Goal: Transaction & Acquisition: Purchase product/service

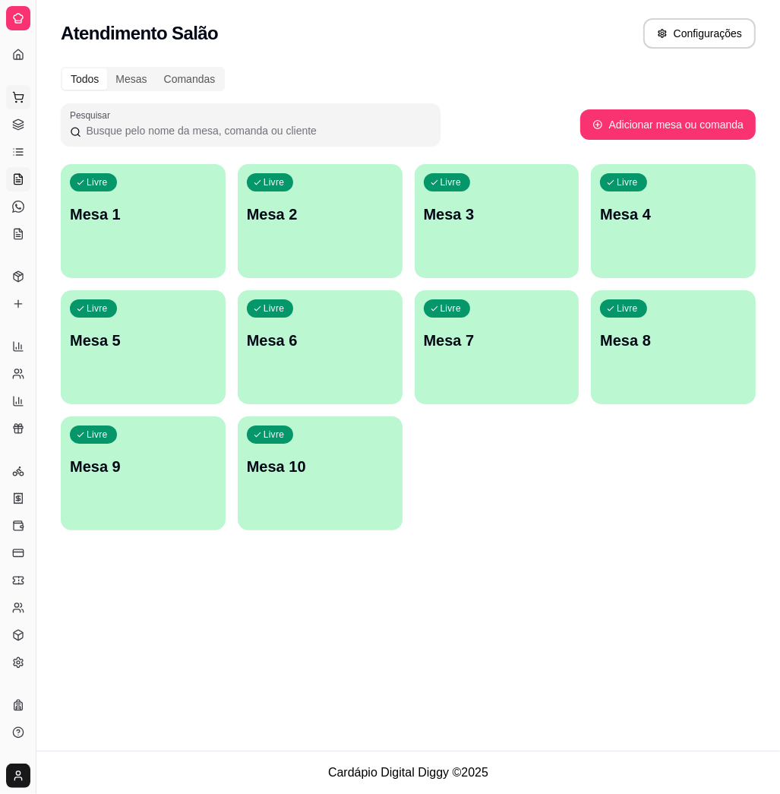
click at [17, 103] on button "Pedidos balcão (PDV)" at bounding box center [18, 97] width 24 height 24
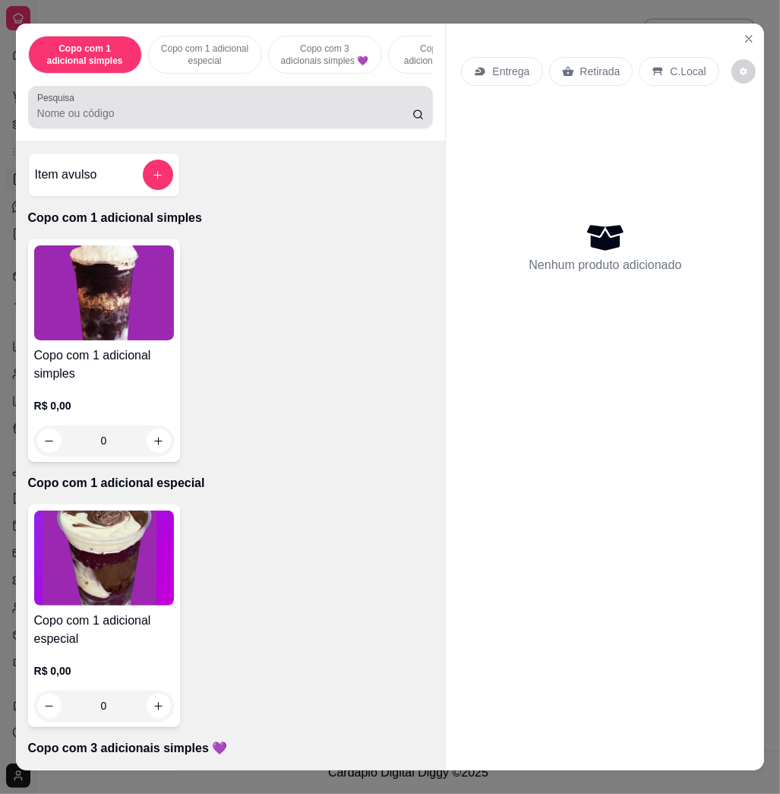
click at [238, 90] on div "Copo com 1 adicional simples Copo com 1 adicional especial Copo com 3 adicionai…" at bounding box center [231, 82] width 430 height 117
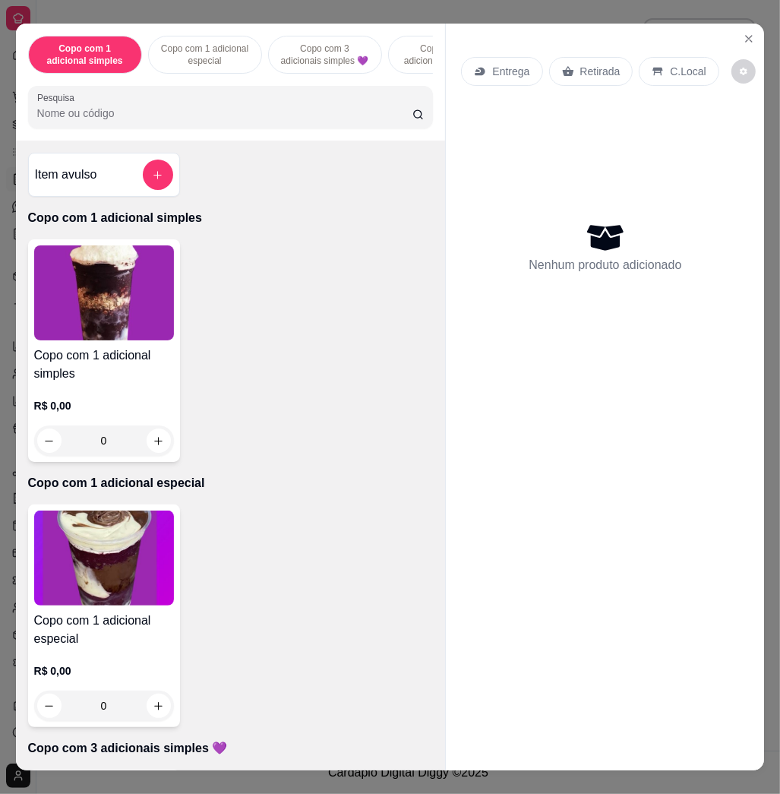
click at [228, 121] on input "Pesquisa" at bounding box center [224, 113] width 375 height 15
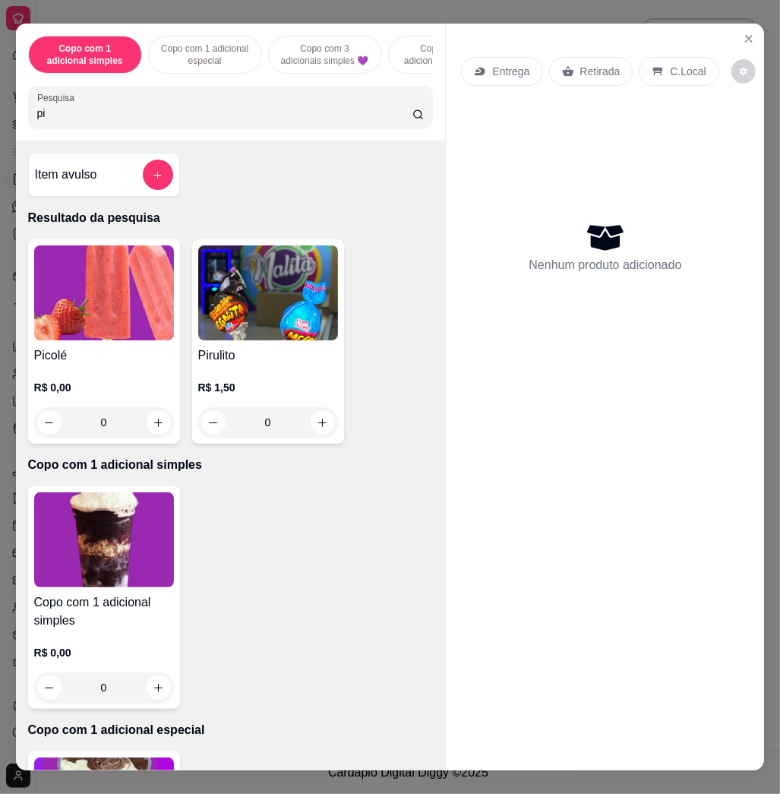
type input "pi"
click at [154, 322] on img at bounding box center [104, 292] width 140 height 95
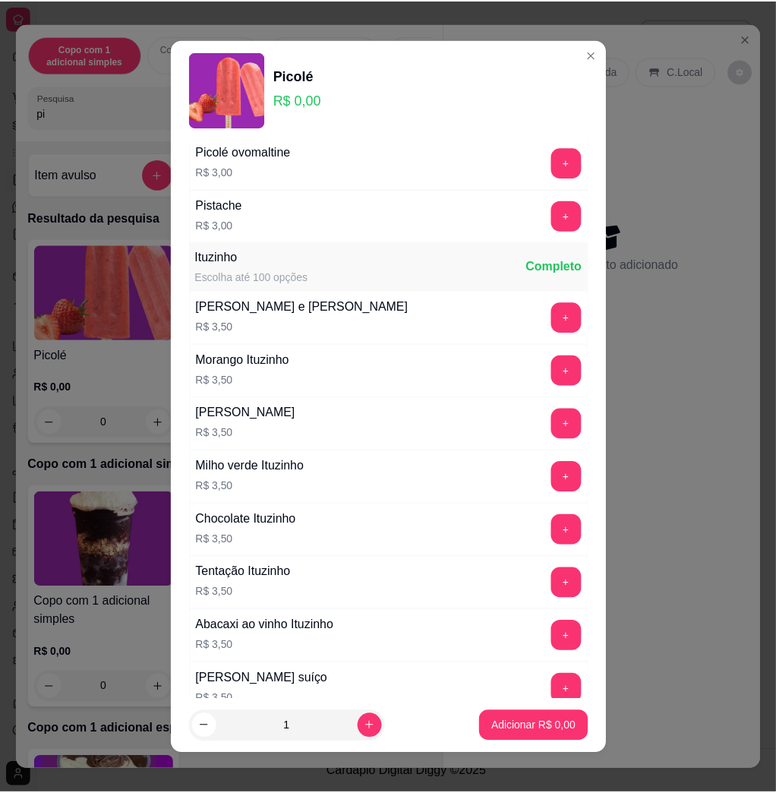
scroll to position [1519, 0]
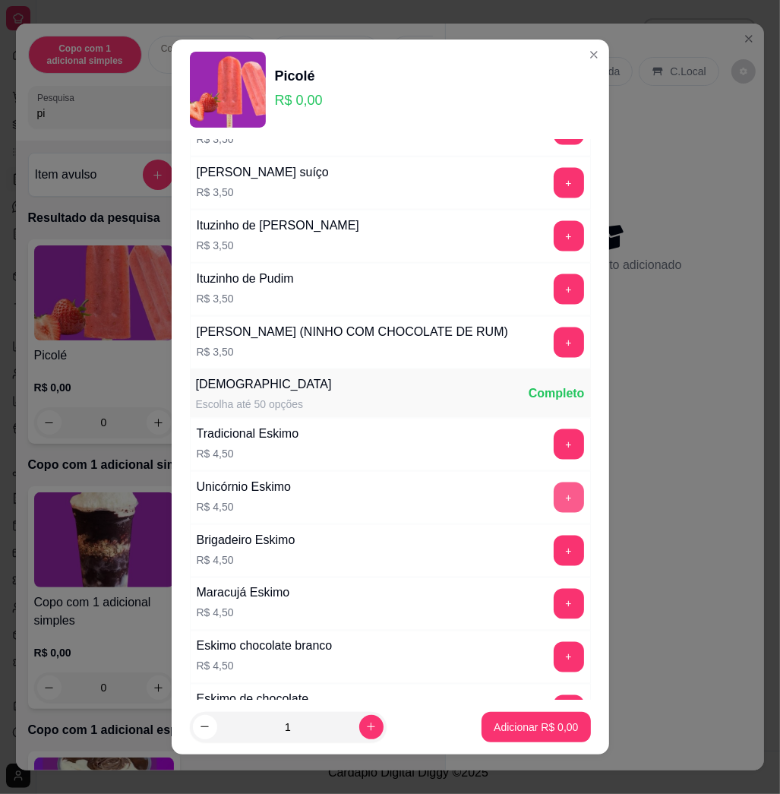
click at [554, 513] on button "+" at bounding box center [569, 497] width 30 height 30
click at [554, 513] on button "+" at bounding box center [569, 498] width 30 height 30
click at [542, 727] on p "Adicionar R$ 9,00" at bounding box center [536, 726] width 84 height 15
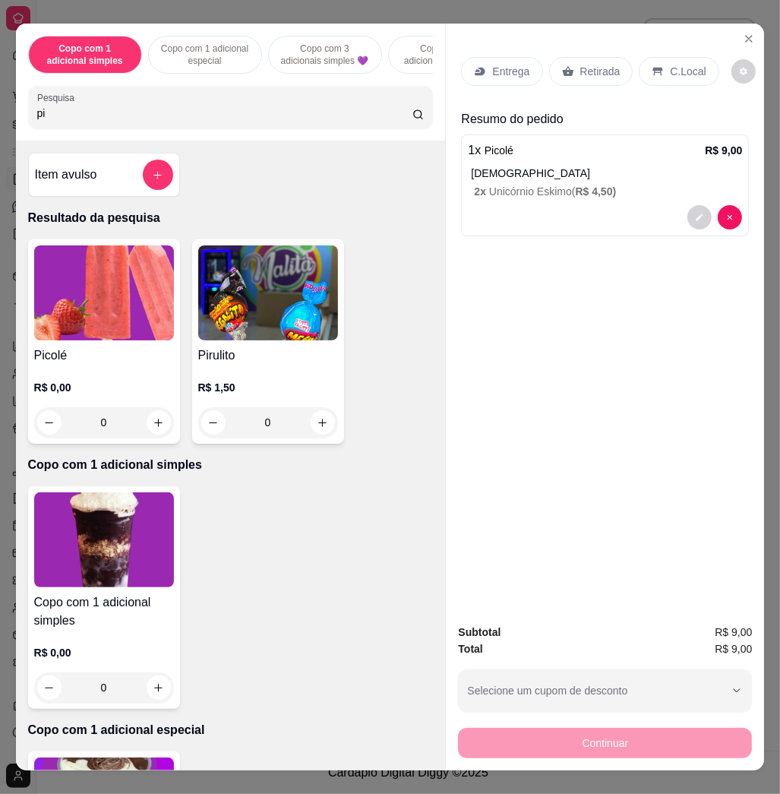
click at [224, 121] on input "pi" at bounding box center [224, 113] width 375 height 15
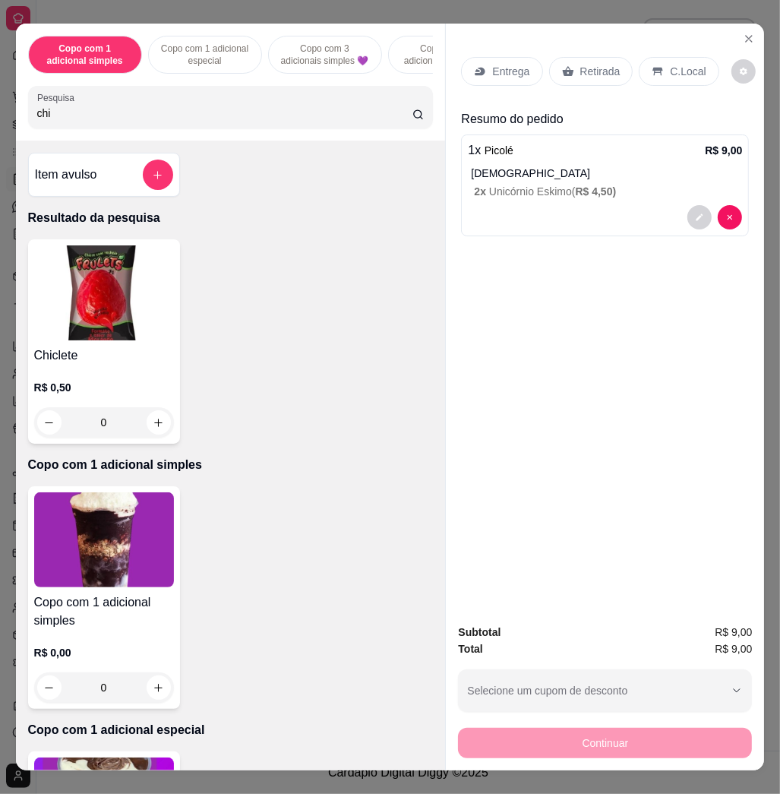
type input "chi"
click at [126, 364] on h4 "Chiclete" at bounding box center [104, 355] width 140 height 18
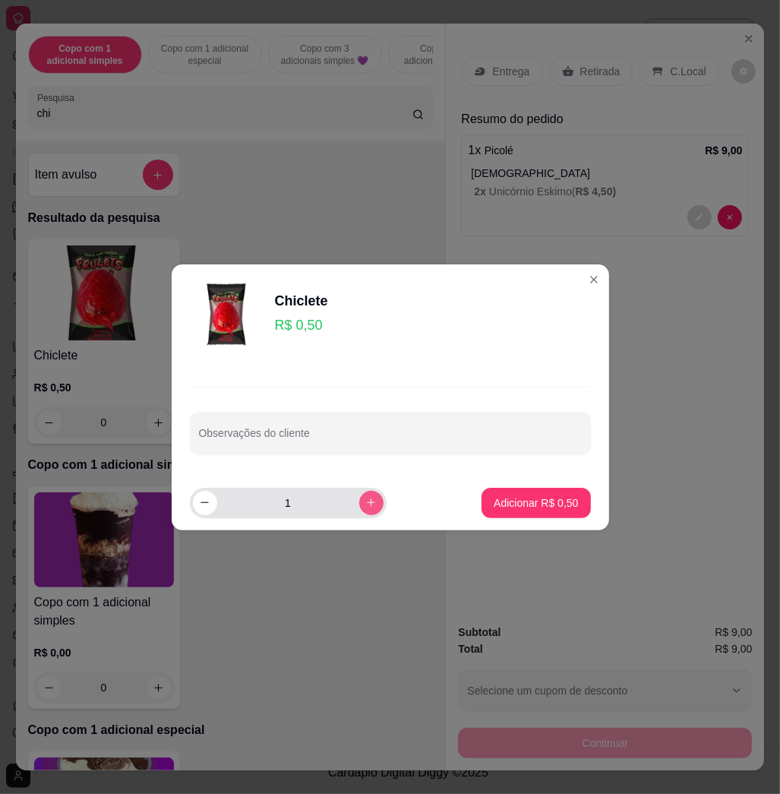
click at [365, 498] on icon "increase-product-quantity" at bounding box center [370, 502] width 11 height 11
type input "2"
click at [530, 497] on p "Adicionar R$ 1,00" at bounding box center [536, 502] width 84 height 15
type input "2"
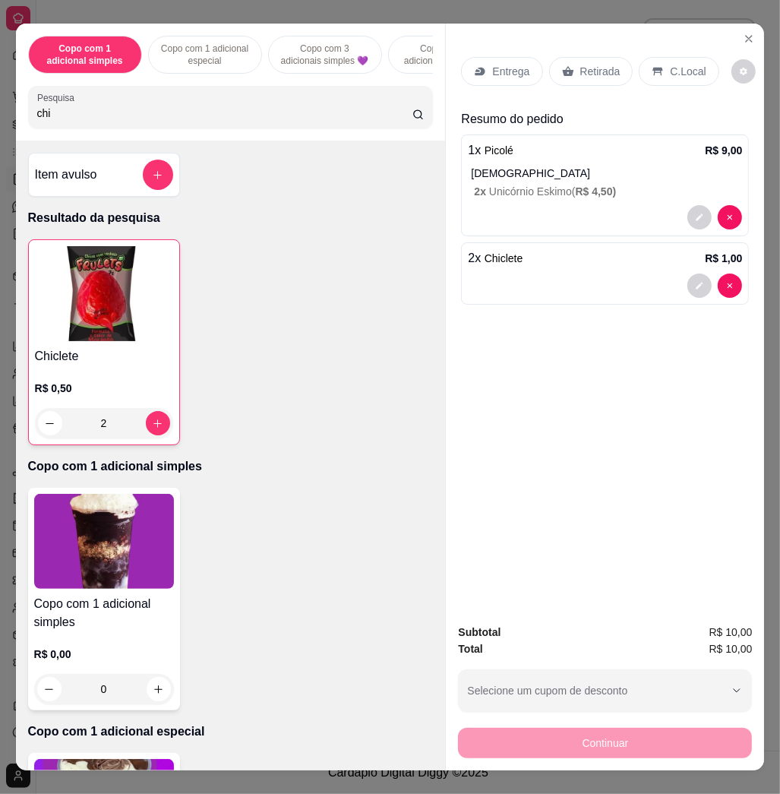
click at [691, 64] on p "C.Local" at bounding box center [688, 71] width 36 height 15
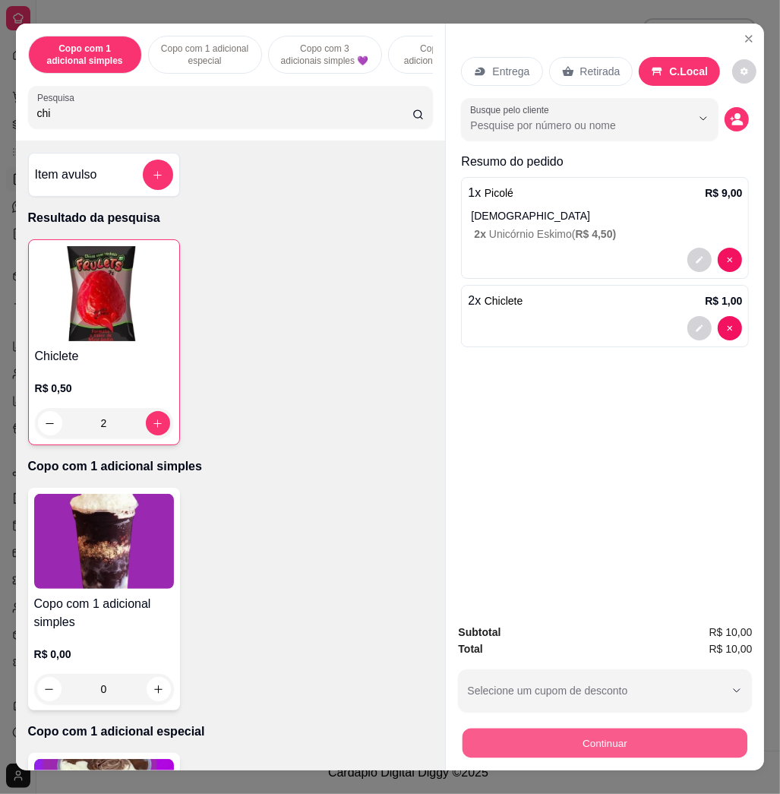
click at [661, 747] on button "Continuar" at bounding box center [605, 743] width 285 height 30
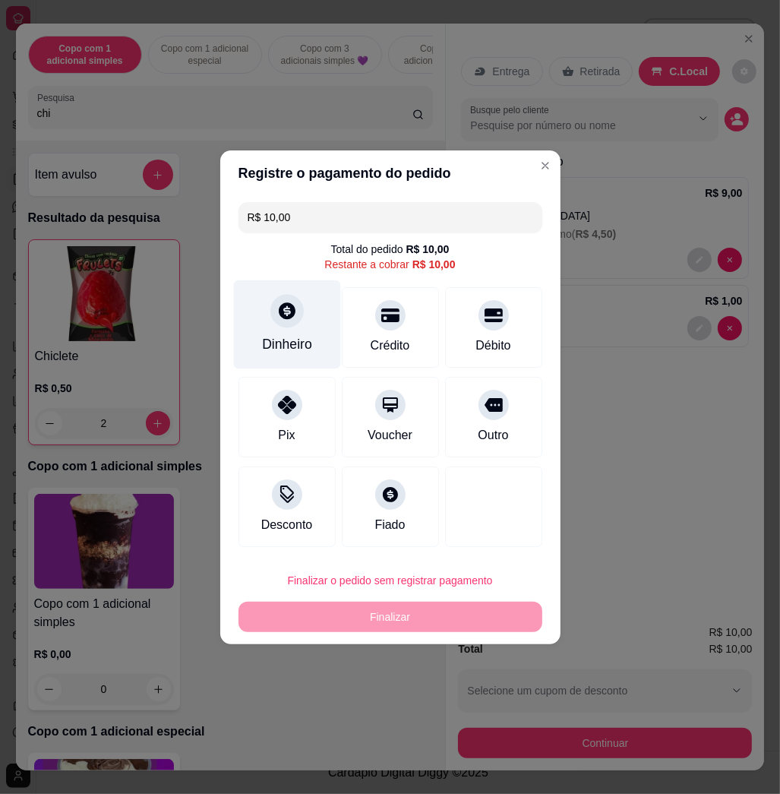
click at [322, 355] on div "Dinheiro" at bounding box center [286, 323] width 107 height 89
click at [273, 324] on header "Precisa de troco?" at bounding box center [390, 316] width 350 height 47
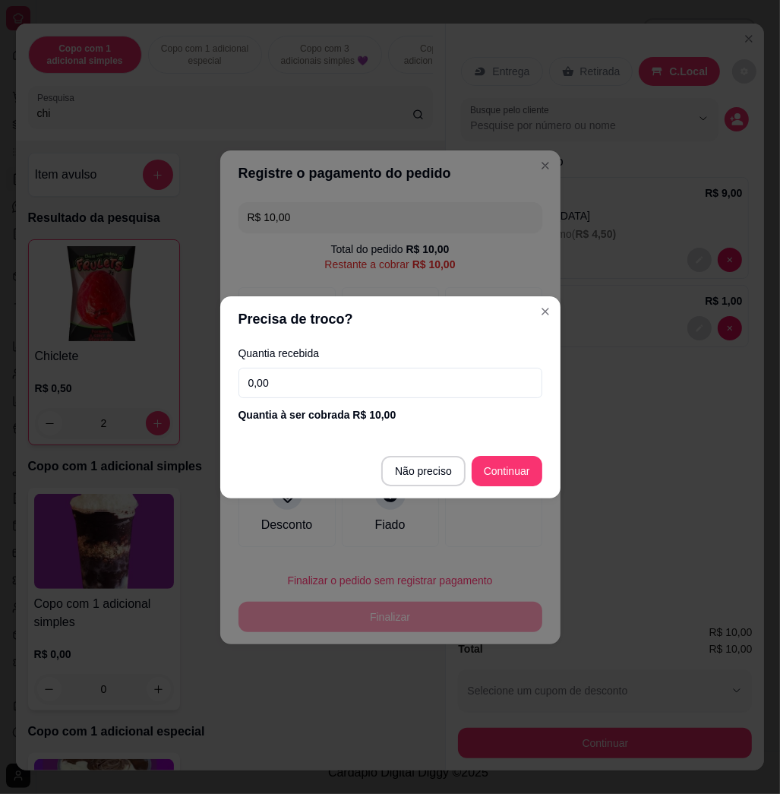
click at [425, 453] on footer "Não preciso Continuar" at bounding box center [390, 471] width 340 height 55
type input "R$ 0,00"
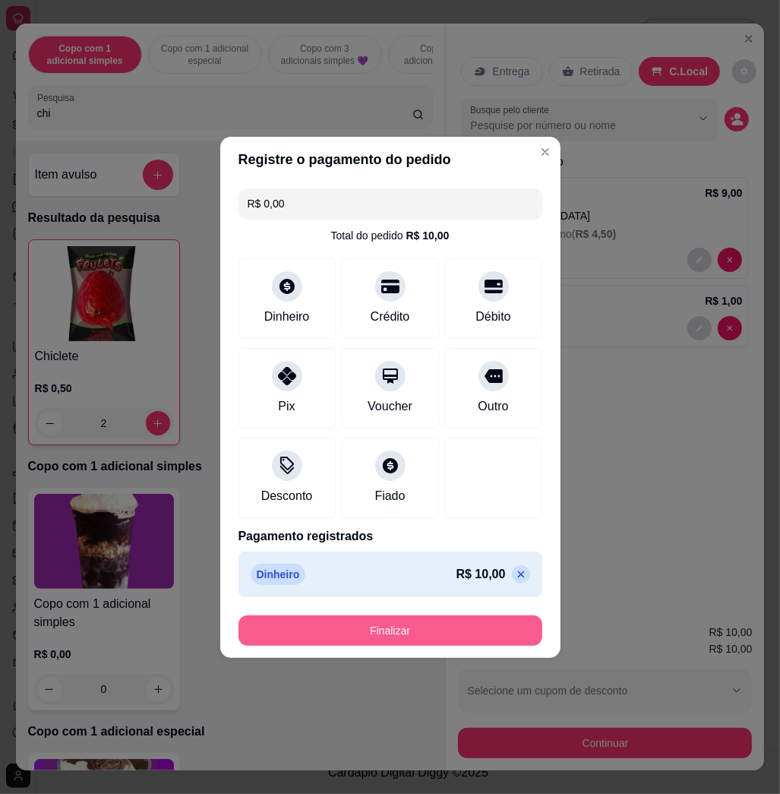
click at [437, 626] on button "Finalizar" at bounding box center [390, 630] width 304 height 30
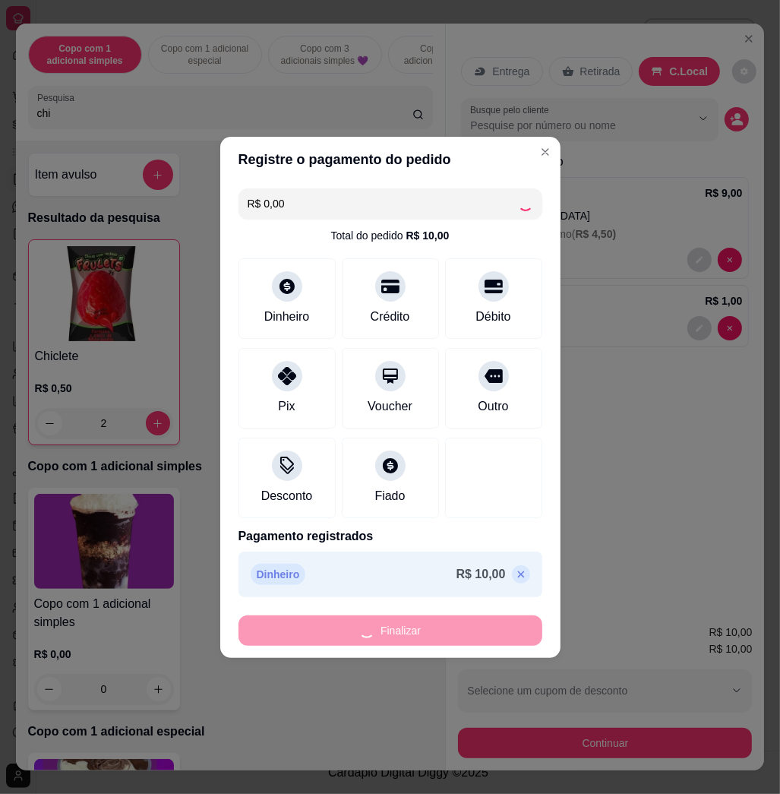
type input "0"
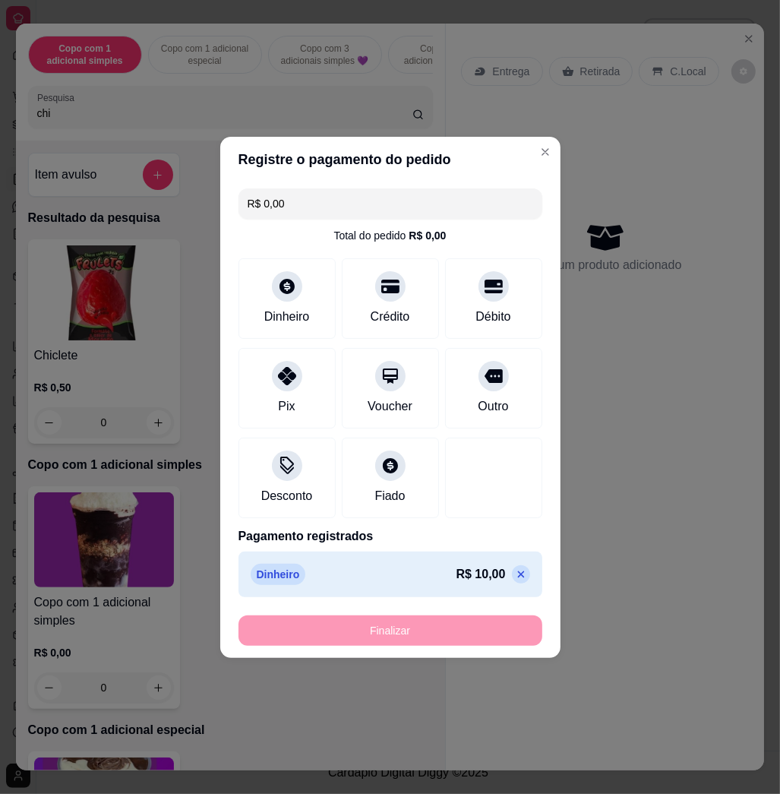
type input "-R$ 10,00"
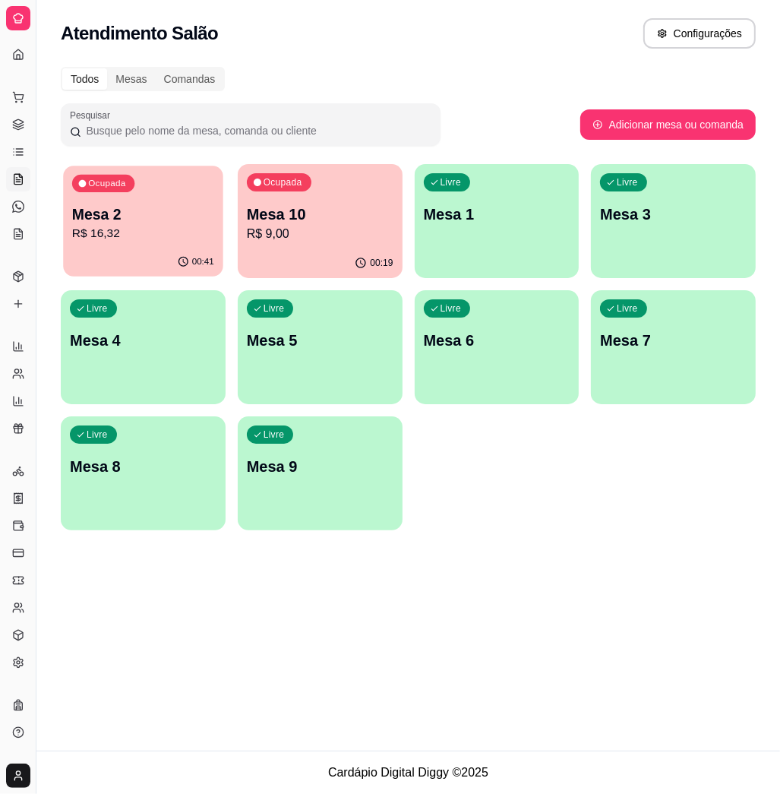
click at [136, 205] on p "Mesa 2" at bounding box center [143, 214] width 142 height 21
click at [226, 242] on div "Ocupada Mesa 2 R$ 16,32 00:41 Ocupada Mesa 10 R$ 9,00 00:20 Livre Mesa 1 Livre …" at bounding box center [408, 347] width 695 height 366
click at [323, 240] on p "R$ 9,00" at bounding box center [320, 234] width 147 height 18
drag, startPoint x: 33, startPoint y: 74, endPoint x: 46, endPoint y: 74, distance: 12.9
click at [46, 74] on div "Diggy Sistema de Gestão N Nalita Açaite ... Loja aberta Diggy Bot Renovação aut…" at bounding box center [390, 397] width 780 height 794
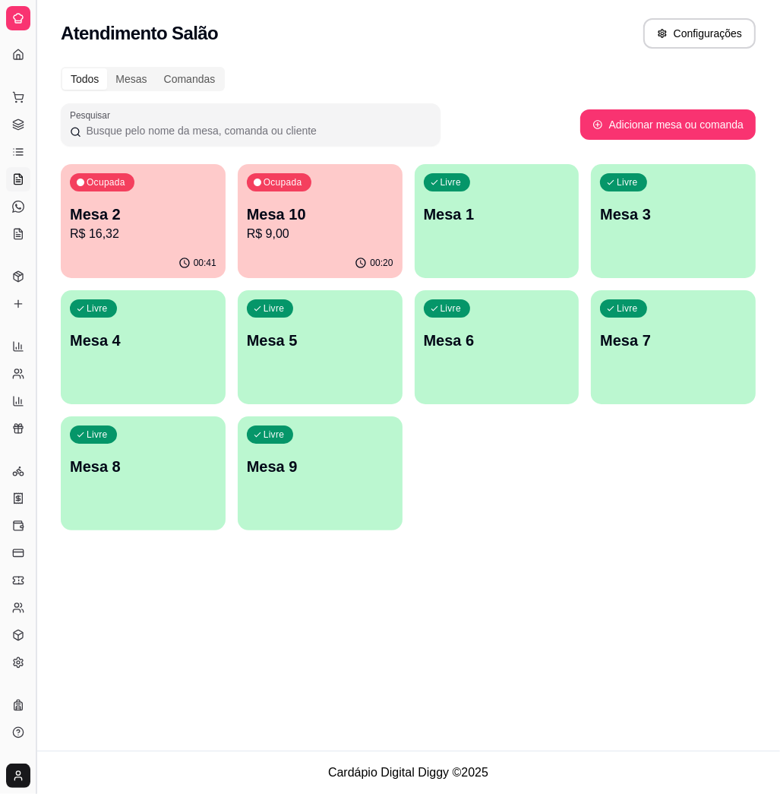
click at [30, 62] on button "Toggle Sidebar" at bounding box center [36, 397] width 12 height 794
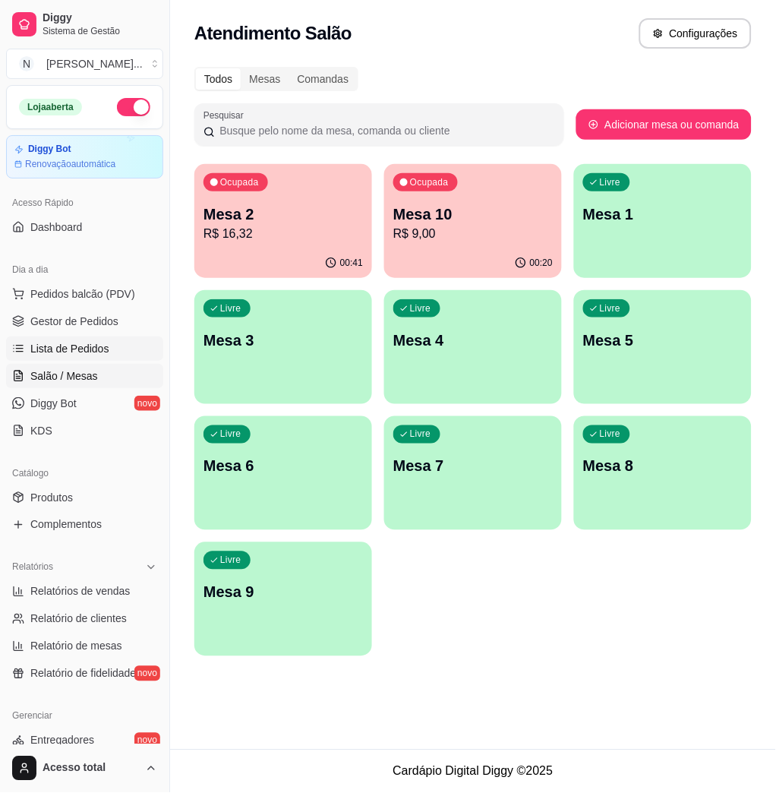
drag, startPoint x: 8, startPoint y: 4, endPoint x: 32, endPoint y: 355, distance: 352.4
click at [71, 356] on span "Lista de Pedidos" at bounding box center [69, 348] width 79 height 15
click at [73, 350] on span "Lista de Pedidos" at bounding box center [69, 348] width 79 height 15
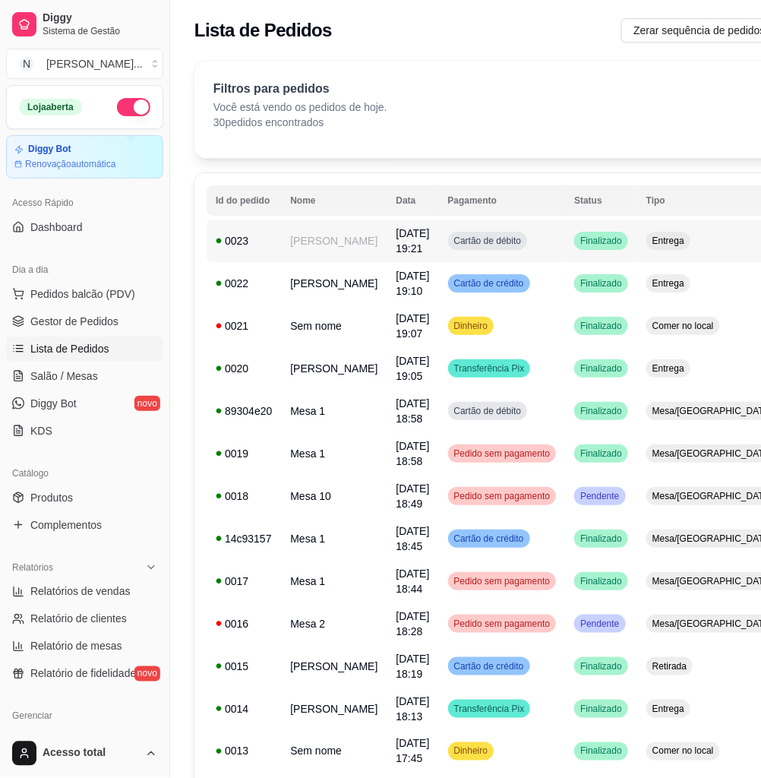
click at [511, 254] on td "Cartão de débito" at bounding box center [502, 240] width 127 height 43
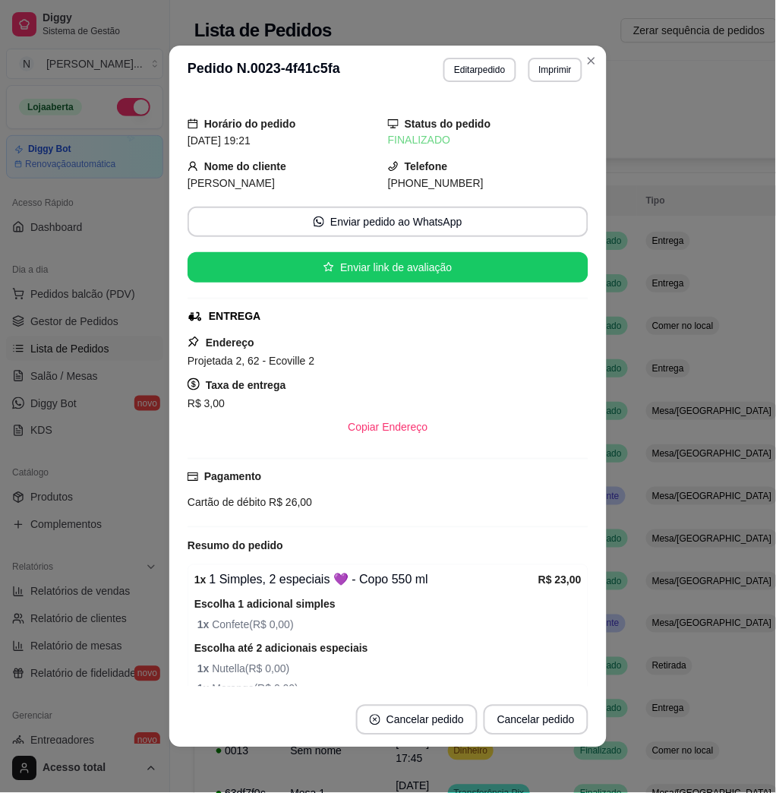
click at [479, 71] on button "Editar pedido" at bounding box center [480, 70] width 72 height 24
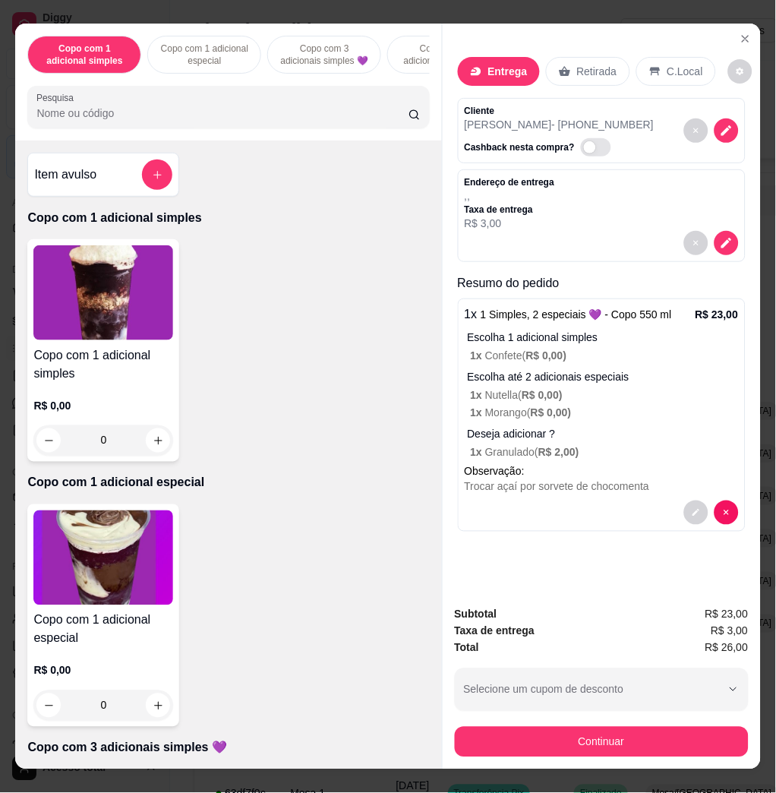
click at [720, 241] on icon "decrease-product-quantity" at bounding box center [727, 243] width 14 height 14
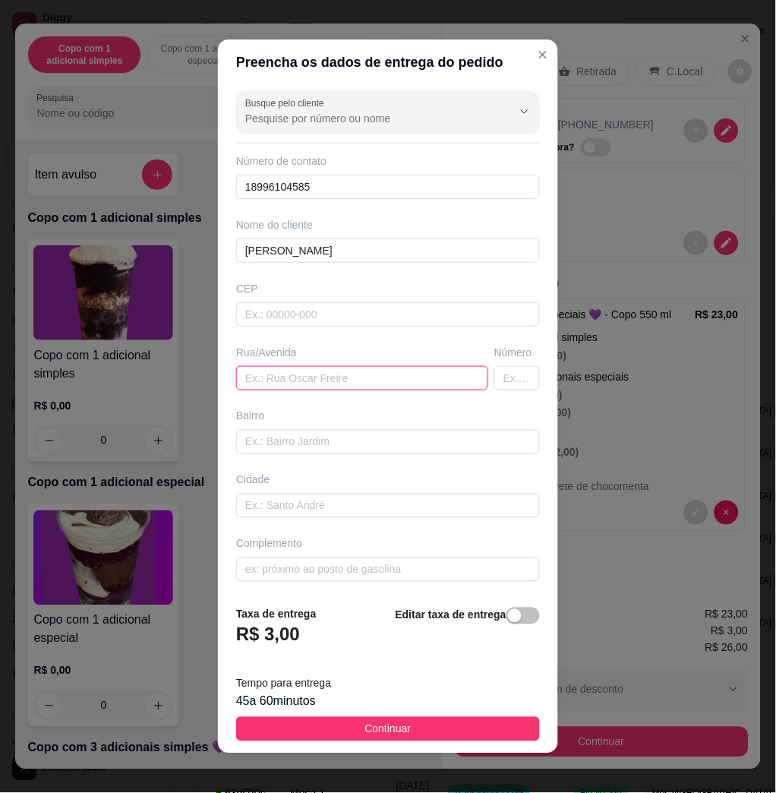
click at [395, 388] on input "text" at bounding box center [362, 378] width 252 height 24
type input "projetada 2, 62, ecoville 2"
click at [492, 711] on footer "Taxa de entrega R$ 3,00 Editar taxa de entrega Tempo para entrega 45 a 60 minut…" at bounding box center [388, 673] width 340 height 159
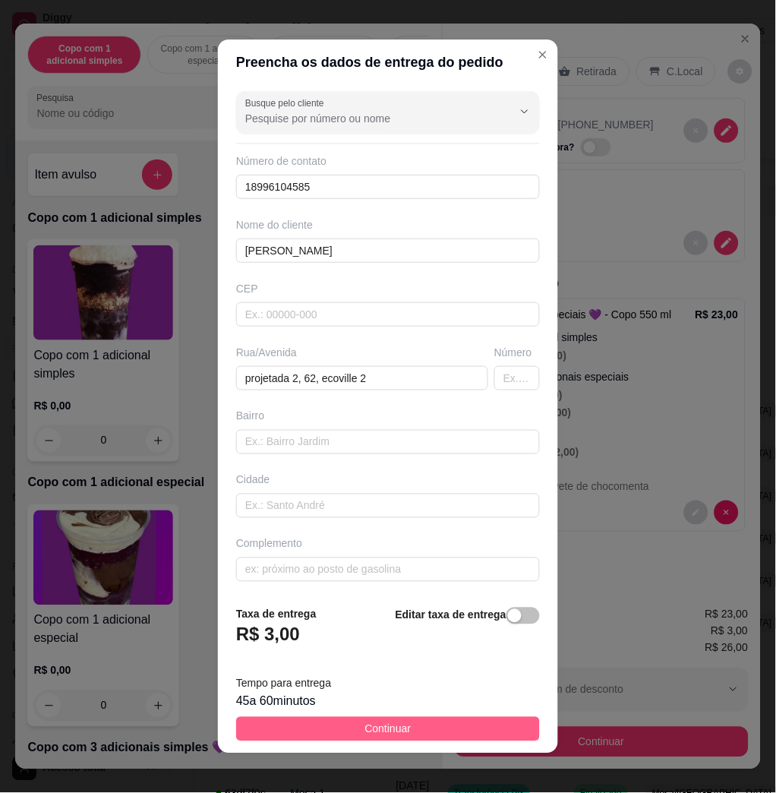
click at [488, 734] on button "Continuar" at bounding box center [388, 729] width 304 height 24
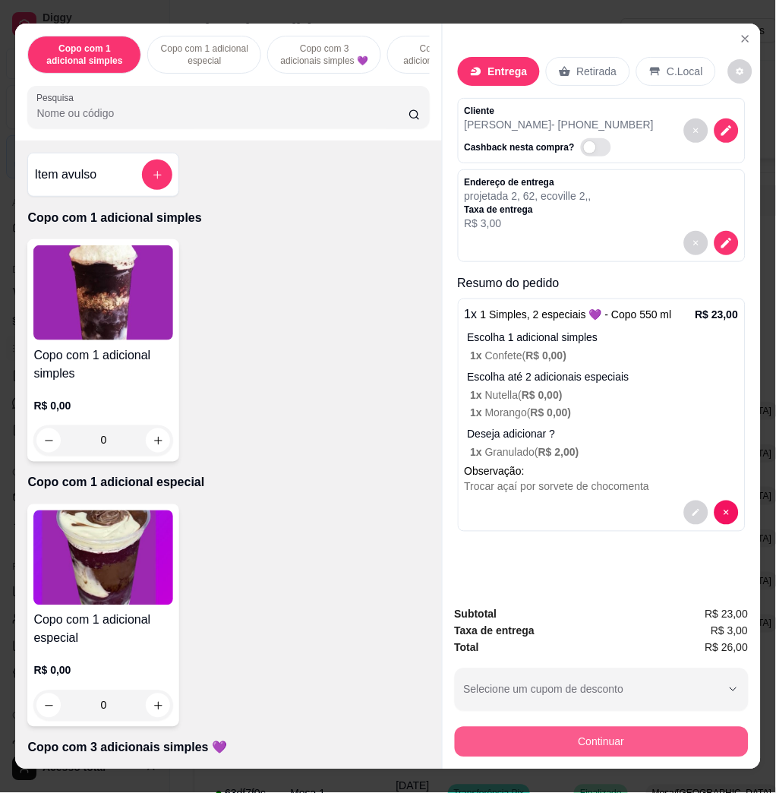
click at [488, 730] on button "Continuar" at bounding box center [602, 742] width 294 height 30
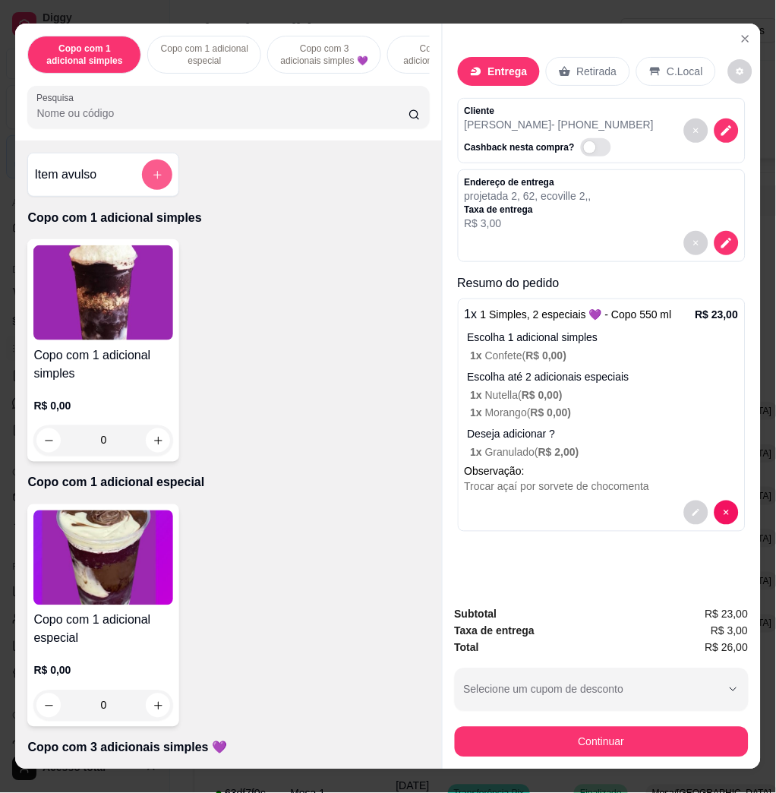
click at [152, 181] on icon "add-separate-item" at bounding box center [157, 174] width 11 height 11
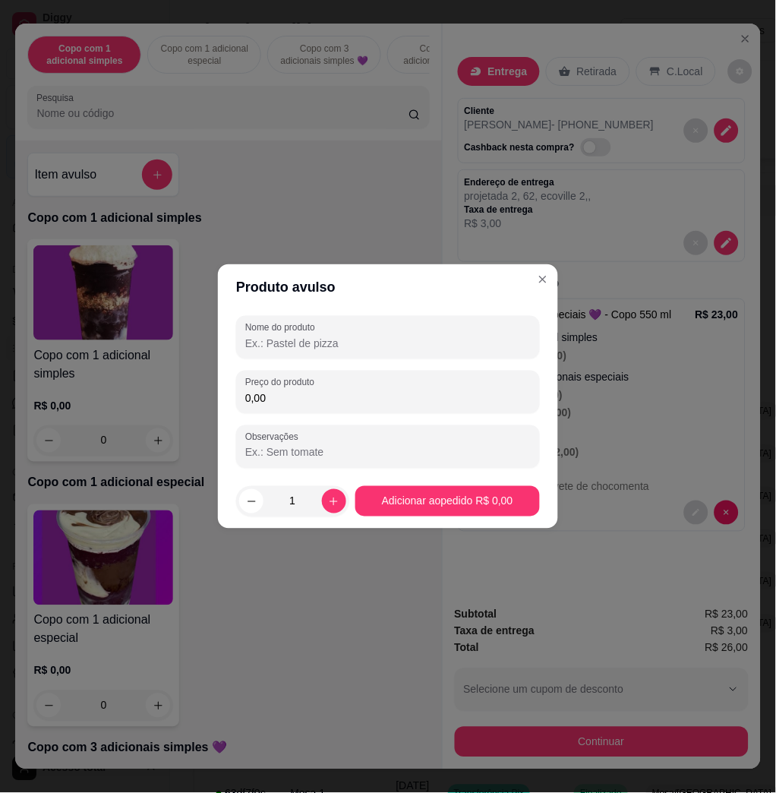
click at [323, 336] on input "Nome do produto" at bounding box center [388, 343] width 286 height 15
type input "sorvete"
drag, startPoint x: 418, startPoint y: 396, endPoint x: 406, endPoint y: 396, distance: 11.4
click at [409, 396] on input "0,00" at bounding box center [388, 397] width 286 height 15
type input "3,00"
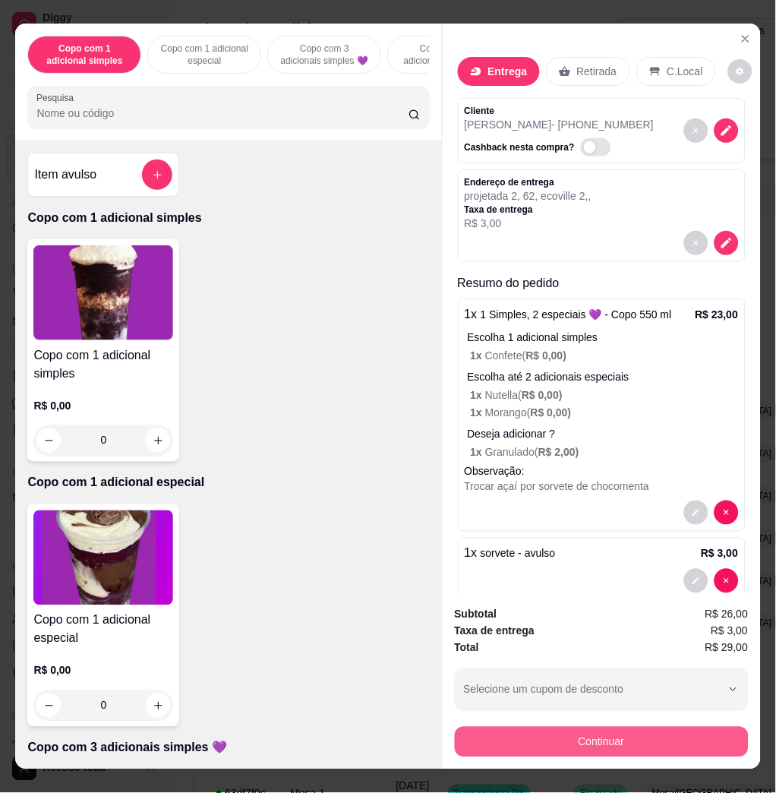
click at [651, 739] on button "Continuar" at bounding box center [602, 742] width 294 height 30
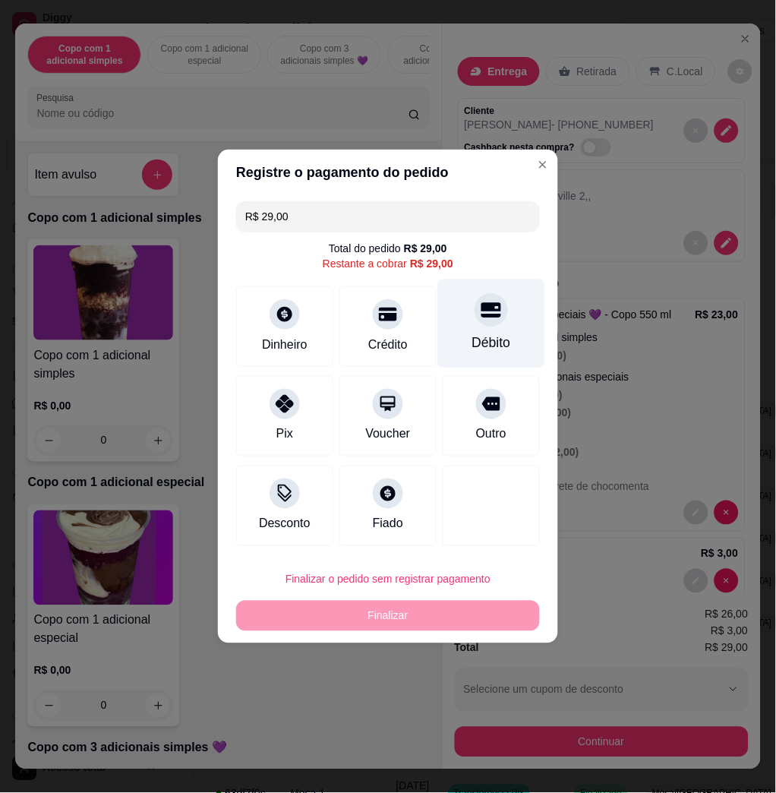
click at [493, 352] on div "Débito" at bounding box center [491, 343] width 39 height 20
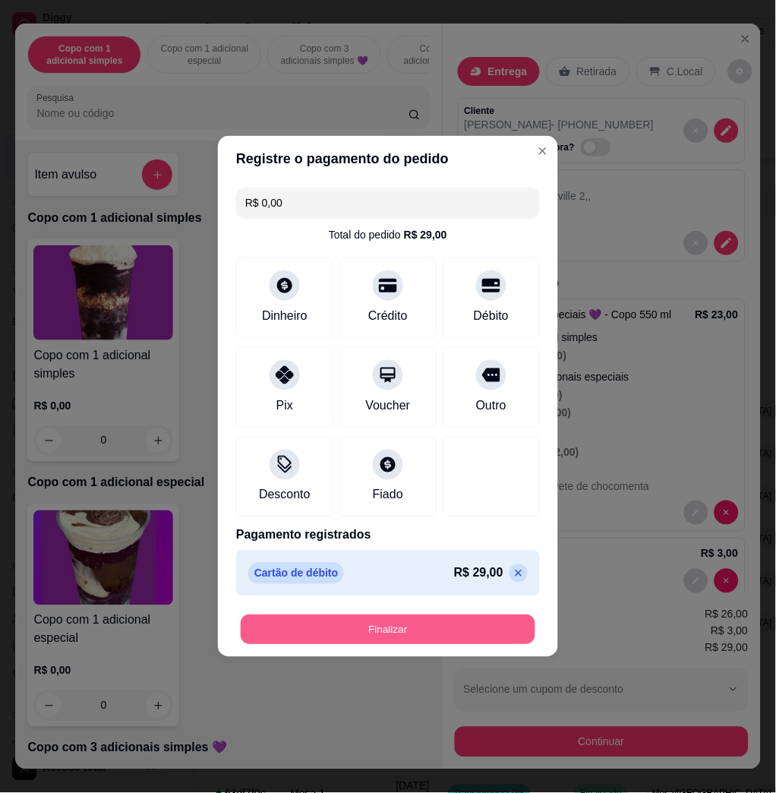
click at [475, 633] on button "Finalizar" at bounding box center [388, 630] width 295 height 30
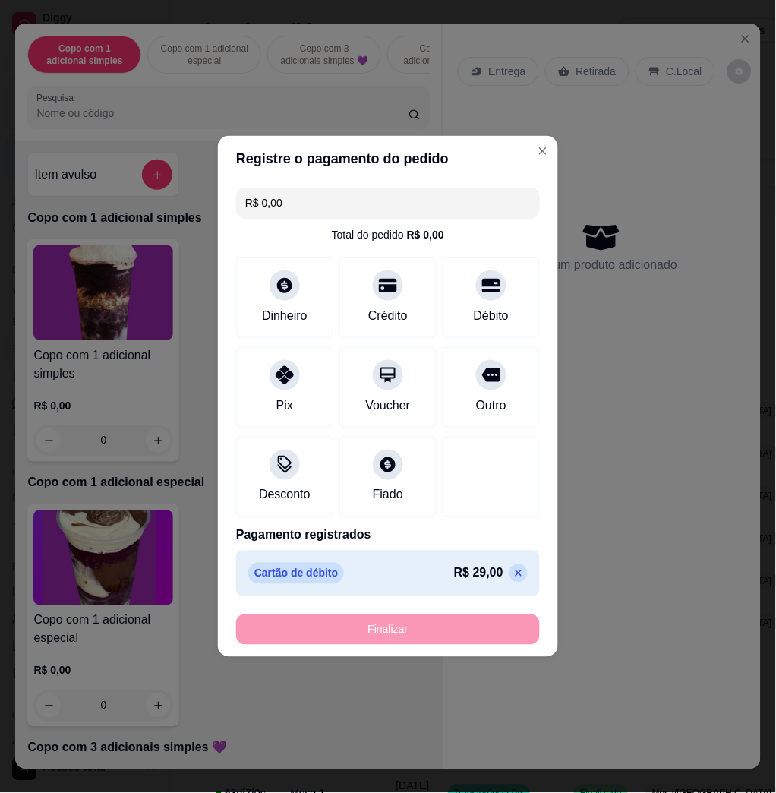
type input "-R$ 29,00"
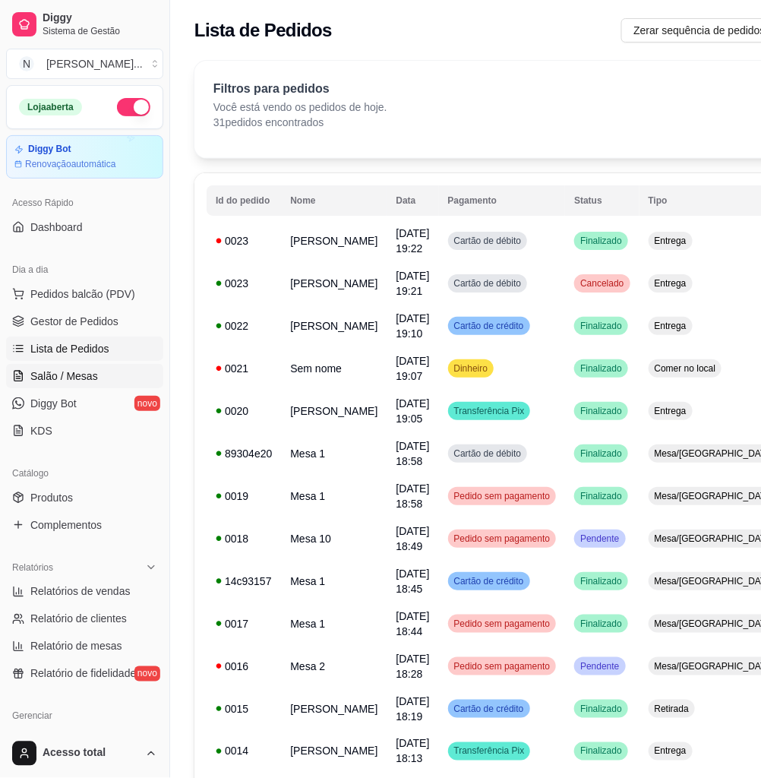
click at [112, 372] on link "Salão / Mesas" at bounding box center [84, 376] width 157 height 24
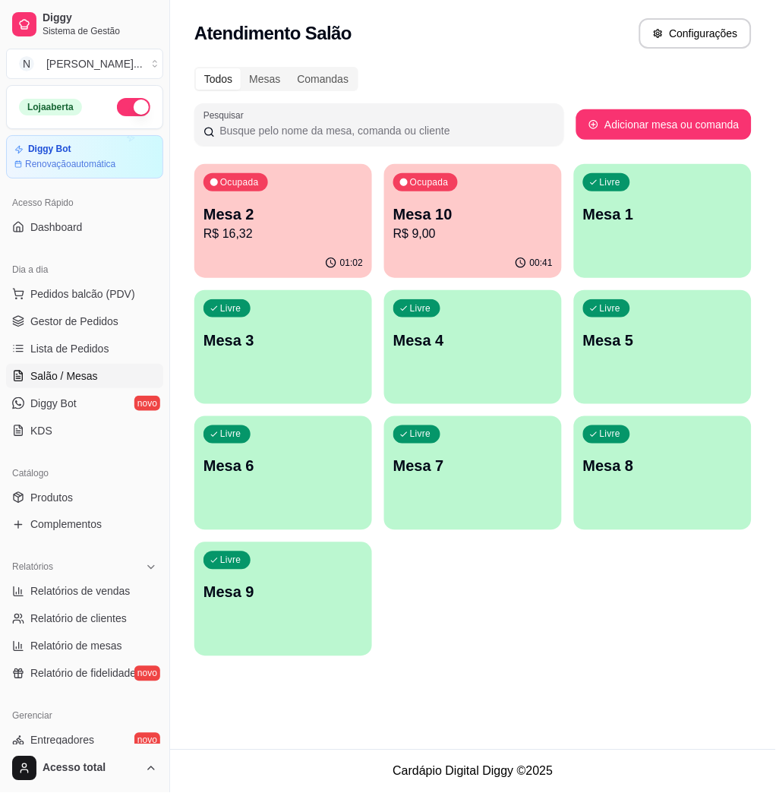
click at [87, 377] on span "Salão / Mesas" at bounding box center [64, 375] width 68 height 15
click at [71, 292] on span "Pedidos balcão (PDV)" at bounding box center [82, 293] width 105 height 15
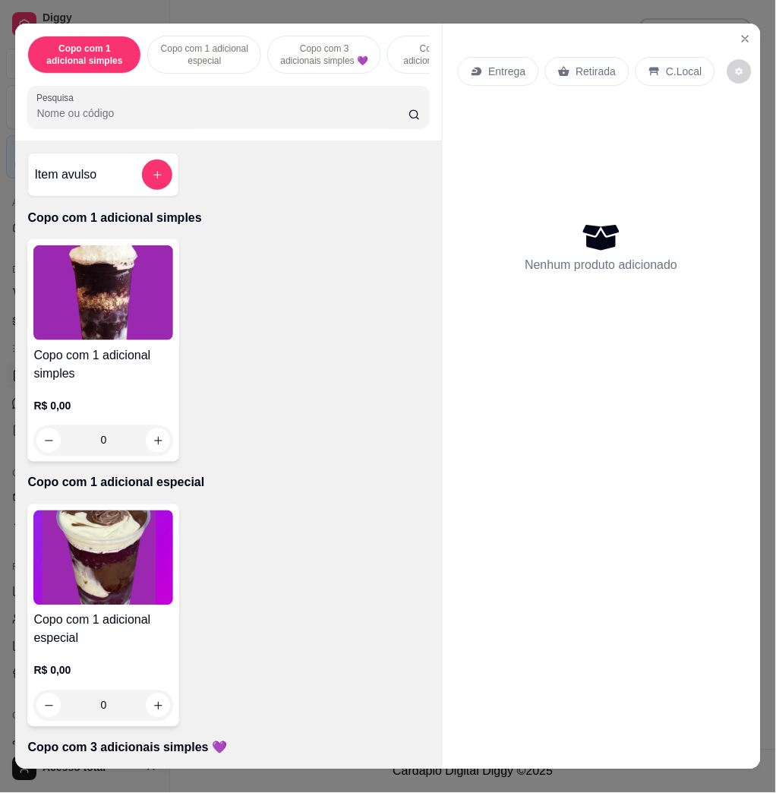
click at [210, 121] on input "Pesquisa" at bounding box center [222, 113] width 372 height 15
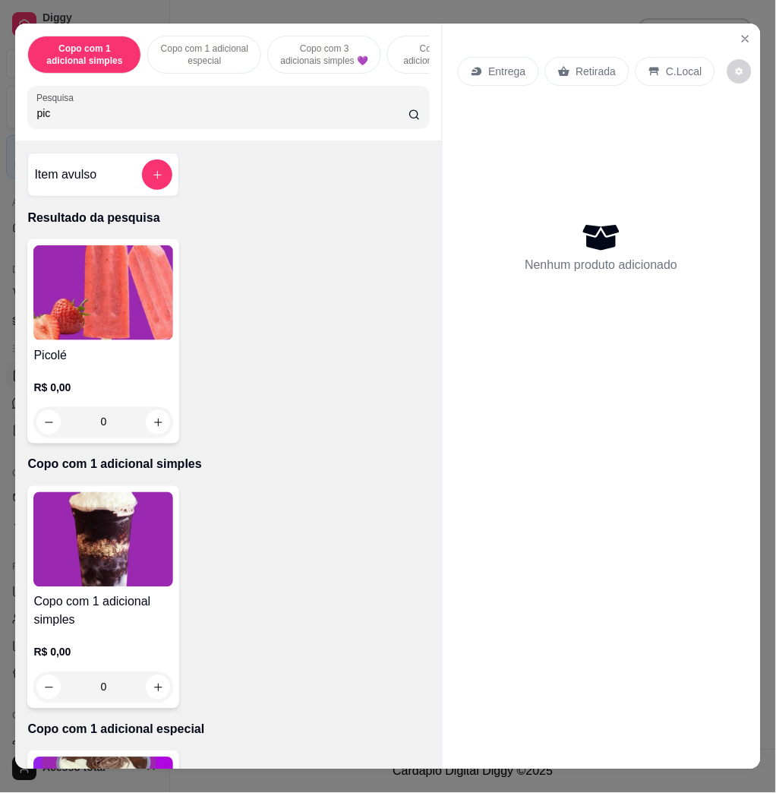
type input "pic"
click at [50, 333] on img at bounding box center [103, 292] width 140 height 95
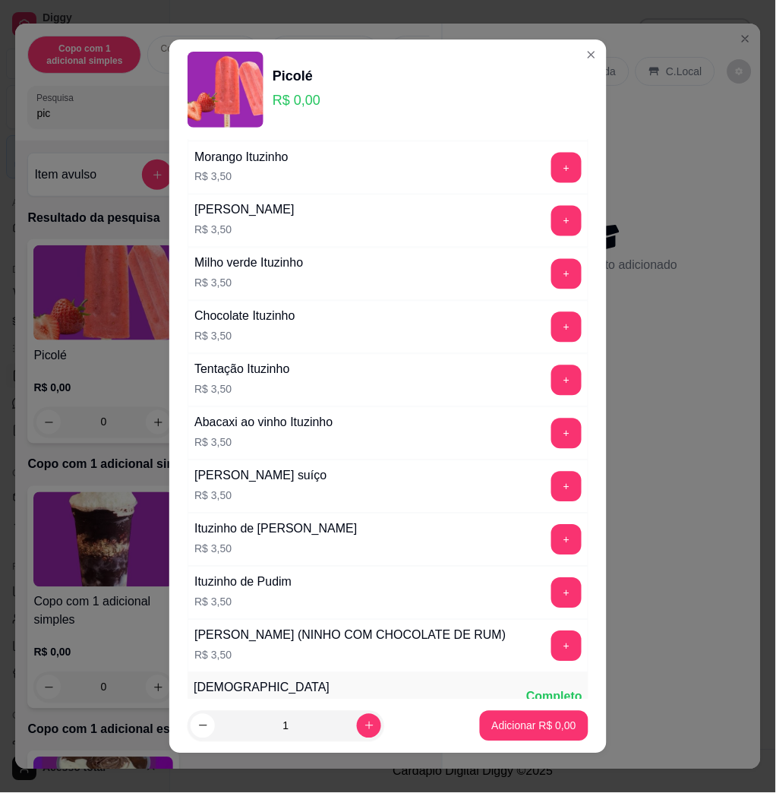
scroll to position [1620, 0]
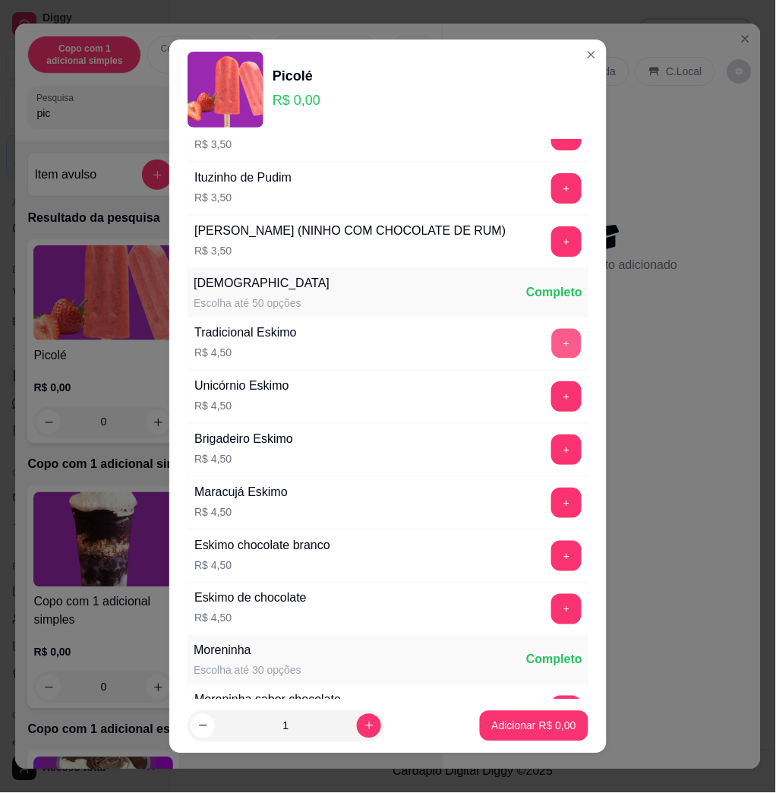
click at [552, 358] on button "+" at bounding box center [567, 344] width 30 height 30
click at [542, 726] on p "Adicionar R$ 4,50" at bounding box center [534, 725] width 84 height 15
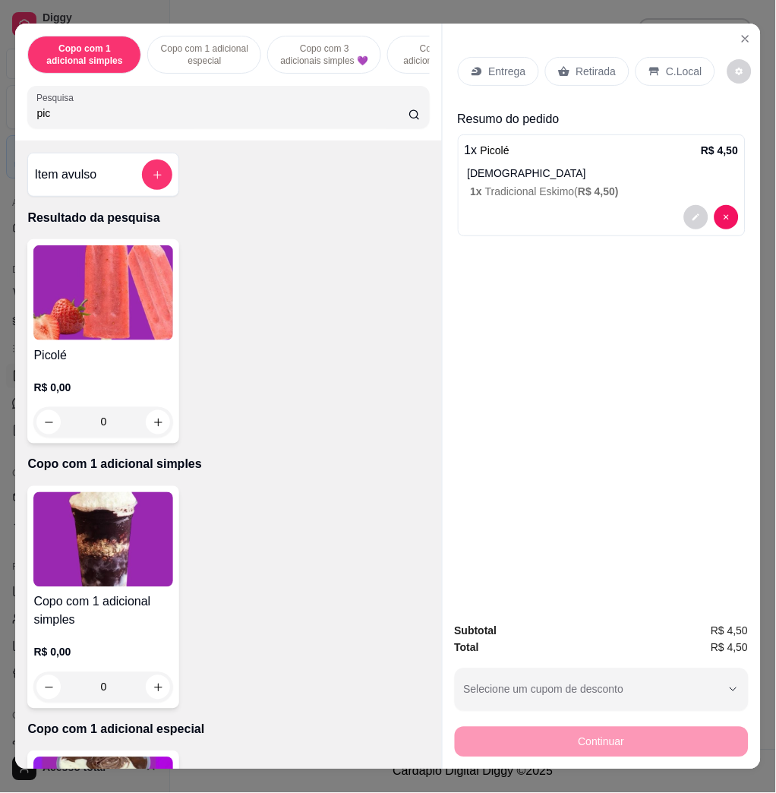
click at [674, 64] on p "C.Local" at bounding box center [685, 71] width 36 height 15
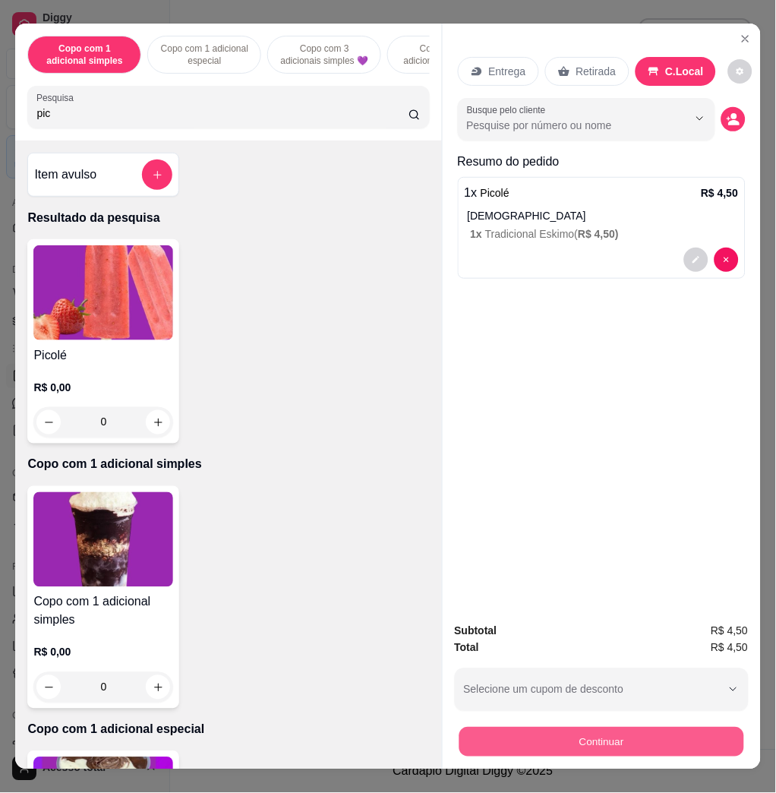
click at [570, 727] on button "Continuar" at bounding box center [601, 742] width 285 height 30
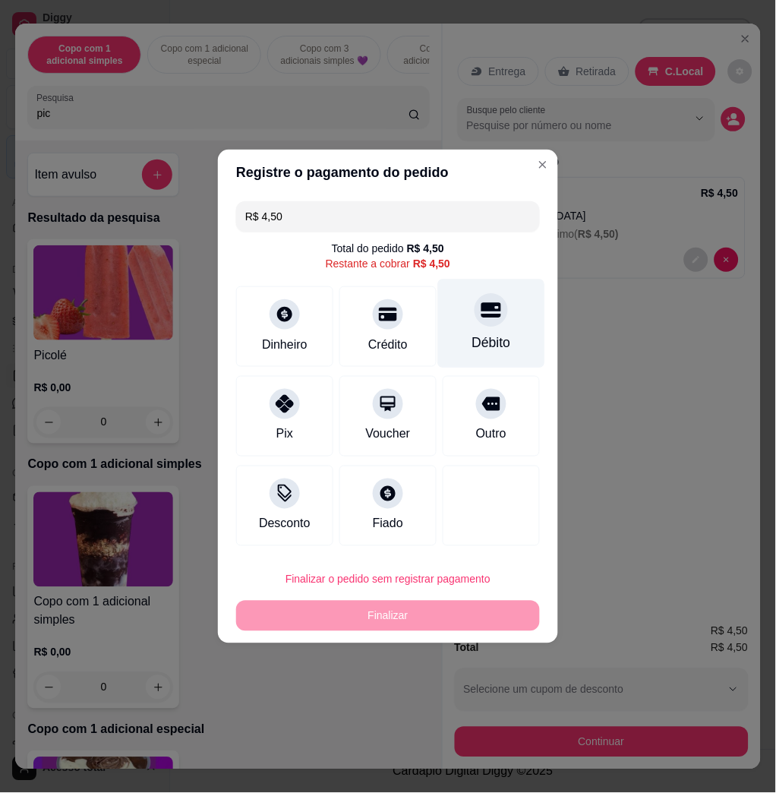
click at [507, 327] on div "Débito" at bounding box center [491, 323] width 107 height 89
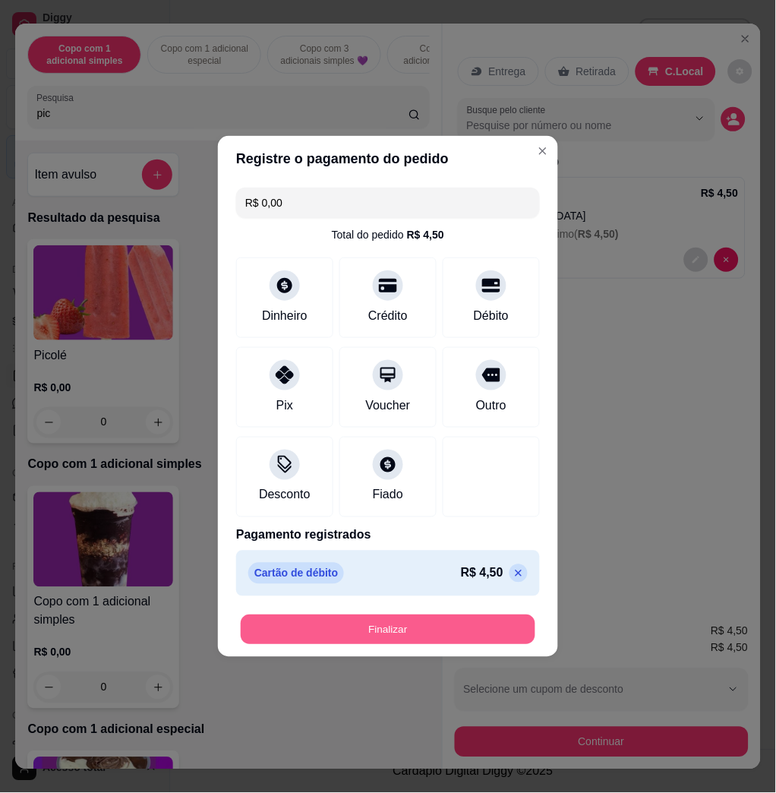
click at [443, 633] on button "Finalizar" at bounding box center [388, 630] width 295 height 30
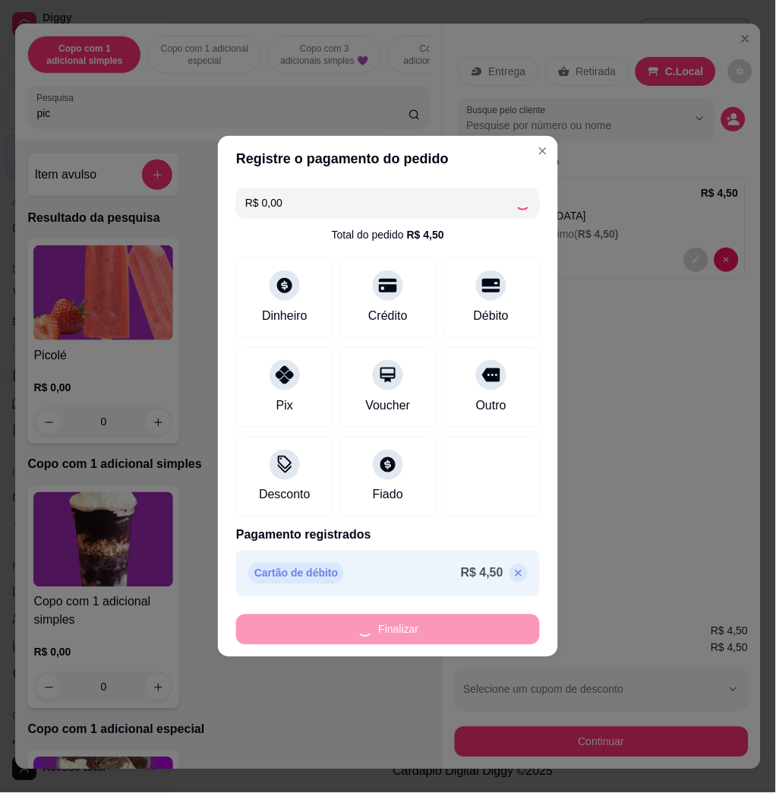
type input "-R$ 4,50"
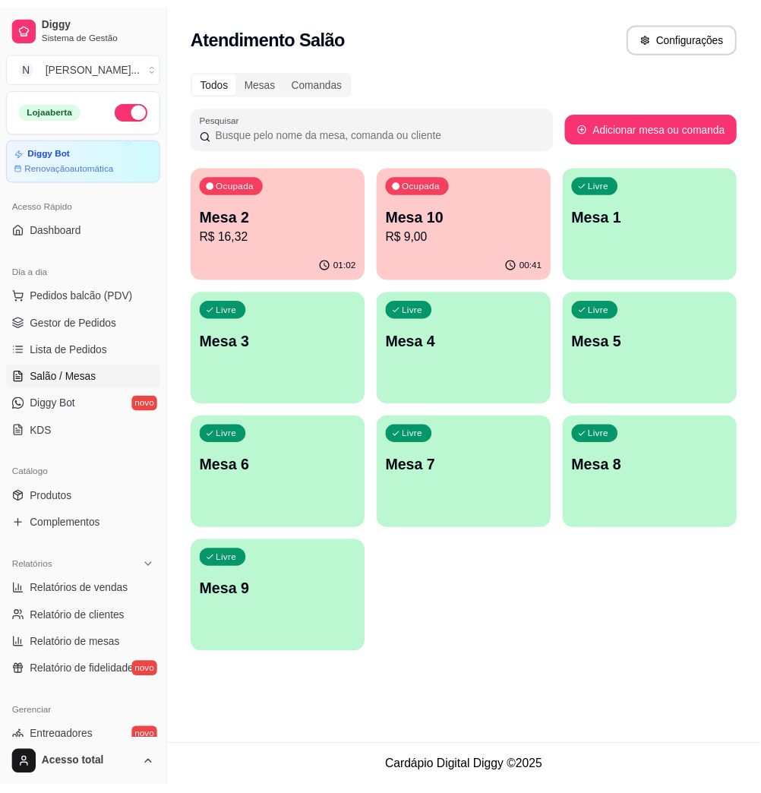
scroll to position [202, 0]
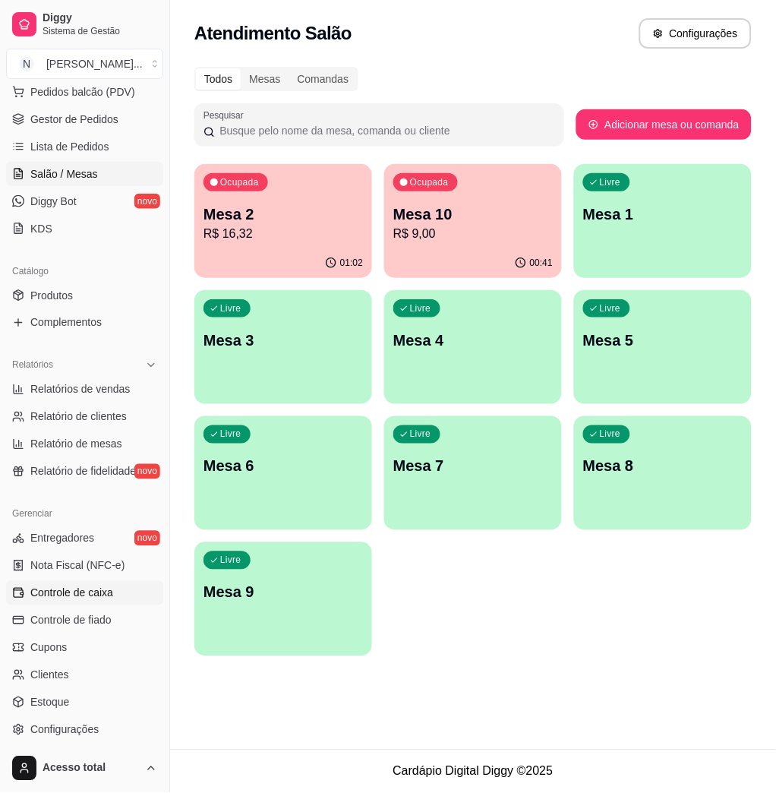
click at [117, 597] on link "Controle de caixa" at bounding box center [84, 593] width 157 height 24
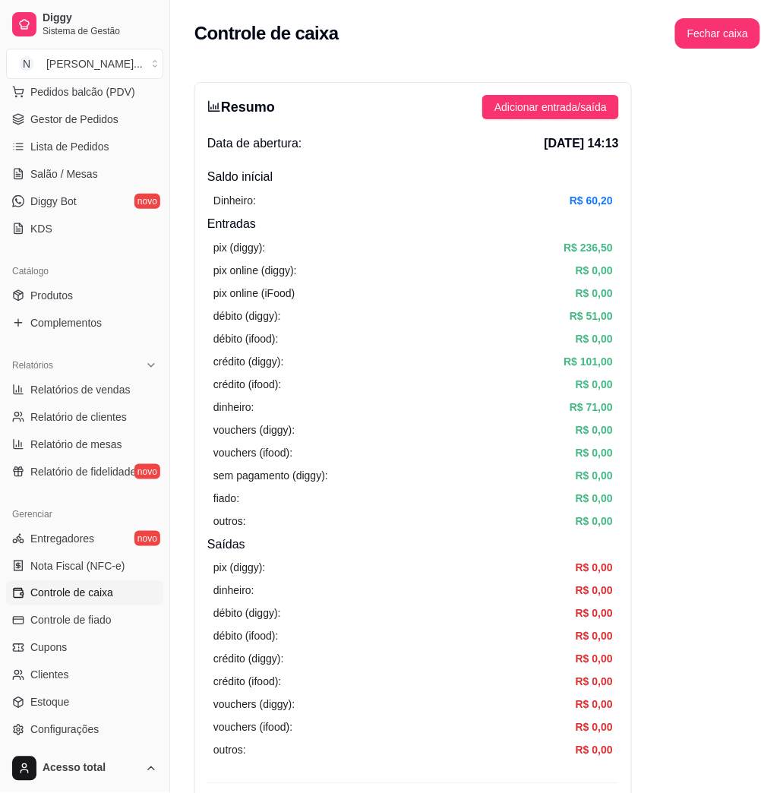
scroll to position [202, 0]
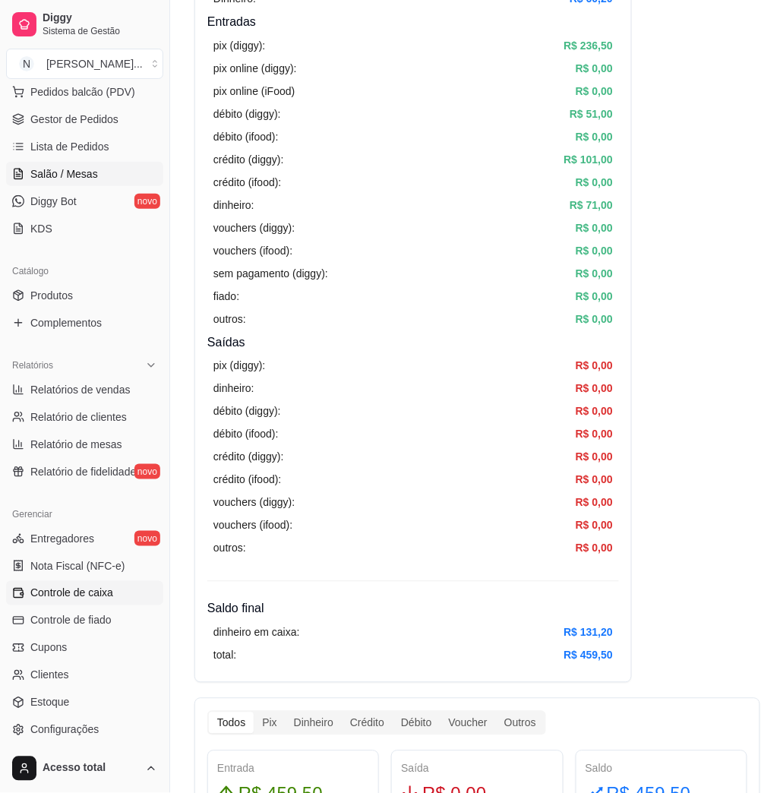
drag, startPoint x: 107, startPoint y: 187, endPoint x: 105, endPoint y: 166, distance: 21.4
click at [105, 166] on ul "Pedidos balcão (PDV) Gestor de Pedidos Lista de Pedidos Salão / Mesas Diggy Bot…" at bounding box center [84, 160] width 157 height 161
click at [104, 166] on link "Salão / Mesas" at bounding box center [84, 174] width 157 height 24
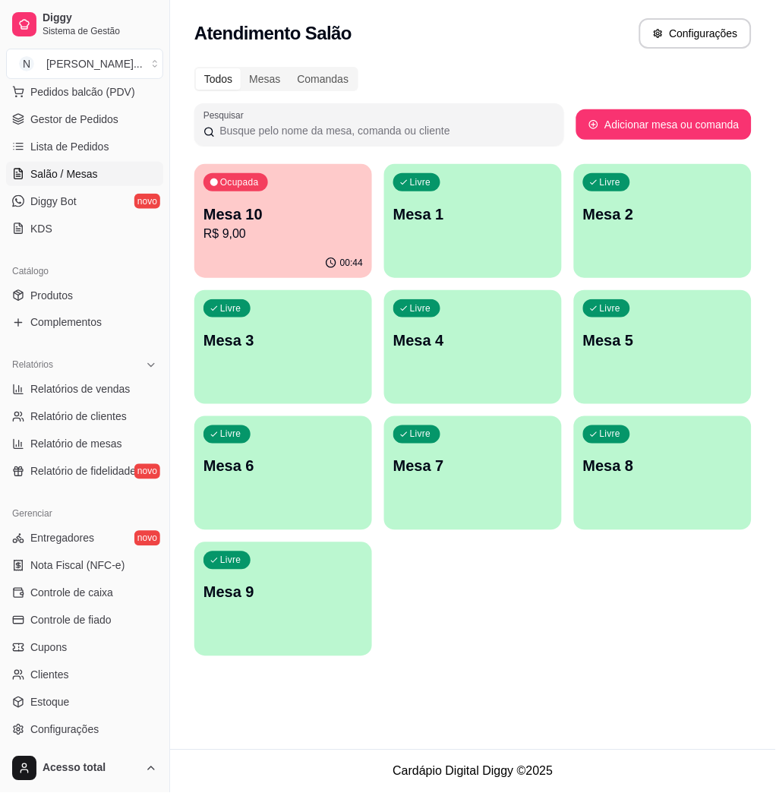
click at [304, 234] on p "R$ 9,00" at bounding box center [283, 234] width 159 height 18
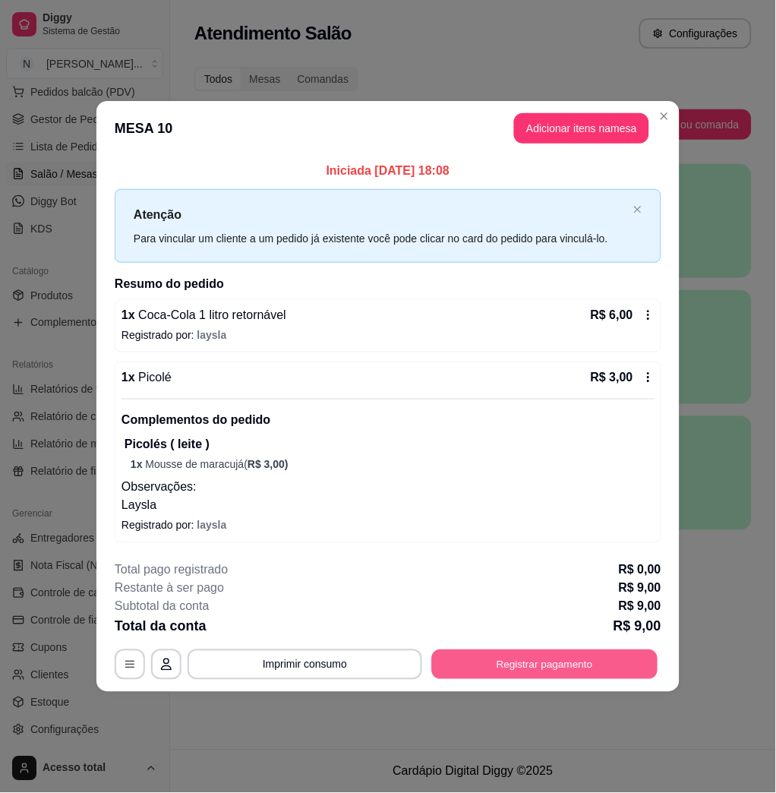
click at [542, 668] on button "Registrar pagamento" at bounding box center [545, 665] width 226 height 30
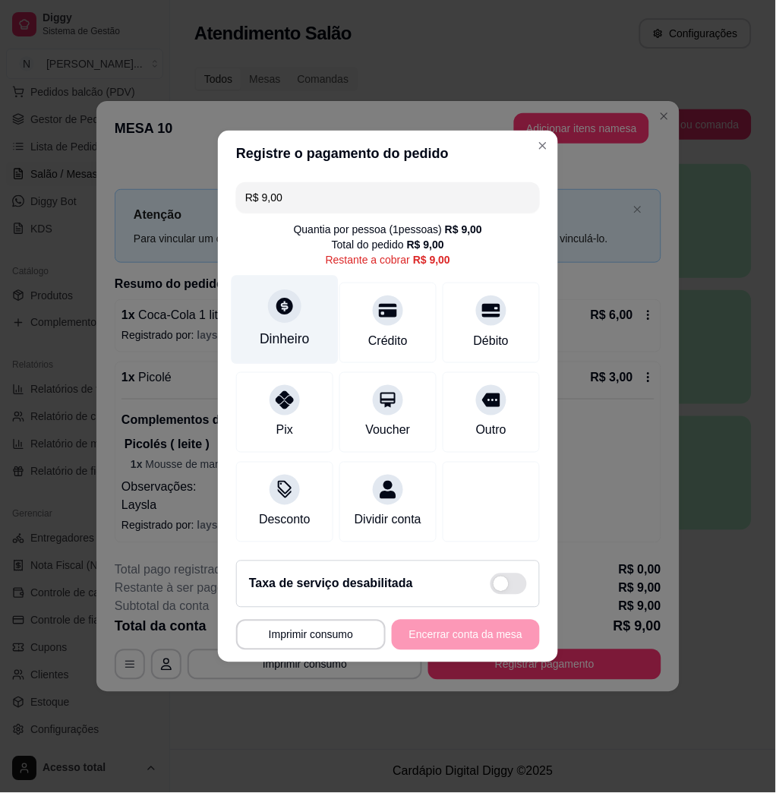
click at [277, 298] on icon at bounding box center [284, 306] width 17 height 17
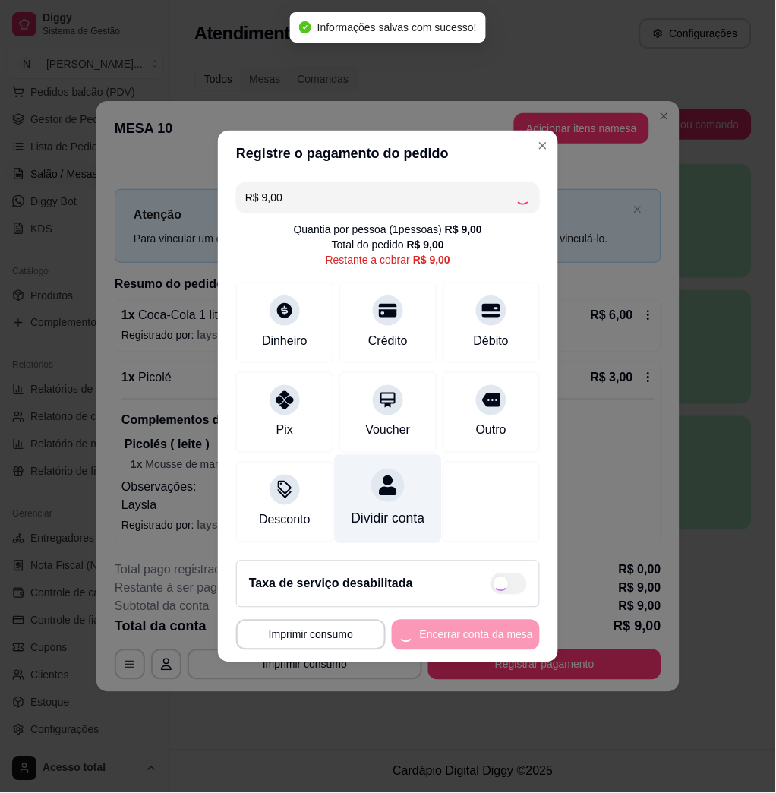
type input "R$ 0,00"
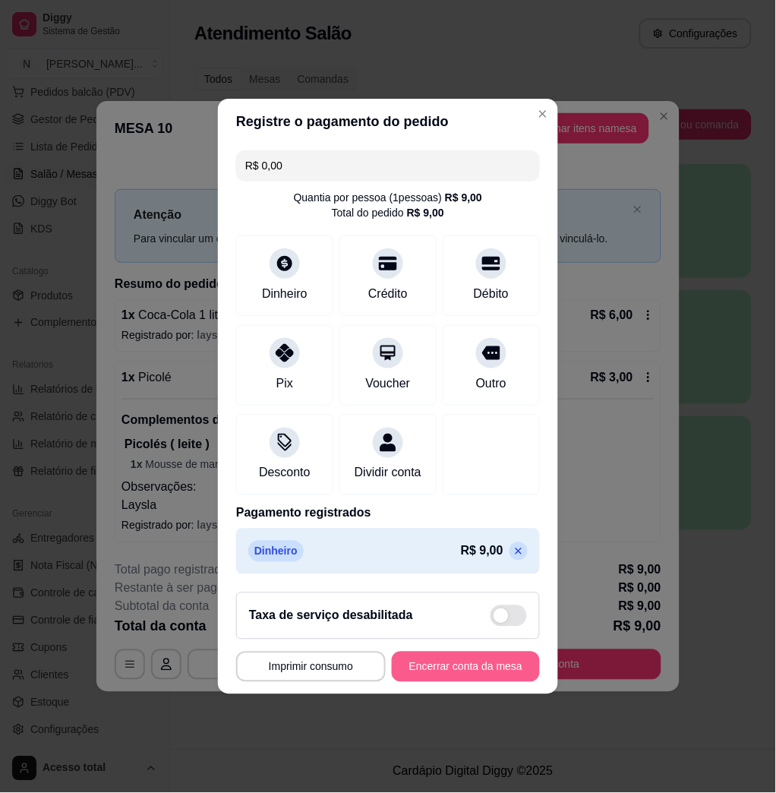
click at [490, 682] on button "Encerrar conta da mesa" at bounding box center [466, 667] width 148 height 30
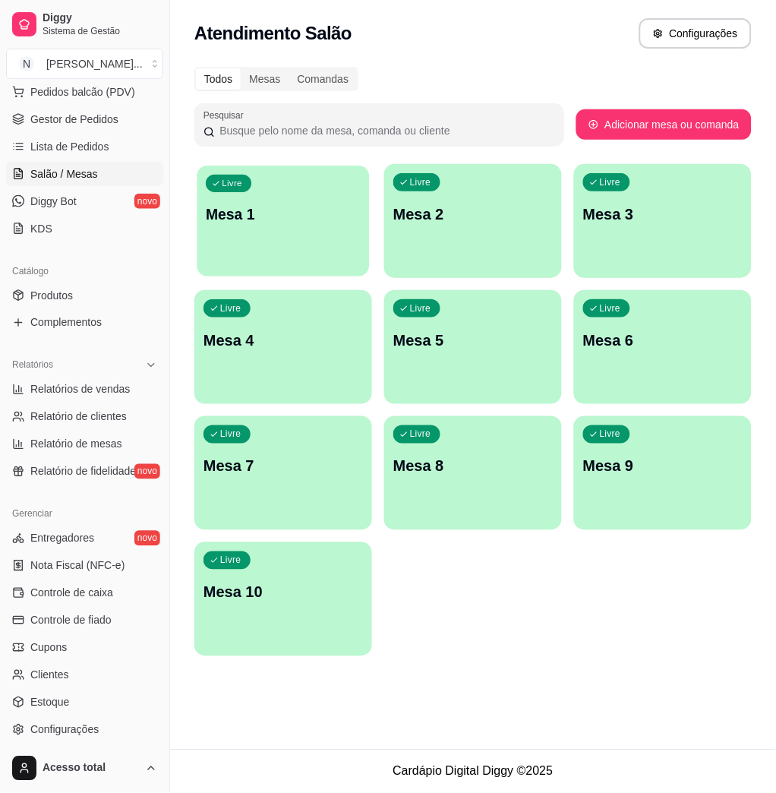
click at [268, 263] on div "button" at bounding box center [283, 266] width 172 height 17
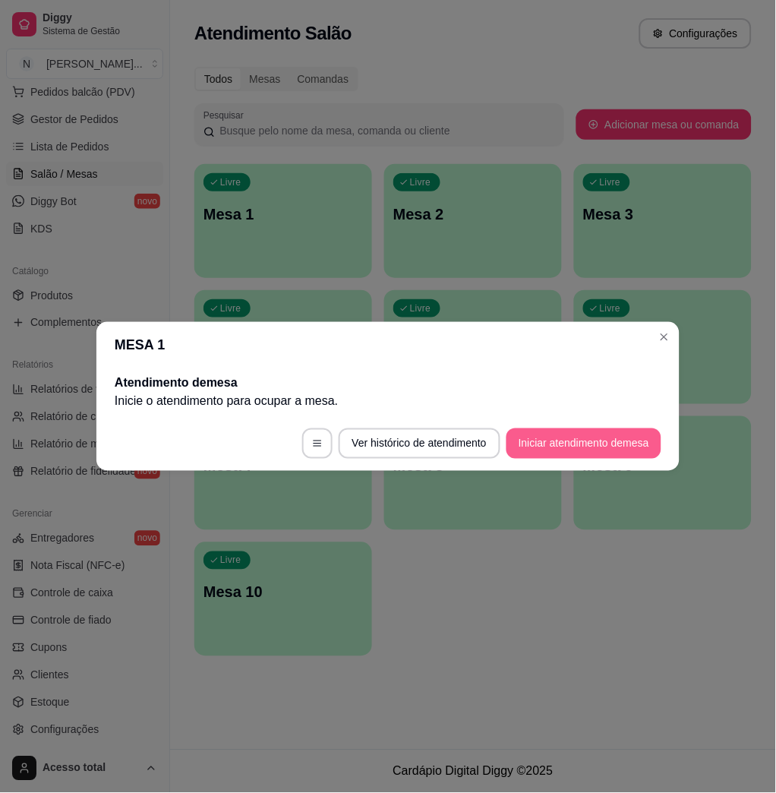
click at [586, 448] on button "Iniciar atendimento de mesa" at bounding box center [584, 443] width 155 height 30
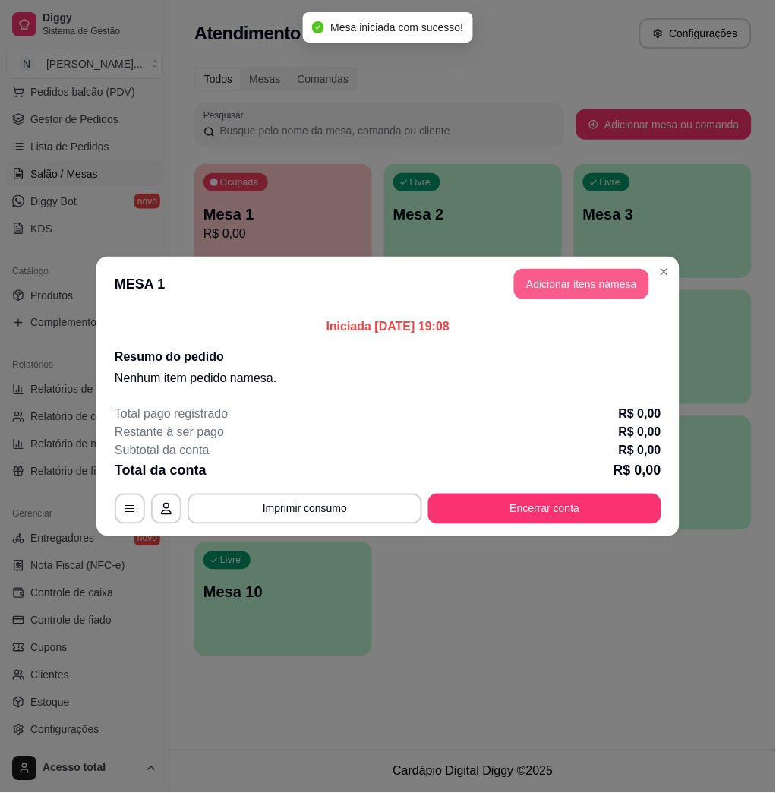
click at [633, 283] on button "Adicionar itens na mesa" at bounding box center [581, 284] width 135 height 30
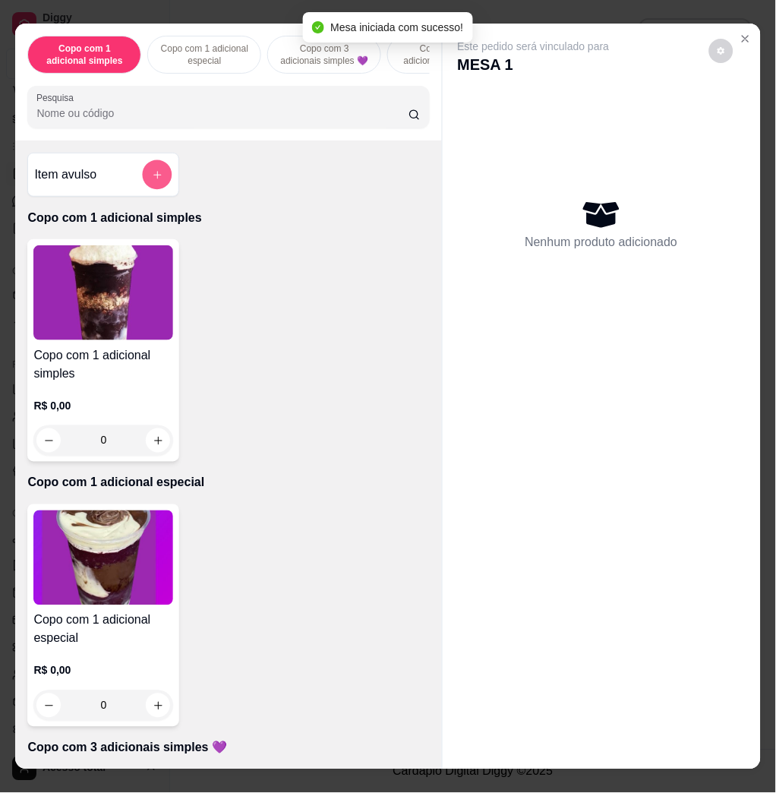
click at [156, 186] on button "add-separate-item" at bounding box center [158, 175] width 30 height 30
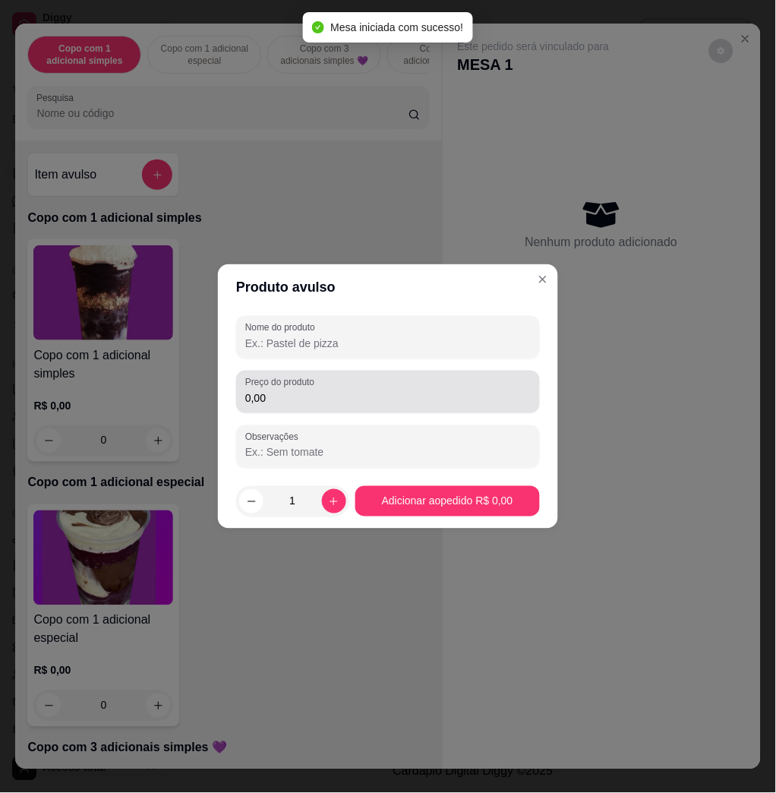
click at [335, 386] on div "0,00" at bounding box center [388, 392] width 286 height 30
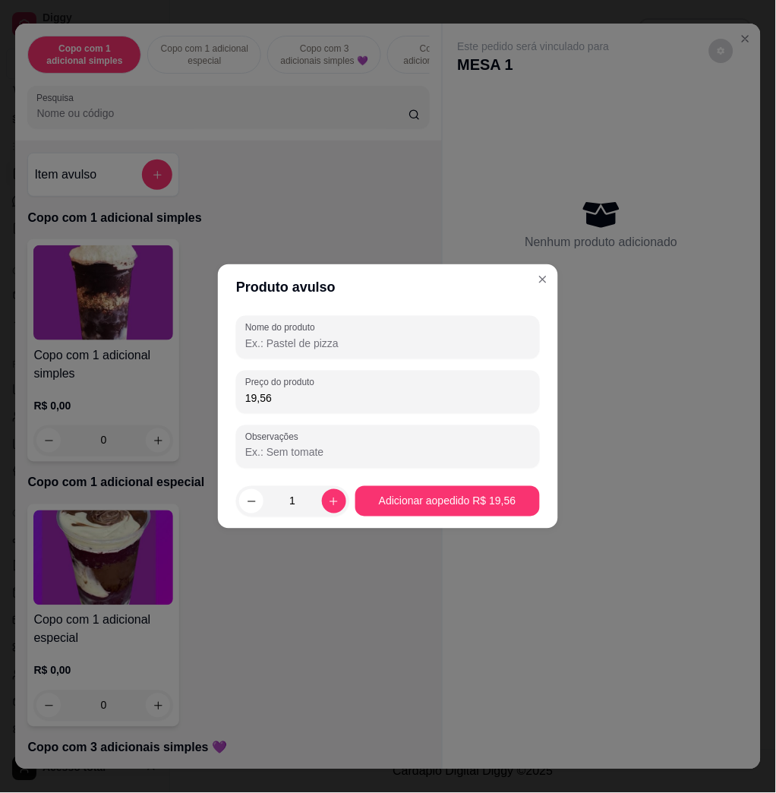
type input "19,56"
click at [328, 338] on input "Nome do produto" at bounding box center [388, 343] width 286 height 15
click at [465, 344] on input "Nome do produto" at bounding box center [388, 343] width 286 height 15
type input "."
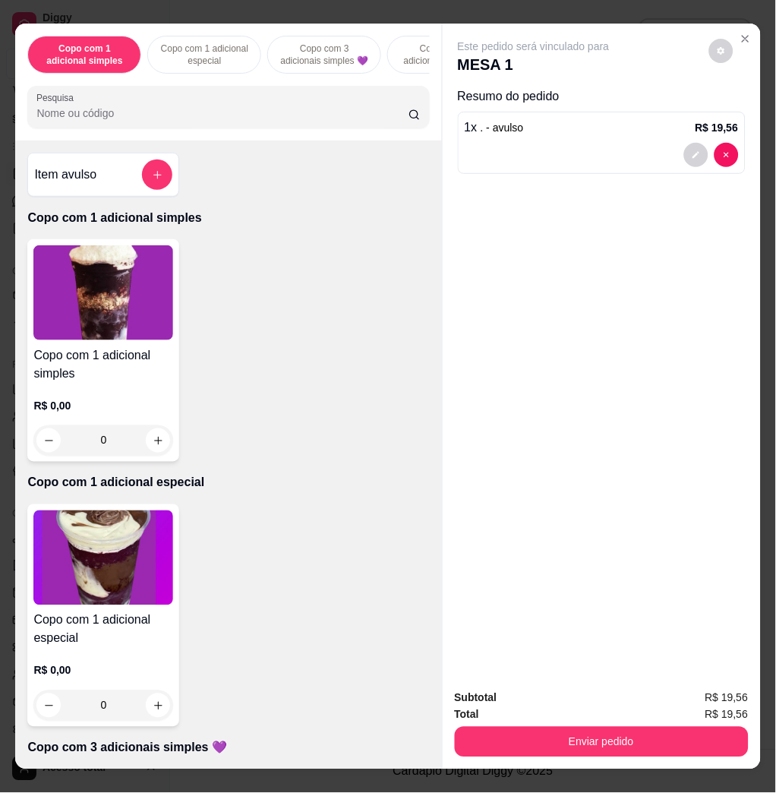
click at [150, 197] on div "Item avulso" at bounding box center [103, 175] width 152 height 44
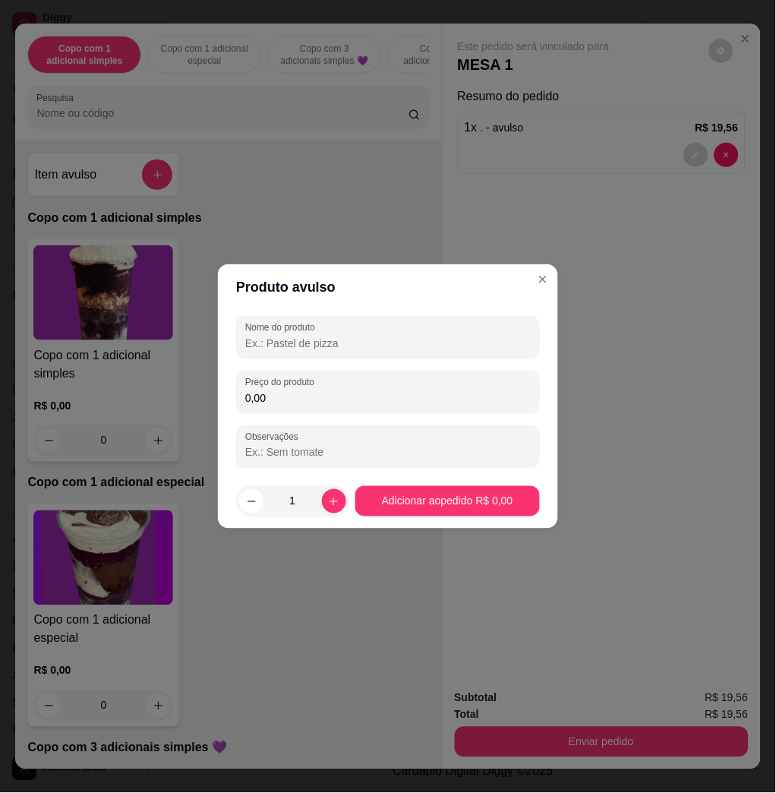
click at [312, 394] on input "0,00" at bounding box center [388, 397] width 286 height 15
type input "19,32"
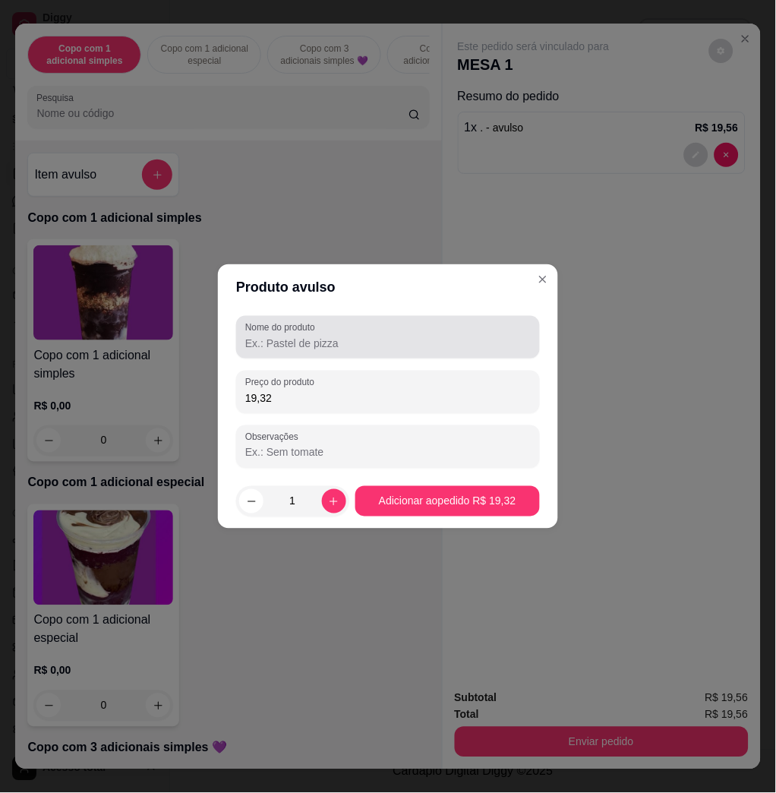
drag, startPoint x: 335, startPoint y: 356, endPoint x: 338, endPoint y: 341, distance: 15.5
click at [337, 345] on div "Nome do produto" at bounding box center [388, 337] width 304 height 43
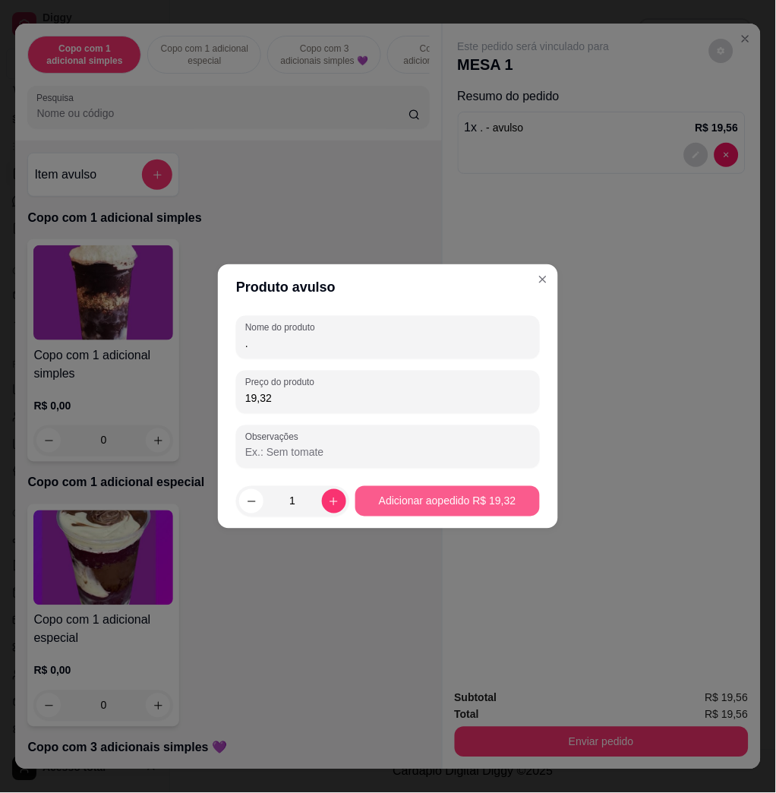
type input "."
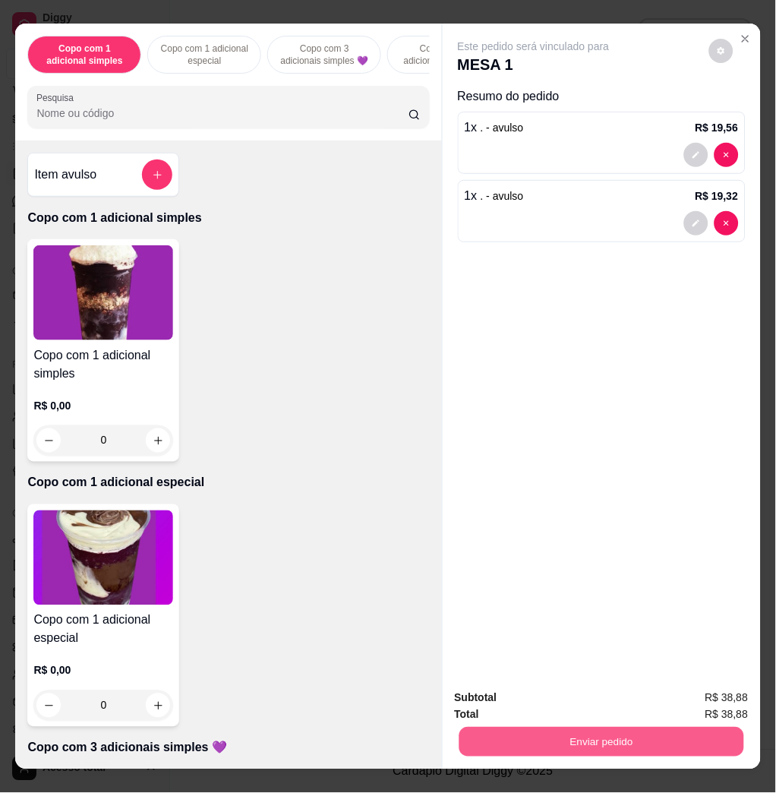
click at [580, 734] on button "Enviar pedido" at bounding box center [601, 742] width 285 height 30
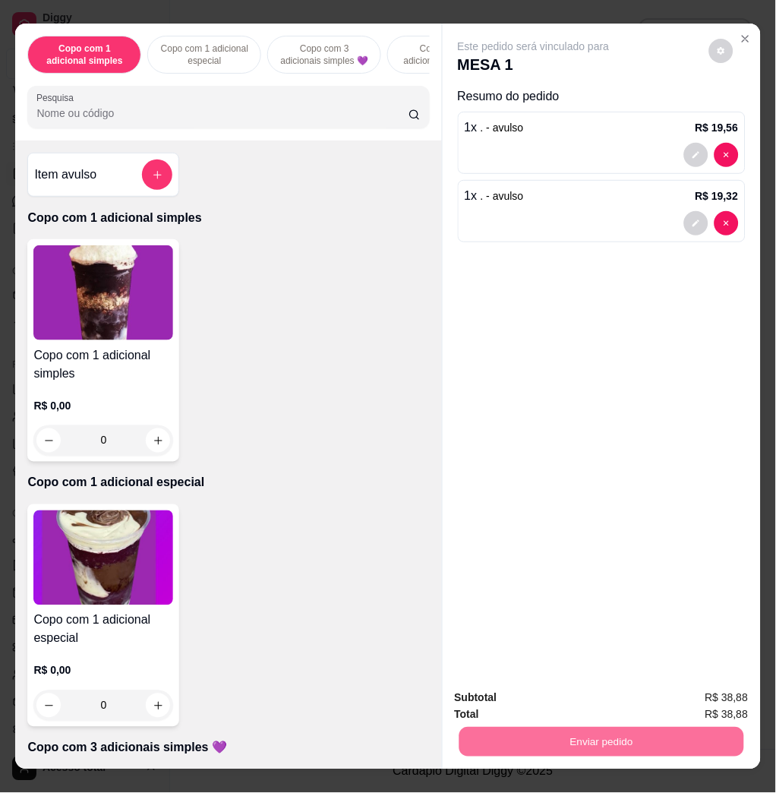
click at [573, 690] on button "Não registrar e enviar pedido" at bounding box center [550, 697] width 158 height 29
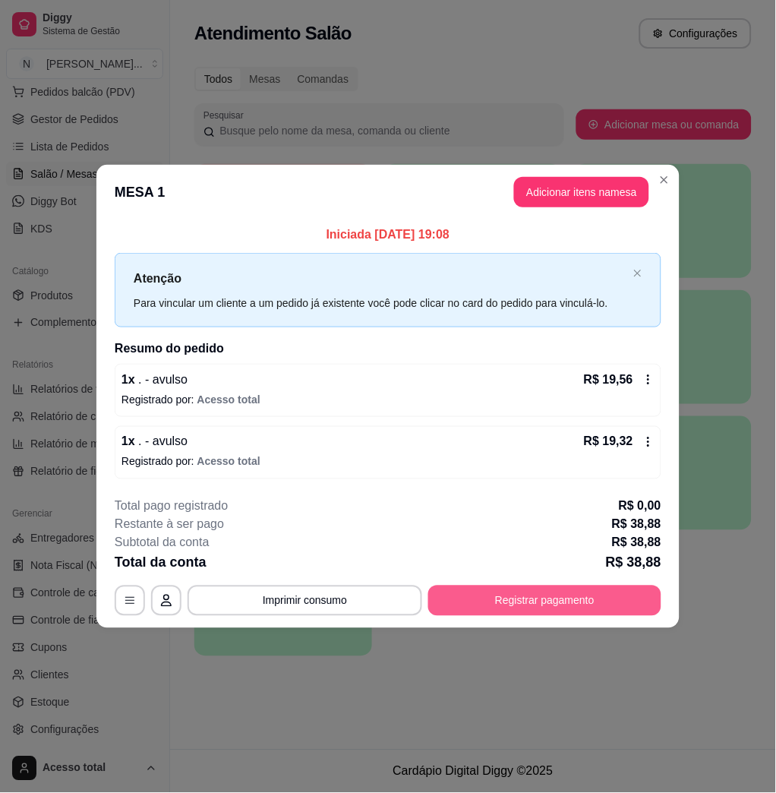
click at [548, 602] on button "Registrar pagamento" at bounding box center [544, 601] width 233 height 30
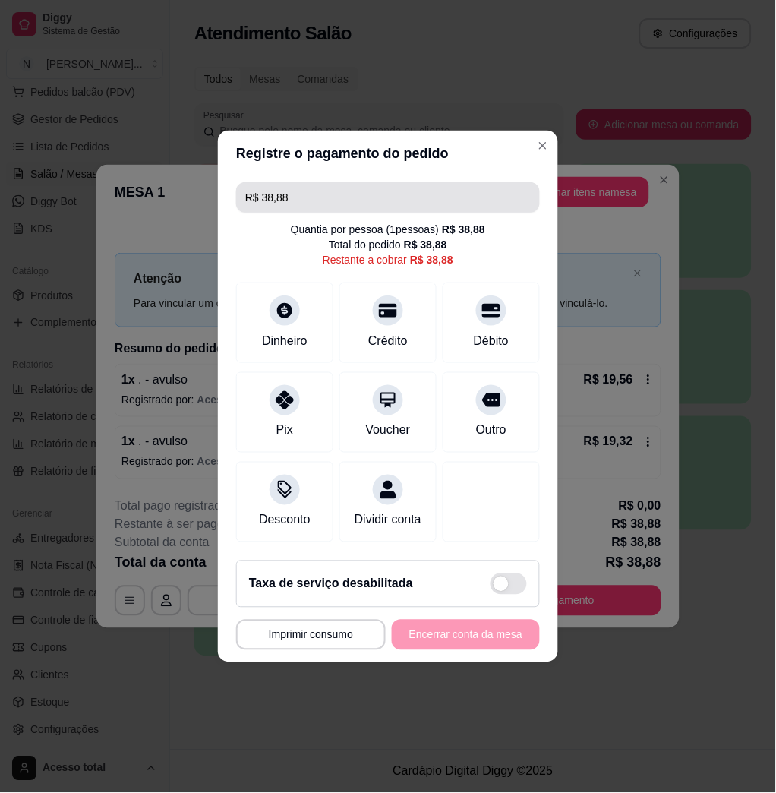
click at [357, 190] on input "R$ 38,88" at bounding box center [388, 197] width 286 height 30
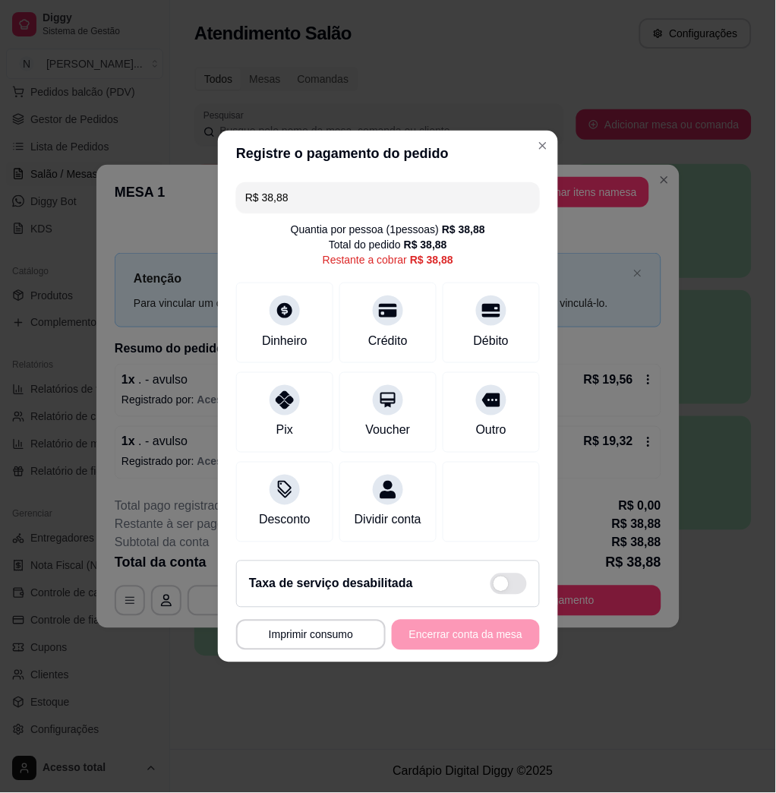
click at [368, 81] on div "**********" at bounding box center [388, 396] width 776 height 793
type input "R$ 19,00"
click at [270, 330] on div "Dinheiro" at bounding box center [285, 340] width 50 height 20
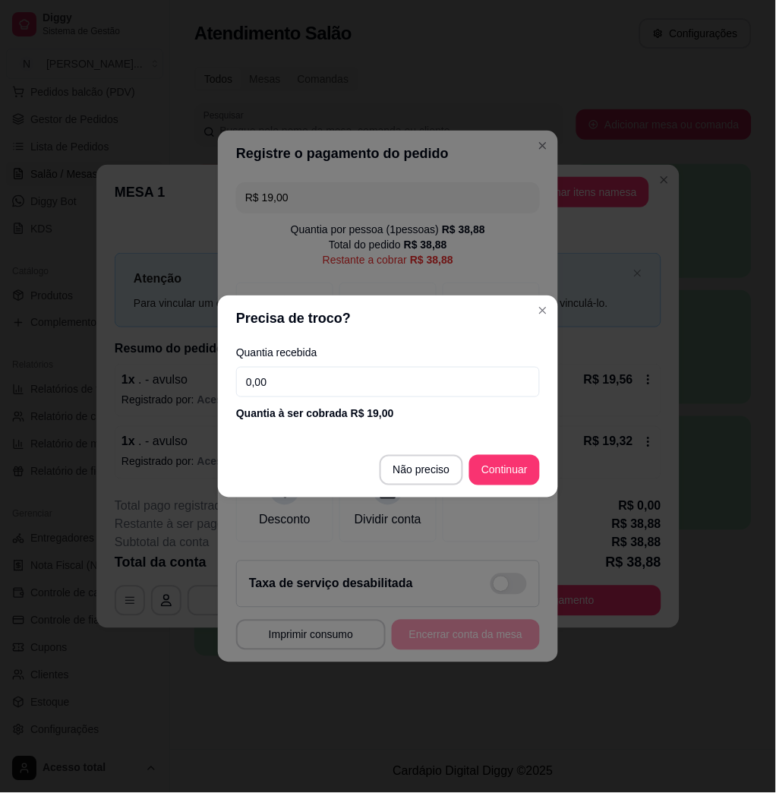
click at [405, 387] on input "0,00" at bounding box center [388, 382] width 304 height 30
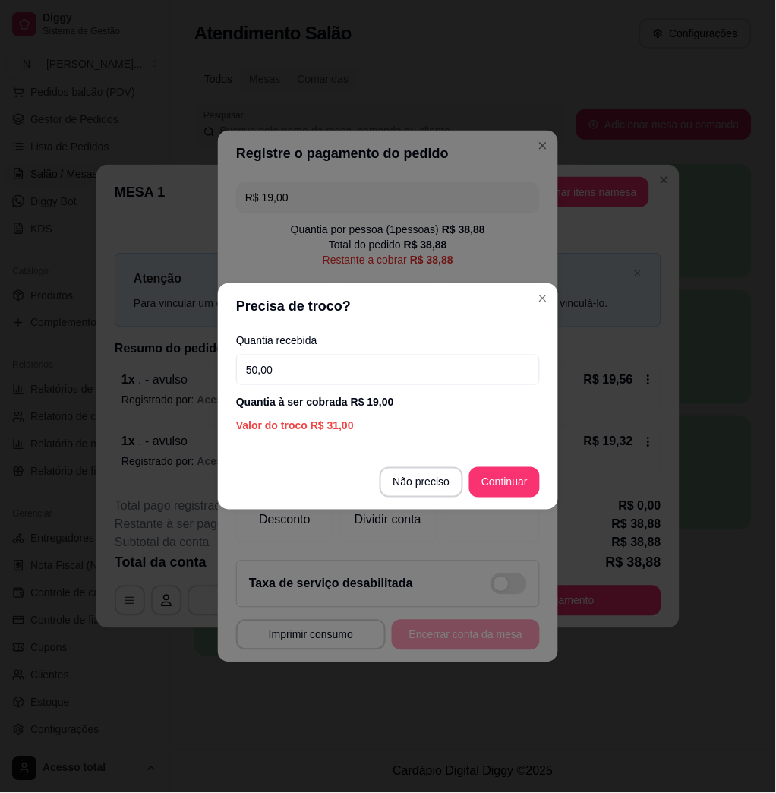
type input "50,00"
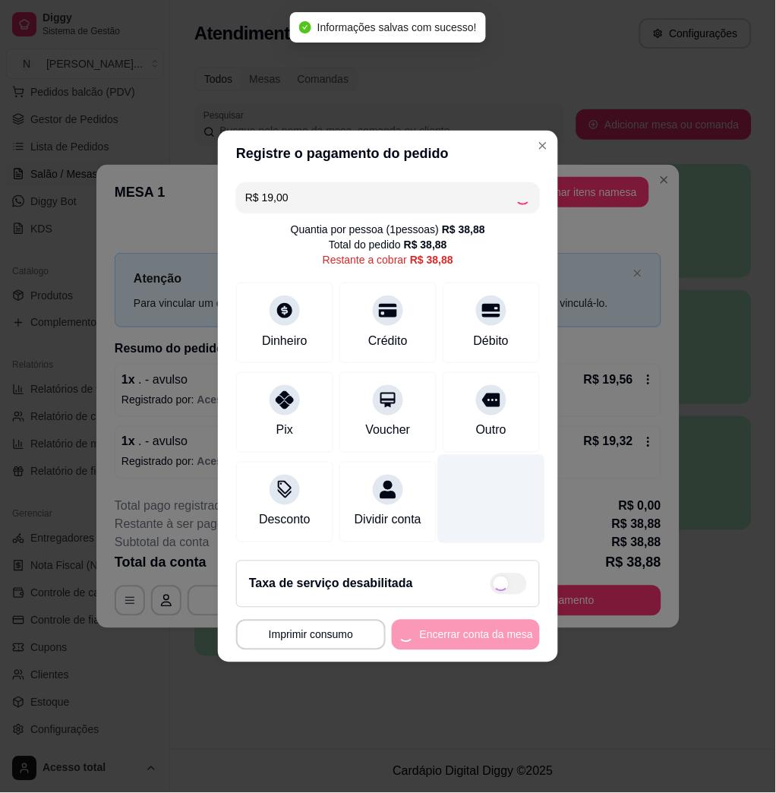
type input "R$ 19,88"
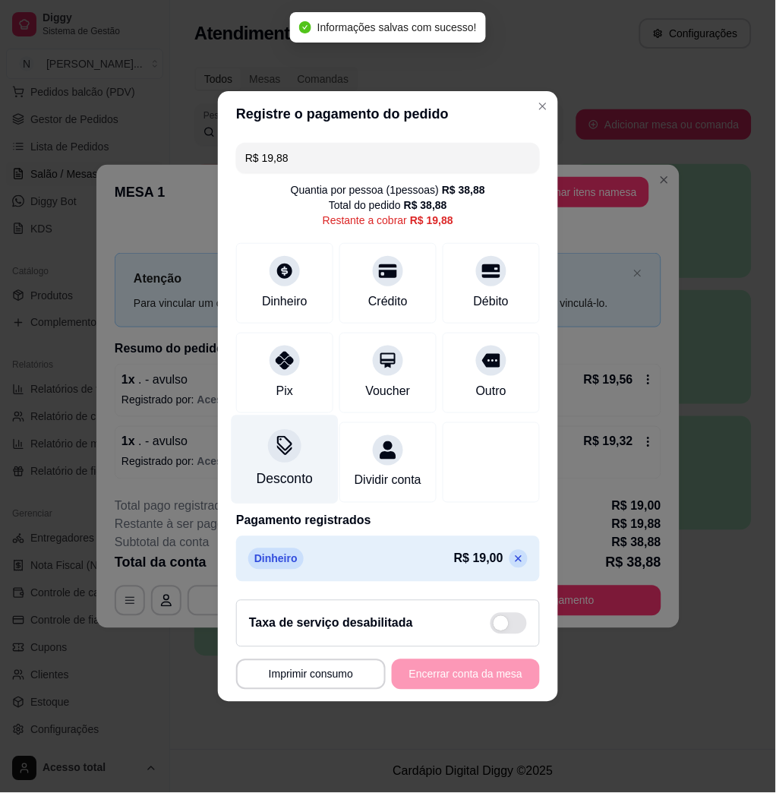
click at [279, 446] on icon at bounding box center [284, 451] width 15 height 10
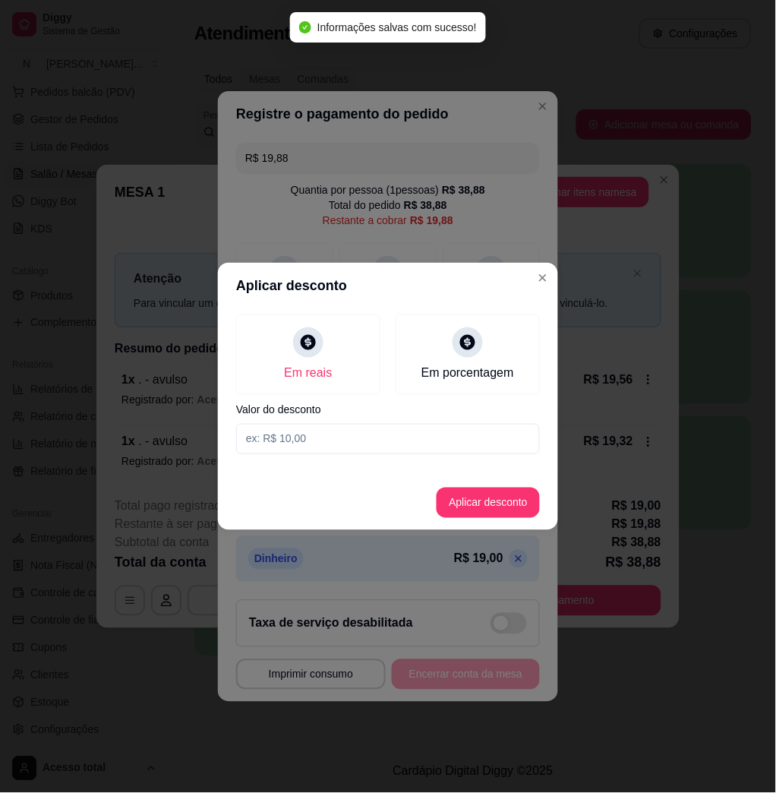
click at [319, 441] on input at bounding box center [388, 439] width 304 height 30
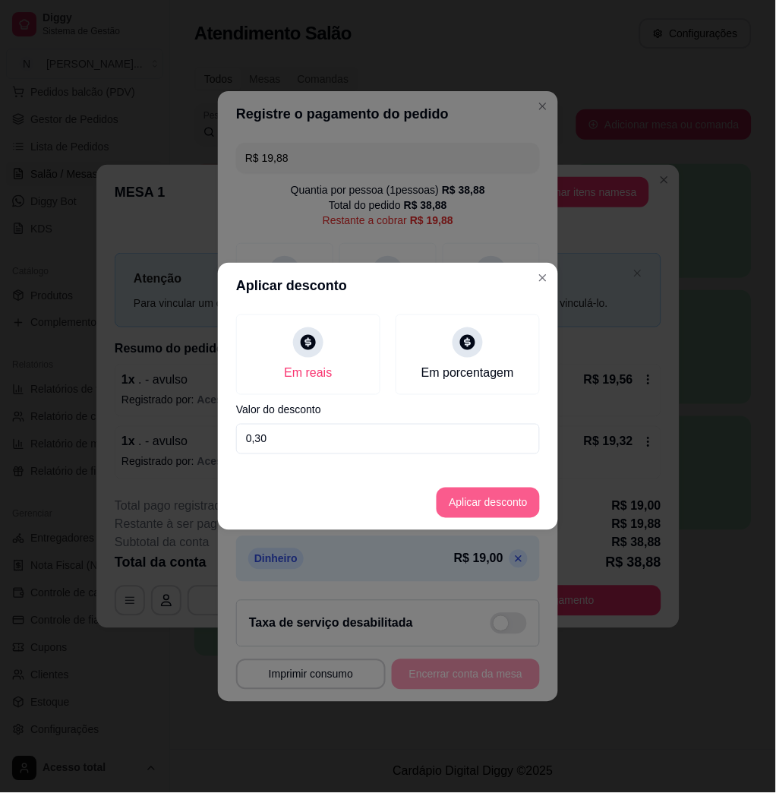
type input "0,30"
click at [489, 507] on button "Aplicar desconto" at bounding box center [488, 503] width 99 height 30
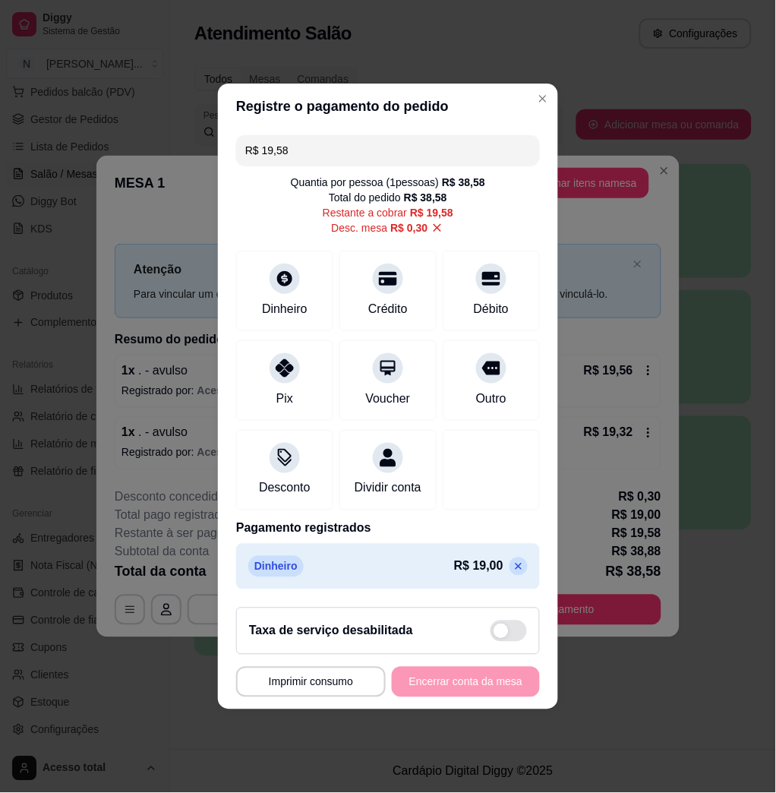
click at [510, 576] on p at bounding box center [519, 566] width 18 height 18
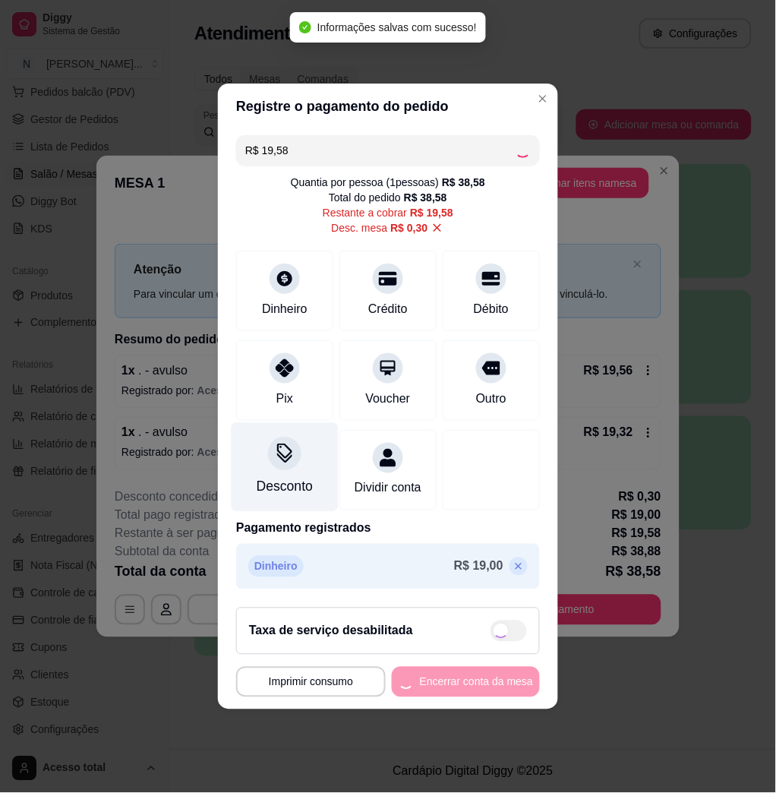
type input "R$ 38,58"
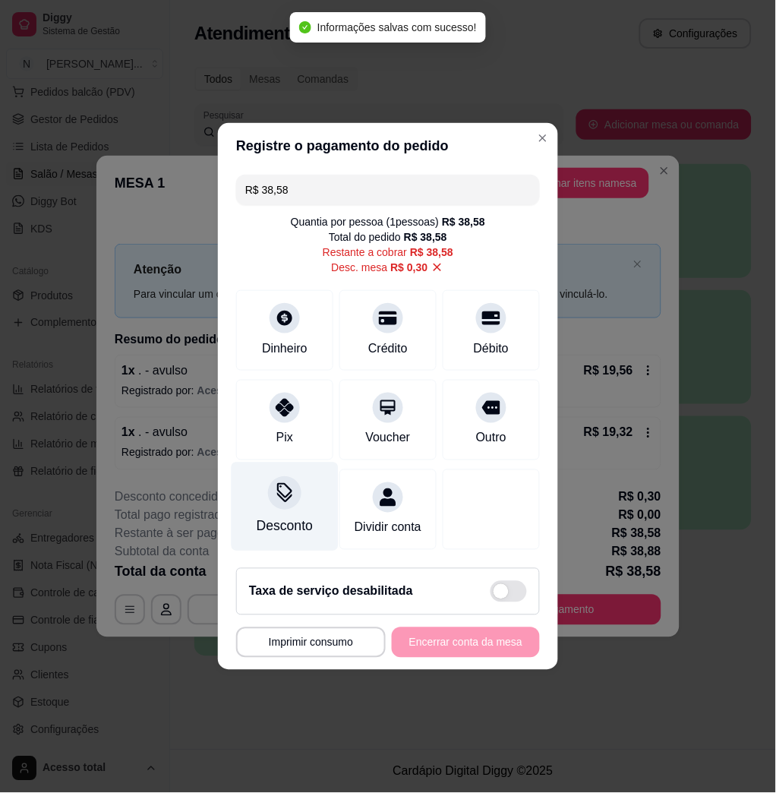
click at [295, 463] on div "Desconto" at bounding box center [285, 507] width 107 height 89
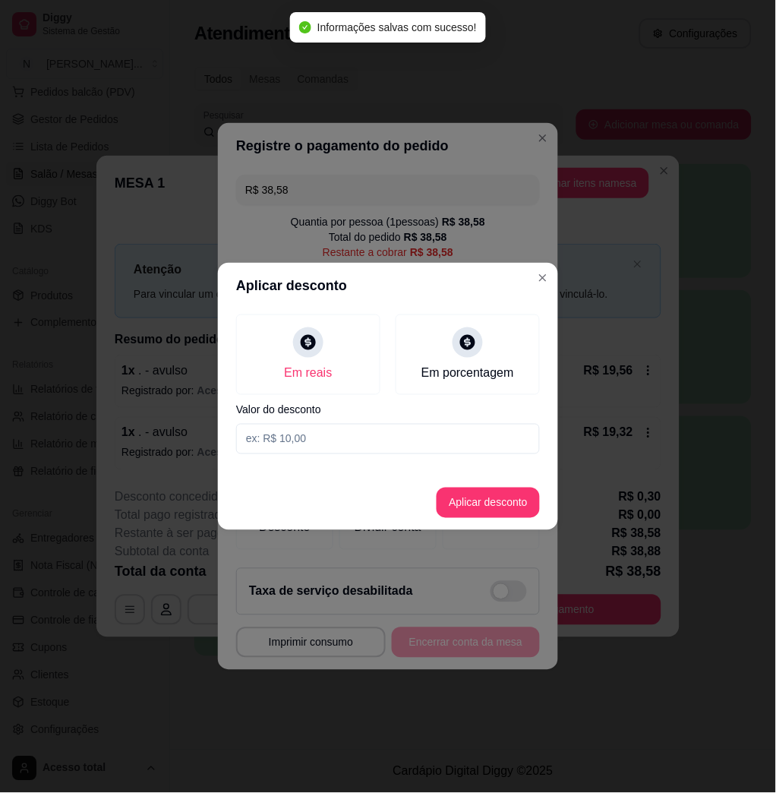
click at [354, 431] on input at bounding box center [388, 439] width 304 height 30
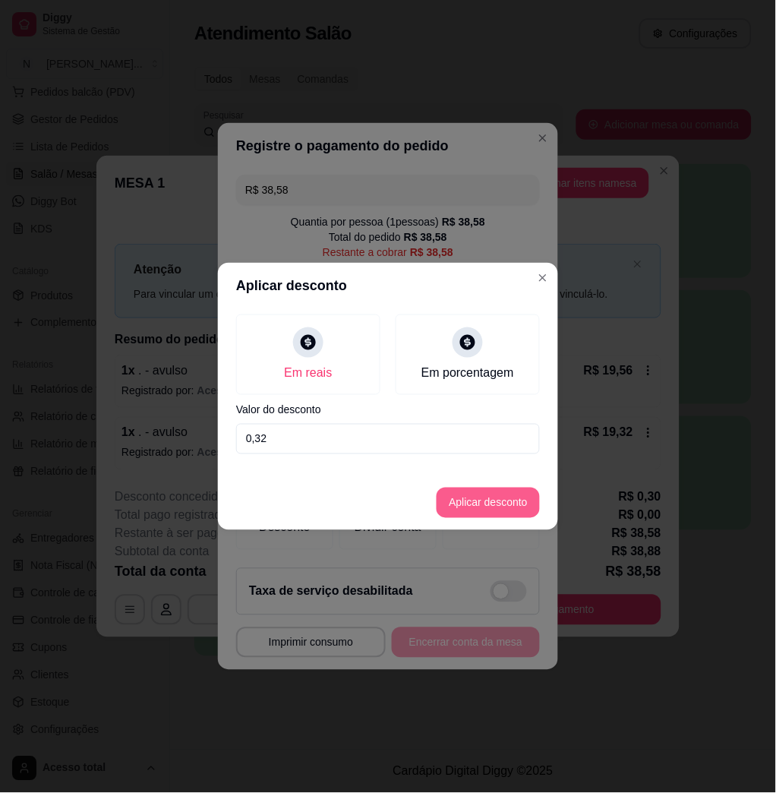
type input "0,32"
click at [489, 484] on footer "Aplicar desconto" at bounding box center [388, 502] width 340 height 55
click at [488, 494] on button "Aplicar desconto" at bounding box center [488, 503] width 103 height 30
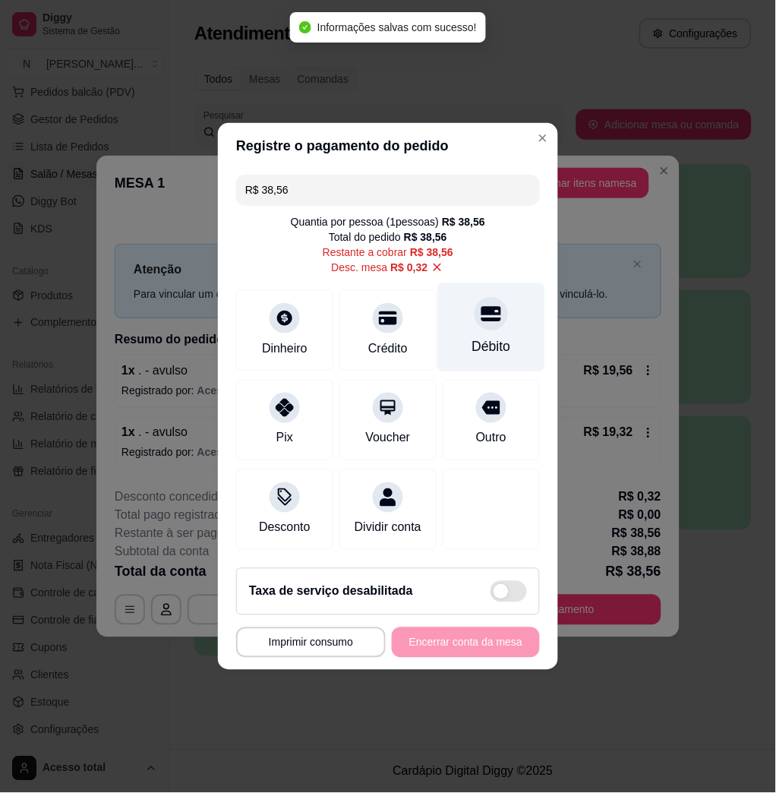
click at [500, 316] on div "Débito" at bounding box center [491, 327] width 107 height 89
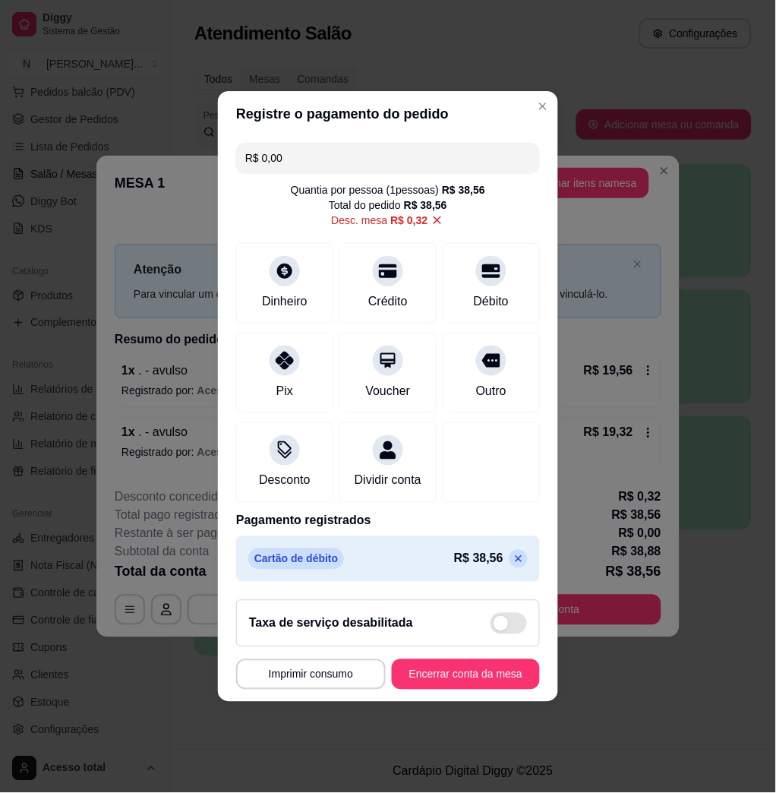
click at [513, 565] on icon at bounding box center [519, 559] width 12 height 12
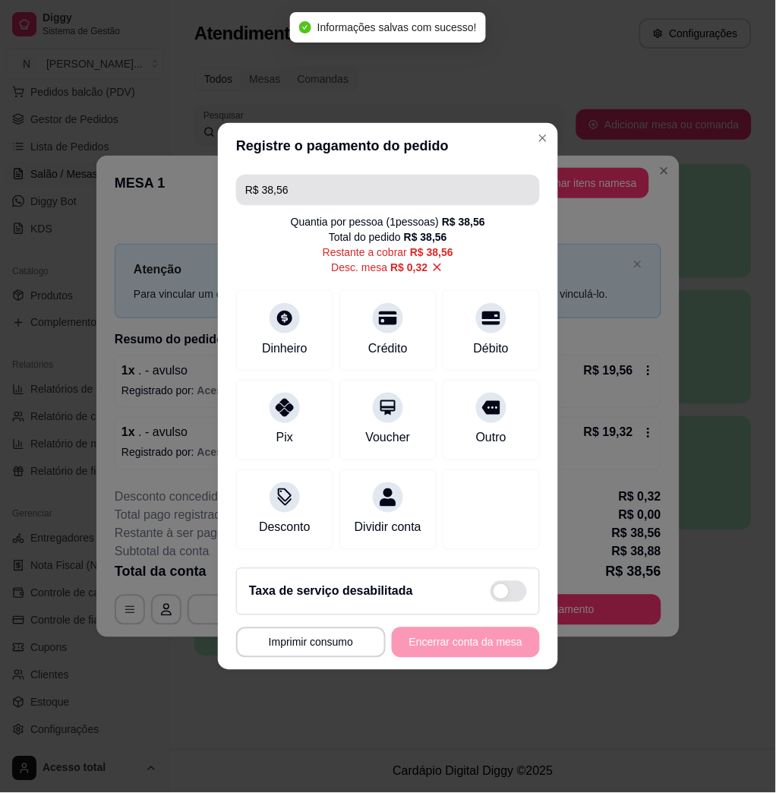
click at [373, 185] on input "R$ 38,56" at bounding box center [388, 190] width 286 height 30
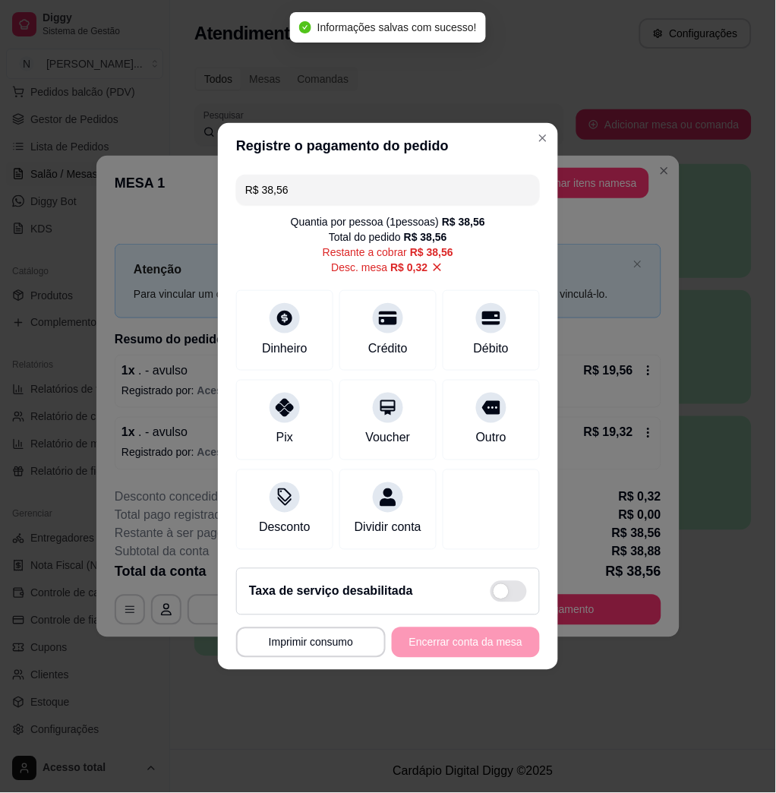
click at [373, 185] on input "R$ 38,56" at bounding box center [388, 190] width 286 height 30
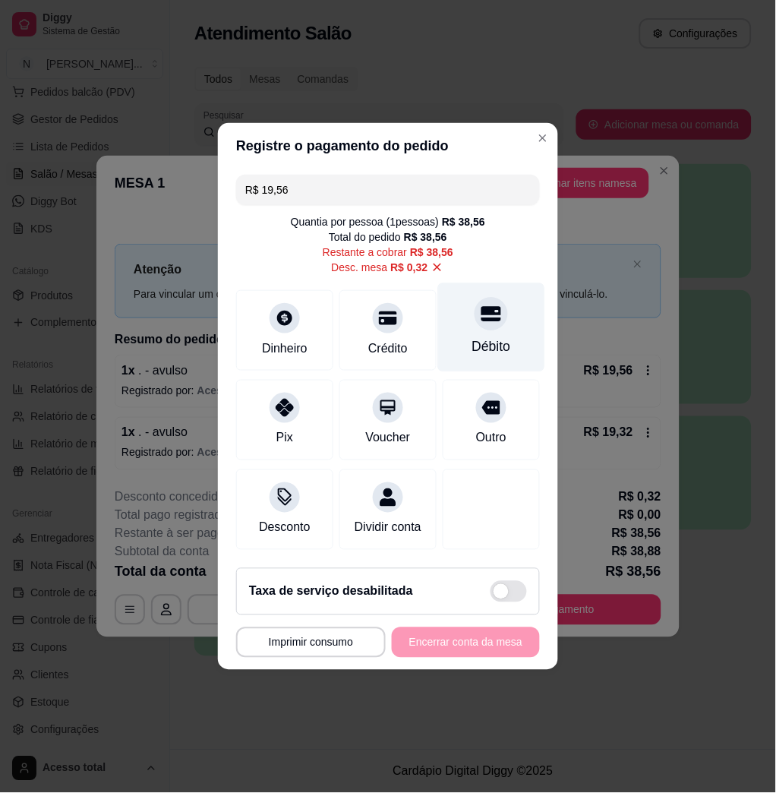
click at [474, 337] on div "Débito" at bounding box center [491, 347] width 39 height 20
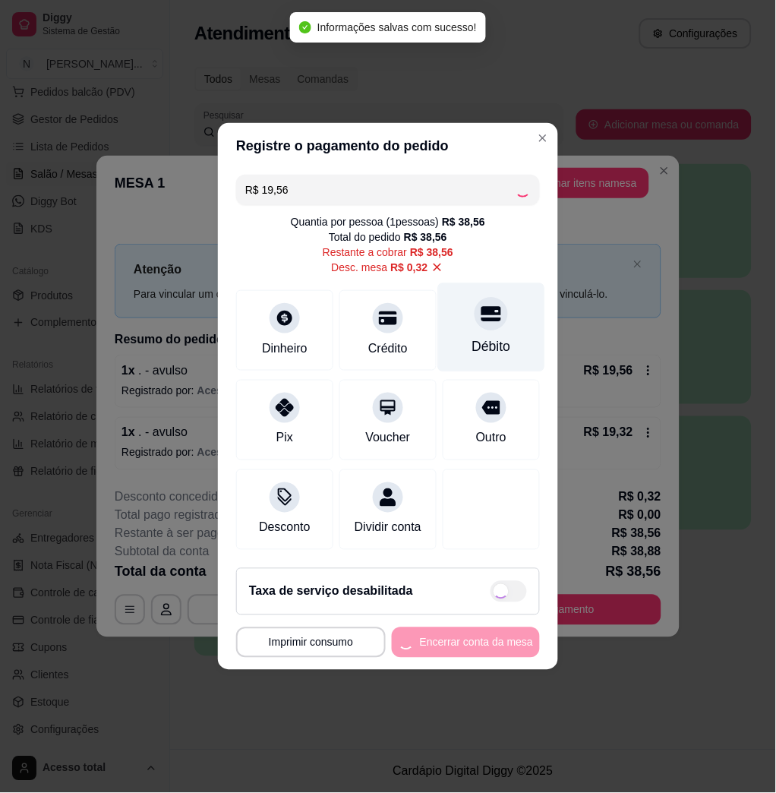
type input "R$ 19,00"
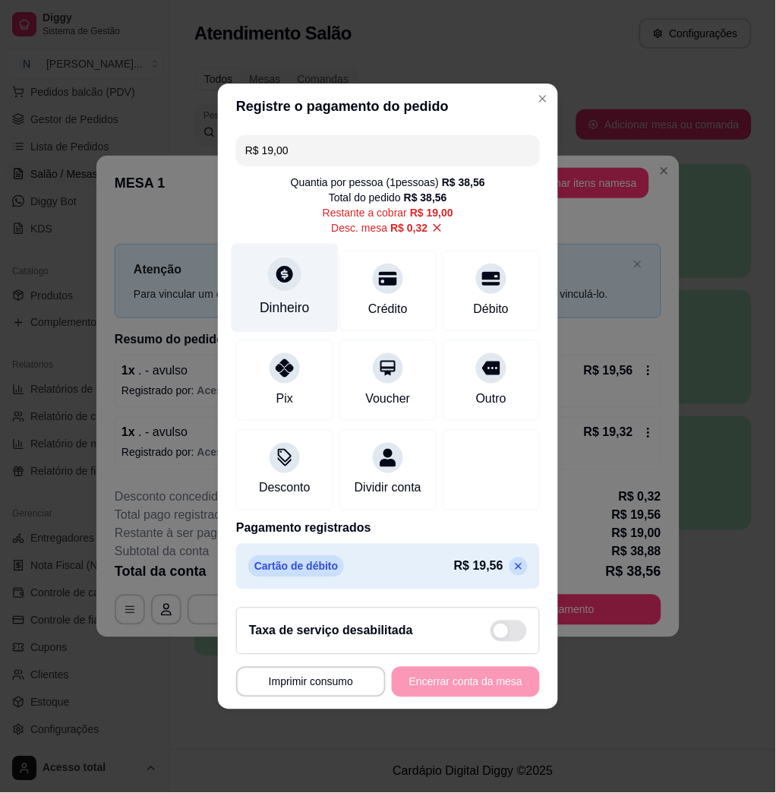
click at [279, 276] on div at bounding box center [284, 273] width 33 height 33
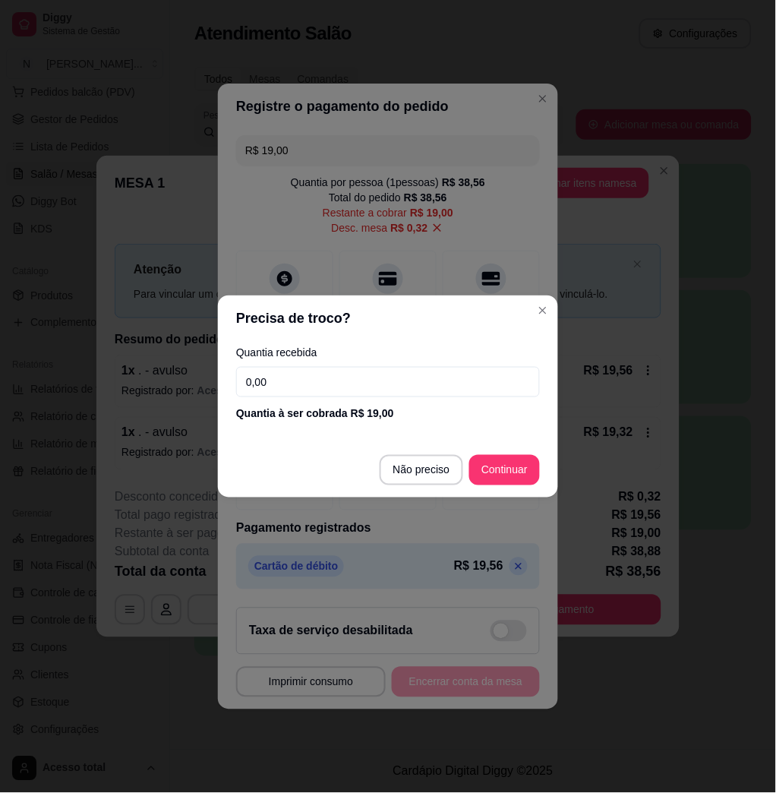
click at [338, 380] on input "0,00" at bounding box center [388, 382] width 304 height 30
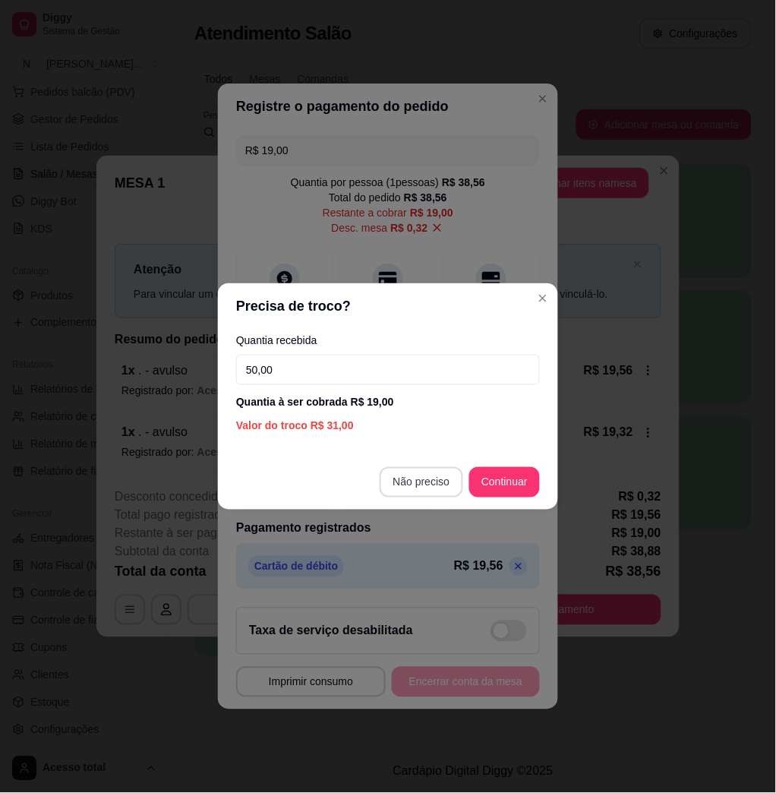
type input "50,00"
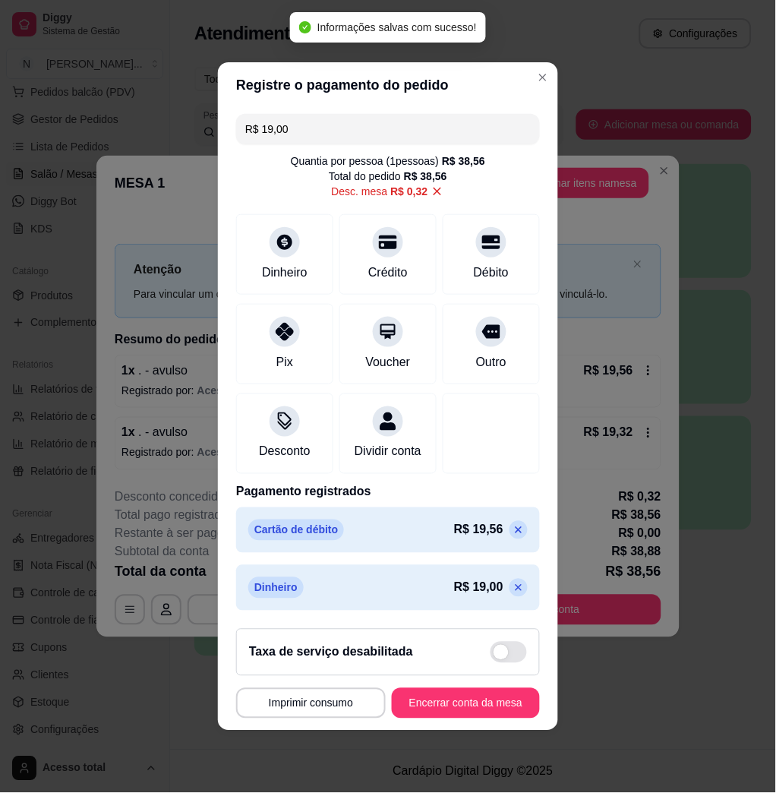
type input "R$ 0,00"
click at [504, 702] on button "Encerrar conta da mesa" at bounding box center [466, 703] width 148 height 30
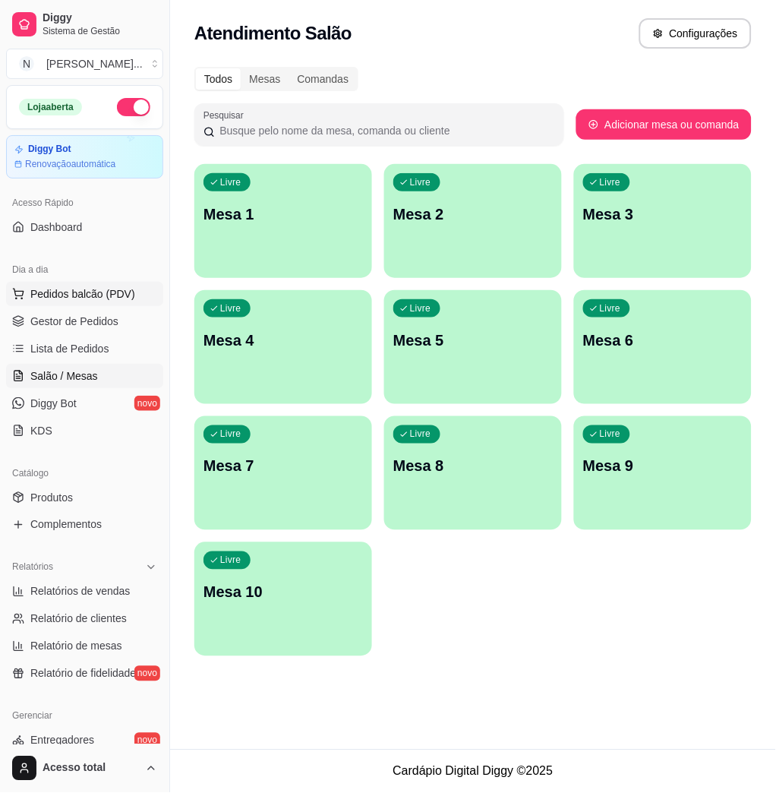
click at [105, 292] on span "Pedidos balcão (PDV)" at bounding box center [82, 293] width 105 height 15
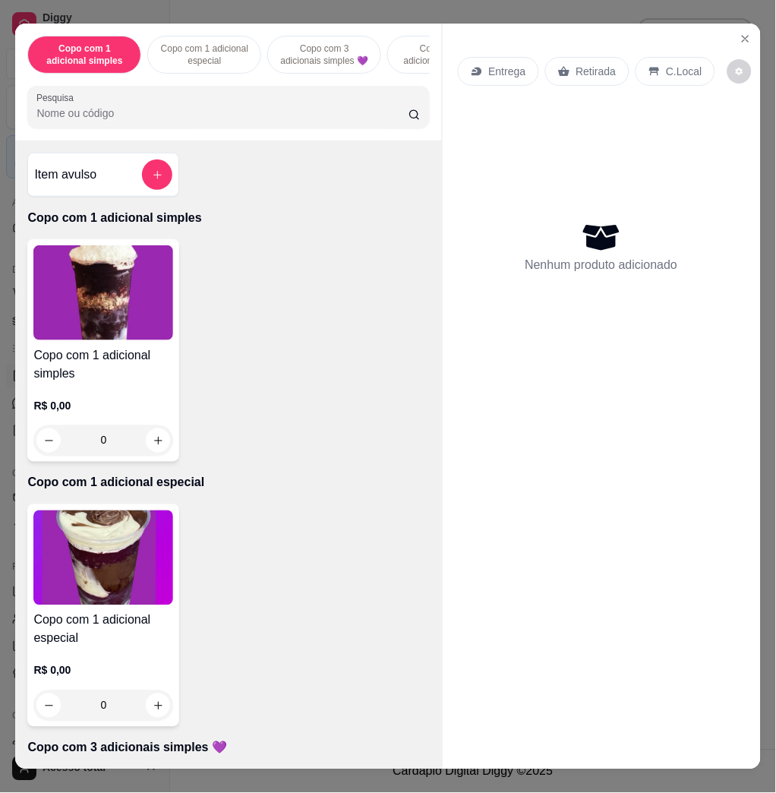
scroll to position [608, 0]
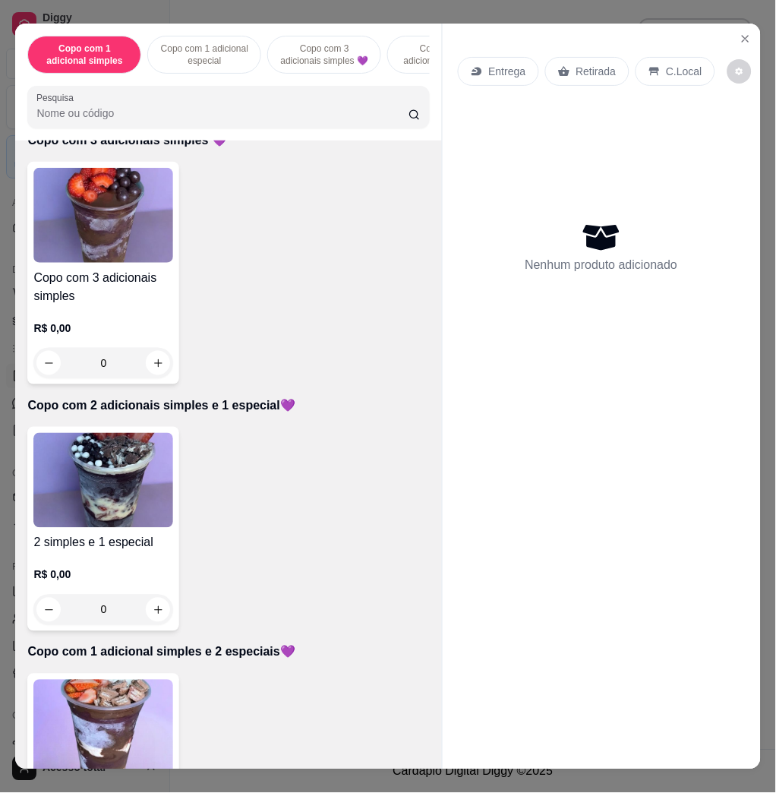
click at [114, 528] on img at bounding box center [103, 480] width 140 height 95
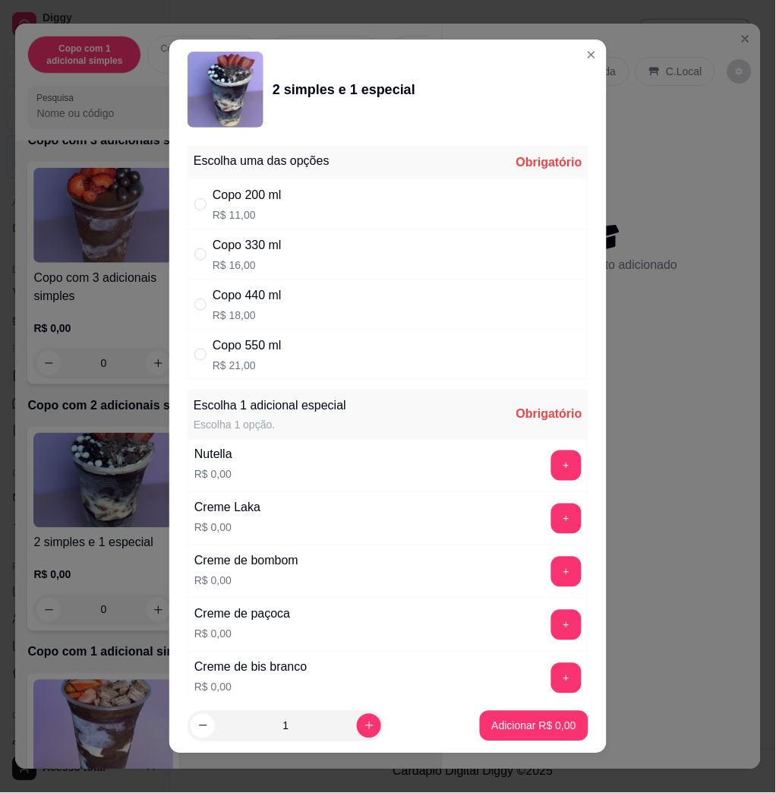
click at [431, 366] on div "Copo 550 ml R$ 21,00" at bounding box center [388, 355] width 401 height 50
radio input "true"
click at [552, 470] on button "+" at bounding box center [567, 466] width 30 height 30
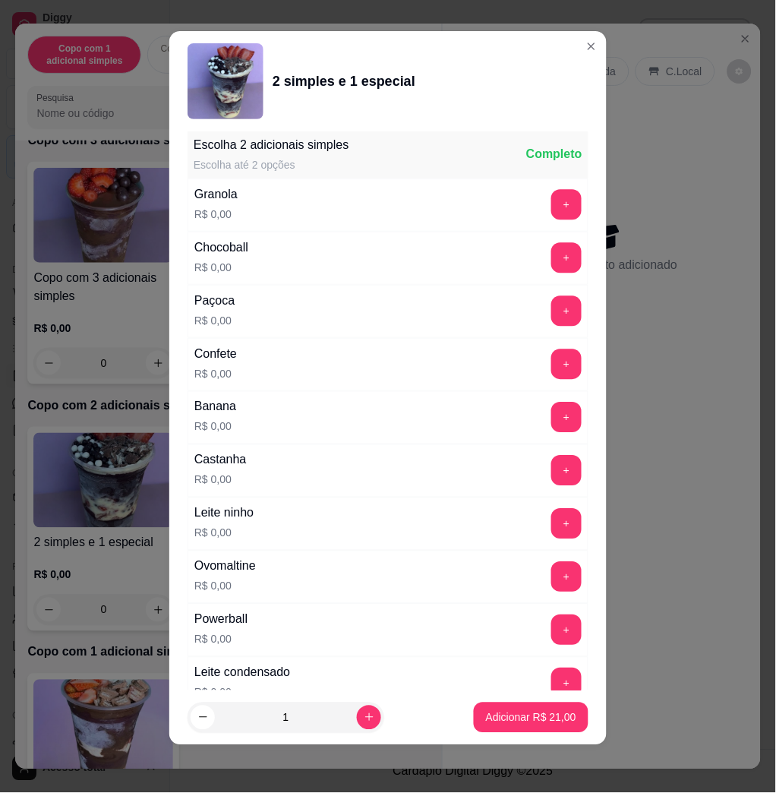
click at [513, 551] on div "Leite ninho R$ 0,00 +" at bounding box center [388, 523] width 401 height 53
click at [552, 684] on button "+" at bounding box center [567, 684] width 30 height 30
click at [551, 528] on button "+" at bounding box center [566, 524] width 30 height 30
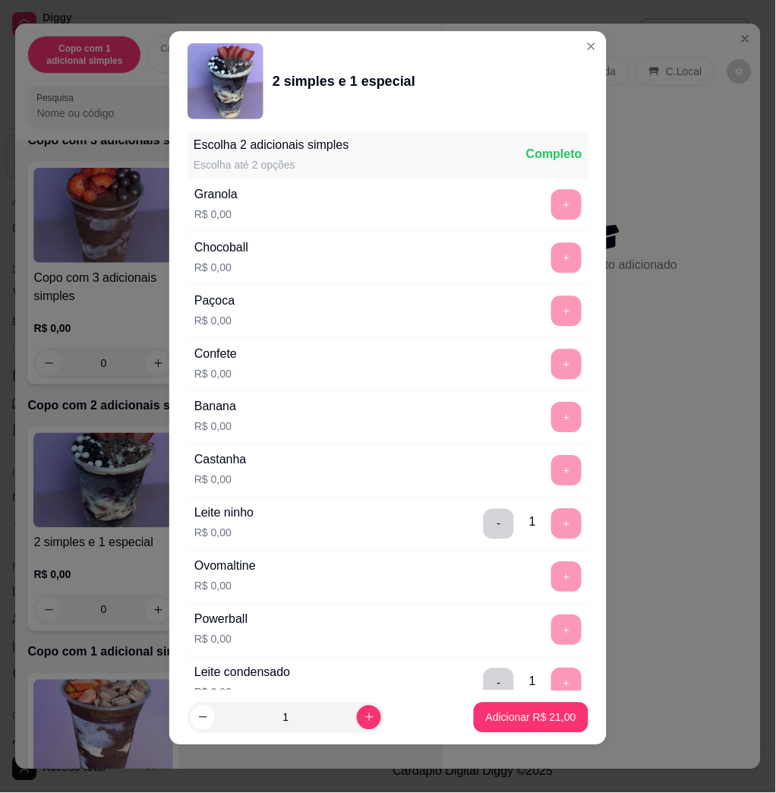
scroll to position [1947, 0]
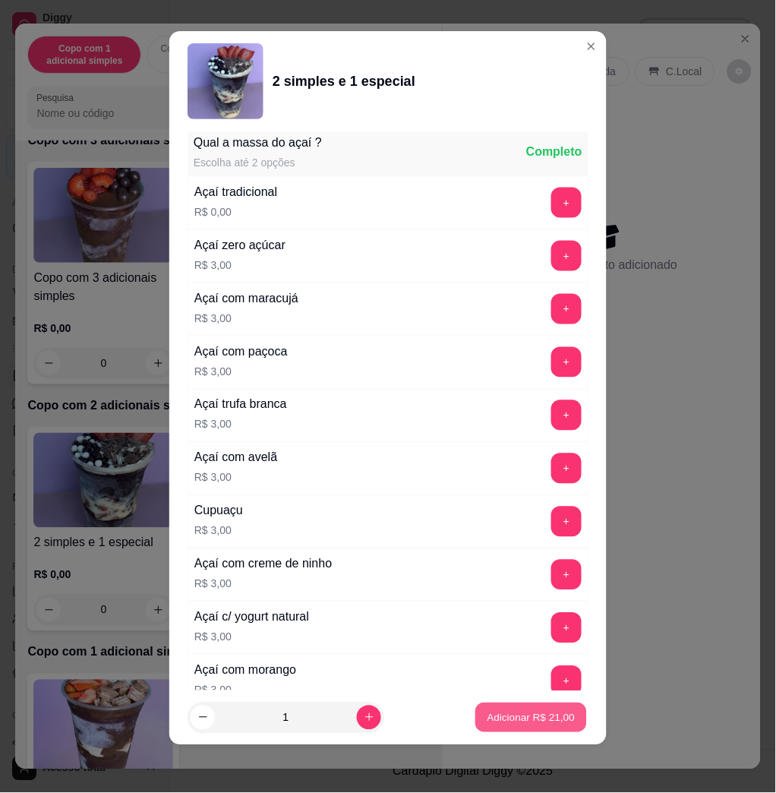
click at [513, 710] on p "Adicionar R$ 21,00" at bounding box center [532, 717] width 88 height 14
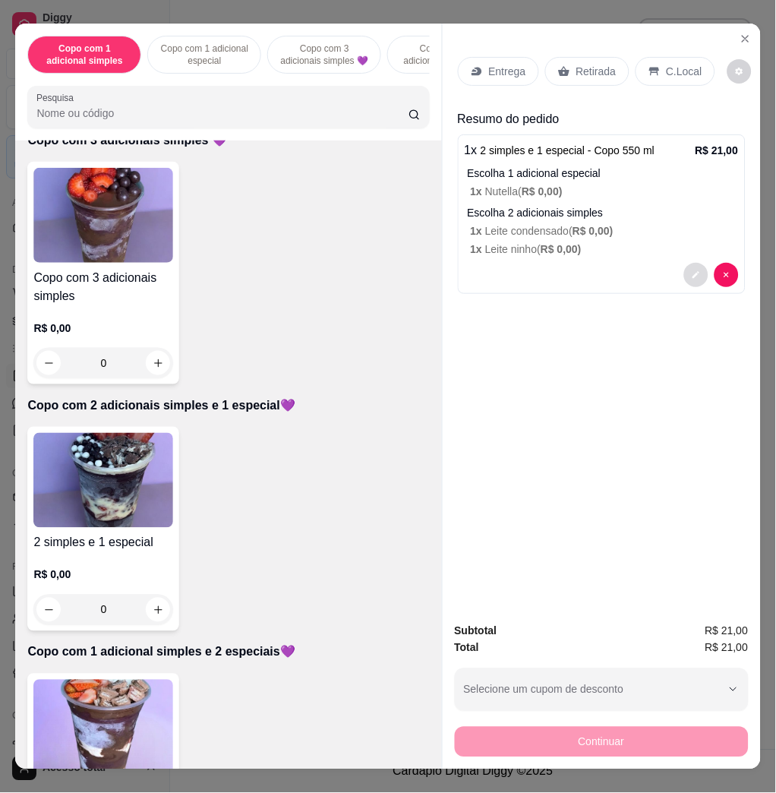
click at [687, 272] on button "decrease-product-quantity" at bounding box center [696, 275] width 24 height 24
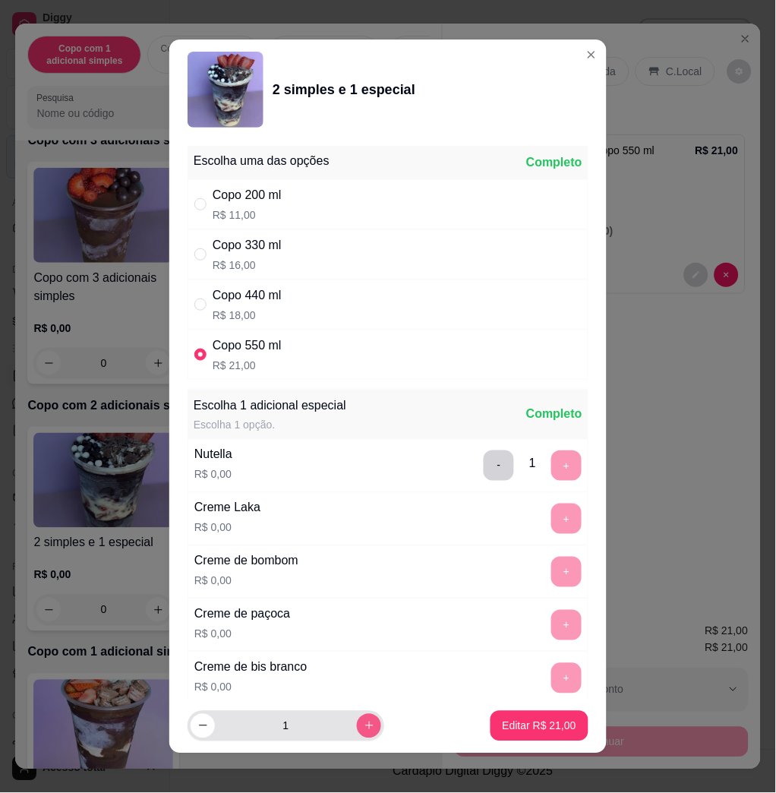
click at [364, 728] on icon "increase-product-quantity" at bounding box center [369, 725] width 11 height 11
type input "2"
click at [548, 727] on p "Editar R$ 42,00" at bounding box center [539, 725] width 71 height 14
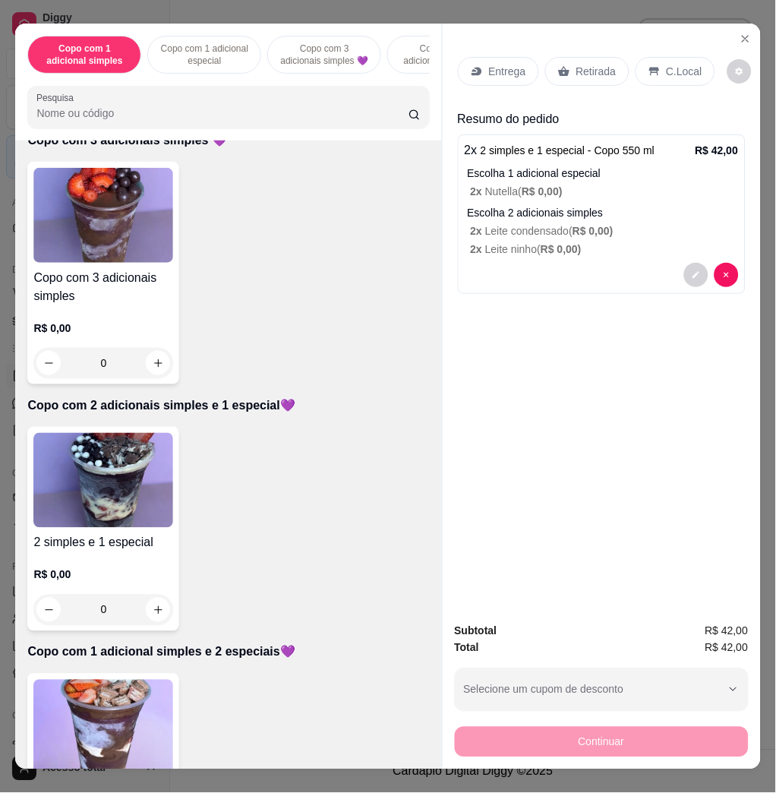
click at [507, 57] on div "Entrega" at bounding box center [498, 71] width 81 height 29
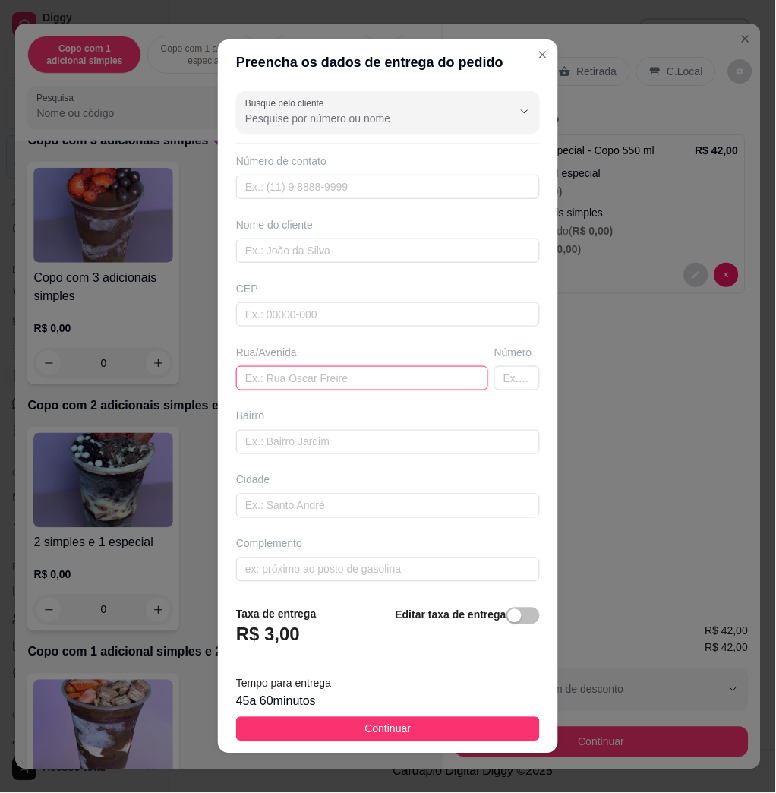
click at [380, 381] on input "text" at bounding box center [362, 378] width 252 height 24
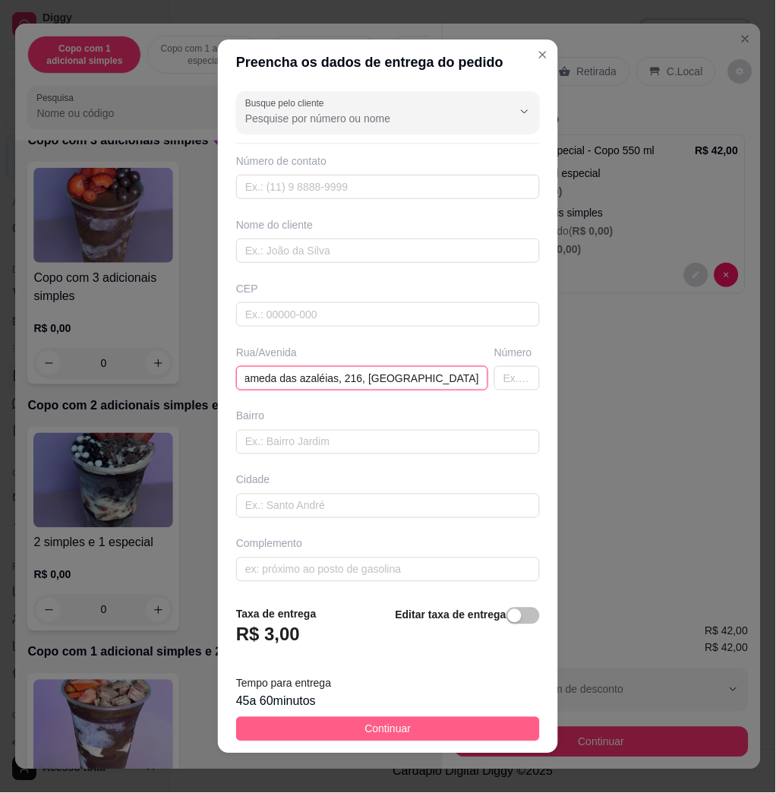
type input "alameda das azaléias, 216, condominio eldorado park"
click at [311, 734] on button "Continuar" at bounding box center [388, 729] width 304 height 24
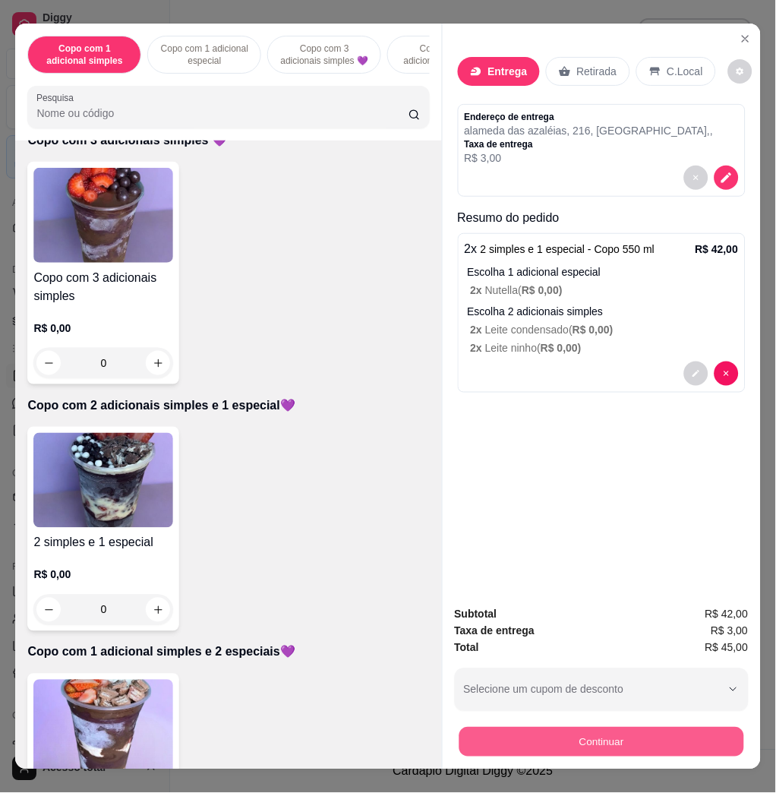
click at [684, 742] on button "Continuar" at bounding box center [601, 742] width 285 height 30
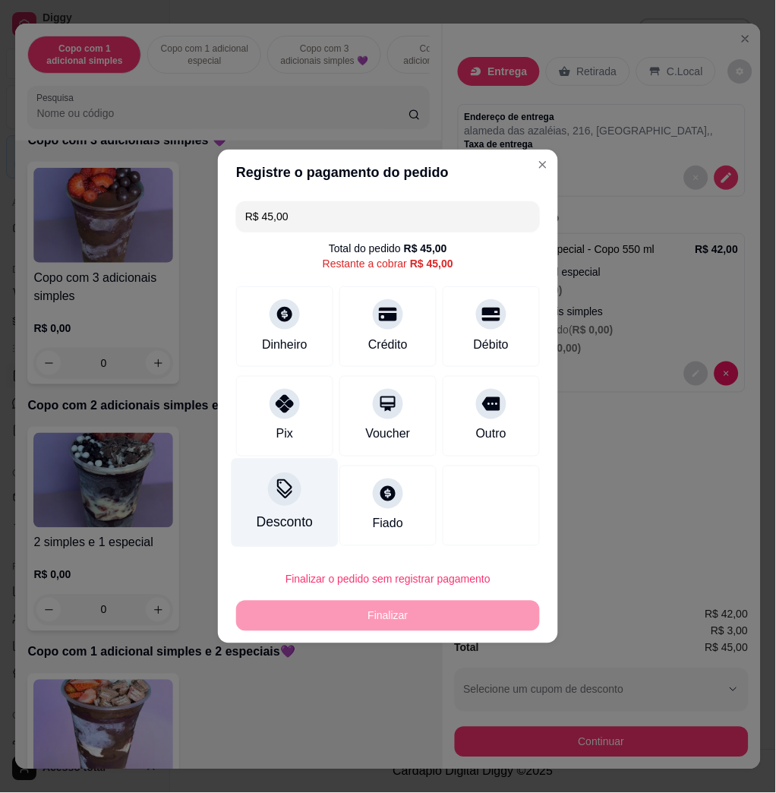
click at [299, 497] on div "Desconto" at bounding box center [285, 503] width 107 height 89
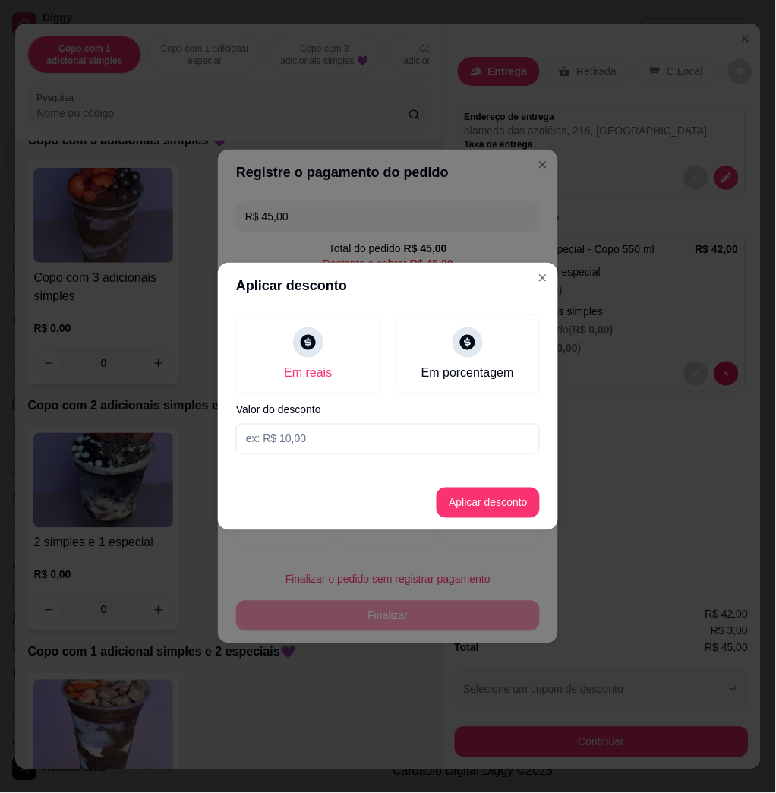
click at [326, 434] on input at bounding box center [388, 439] width 304 height 30
drag, startPoint x: 382, startPoint y: 434, endPoint x: 379, endPoint y: 441, distance: 8.2
click at [382, 434] on input at bounding box center [388, 439] width 304 height 30
type input "4,01"
click at [490, 500] on button "Aplicar desconto" at bounding box center [488, 503] width 99 height 30
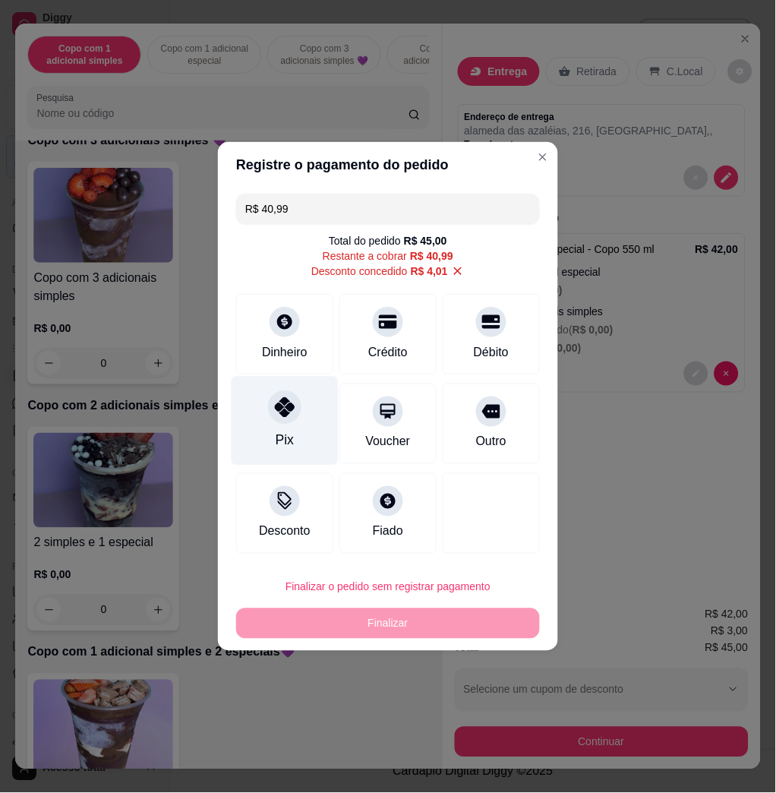
drag, startPoint x: 272, startPoint y: 386, endPoint x: 287, endPoint y: 409, distance: 28.0
click at [271, 385] on div "Pix" at bounding box center [285, 421] width 107 height 89
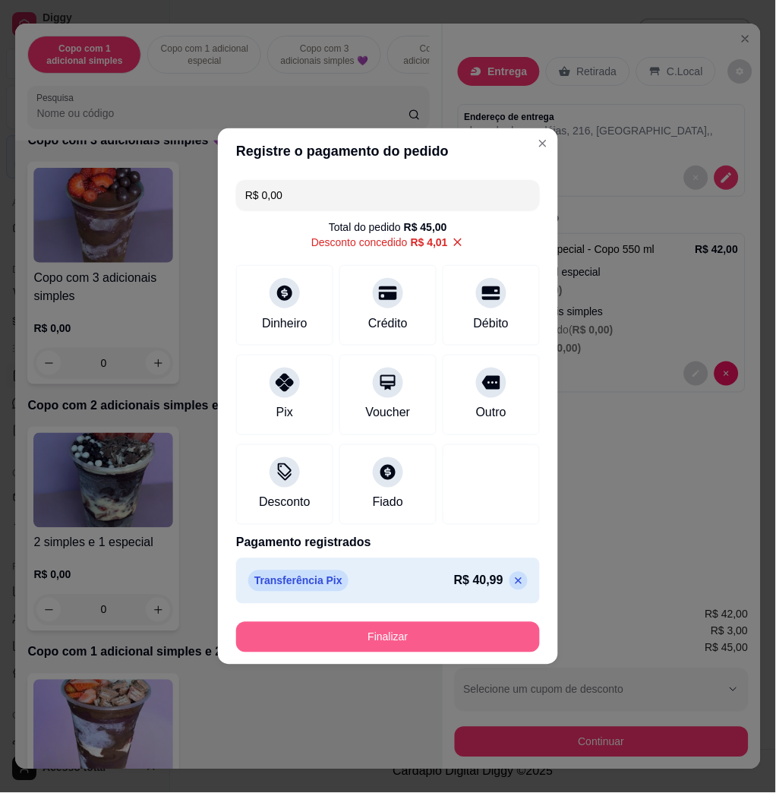
click at [348, 630] on button "Finalizar" at bounding box center [388, 637] width 304 height 30
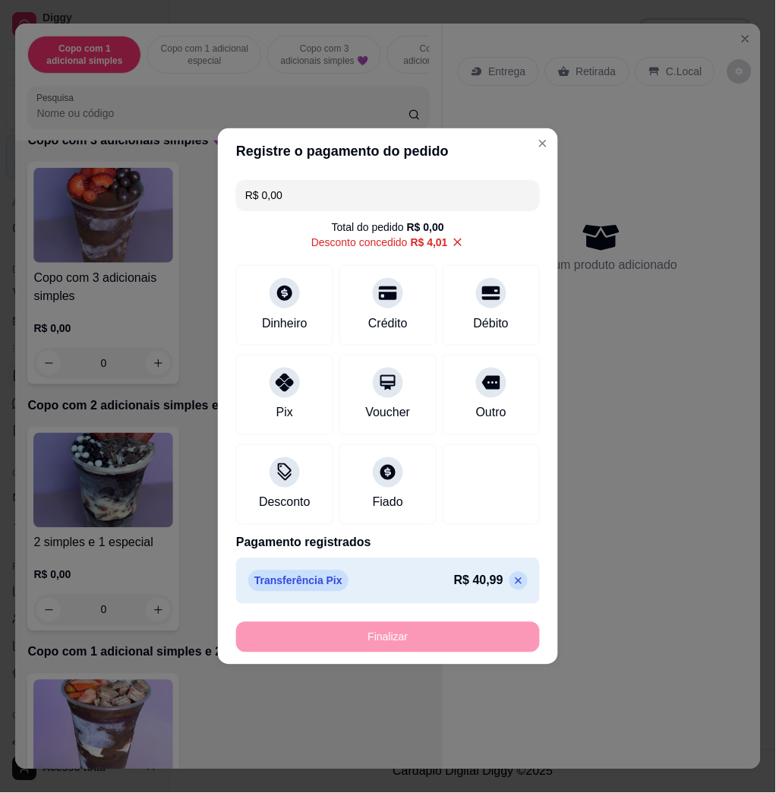
type input "-R$ 45,00"
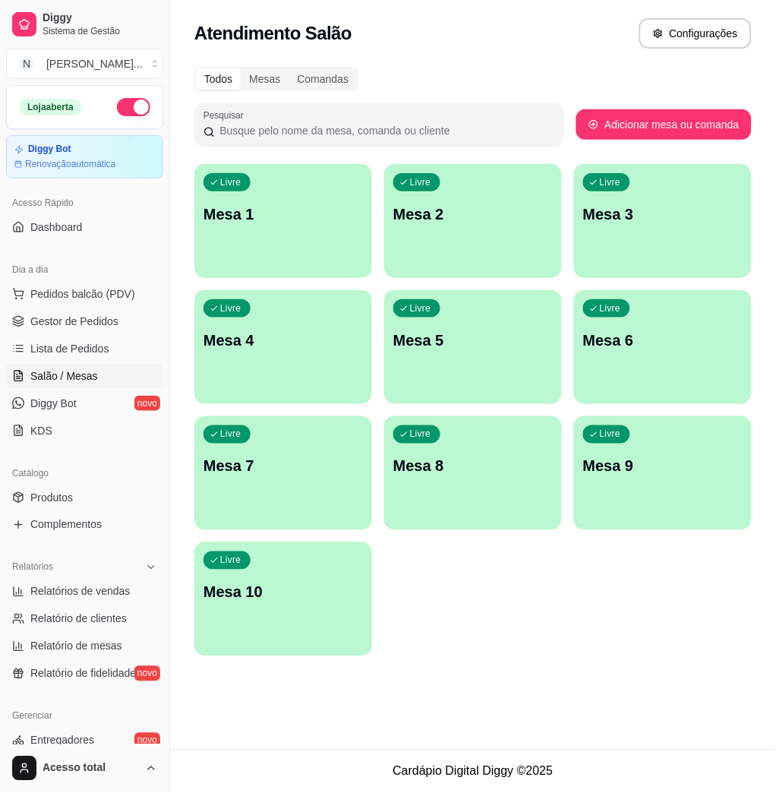
click at [248, 18] on div "Atendimento Salão Configurações" at bounding box center [472, 33] width 557 height 30
click at [103, 285] on button "Pedidos balcão (PDV)" at bounding box center [84, 294] width 157 height 24
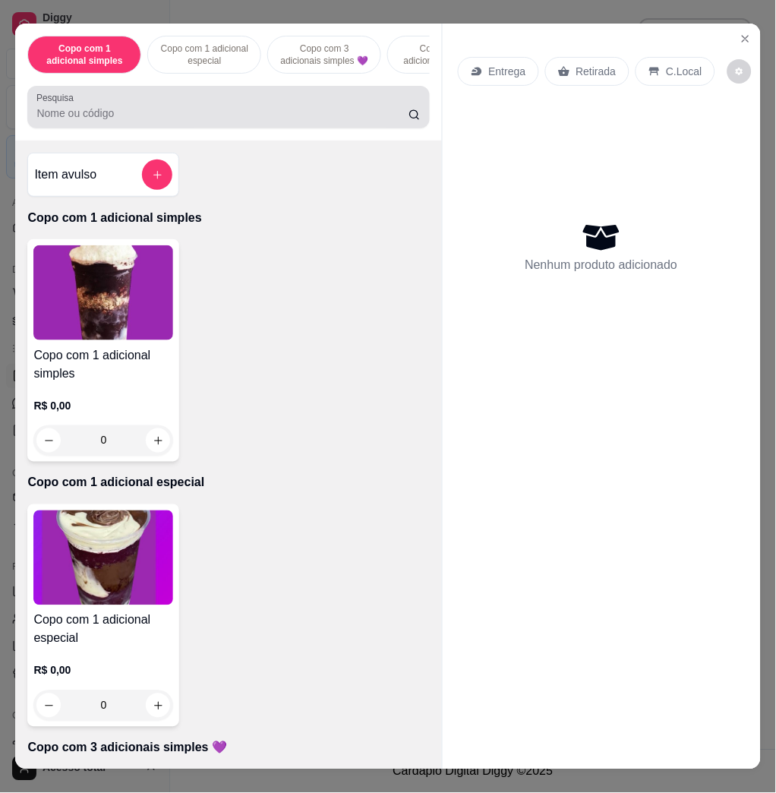
click at [302, 107] on div at bounding box center [228, 107] width 384 height 30
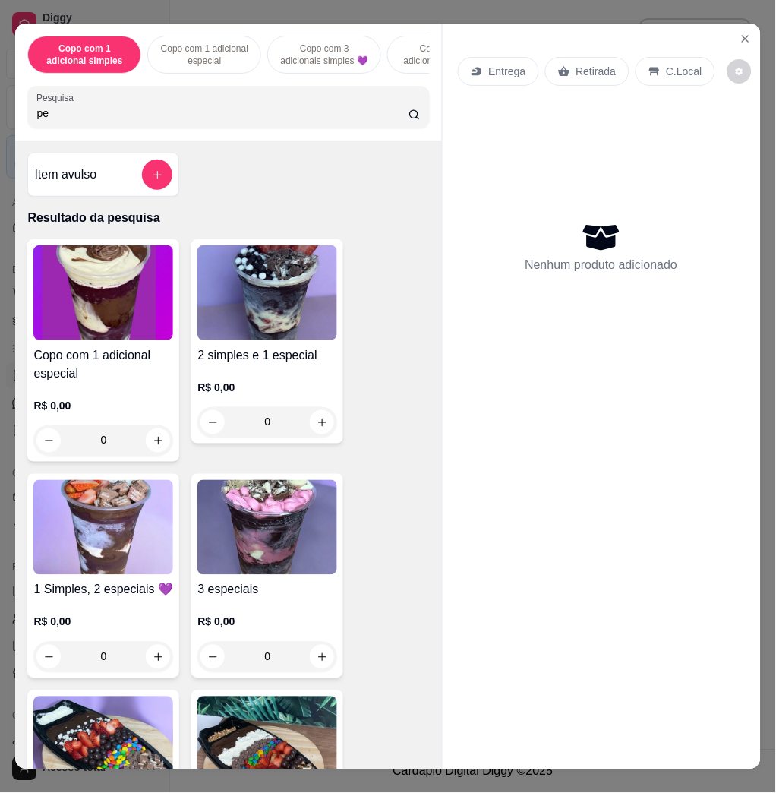
type input "pet"
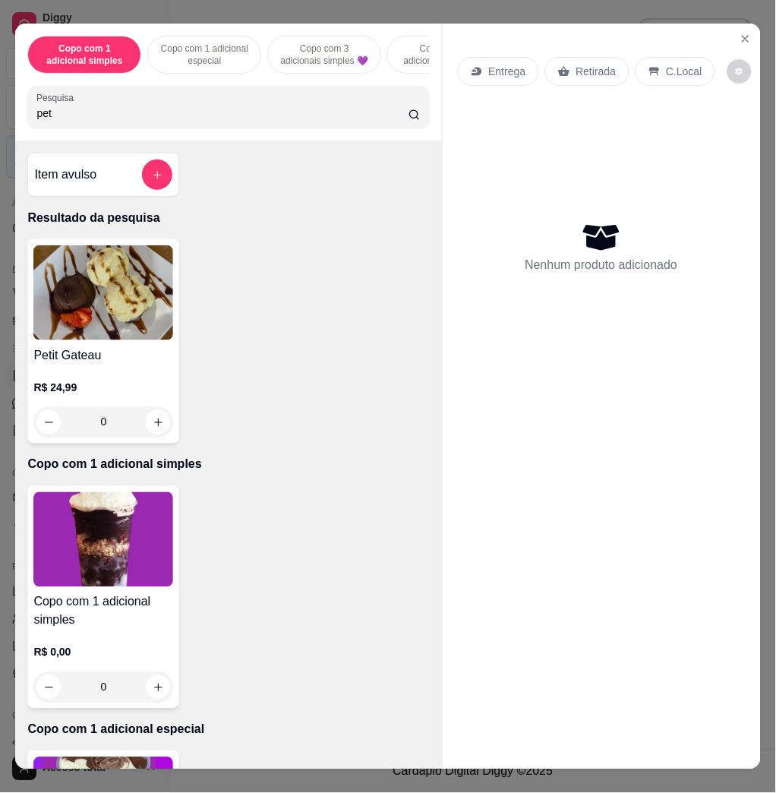
click at [390, 121] on input "pet" at bounding box center [222, 113] width 372 height 15
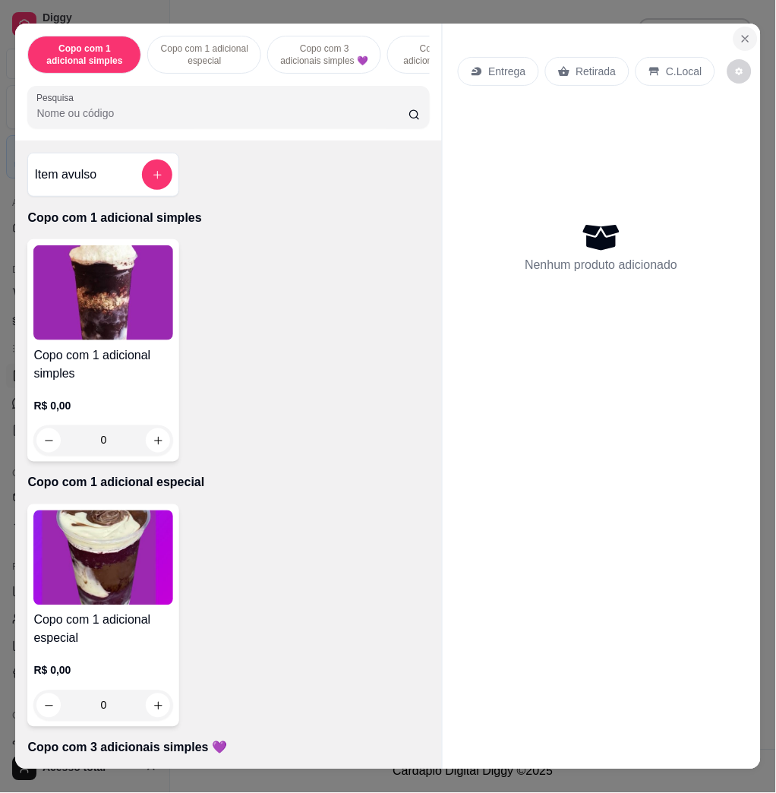
click at [743, 36] on icon "Close" at bounding box center [746, 39] width 6 height 6
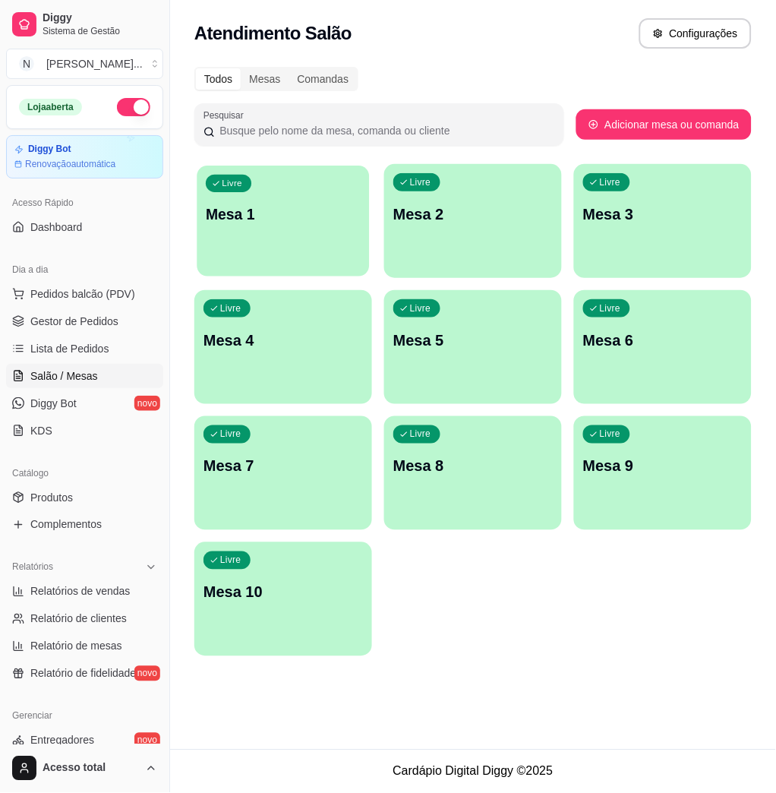
click at [338, 218] on p "Mesa 1" at bounding box center [283, 214] width 155 height 21
click at [131, 258] on div "Dia a dia Pedidos balcão (PDV) Gestor de Pedidos Lista de Pedidos Salão / Mesas…" at bounding box center [84, 349] width 169 height 197
click at [122, 292] on span "Pedidos balcão (PDV)" at bounding box center [82, 293] width 105 height 15
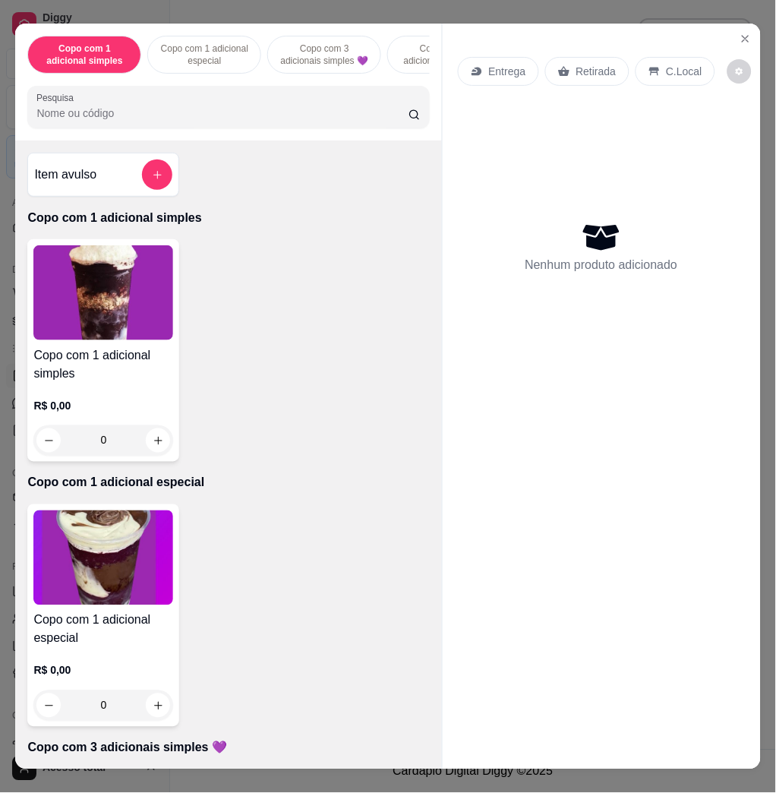
click at [247, 117] on input "Pesquisa" at bounding box center [222, 113] width 372 height 15
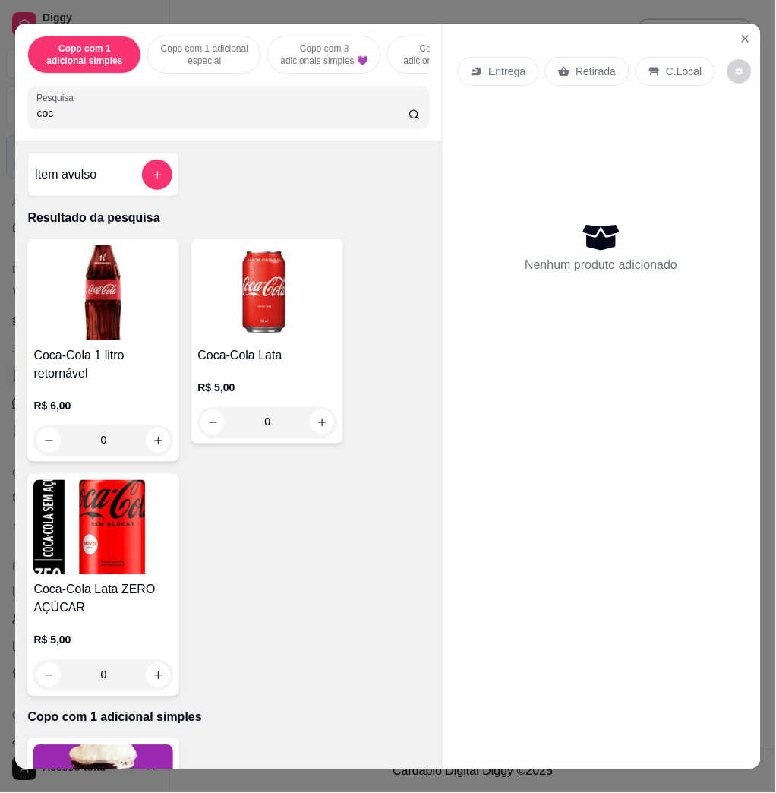
type input "coc"
click at [131, 286] on img at bounding box center [103, 292] width 140 height 95
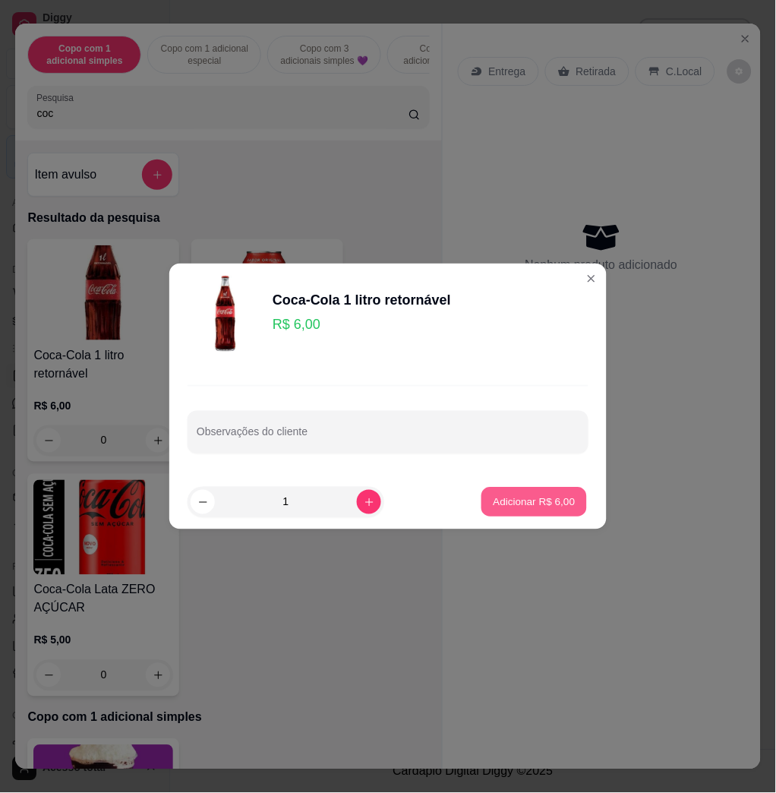
click at [551, 510] on button "Adicionar R$ 6,00" at bounding box center [535, 503] width 106 height 30
type input "1"
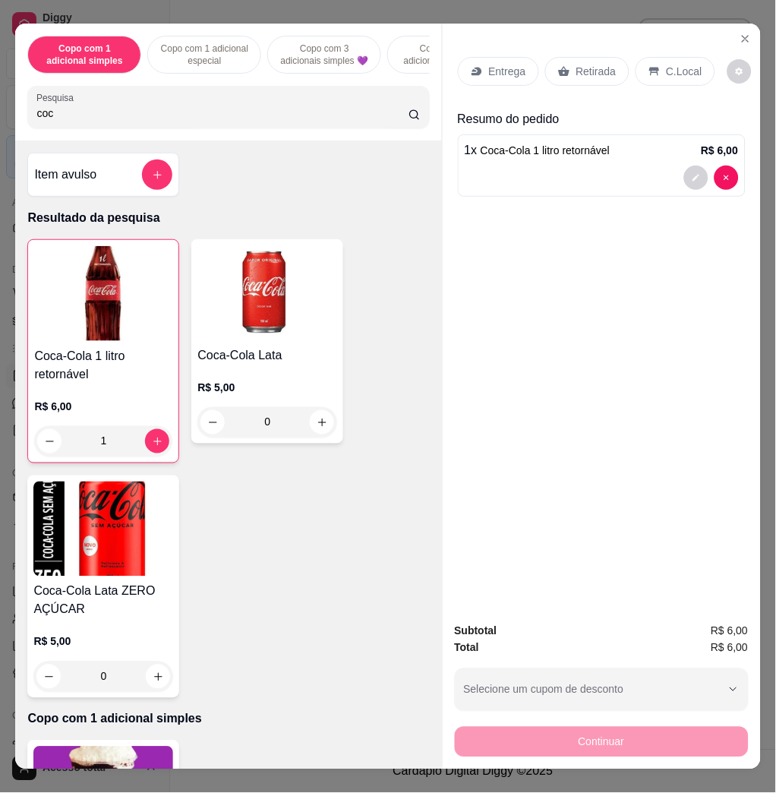
click at [667, 71] on p "C.Local" at bounding box center [685, 71] width 36 height 15
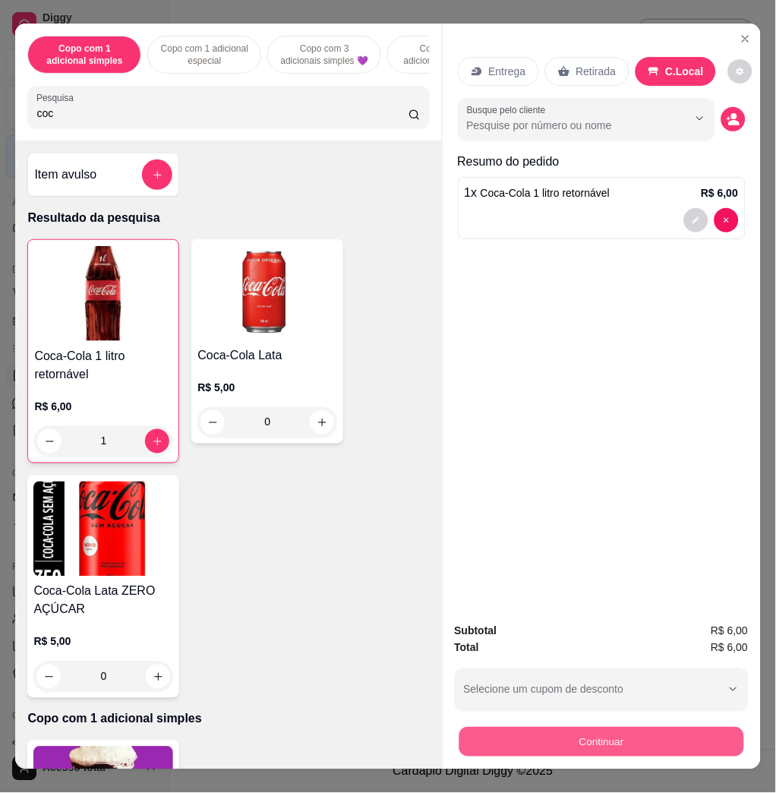
click at [657, 740] on button "Continuar" at bounding box center [601, 742] width 285 height 30
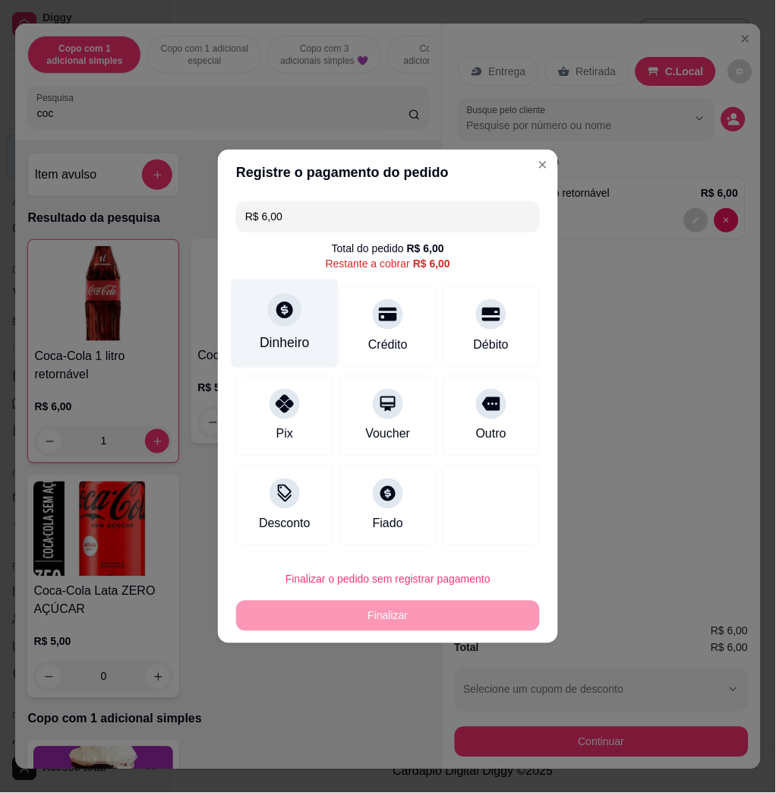
click at [273, 323] on div at bounding box center [284, 309] width 33 height 33
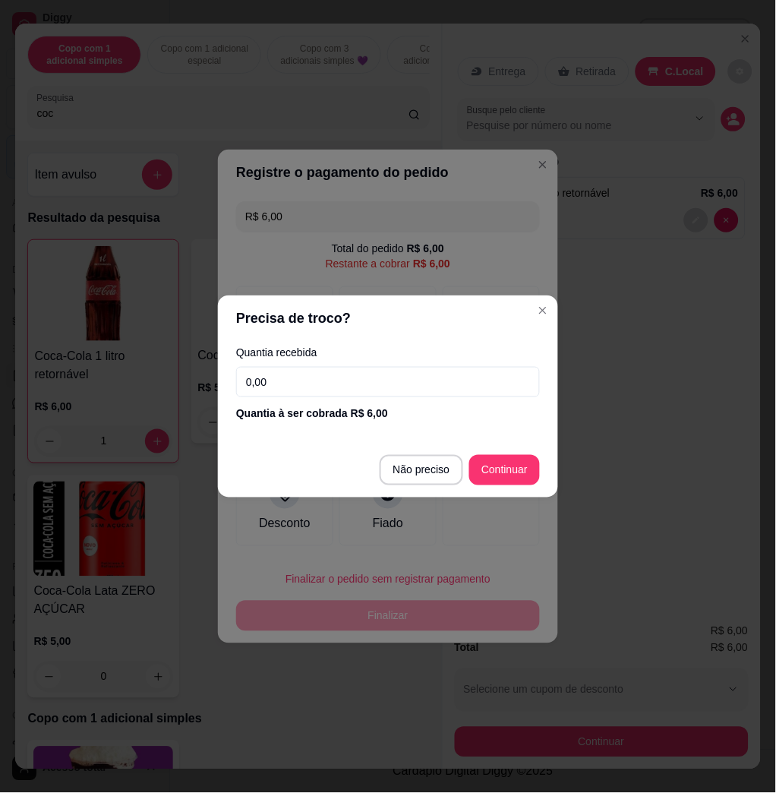
click at [322, 380] on input "0,00" at bounding box center [388, 382] width 304 height 30
click at [339, 393] on input "0,01" at bounding box center [388, 382] width 304 height 30
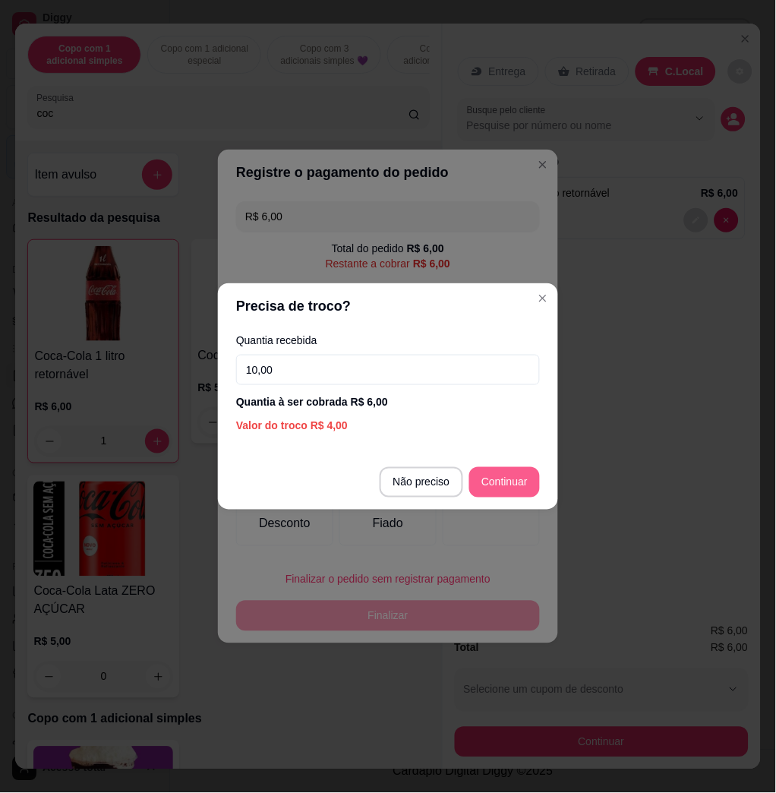
type input "10,00"
type input "R$ 0,00"
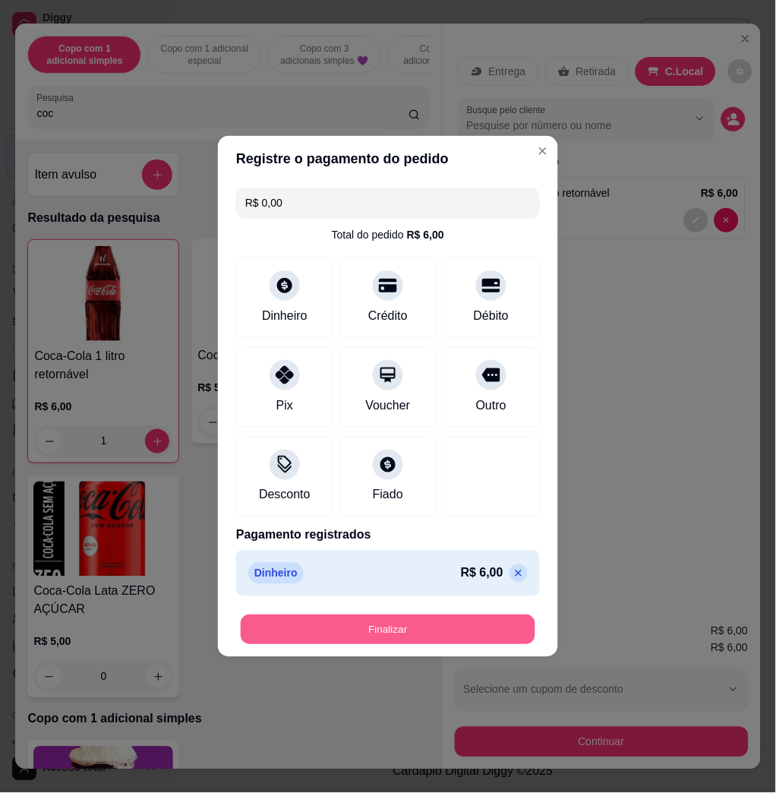
click at [330, 625] on button "Finalizar" at bounding box center [388, 630] width 295 height 30
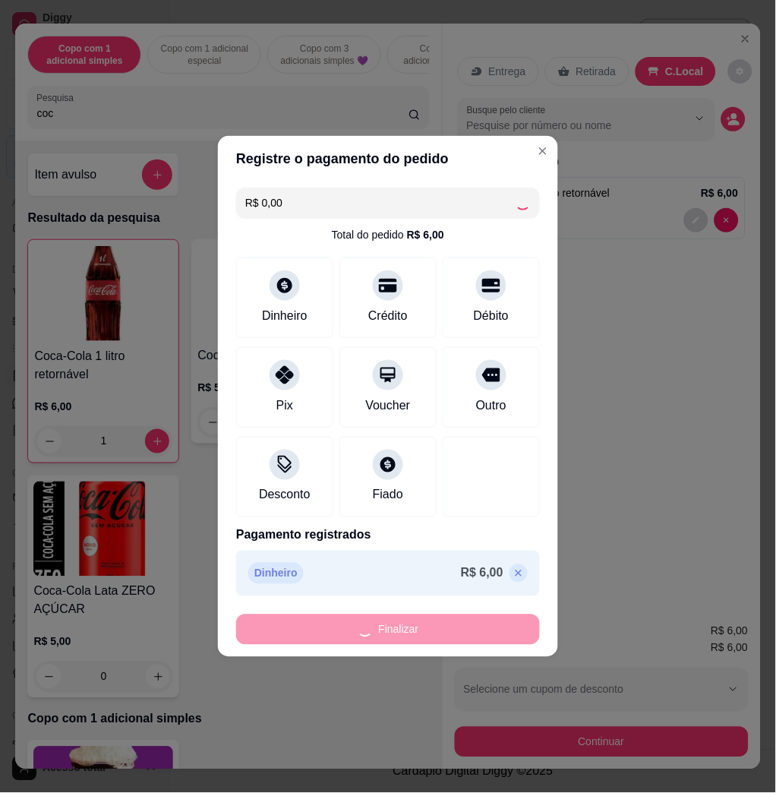
type input "0"
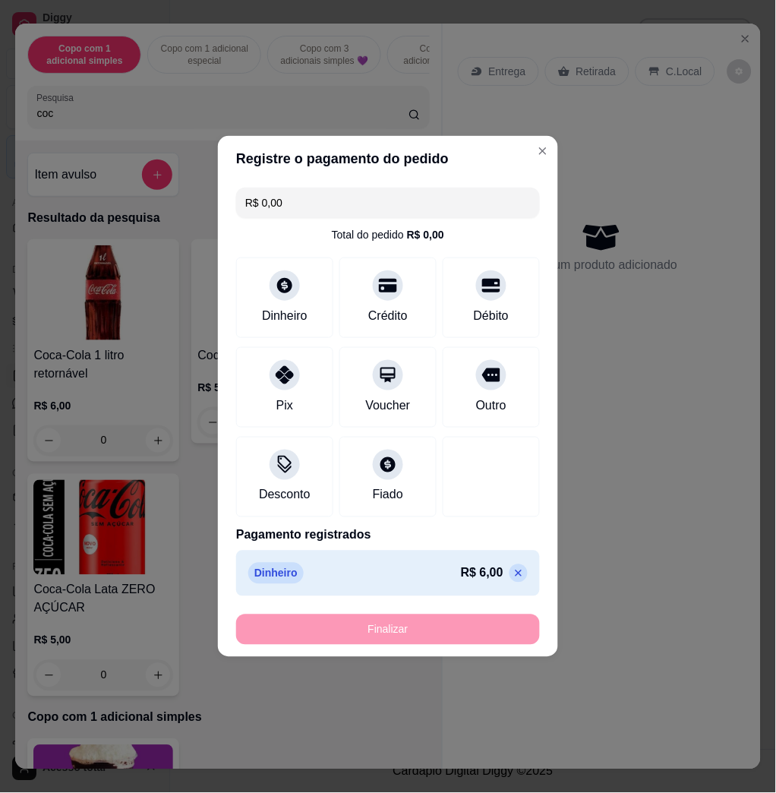
type input "-R$ 6,00"
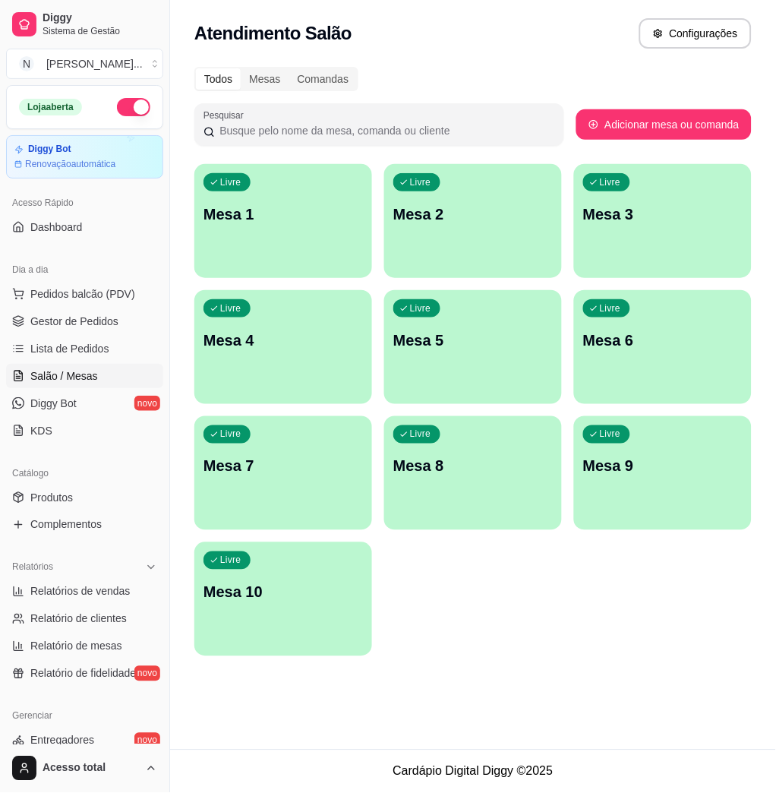
drag, startPoint x: 111, startPoint y: 298, endPoint x: 149, endPoint y: 262, distance: 52.1
click at [111, 298] on span "Pedidos balcão (PDV)" at bounding box center [82, 293] width 105 height 15
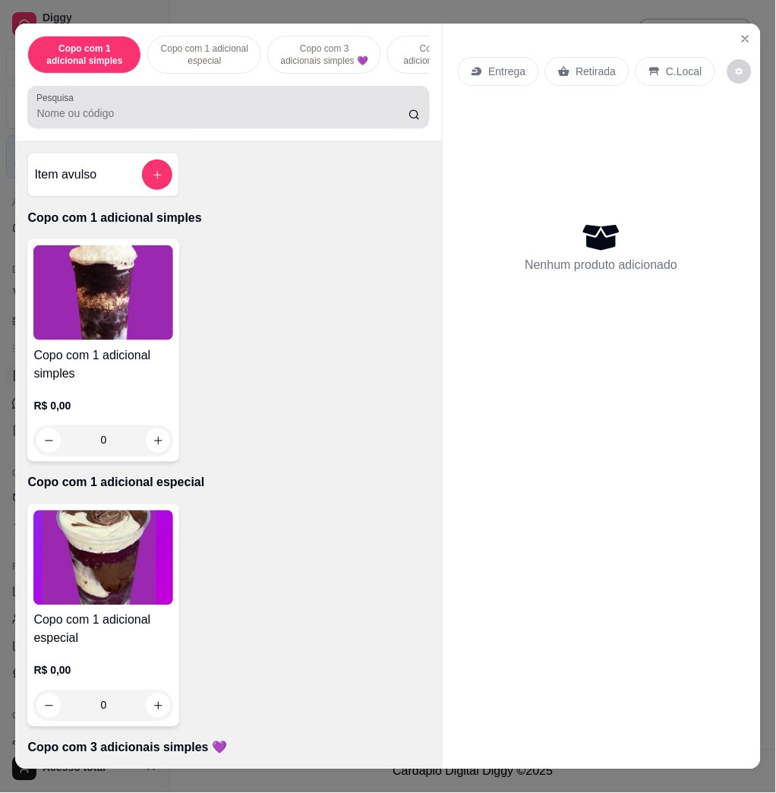
click at [302, 121] on input "Pesquisa" at bounding box center [222, 113] width 372 height 15
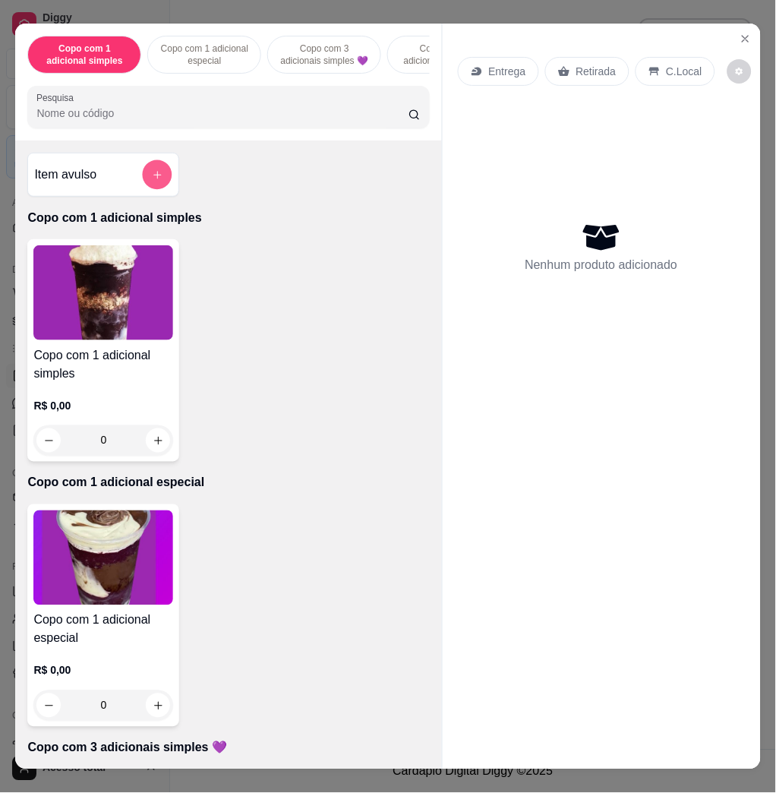
click at [152, 181] on icon "add-separate-item" at bounding box center [157, 174] width 11 height 11
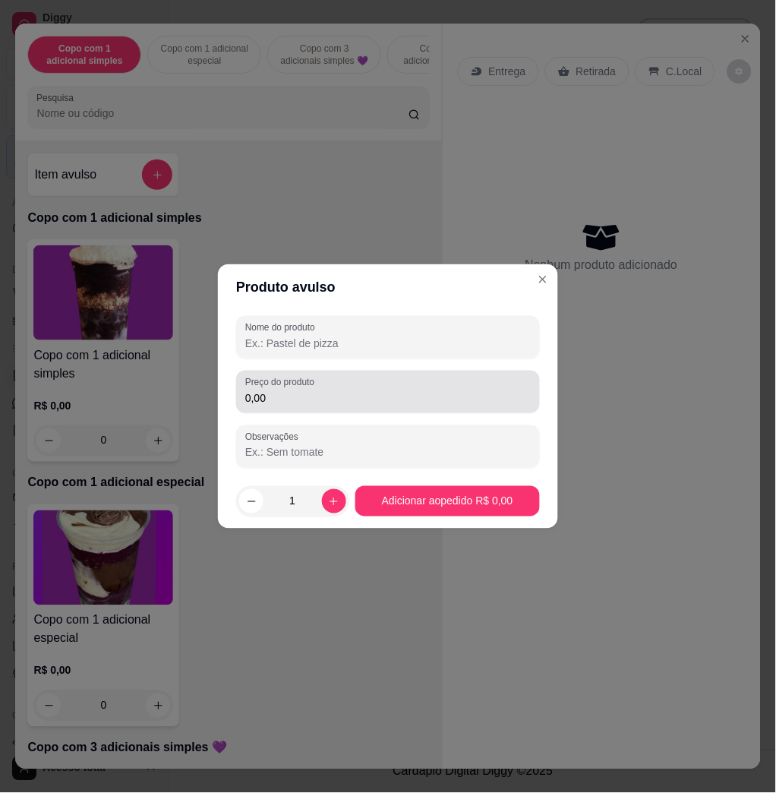
click at [332, 403] on input "0,00" at bounding box center [388, 397] width 286 height 15
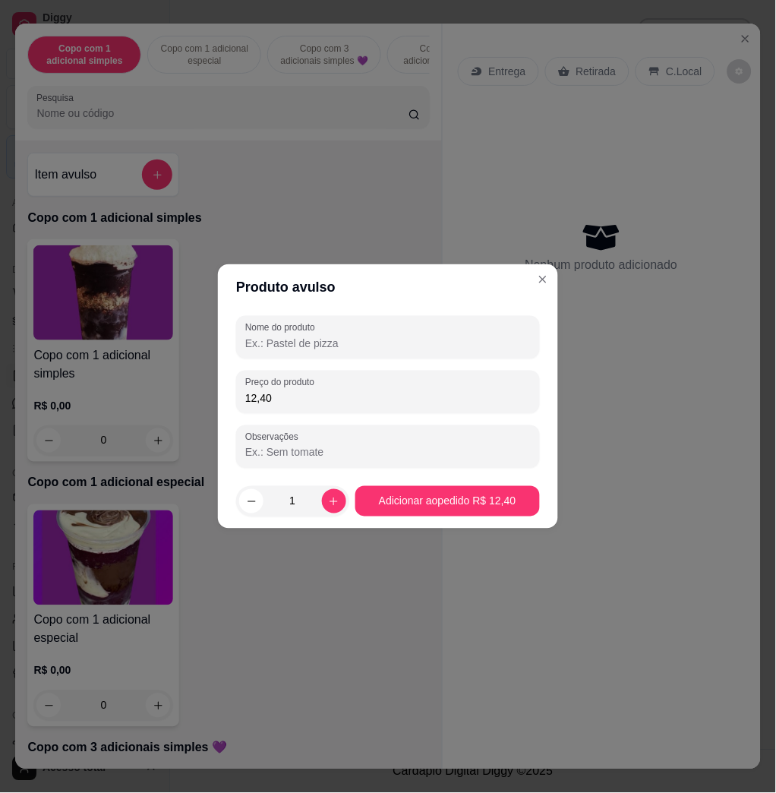
type input "12,40"
click at [384, 336] on input "Nome do produto" at bounding box center [388, 343] width 286 height 15
type input "k"
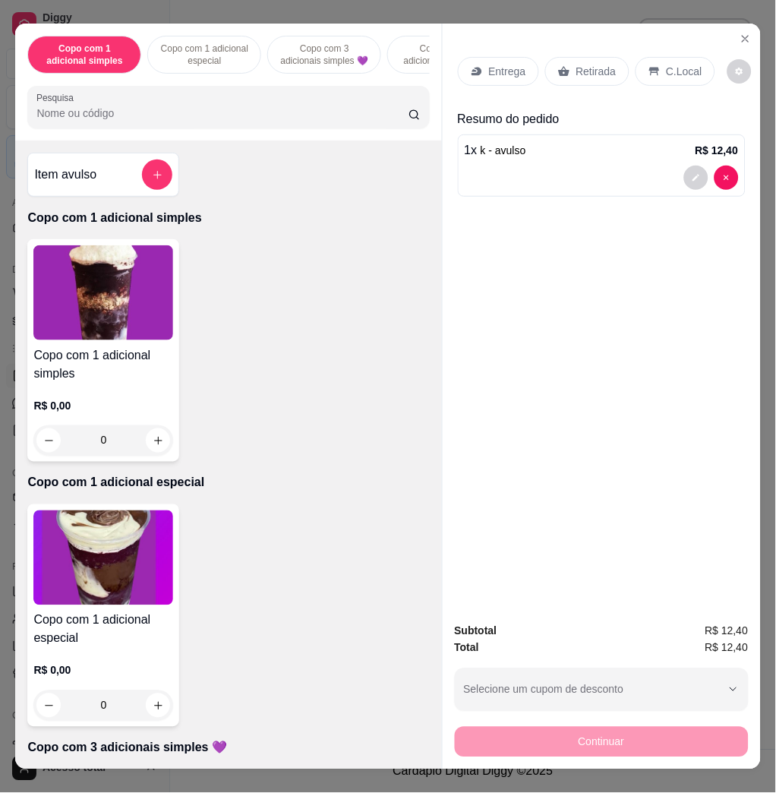
click at [671, 68] on p "C.Local" at bounding box center [685, 71] width 36 height 15
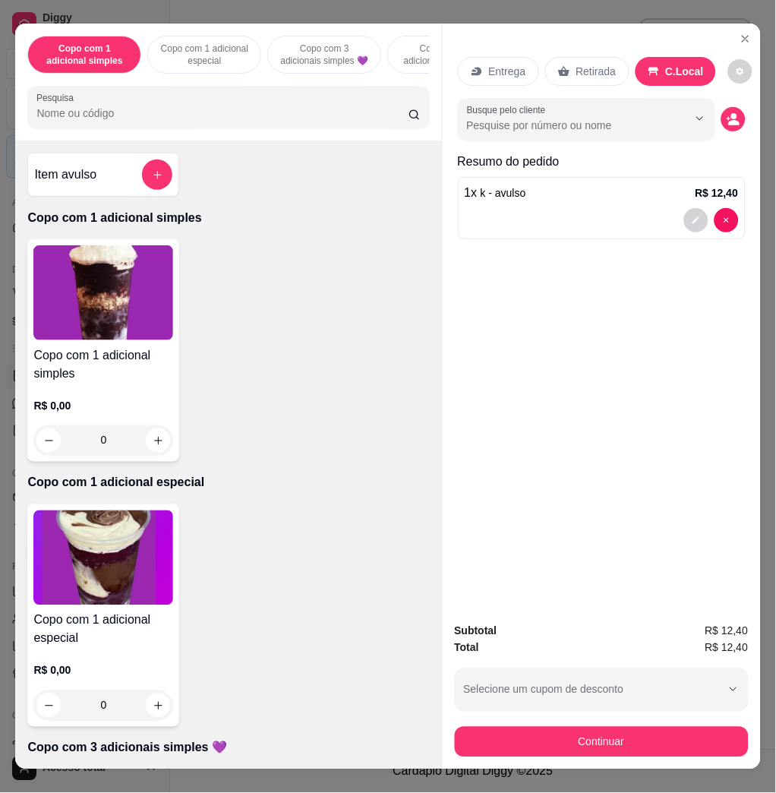
click at [576, 723] on div "Continuar" at bounding box center [602, 740] width 294 height 34
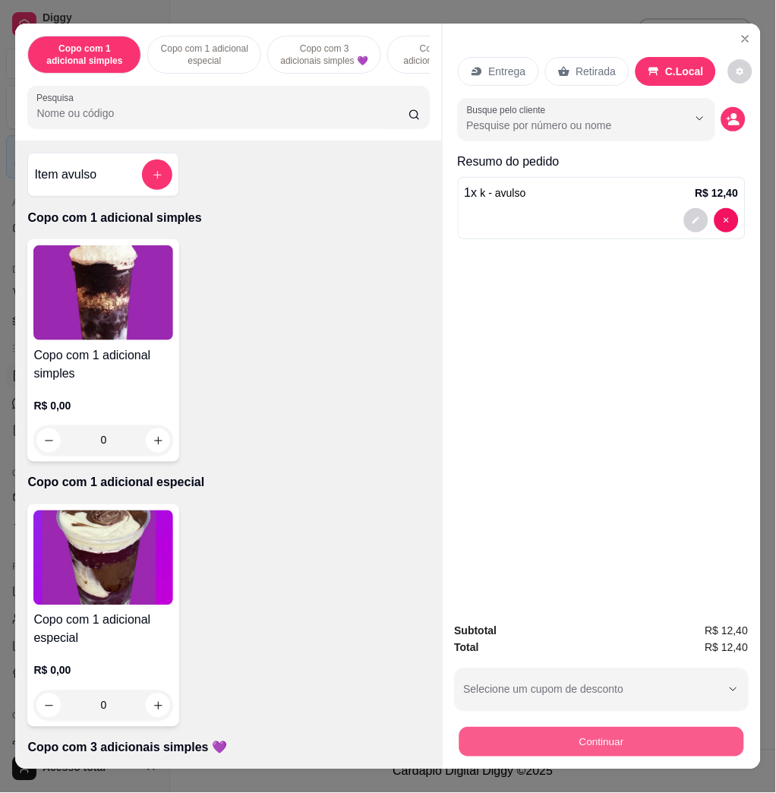
click at [578, 737] on button "Continuar" at bounding box center [601, 742] width 285 height 30
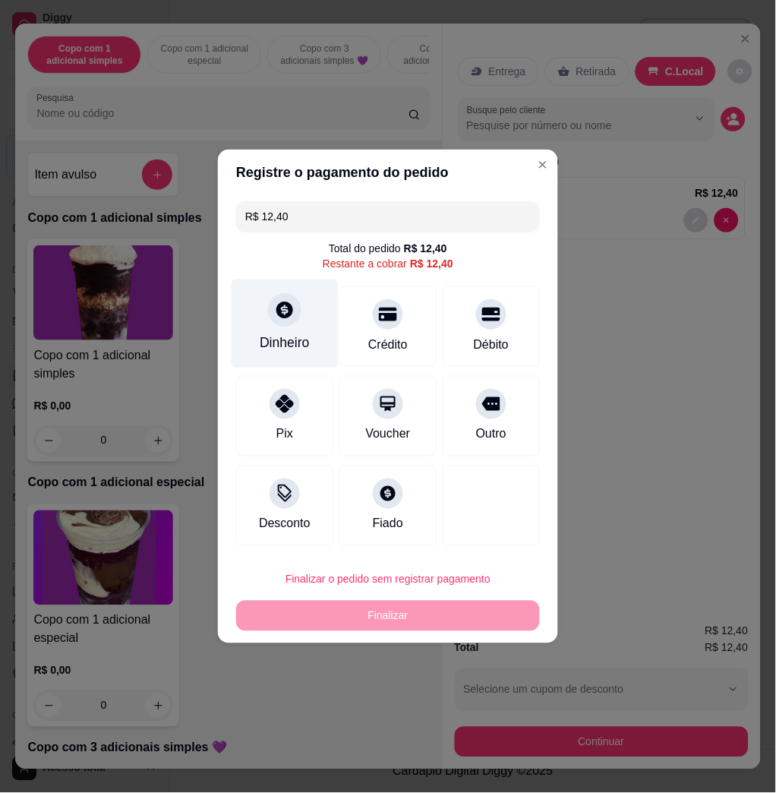
click at [270, 333] on div "Dinheiro" at bounding box center [285, 323] width 107 height 89
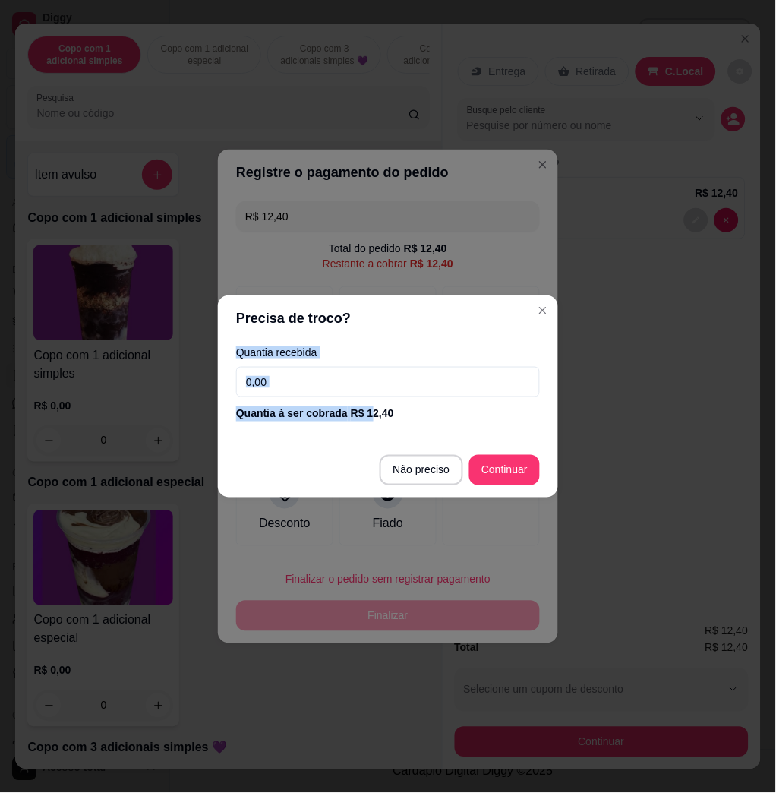
drag, startPoint x: 355, startPoint y: 455, endPoint x: 349, endPoint y: 471, distance: 17.1
click at [349, 471] on section "Precisa de troco? Quantia recebida 0,00 Quantia à ser cobrada R$ 12,40 Não prec…" at bounding box center [388, 396] width 340 height 202
drag, startPoint x: 349, startPoint y: 471, endPoint x: 293, endPoint y: 382, distance: 105.1
click at [293, 382] on input "0,00" at bounding box center [388, 382] width 304 height 30
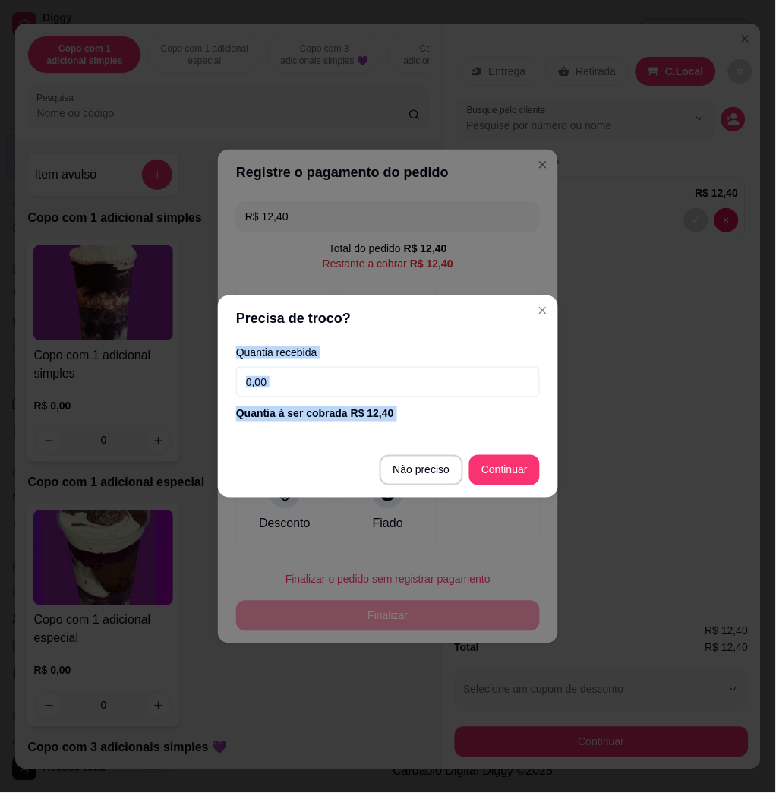
click at [295, 397] on div "Quantia recebida 0,00 Quantia à ser cobrada R$ 12,40" at bounding box center [388, 384] width 340 height 87
click at [335, 385] on input "0,00" at bounding box center [388, 382] width 304 height 30
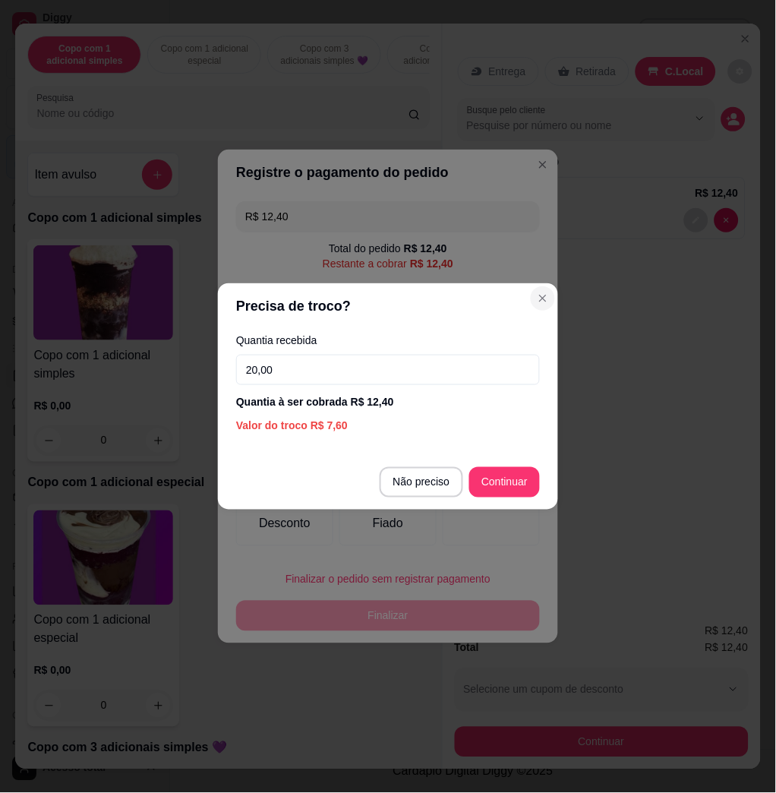
type input "20,00"
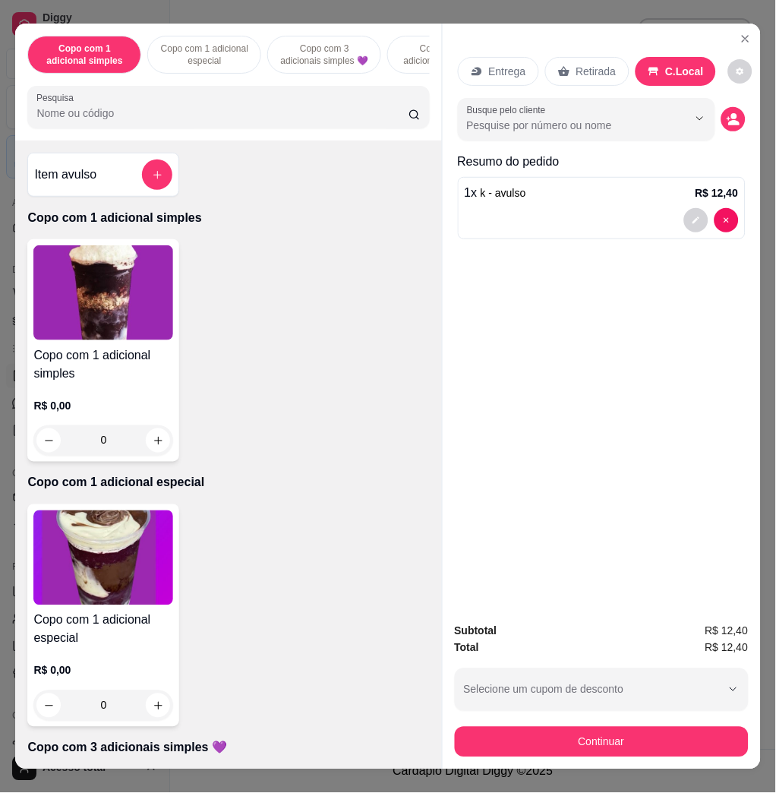
click at [207, 137] on div "Copo com 1 adicional simples Copo com 1 adicional especial Copo com 3 adicionai…" at bounding box center [228, 82] width 426 height 117
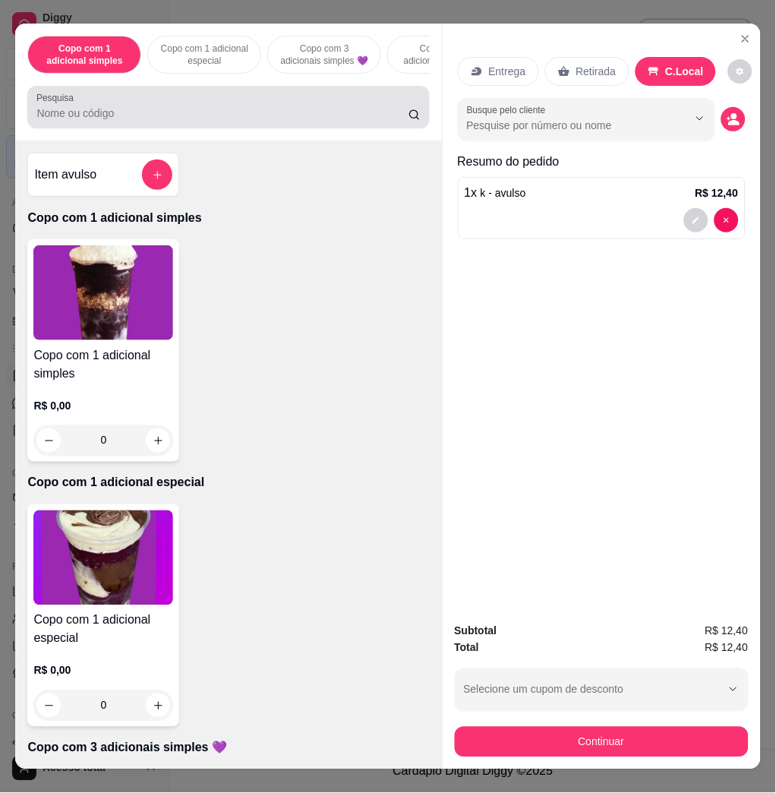
click at [139, 121] on input "Pesquisa" at bounding box center [222, 113] width 372 height 15
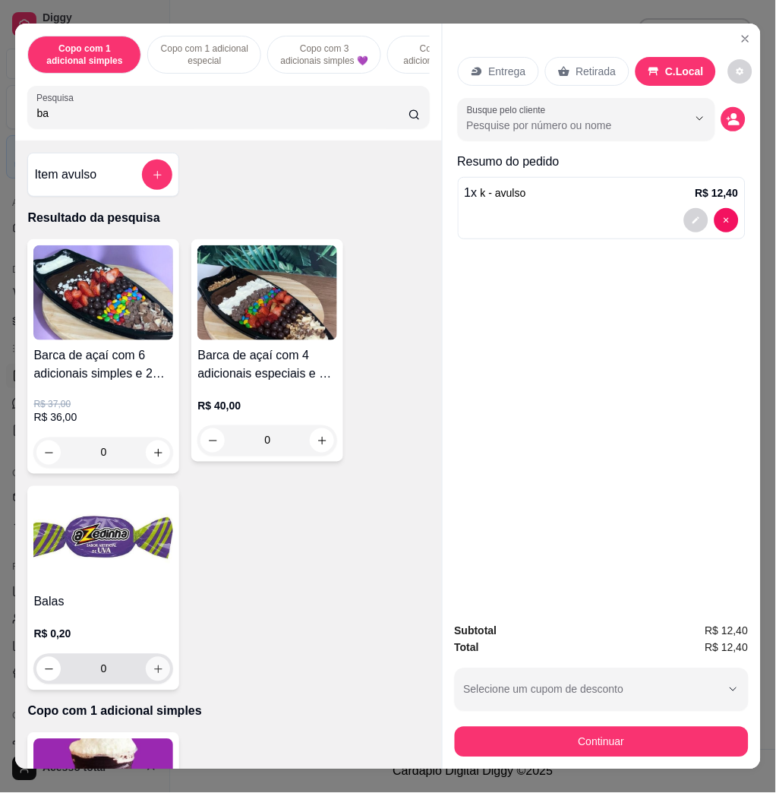
type input "ba"
click at [156, 681] on button "increase-product-quantity" at bounding box center [158, 669] width 24 height 24
type input "1"
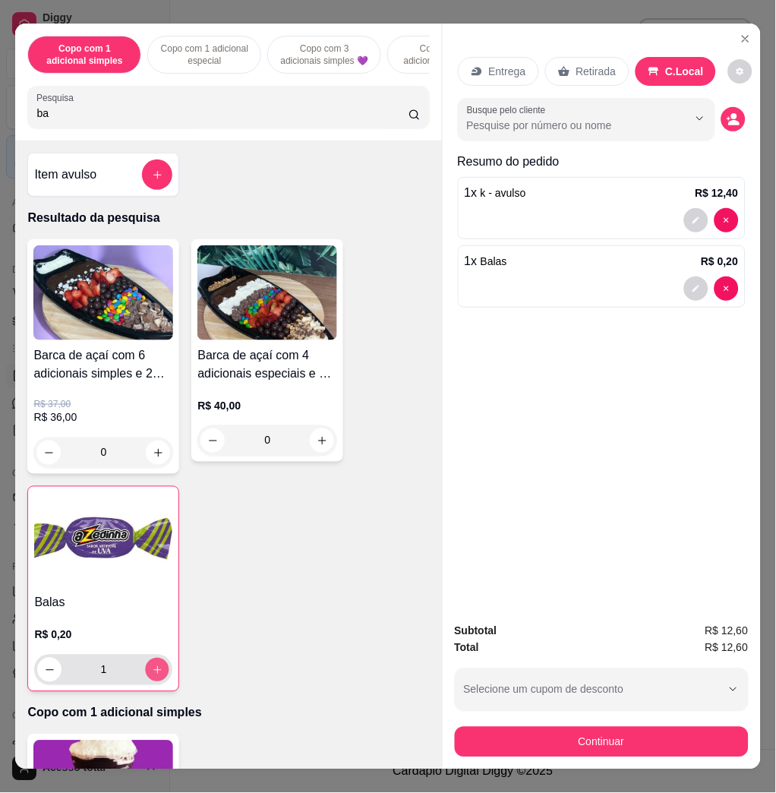
click at [146, 680] on button "increase-product-quantity" at bounding box center [158, 670] width 24 height 24
type input "2"
click at [145, 680] on button "increase-product-quantity" at bounding box center [157, 670] width 24 height 24
type input "3"
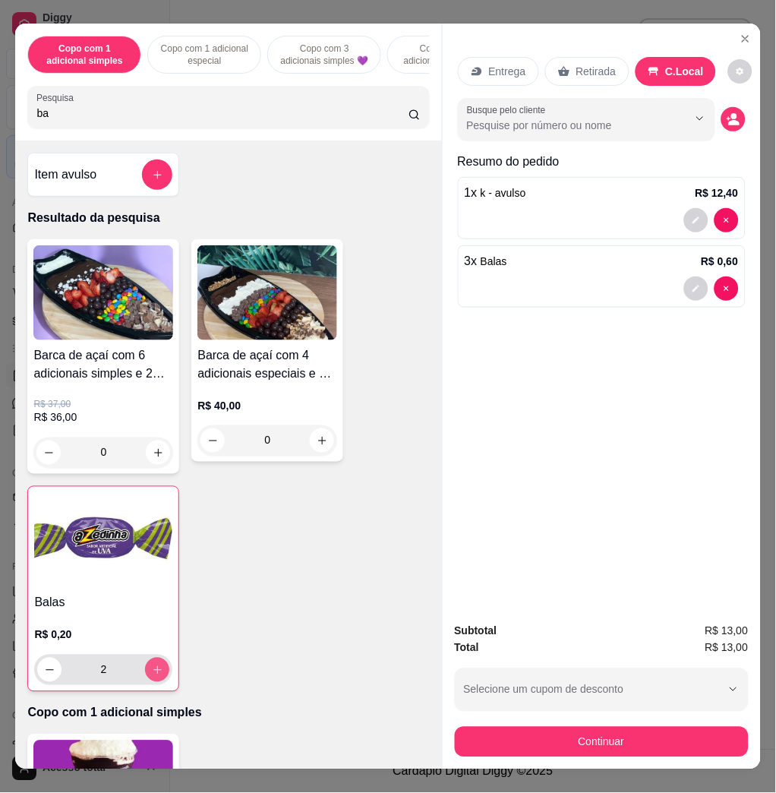
type input "3"
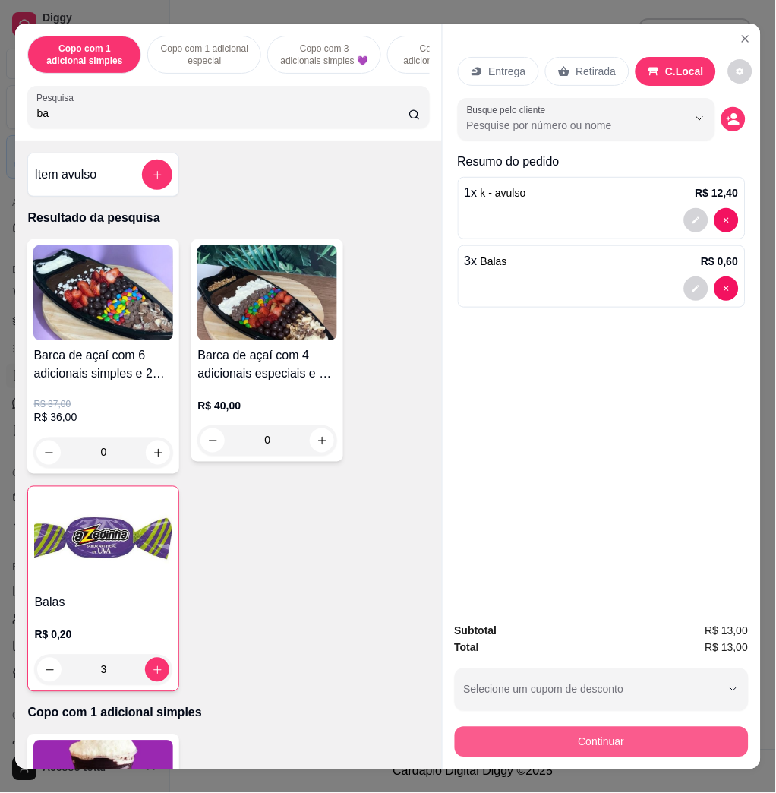
click at [646, 739] on button "Continuar" at bounding box center [602, 742] width 294 height 30
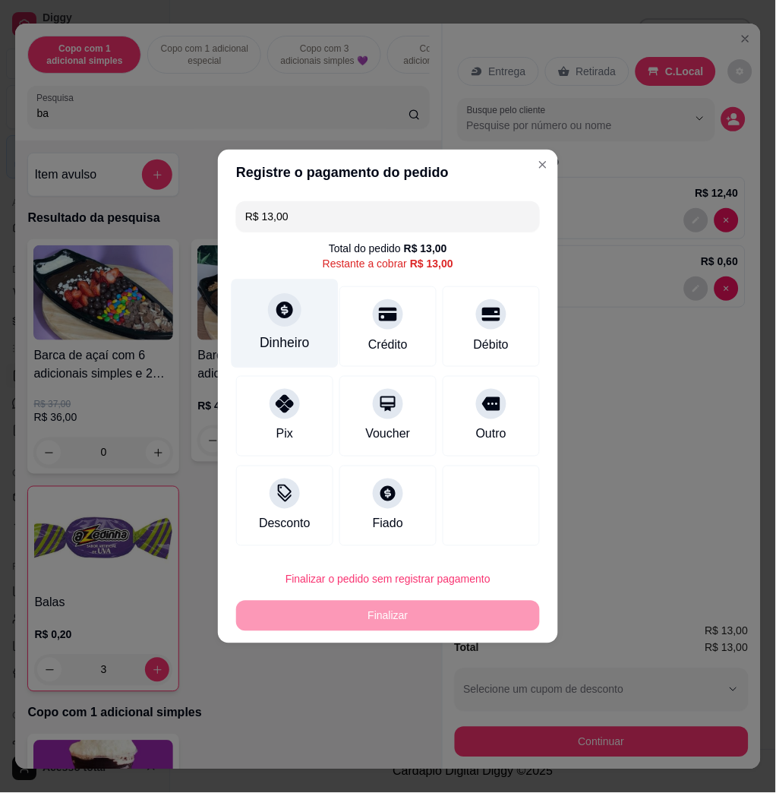
click at [276, 323] on div at bounding box center [284, 309] width 33 height 33
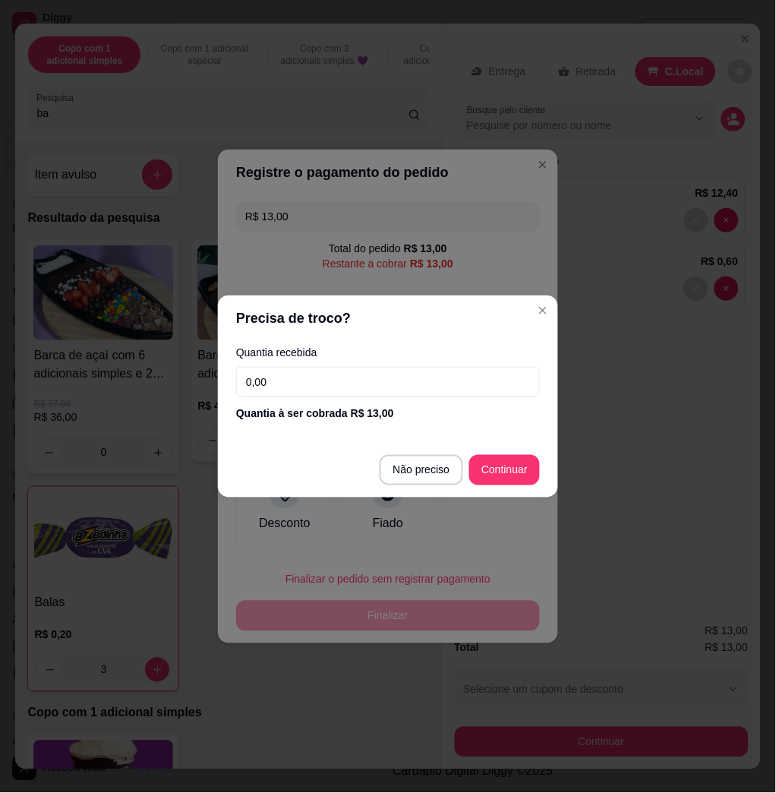
click at [339, 372] on input "0,00" at bounding box center [388, 382] width 304 height 30
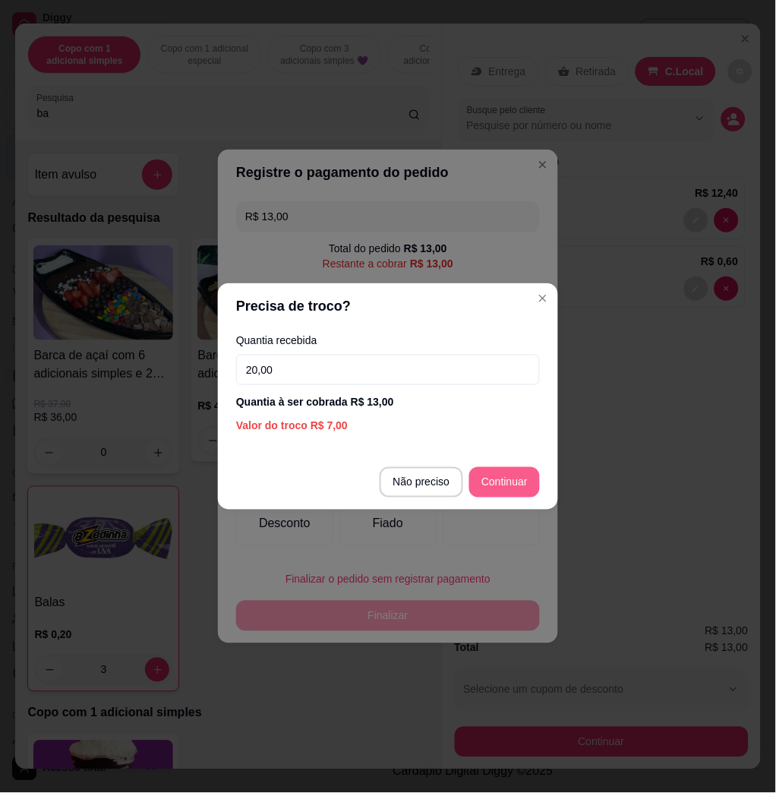
type input "20,00"
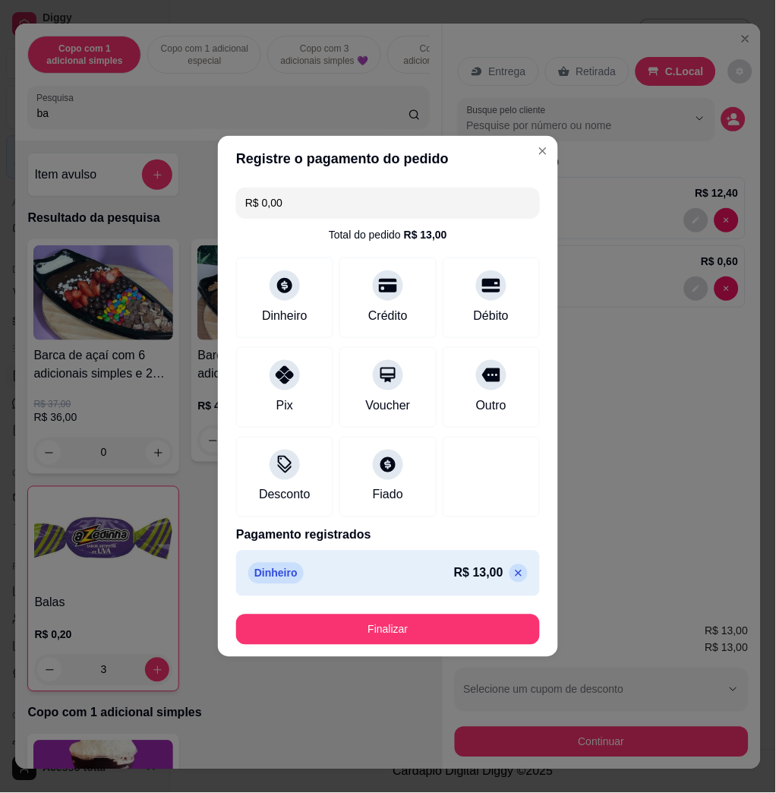
type input "R$ 0,00"
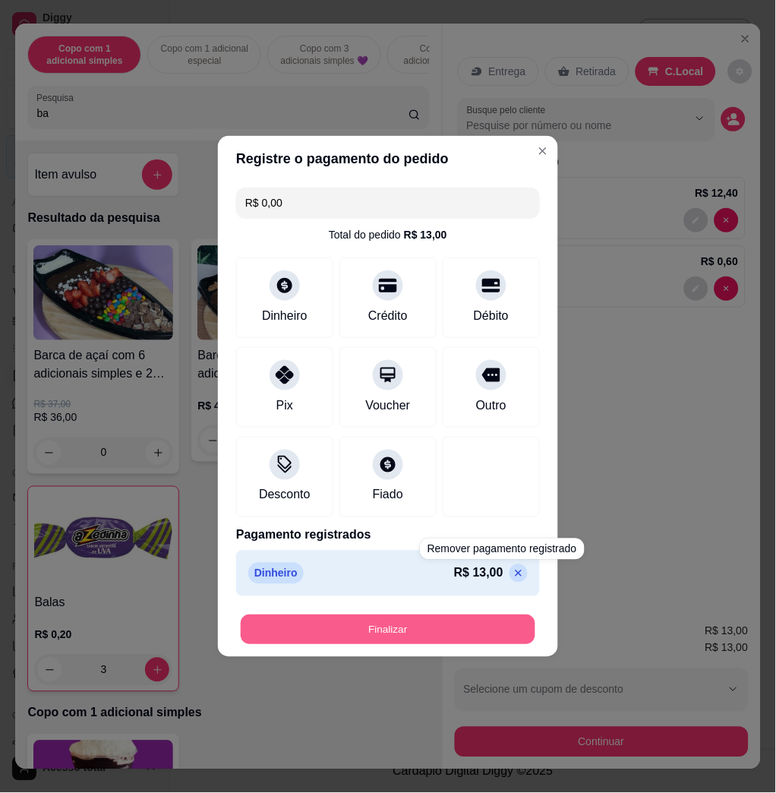
click at [469, 635] on button "Finalizar" at bounding box center [388, 630] width 295 height 30
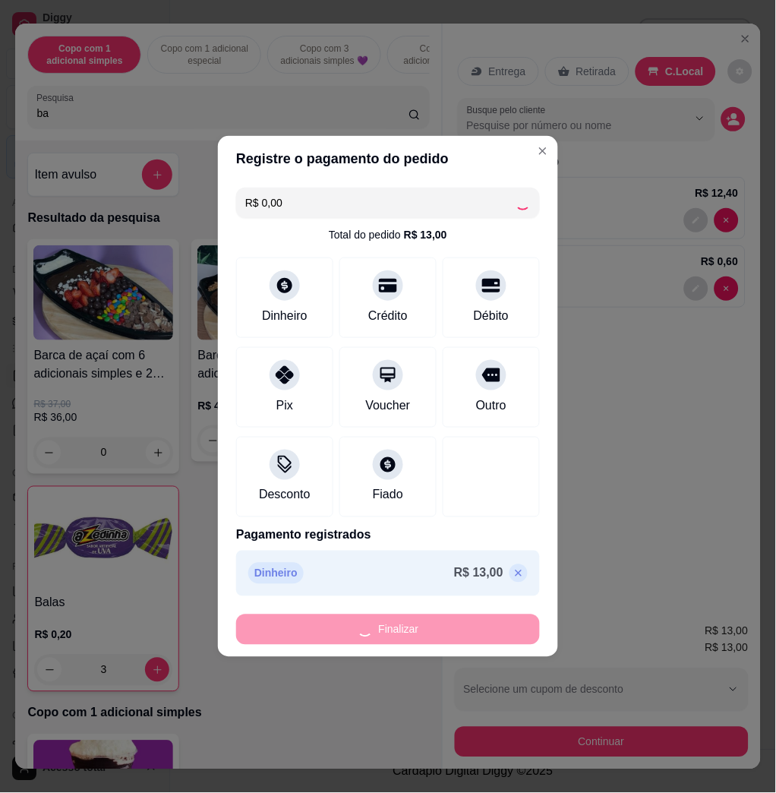
type input "0"
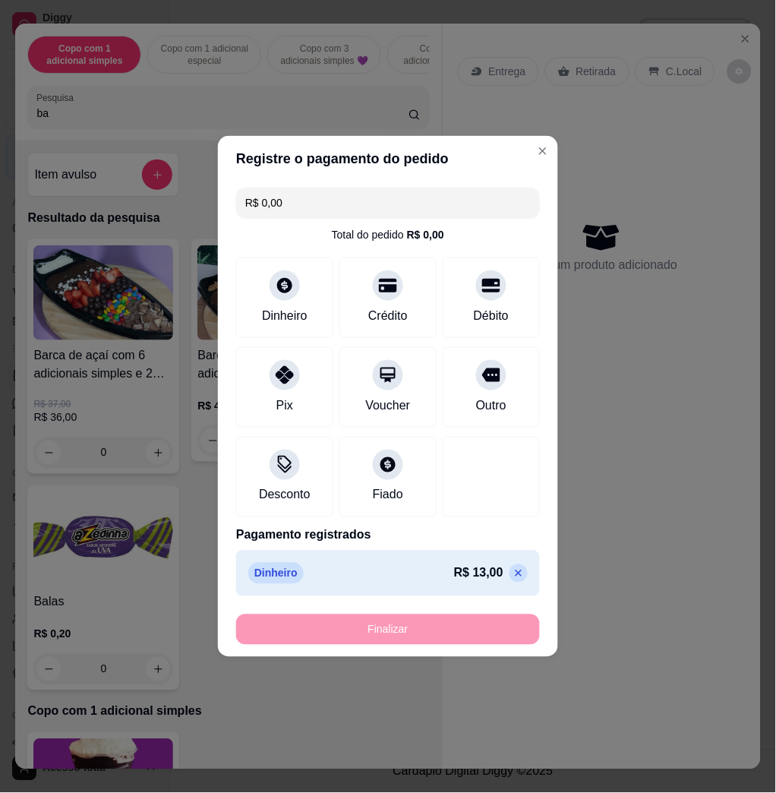
type input "-R$ 13,00"
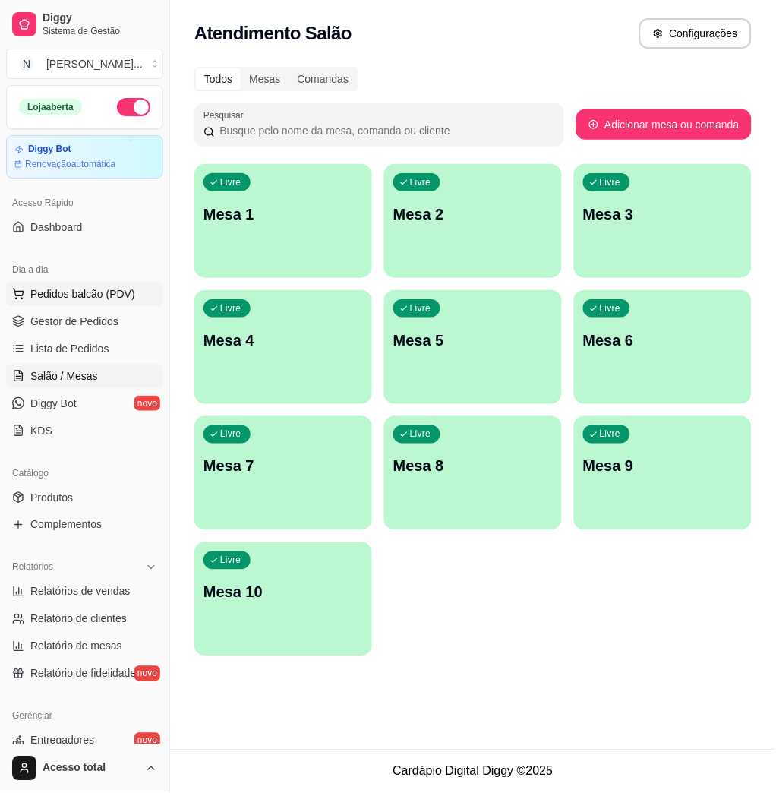
click at [87, 288] on span "Pedidos balcão (PDV)" at bounding box center [82, 293] width 105 height 15
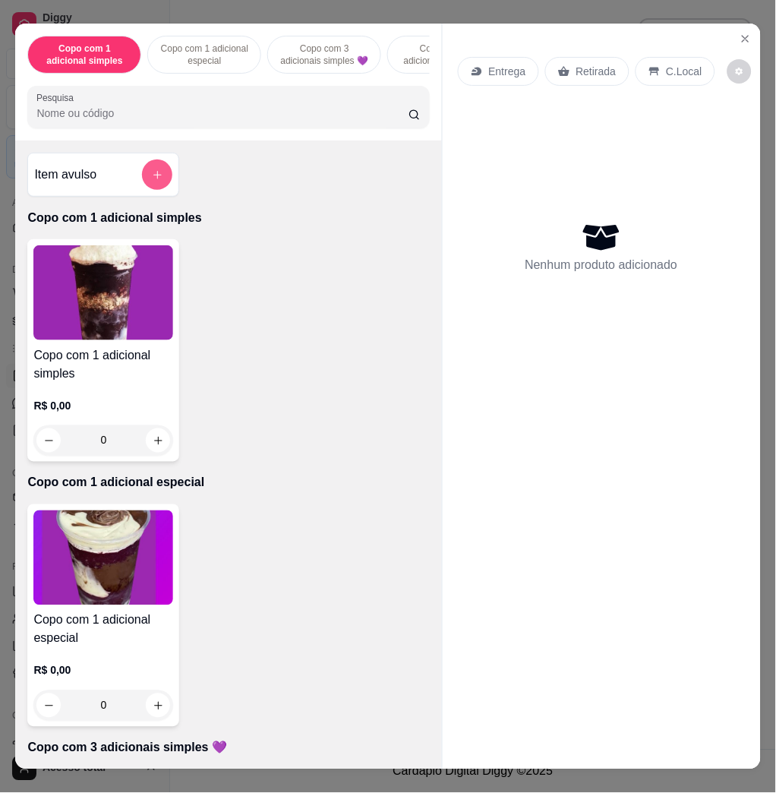
click at [146, 190] on button "add-separate-item" at bounding box center [157, 174] width 30 height 30
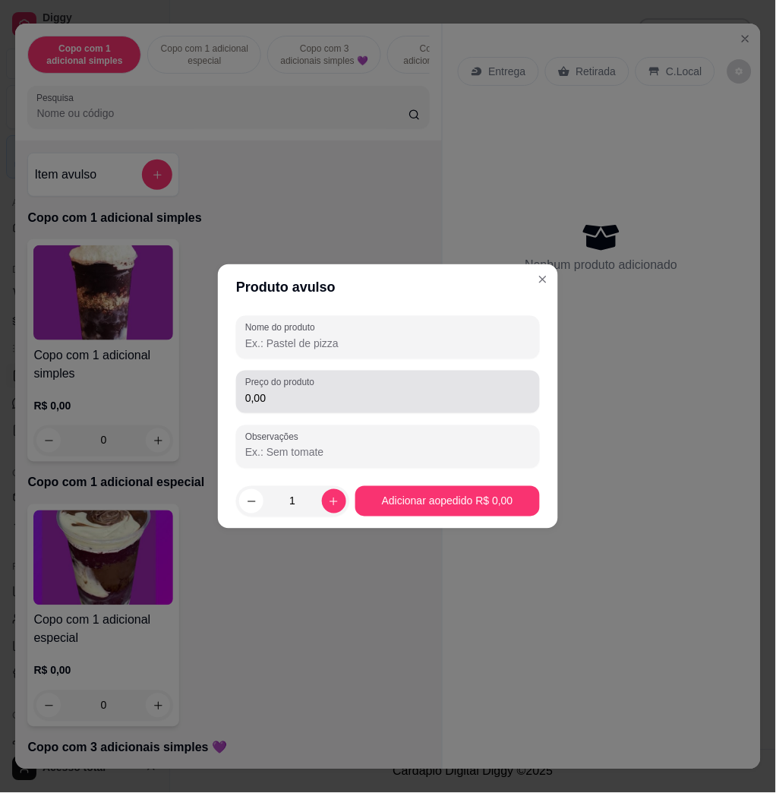
click at [334, 389] on div "0,00" at bounding box center [388, 392] width 286 height 30
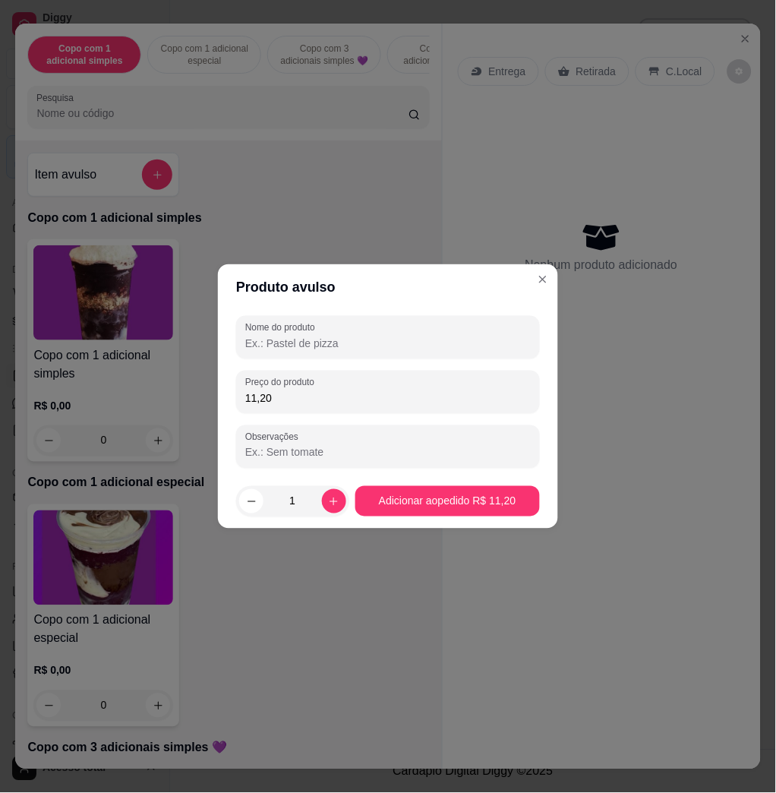
type input "11,20"
click at [368, 349] on input "Nome do produto" at bounding box center [388, 343] width 286 height 15
type input "kg"
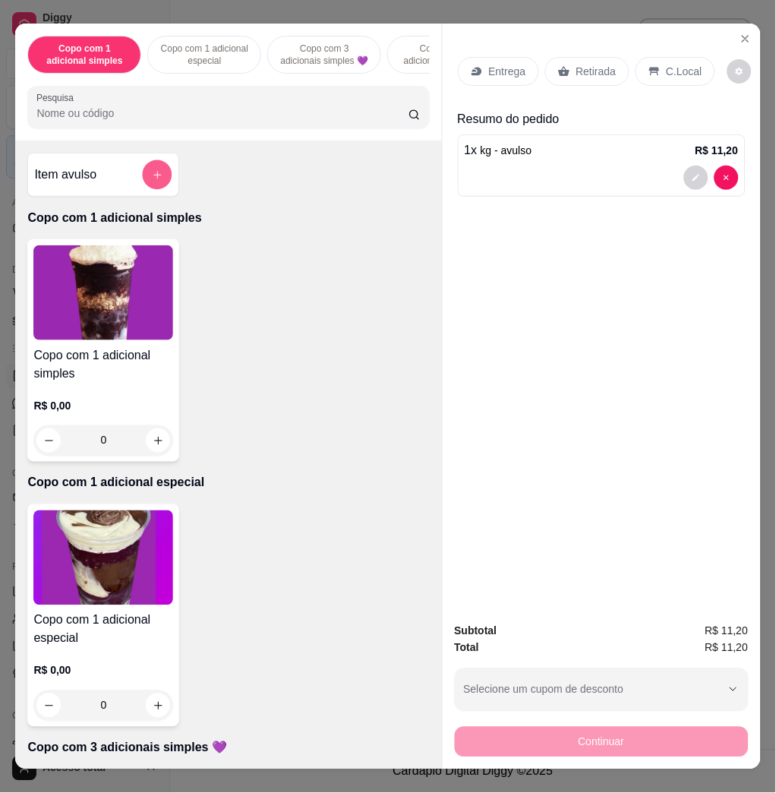
click at [147, 167] on div at bounding box center [157, 174] width 30 height 30
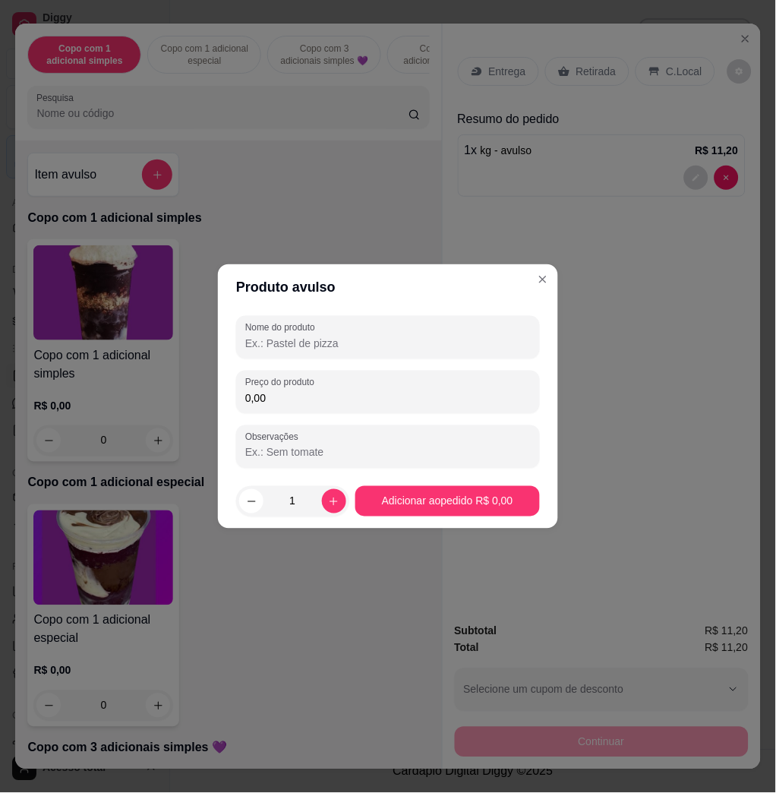
click at [381, 345] on input "Nome do produto" at bounding box center [388, 343] width 286 height 15
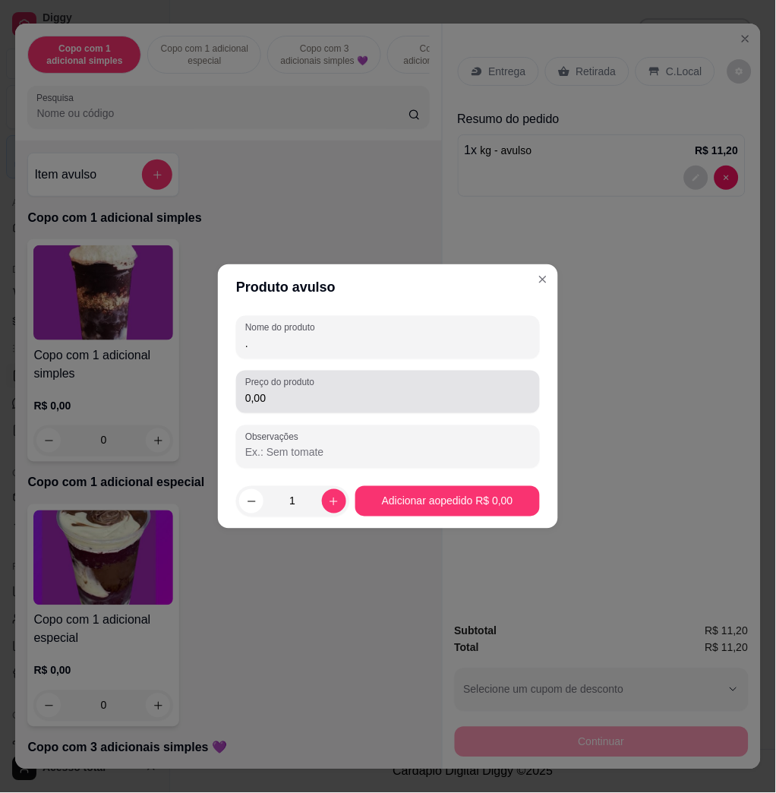
type input "."
click at [420, 412] on div "Preço do produto 0,00" at bounding box center [388, 392] width 304 height 43
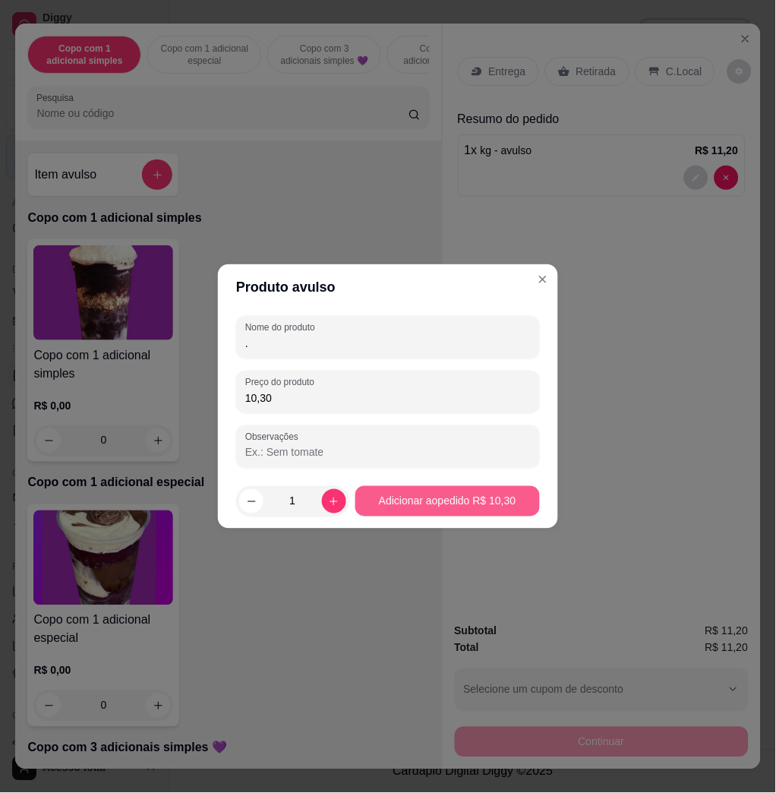
type input "10,30"
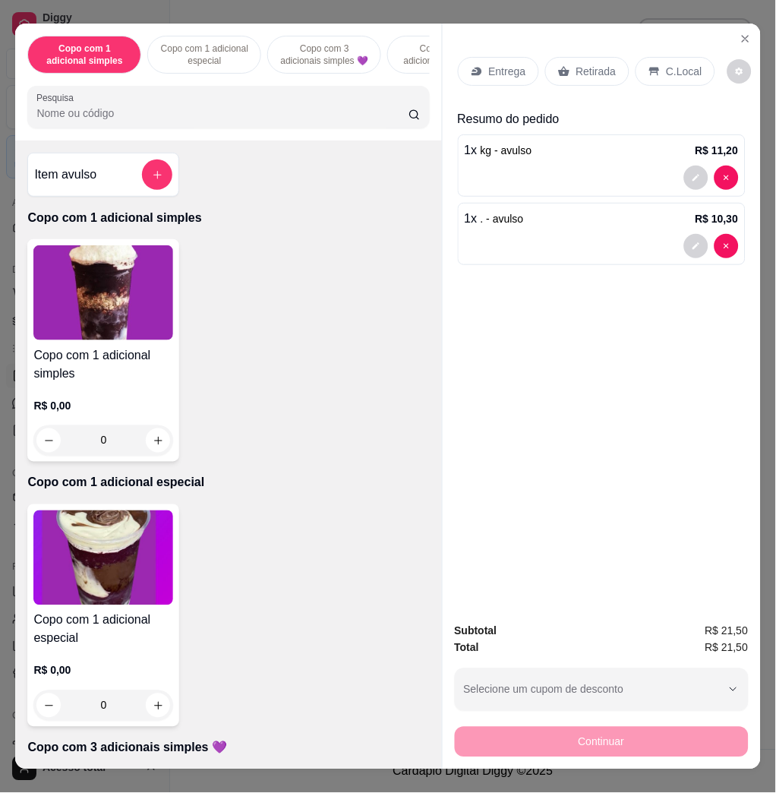
click at [657, 61] on div "C.Local" at bounding box center [676, 71] width 80 height 29
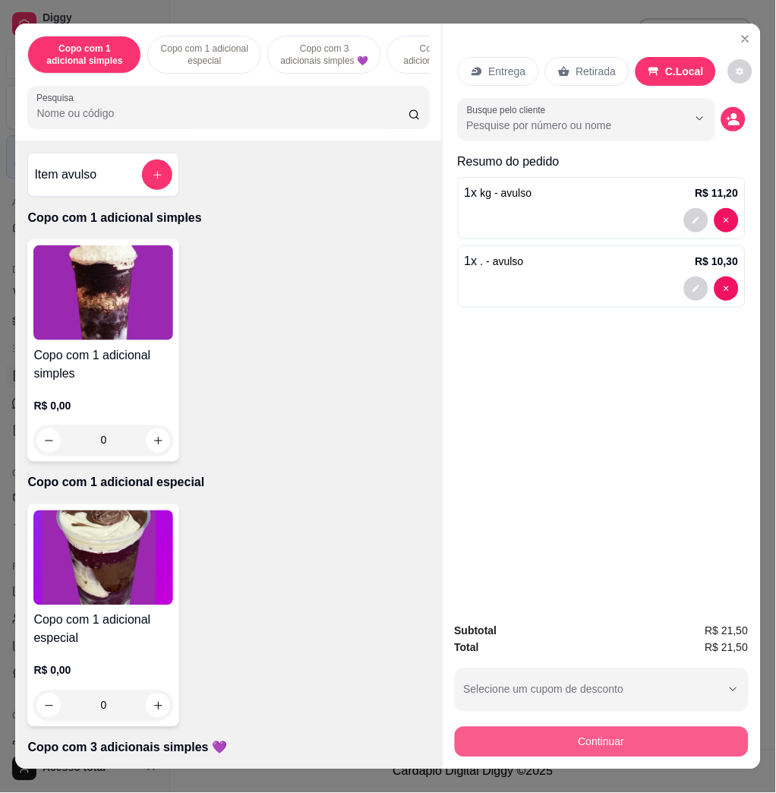
click at [564, 744] on button "Continuar" at bounding box center [602, 742] width 294 height 30
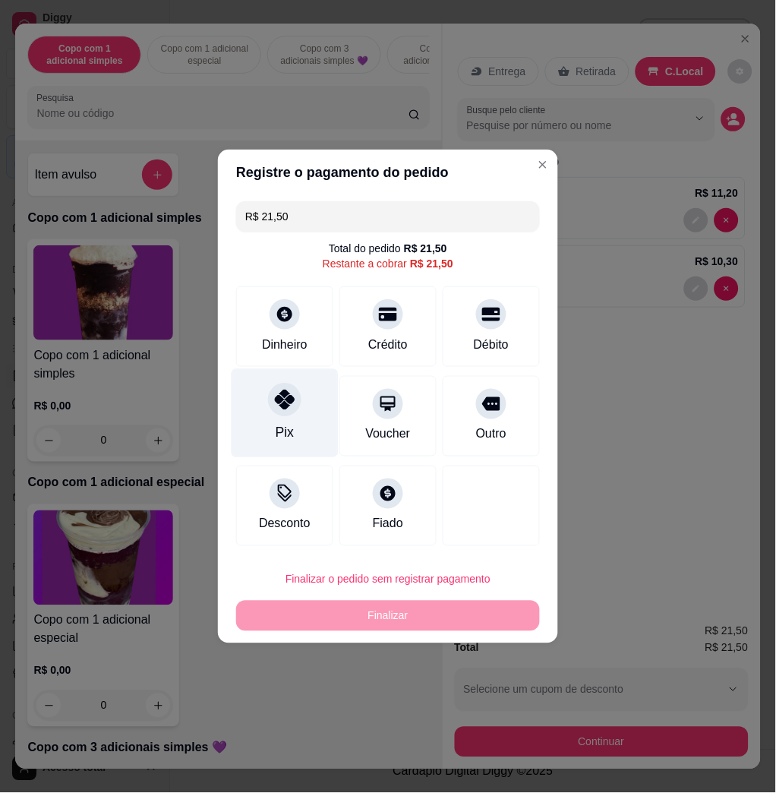
click at [276, 412] on div at bounding box center [284, 399] width 33 height 33
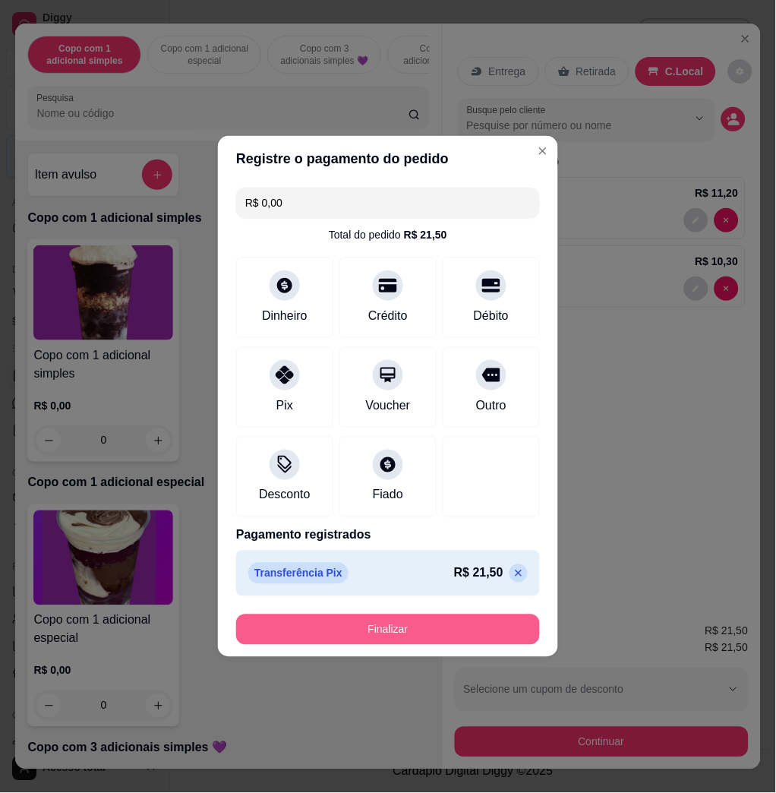
click at [354, 625] on button "Finalizar" at bounding box center [388, 629] width 304 height 30
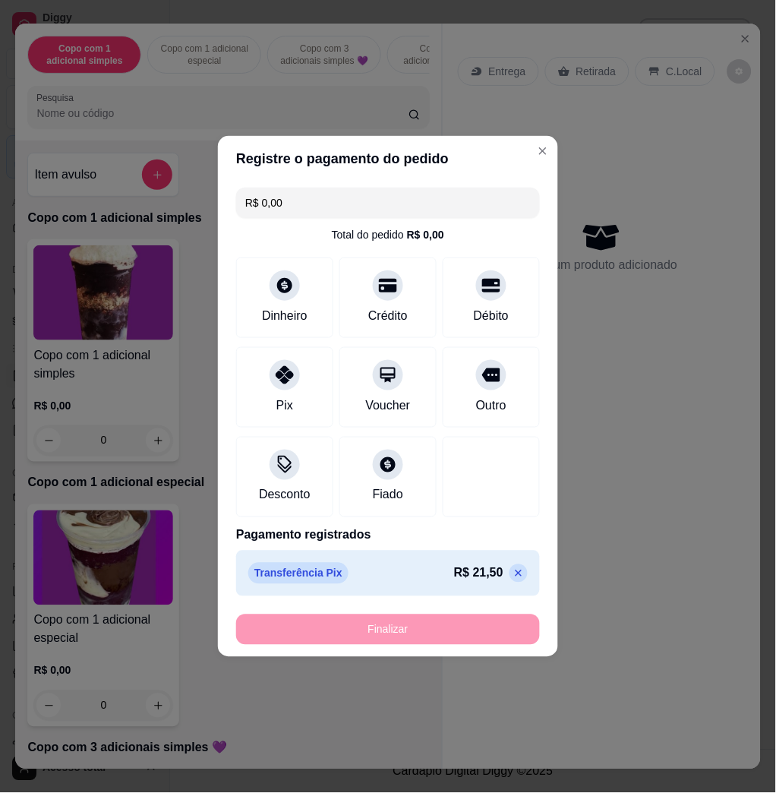
type input "-R$ 21,50"
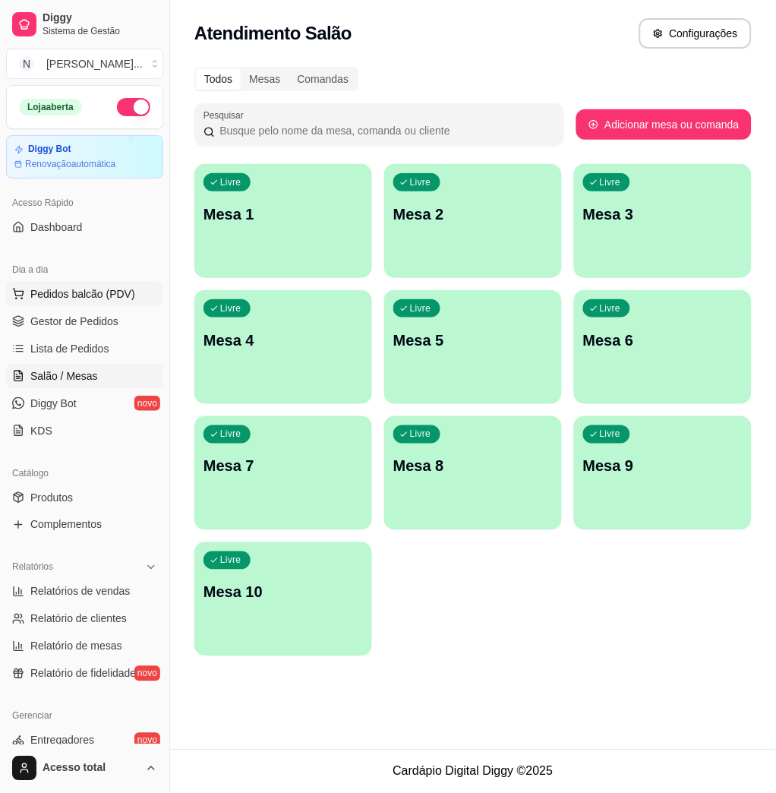
click at [62, 295] on span "Pedidos balcão (PDV)" at bounding box center [82, 293] width 105 height 15
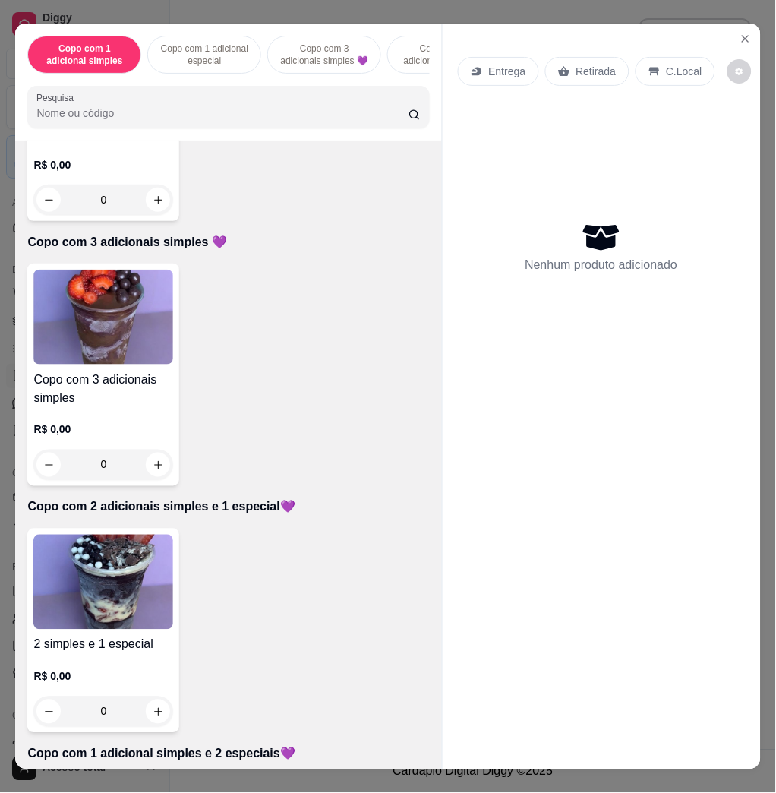
scroll to position [608, 0]
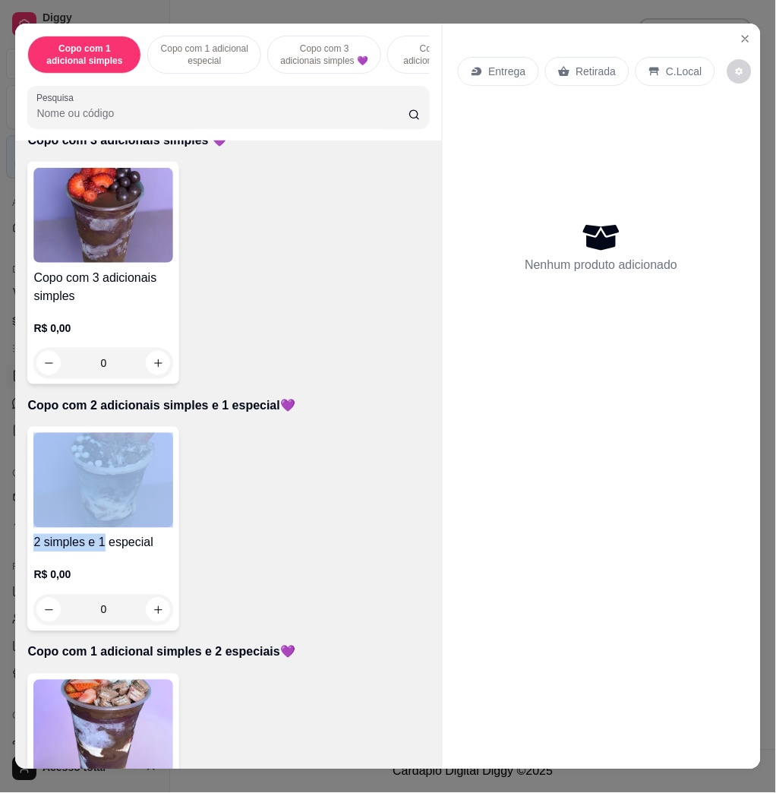
click at [98, 538] on div "2 simples e 1 especial R$ 0,00 0" at bounding box center [103, 529] width 152 height 204
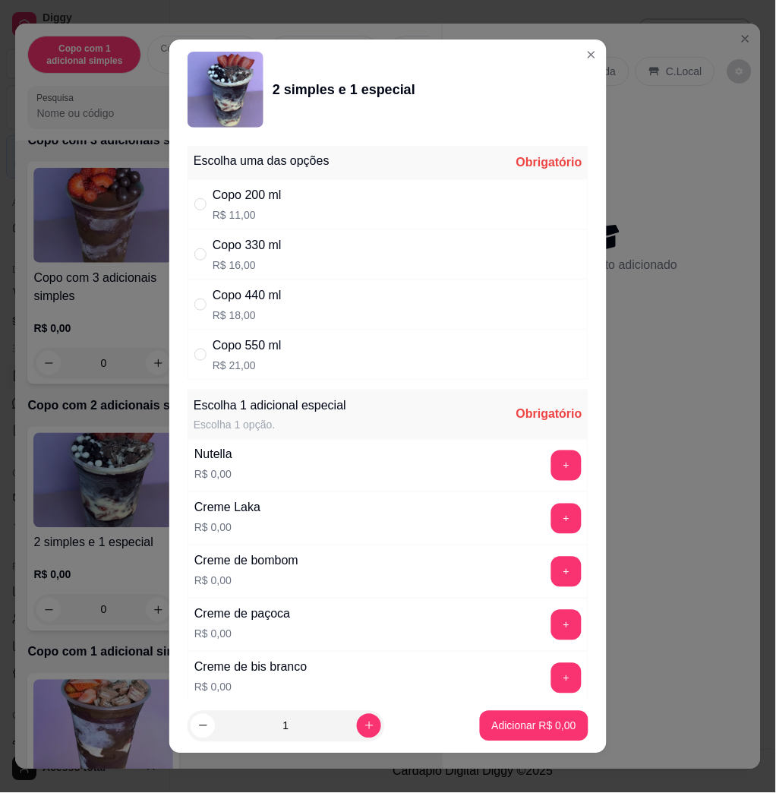
click at [377, 352] on div "Copo 550 ml R$ 21,00" at bounding box center [388, 355] width 401 height 50
radio input "true"
click at [552, 463] on button "+" at bounding box center [567, 466] width 30 height 30
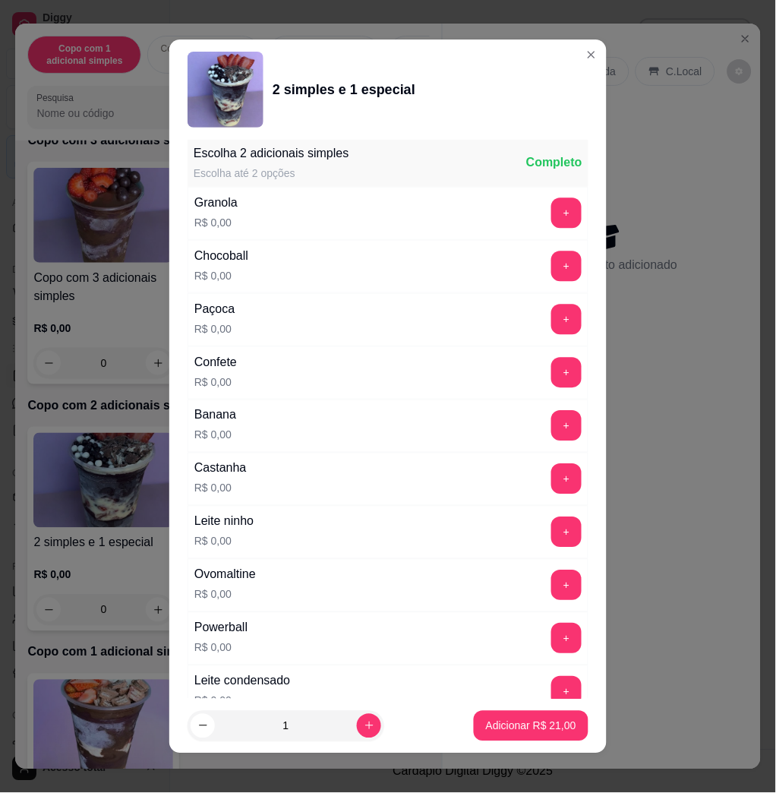
scroll to position [8, 0]
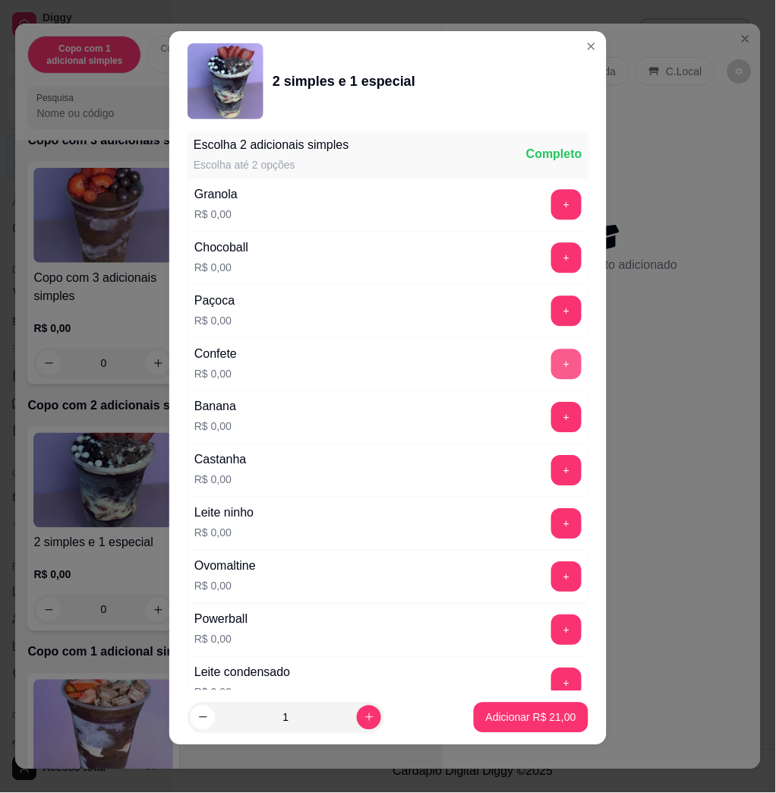
click at [551, 366] on button "+" at bounding box center [566, 364] width 30 height 30
click at [551, 252] on button "+" at bounding box center [566, 258] width 30 height 30
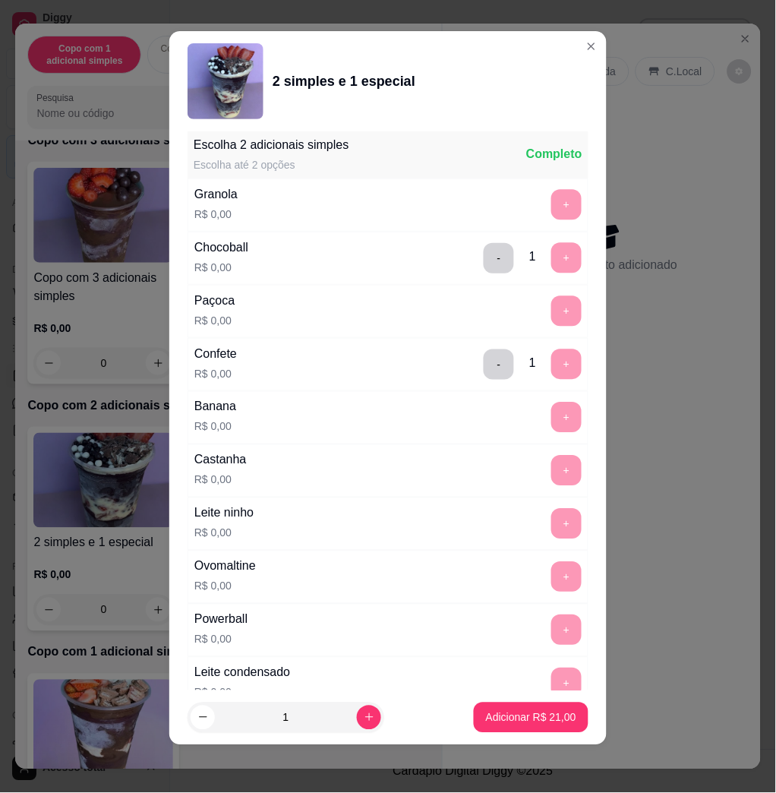
scroll to position [1947, 0]
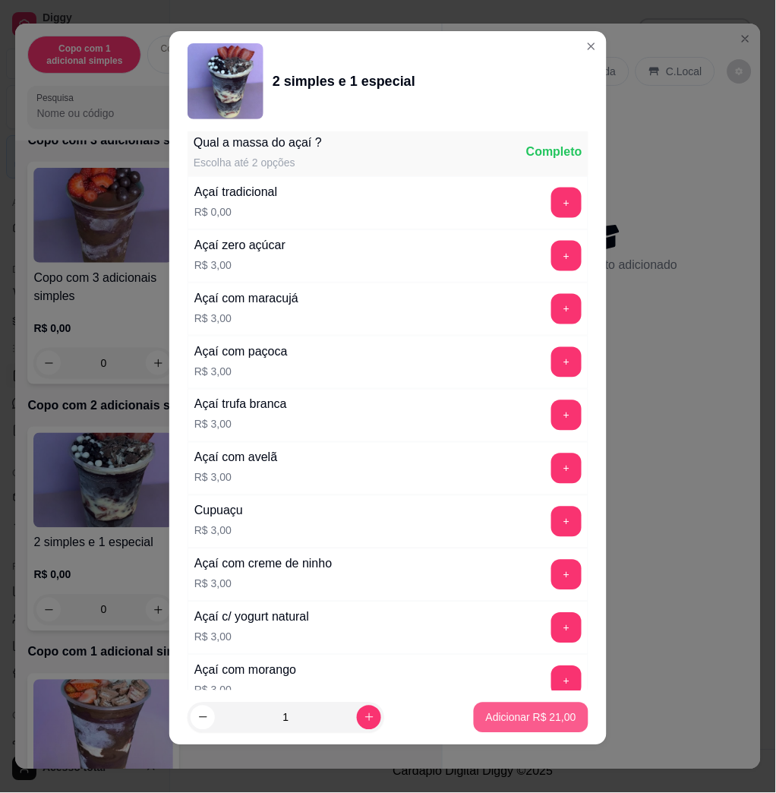
click at [512, 720] on p "Adicionar R$ 21,00" at bounding box center [531, 717] width 90 height 15
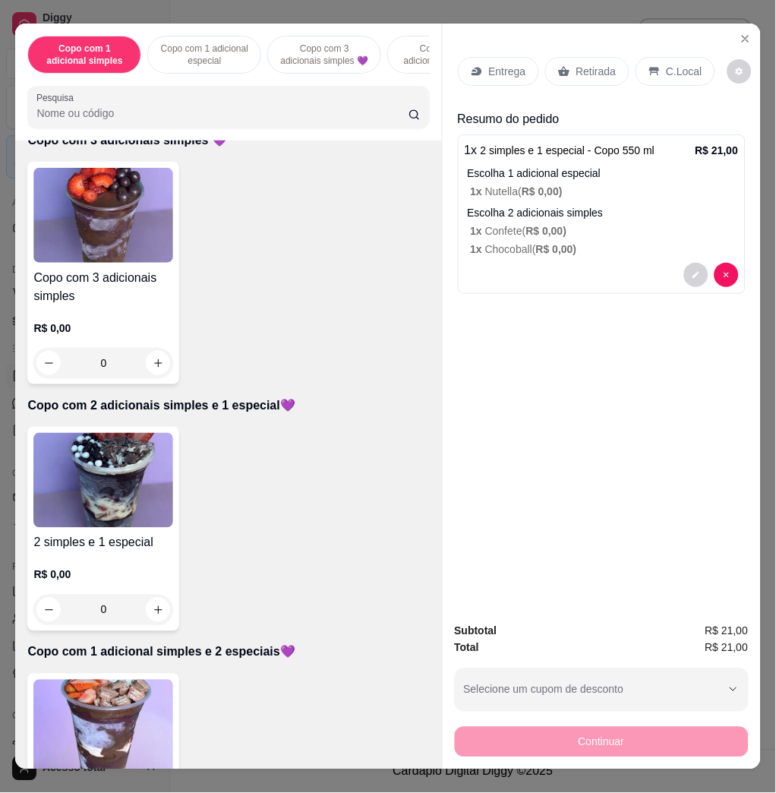
click at [112, 498] on img at bounding box center [103, 480] width 140 height 95
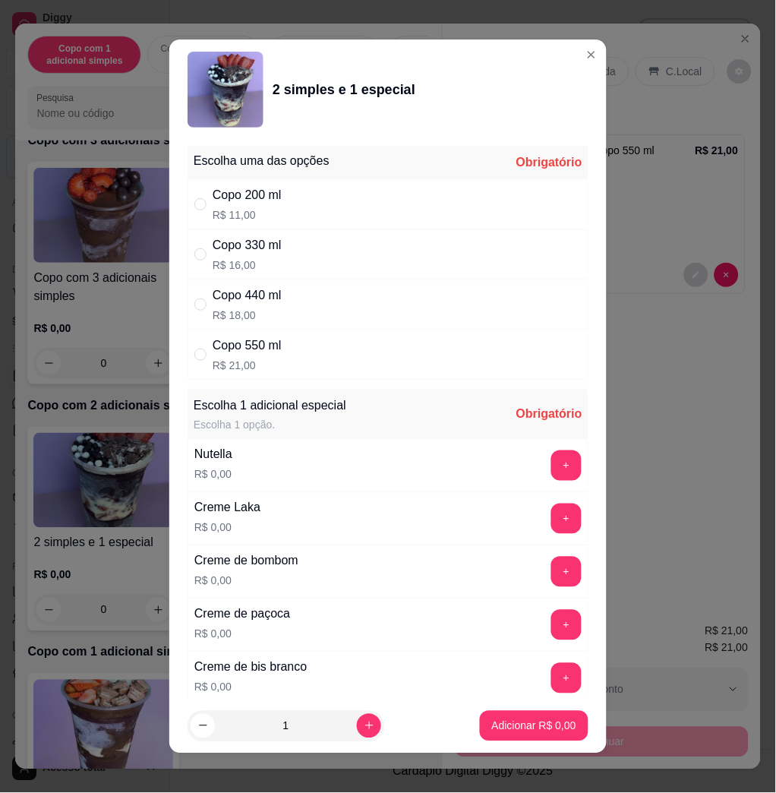
click at [324, 349] on div "Copo 550 ml R$ 21,00" at bounding box center [388, 355] width 401 height 50
radio input "true"
click at [551, 466] on button "+" at bounding box center [566, 465] width 30 height 30
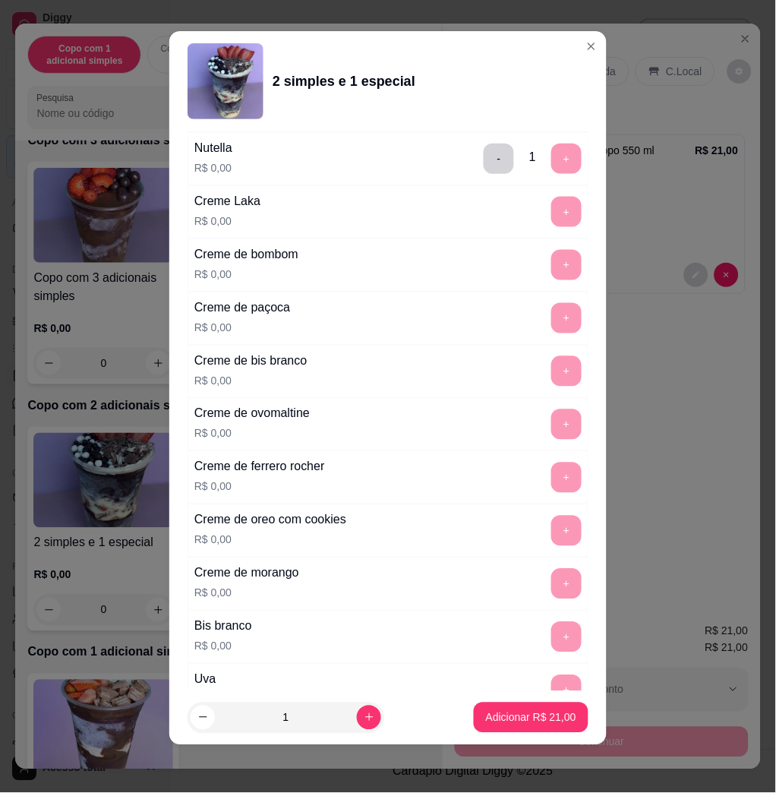
scroll to position [0, 0]
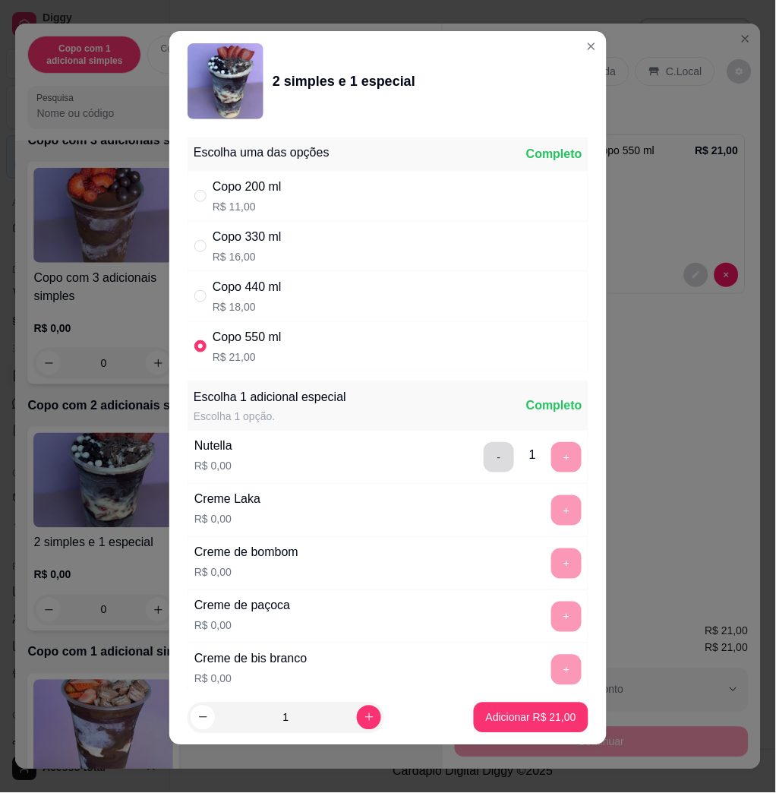
click at [484, 467] on button "-" at bounding box center [499, 457] width 30 height 30
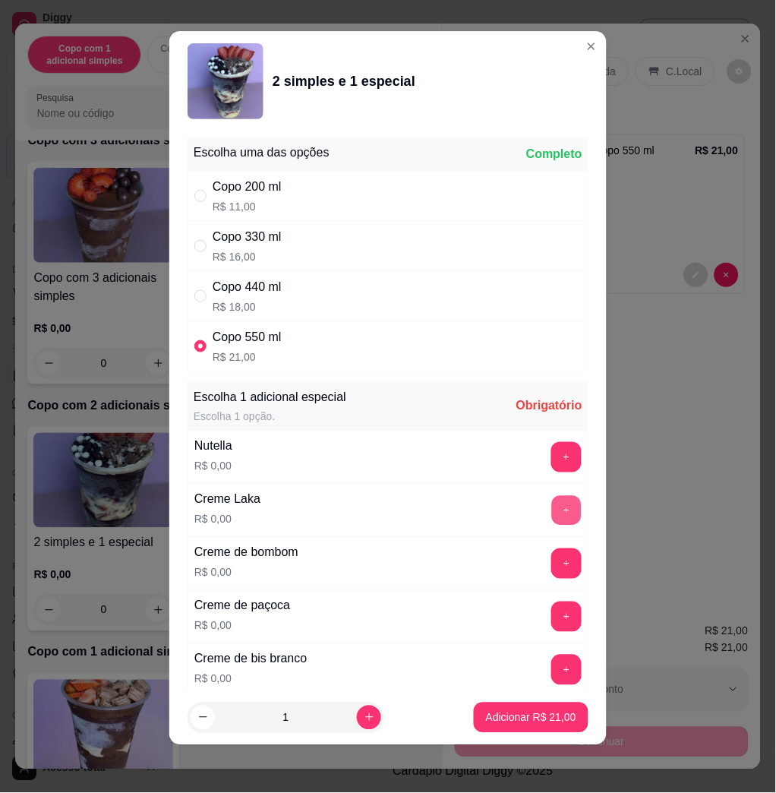
click at [552, 510] on button "+" at bounding box center [567, 511] width 30 height 30
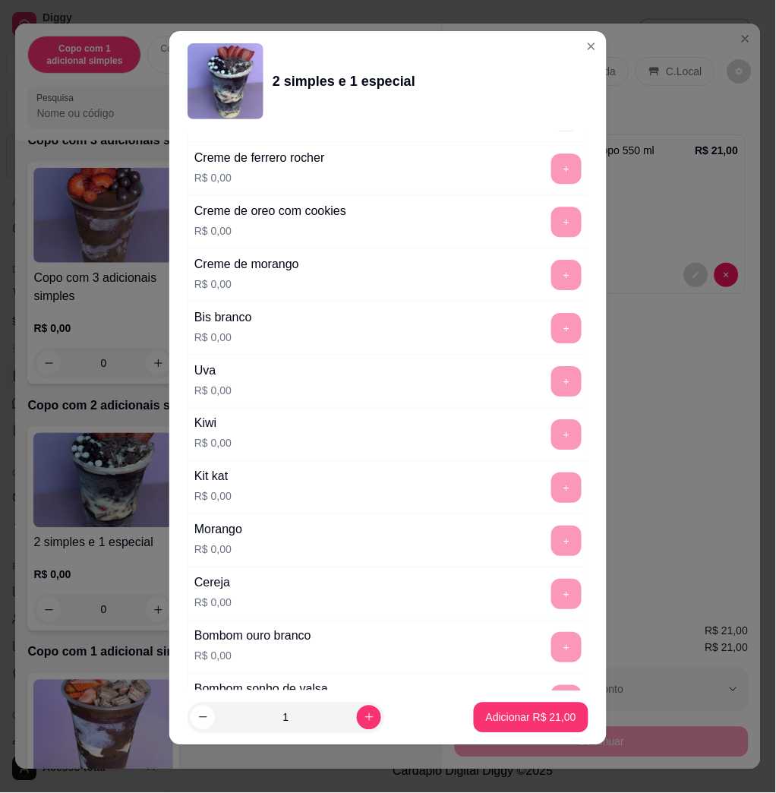
scroll to position [1215, 0]
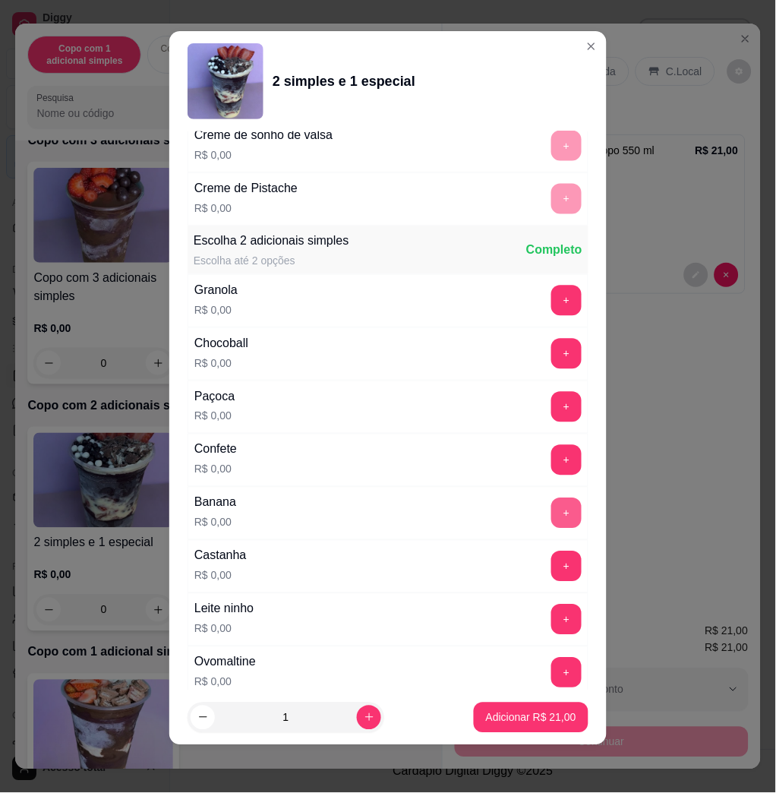
click at [551, 509] on button "+" at bounding box center [566, 513] width 30 height 30
click at [531, 600] on div "Leite ninho R$ 0,00 +" at bounding box center [388, 619] width 401 height 53
click at [551, 617] on button "+" at bounding box center [566, 620] width 30 height 30
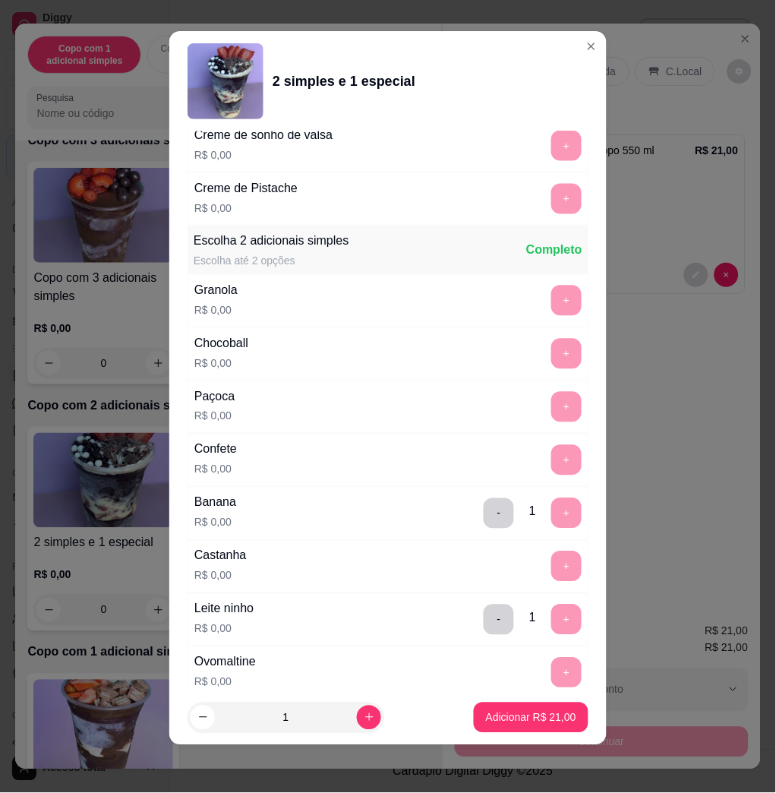
scroll to position [1947, 0]
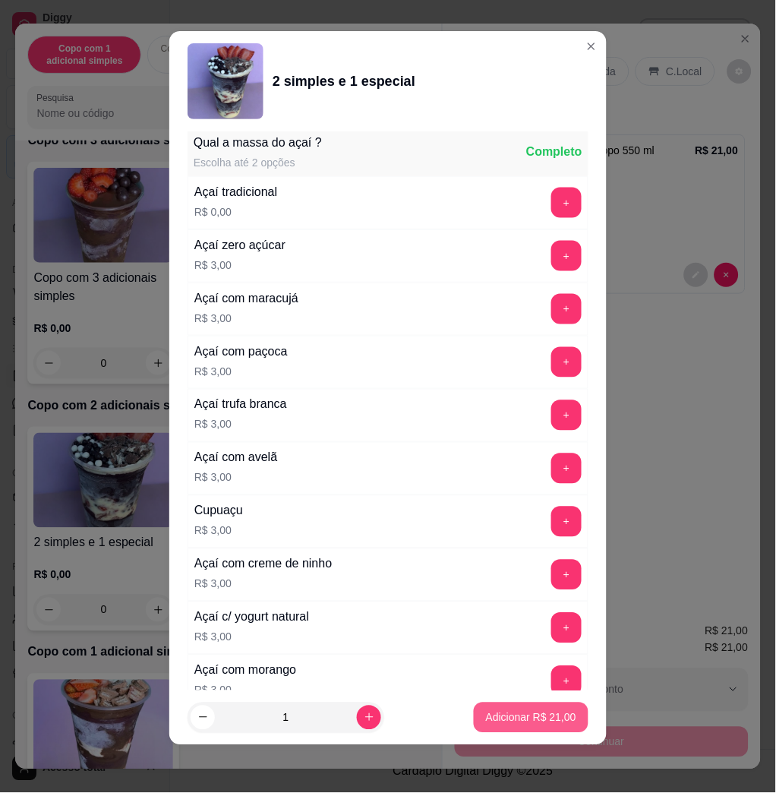
click at [531, 710] on p "Adicionar R$ 21,00" at bounding box center [531, 717] width 90 height 15
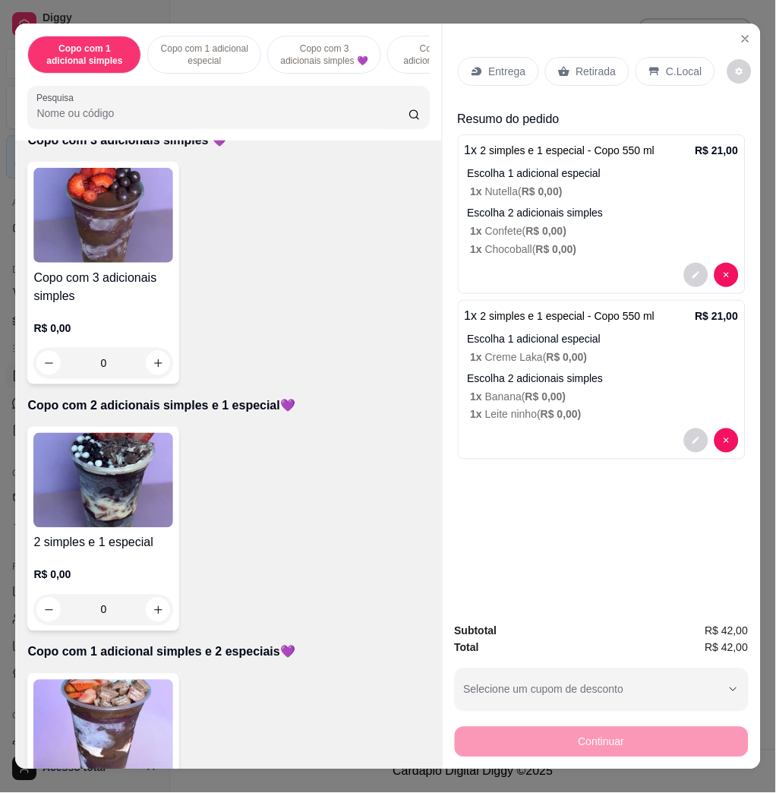
click at [501, 57] on div "Entrega" at bounding box center [498, 71] width 81 height 29
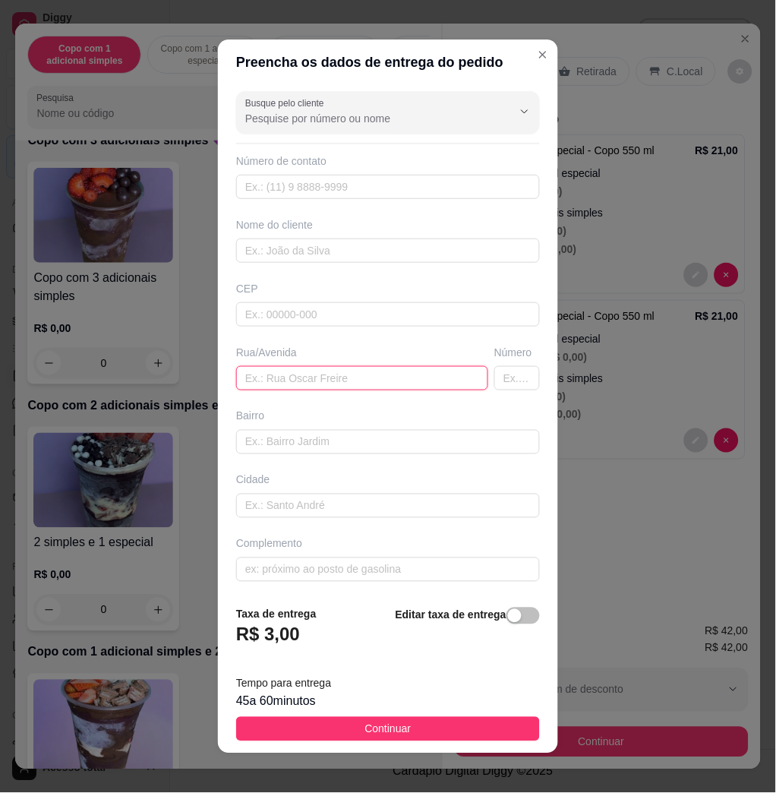
click at [389, 388] on input "text" at bounding box center [362, 378] width 252 height 24
paste input "João da Silva Pontes 105 Bairro: Ademar Peixoto"
type input "João da Silva Pontes 105 Bairro: Ademar Peixoto"
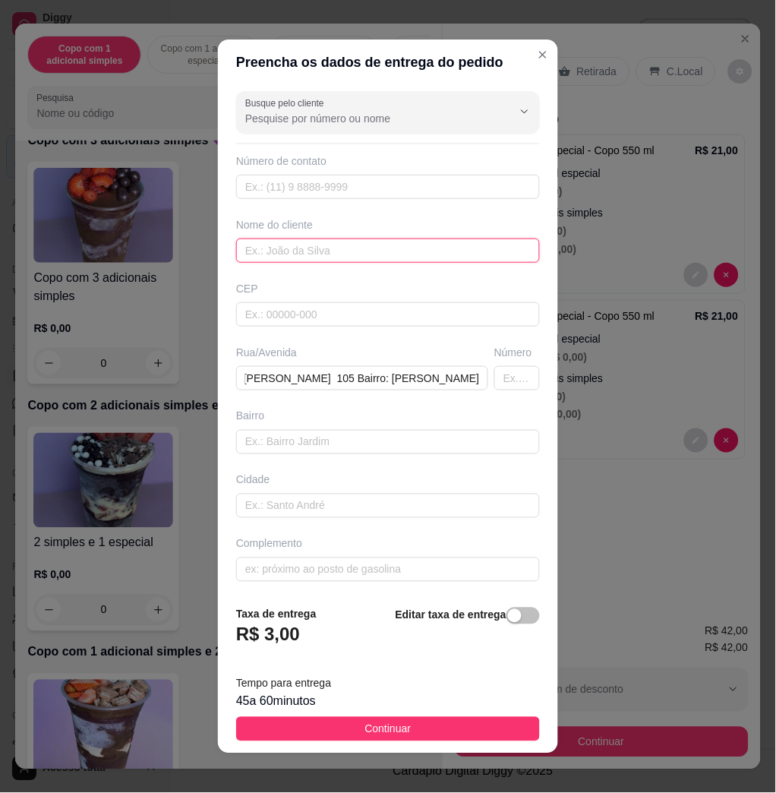
scroll to position [0, 0]
click at [331, 241] on input "text" at bounding box center [388, 250] width 304 height 24
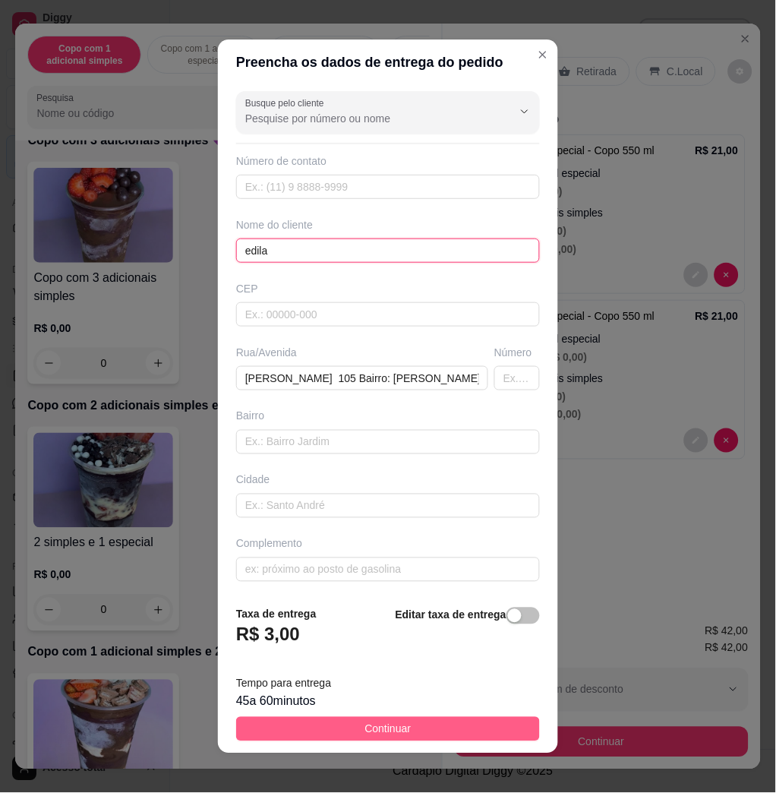
type input "edila"
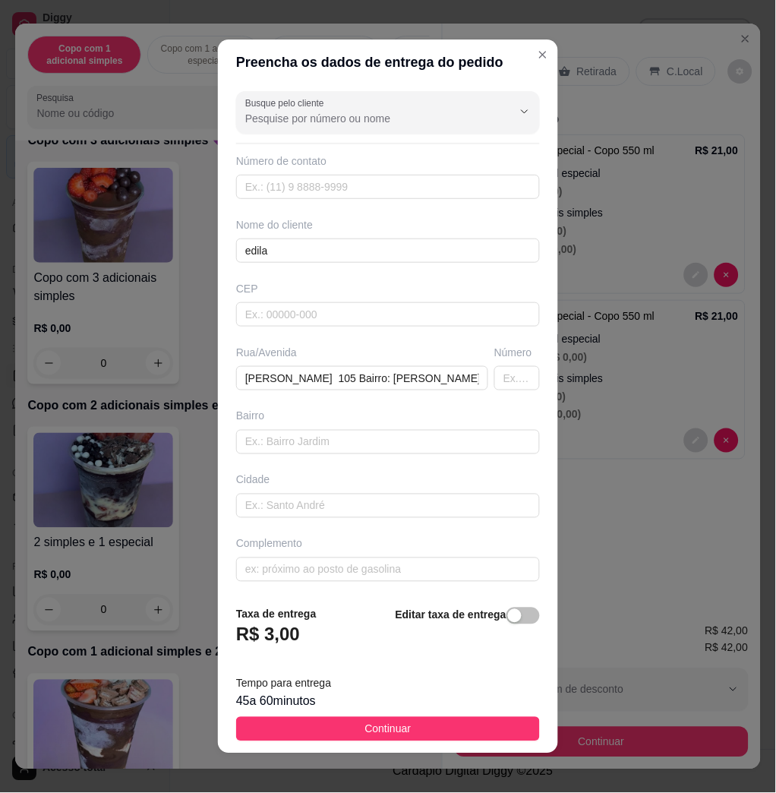
click at [467, 734] on button "Continuar" at bounding box center [388, 729] width 304 height 24
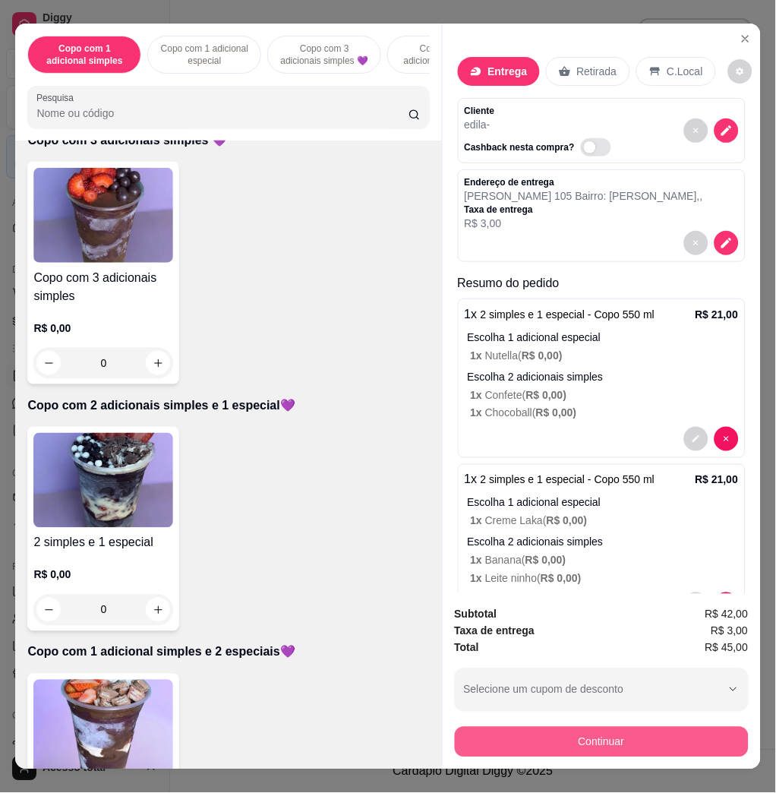
click at [587, 727] on button "Continuar" at bounding box center [602, 742] width 294 height 30
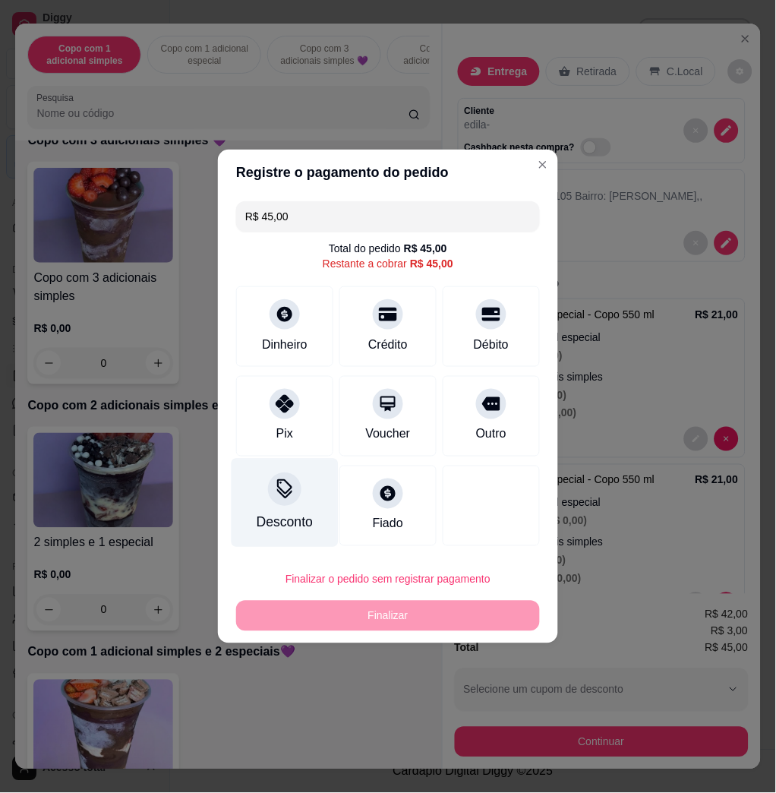
click at [312, 507] on div "Desconto" at bounding box center [285, 503] width 107 height 89
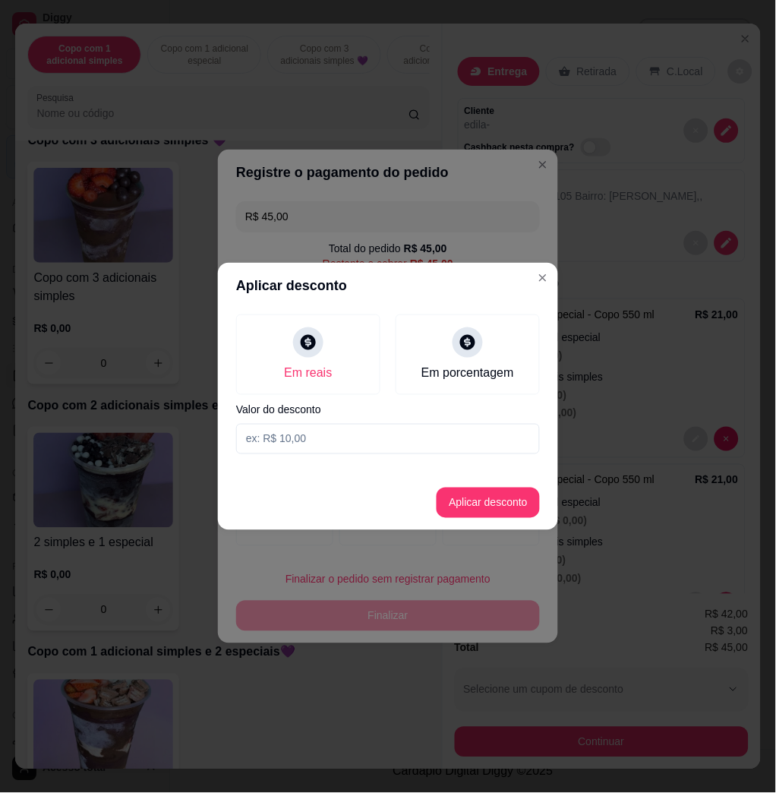
click at [320, 431] on input at bounding box center [388, 439] width 304 height 30
type input "4,01"
click at [457, 501] on button "Aplicar desconto" at bounding box center [488, 503] width 99 height 30
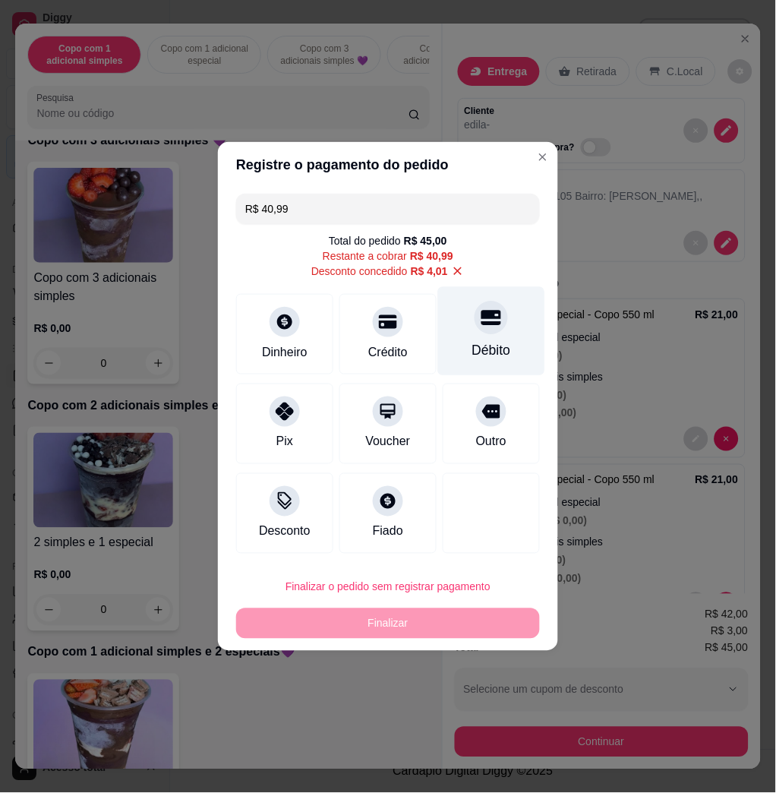
click at [482, 327] on icon at bounding box center [492, 318] width 20 height 20
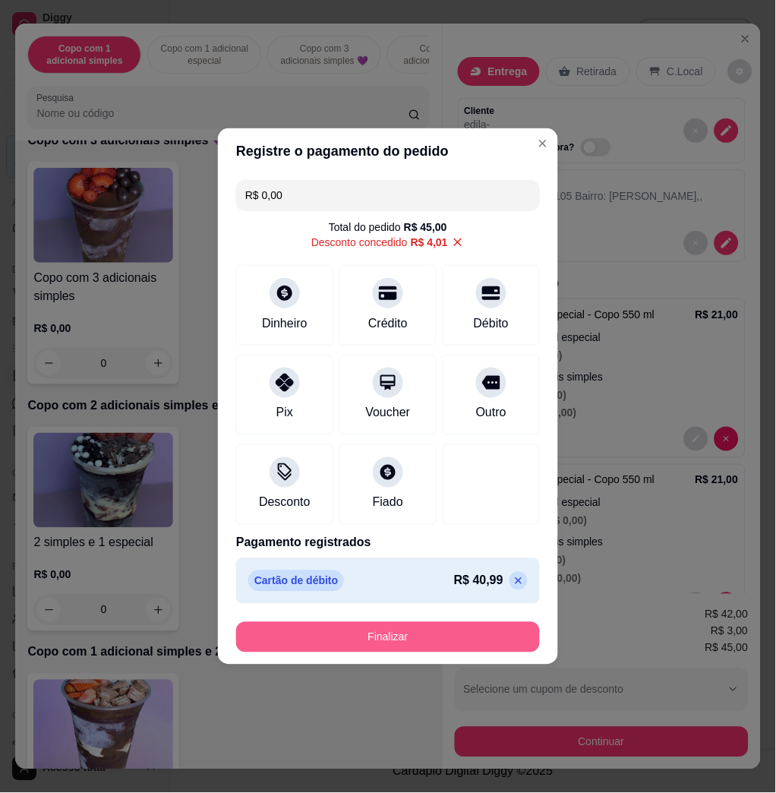
click at [459, 633] on button "Finalizar" at bounding box center [388, 637] width 304 height 30
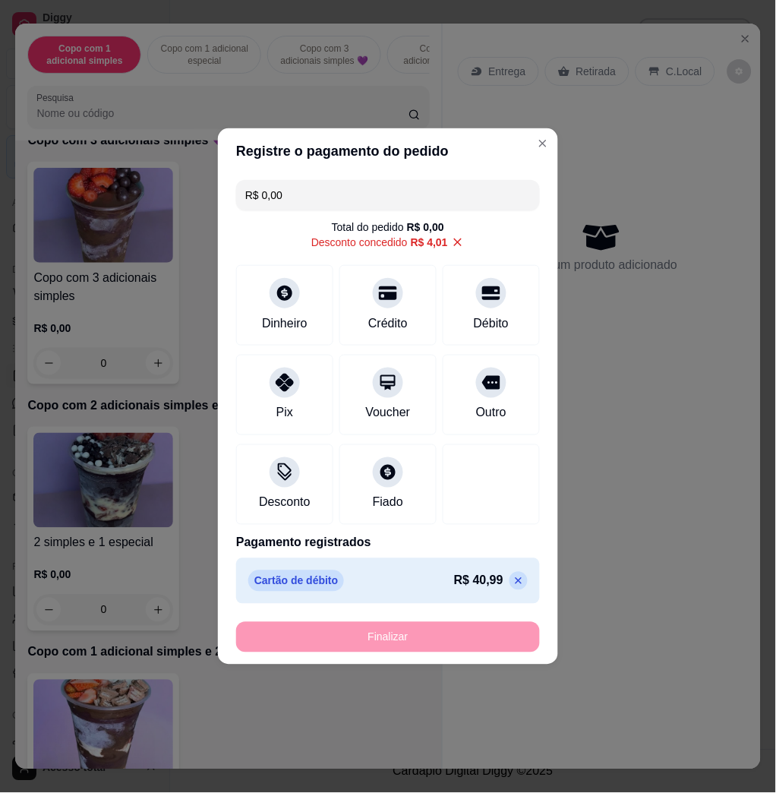
type input "-R$ 45,00"
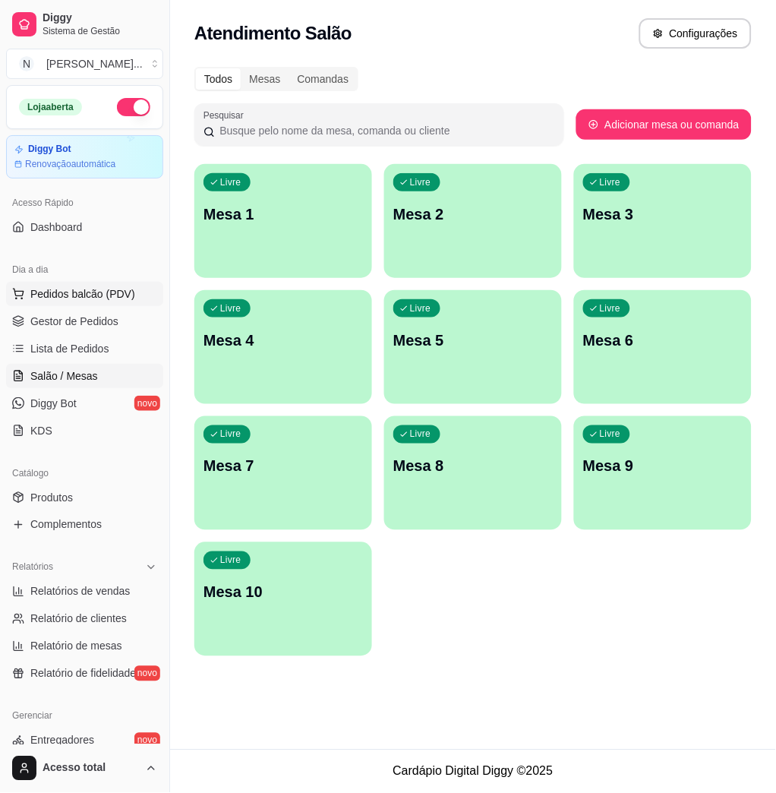
click at [62, 283] on button "Pedidos balcão (PDV)" at bounding box center [84, 294] width 157 height 24
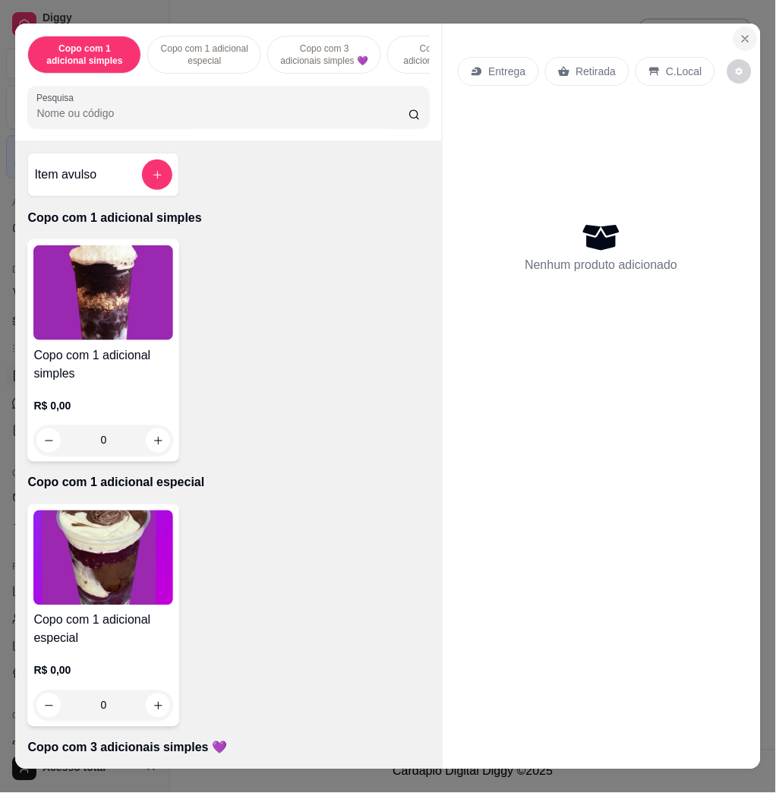
click at [743, 36] on icon "Close" at bounding box center [746, 39] width 12 height 12
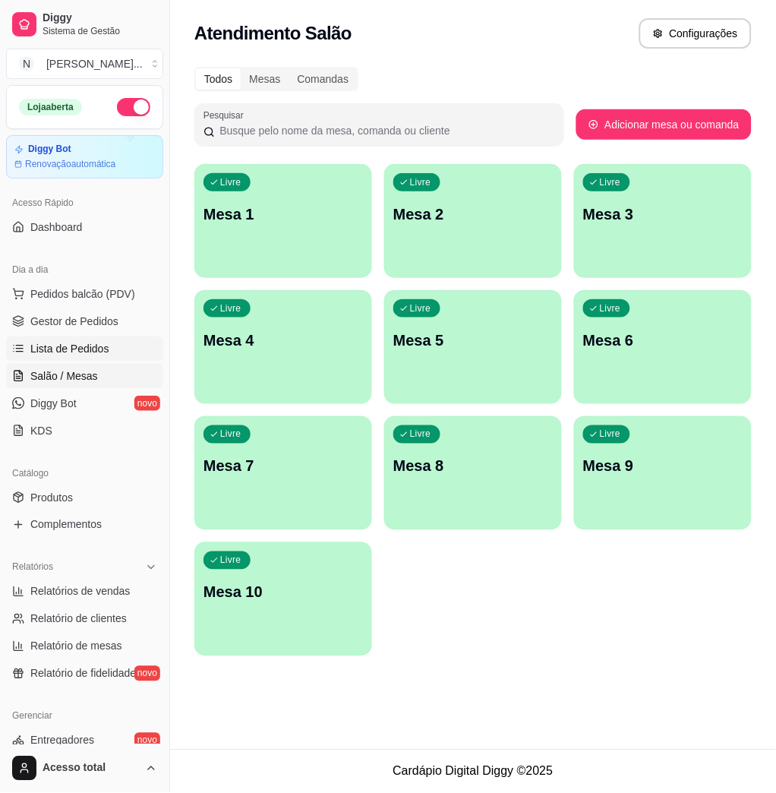
click at [100, 349] on span "Lista de Pedidos" at bounding box center [69, 348] width 79 height 15
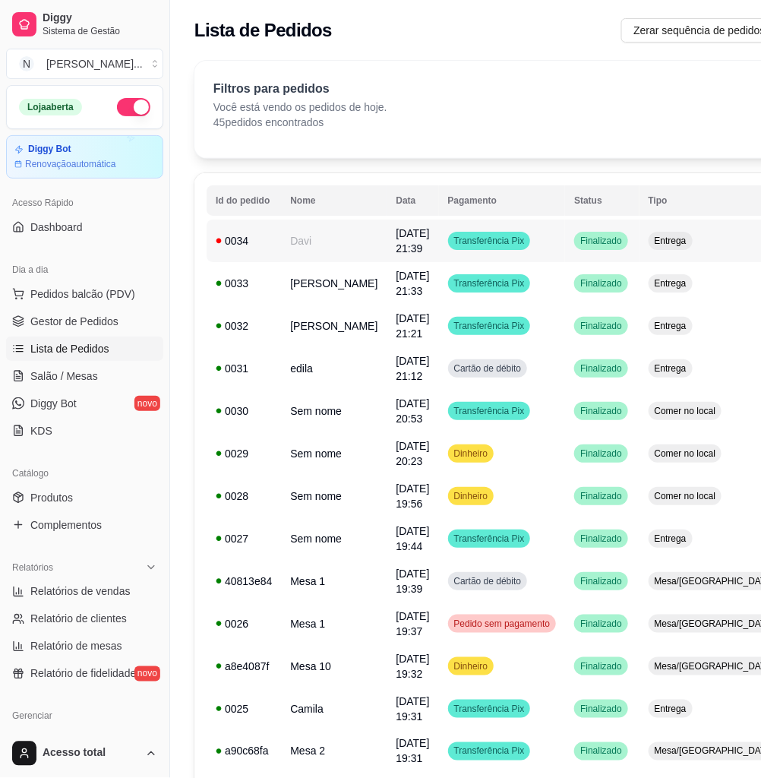
click at [518, 230] on td "Transferência Pix" at bounding box center [502, 240] width 127 height 43
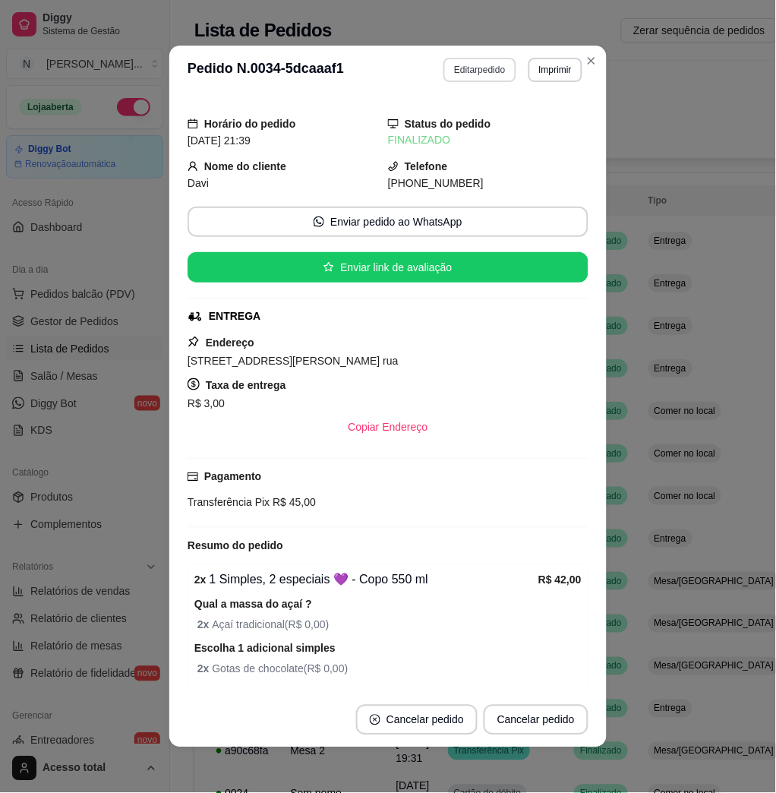
click at [463, 72] on button "Editar pedido" at bounding box center [480, 70] width 72 height 24
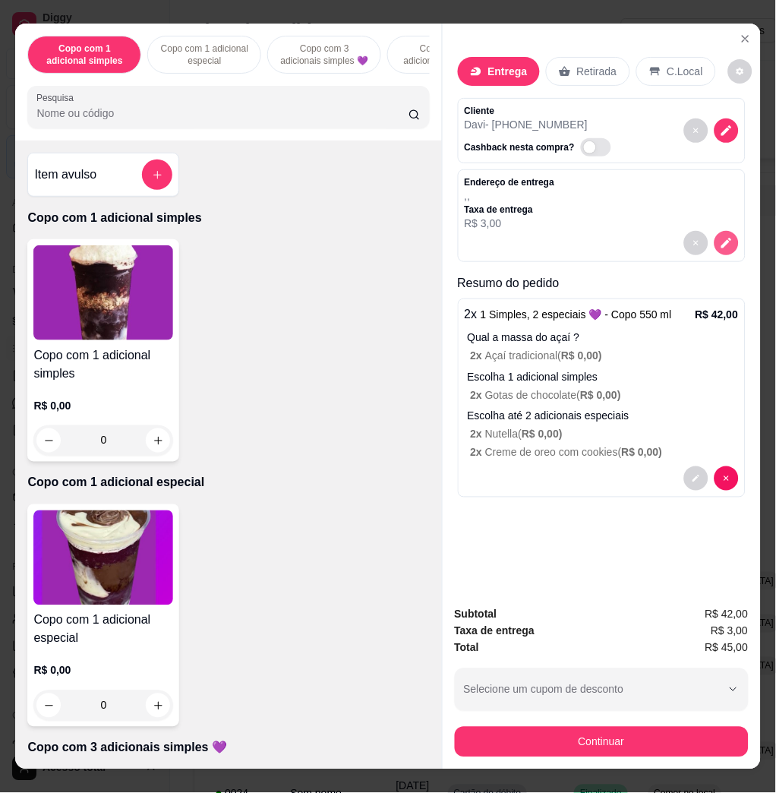
click at [720, 236] on icon "decrease-product-quantity" at bounding box center [727, 243] width 14 height 14
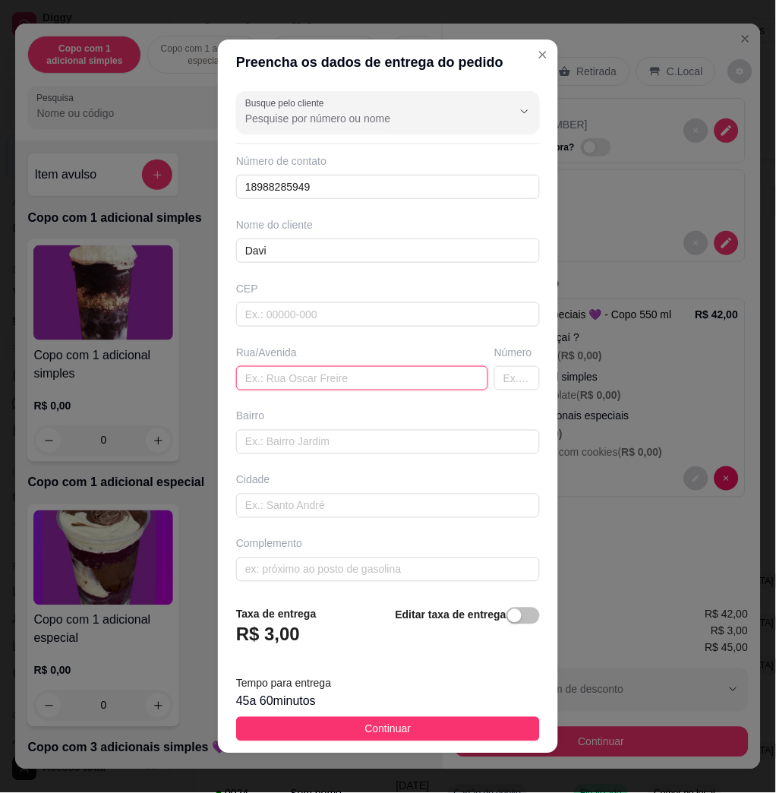
click at [338, 374] on input "text" at bounding box center [362, 378] width 252 height 24
paste input "Rua jacinto maia da silva, 669 - Última rua"
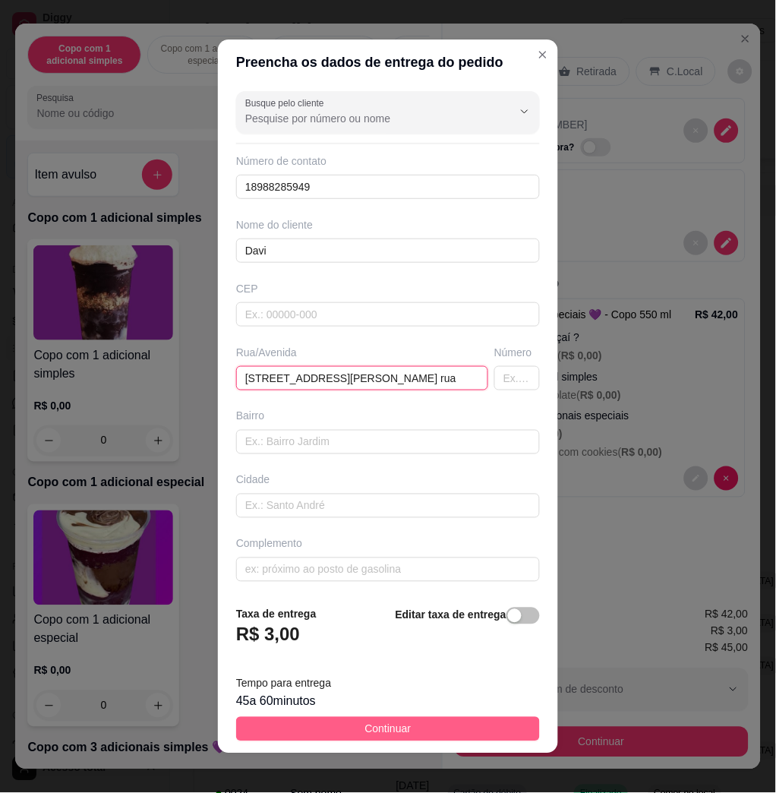
type input "Rua jacinto maia da silva, 669 - Última rua"
click at [464, 730] on button "Continuar" at bounding box center [388, 729] width 304 height 24
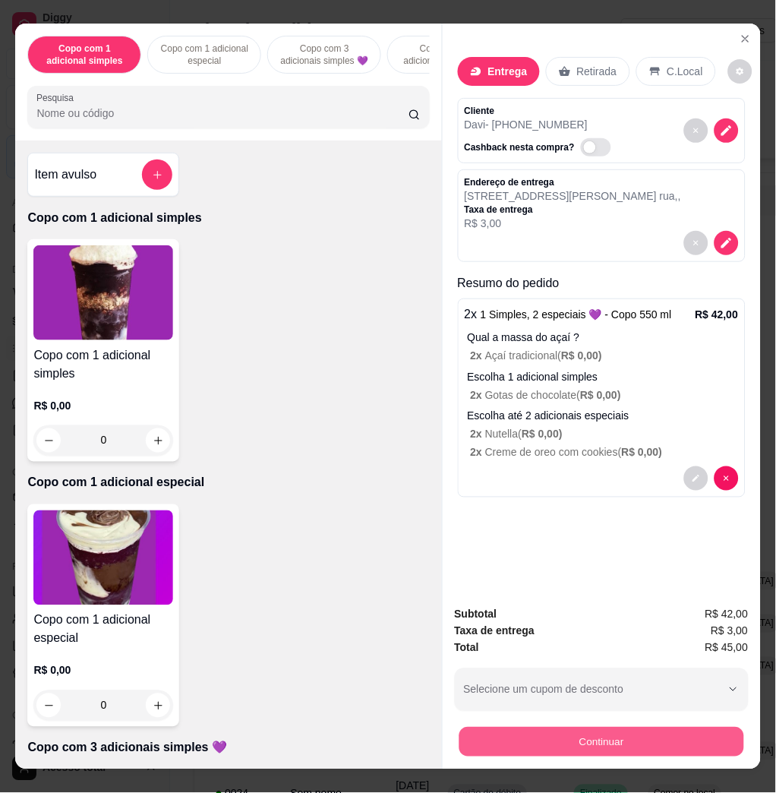
click at [626, 745] on button "Continuar" at bounding box center [601, 742] width 285 height 30
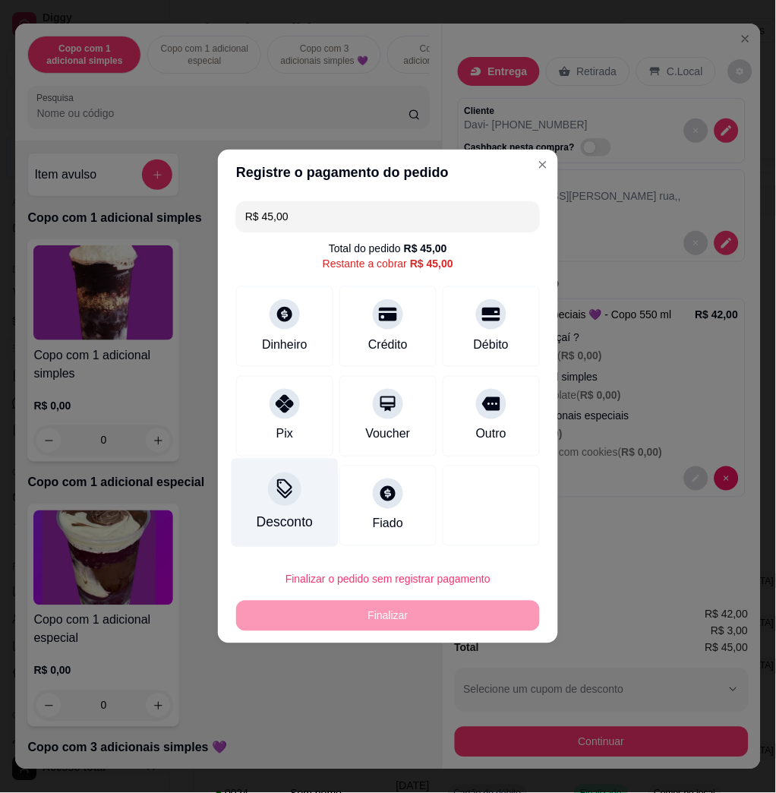
click at [300, 485] on div "Desconto" at bounding box center [285, 503] width 107 height 89
click at [340, 411] on label "Valor do desconto" at bounding box center [388, 409] width 304 height 11
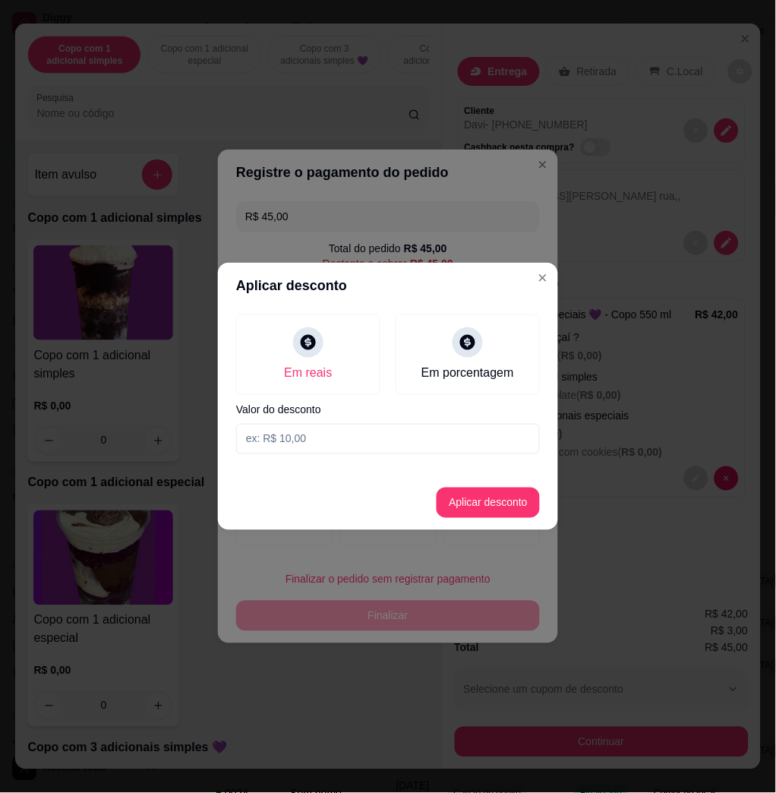
click at [348, 434] on input at bounding box center [388, 439] width 304 height 30
type input "4,01"
click at [499, 494] on button "Aplicar desconto" at bounding box center [488, 503] width 103 height 30
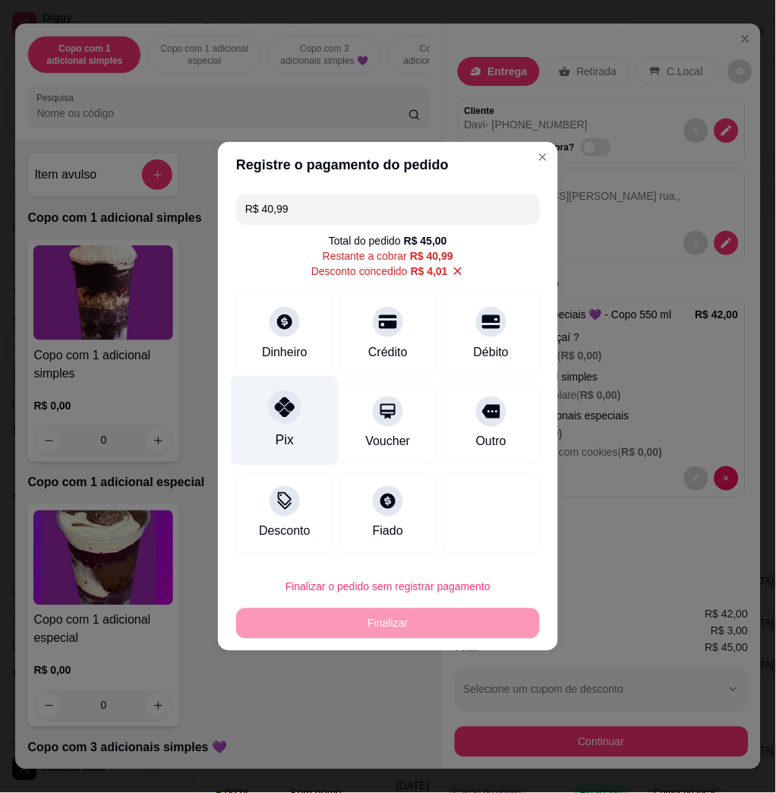
click at [324, 447] on div "Pix" at bounding box center [285, 421] width 107 height 89
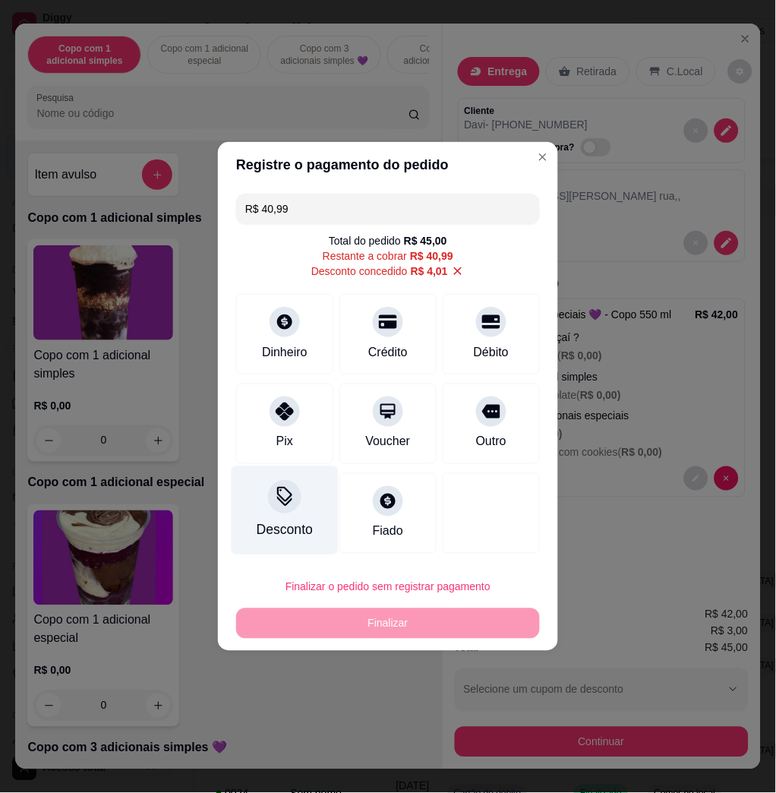
type input "R$ 0,00"
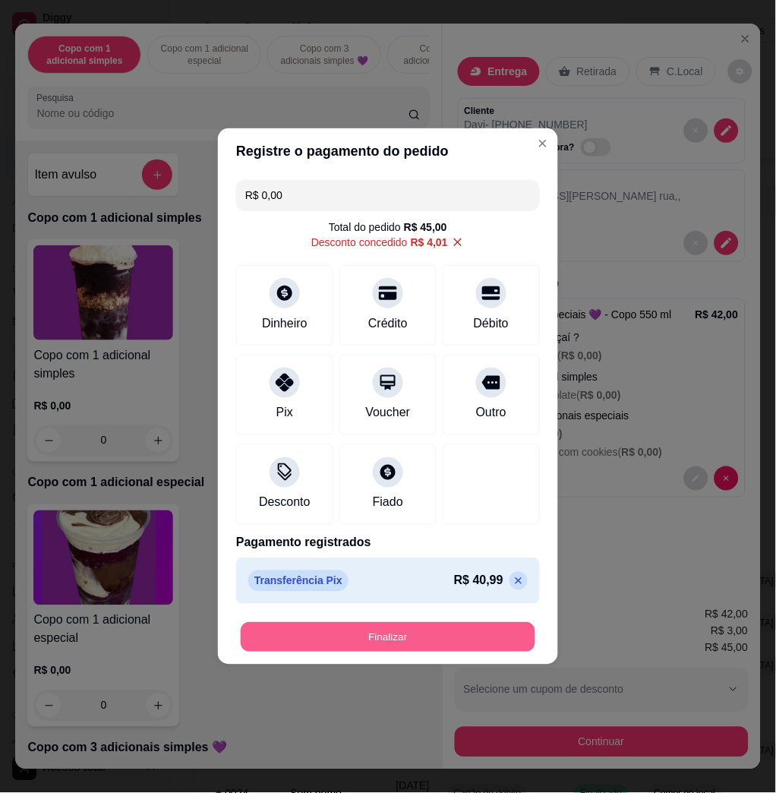
click at [381, 632] on button "Finalizar" at bounding box center [388, 638] width 295 height 30
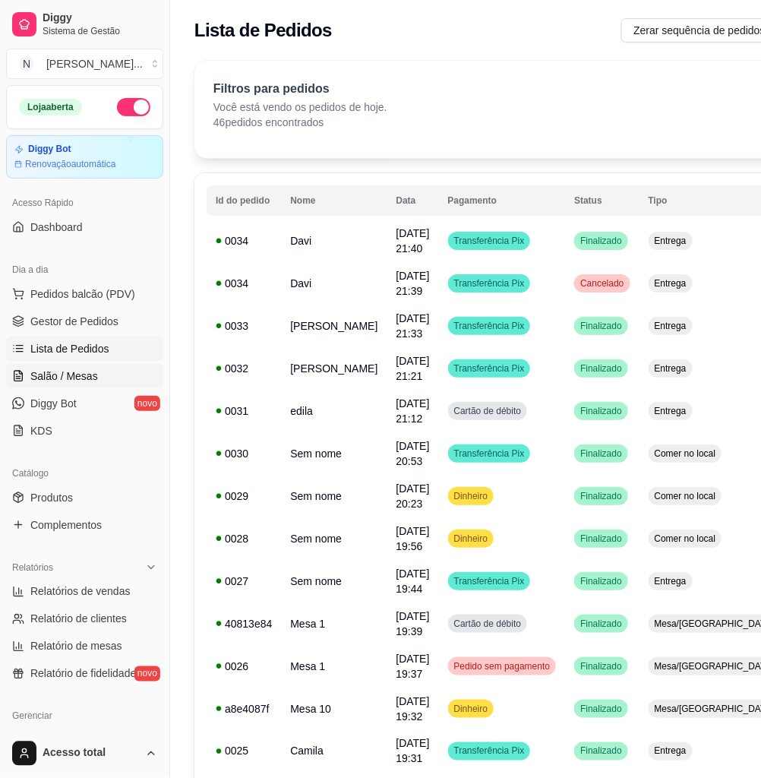
click at [77, 375] on span "Salão / Mesas" at bounding box center [64, 375] width 68 height 15
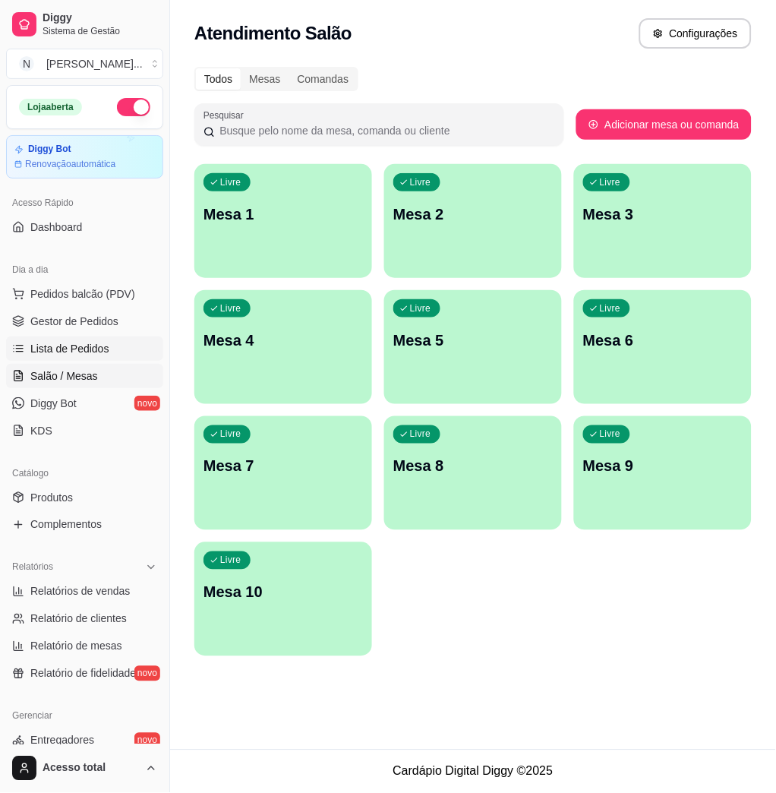
click at [52, 348] on span "Lista de Pedidos" at bounding box center [69, 348] width 79 height 15
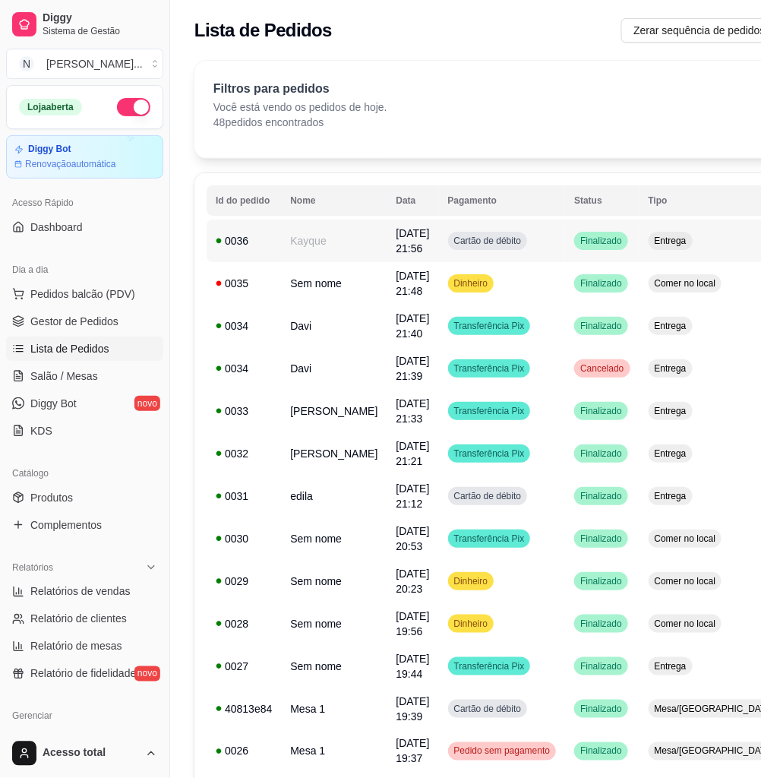
click at [496, 235] on td "Cartão de débito" at bounding box center [502, 240] width 127 height 43
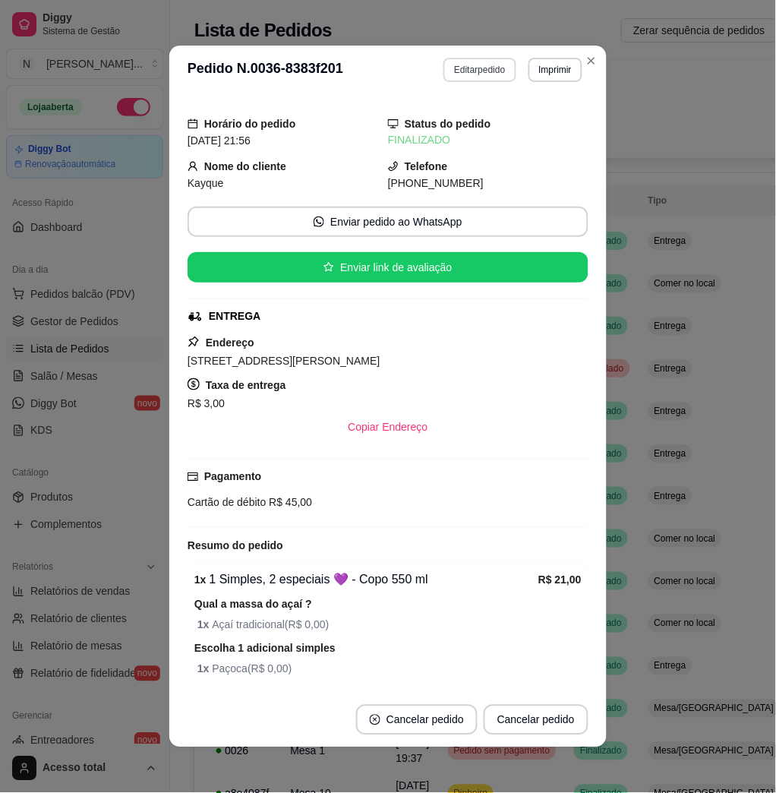
click at [478, 70] on button "Editar pedido" at bounding box center [480, 70] width 72 height 24
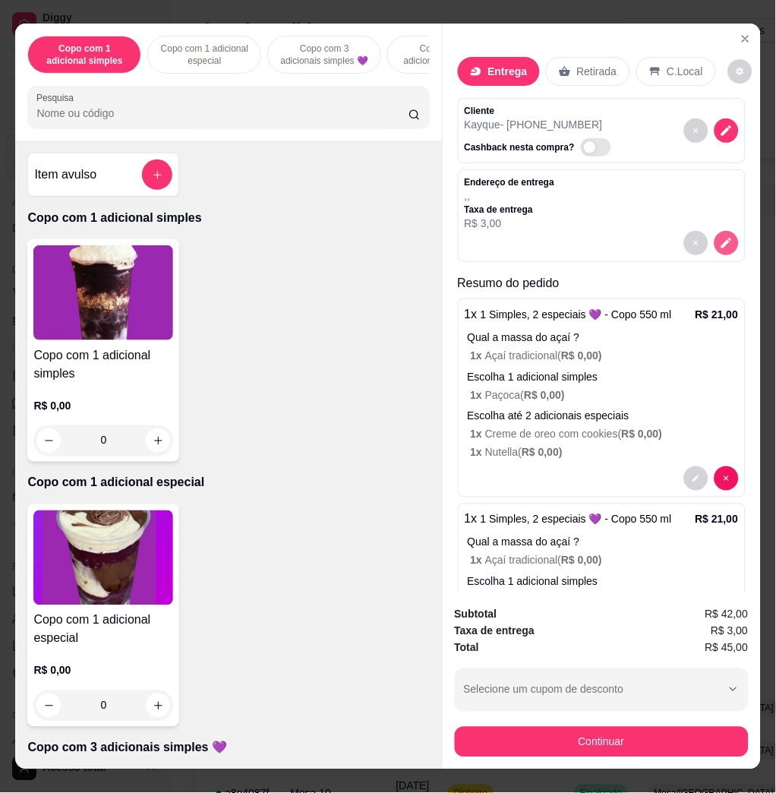
click at [715, 243] on button "decrease-product-quantity" at bounding box center [727, 243] width 24 height 24
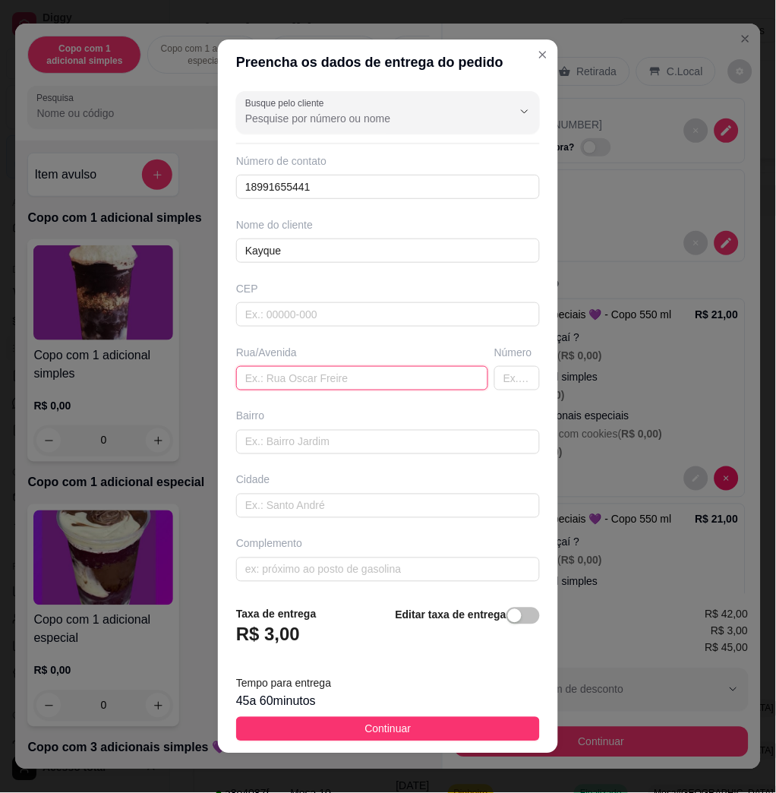
click at [286, 381] on input "text" at bounding box center [362, 378] width 252 height 24
paste input "Rua Raimundo pinto da costa , 311"
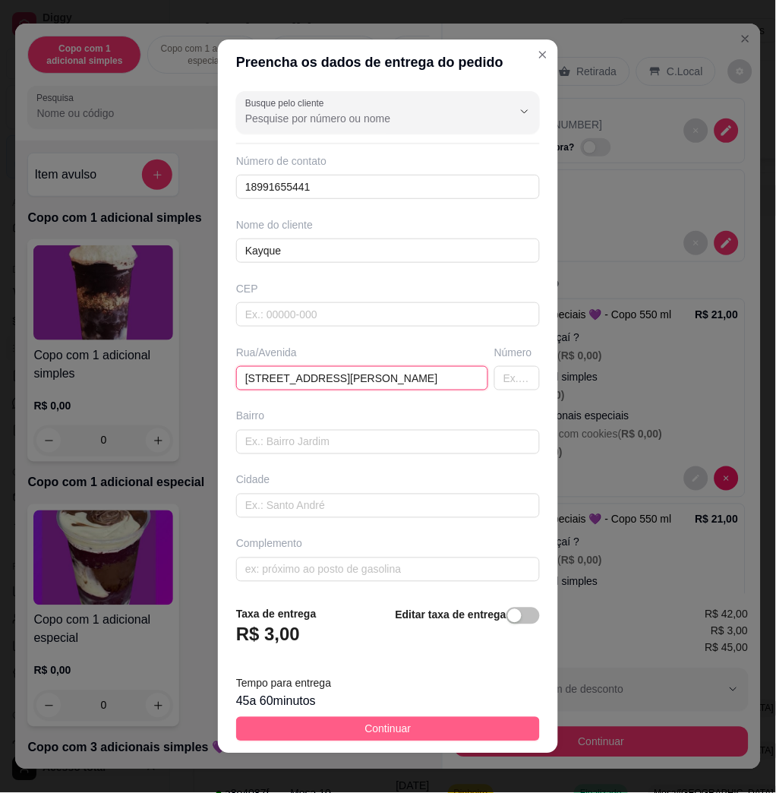
type input "Rua Raimundo pinto da costa , 311"
click at [439, 732] on button "Continuar" at bounding box center [388, 729] width 304 height 24
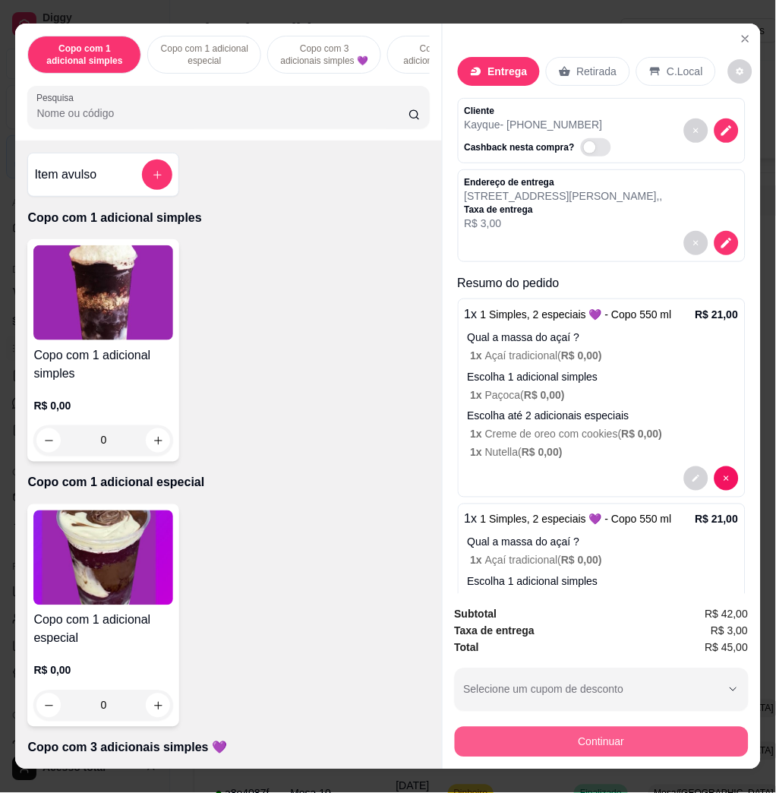
click at [588, 728] on button "Continuar" at bounding box center [602, 742] width 294 height 30
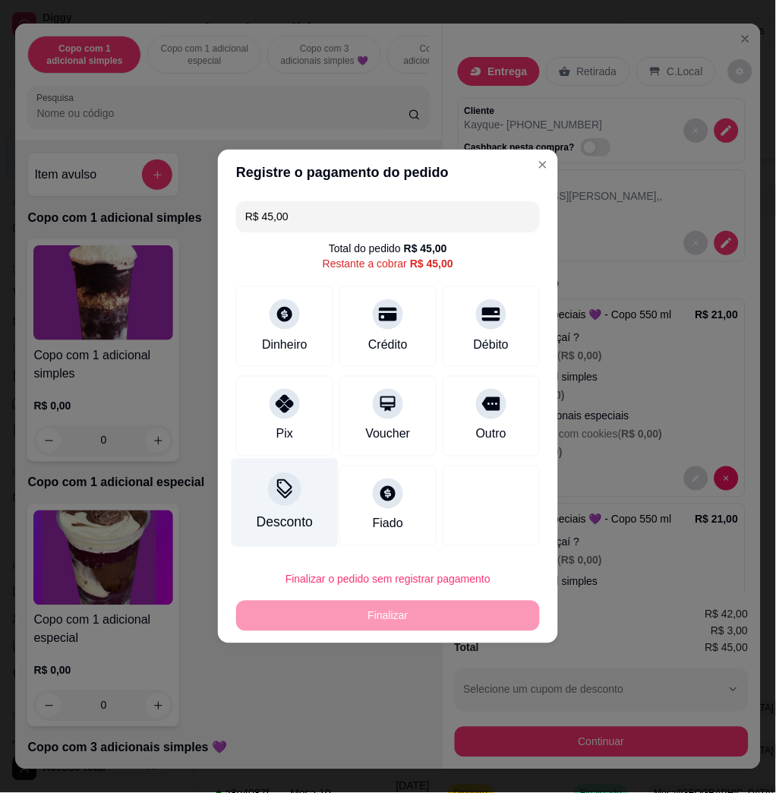
click at [298, 510] on div "Desconto" at bounding box center [285, 503] width 107 height 89
click at [314, 430] on input at bounding box center [388, 439] width 304 height 30
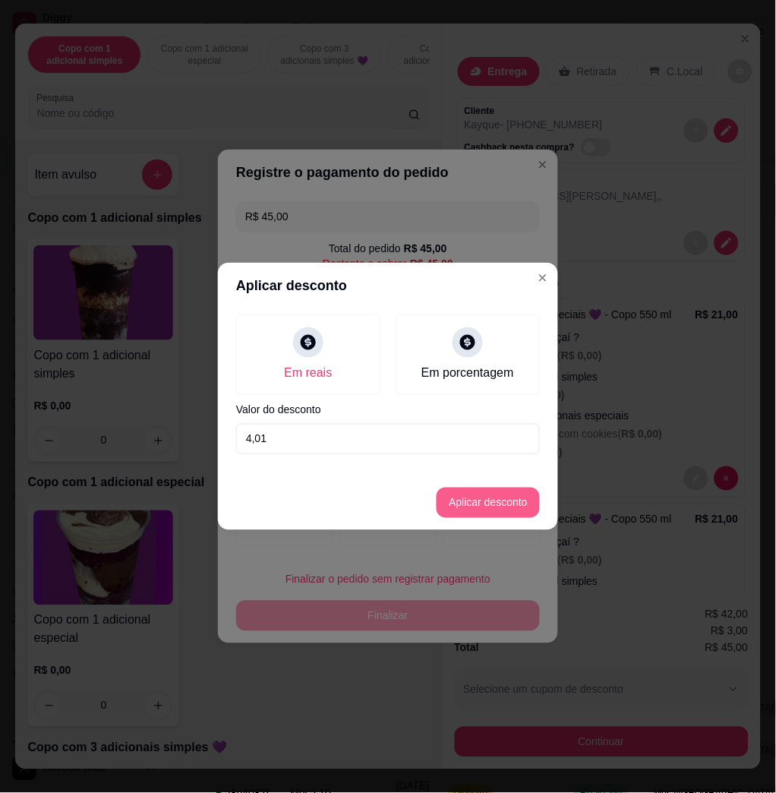
type input "4,01"
click at [488, 490] on button "Aplicar desconto" at bounding box center [488, 503] width 103 height 30
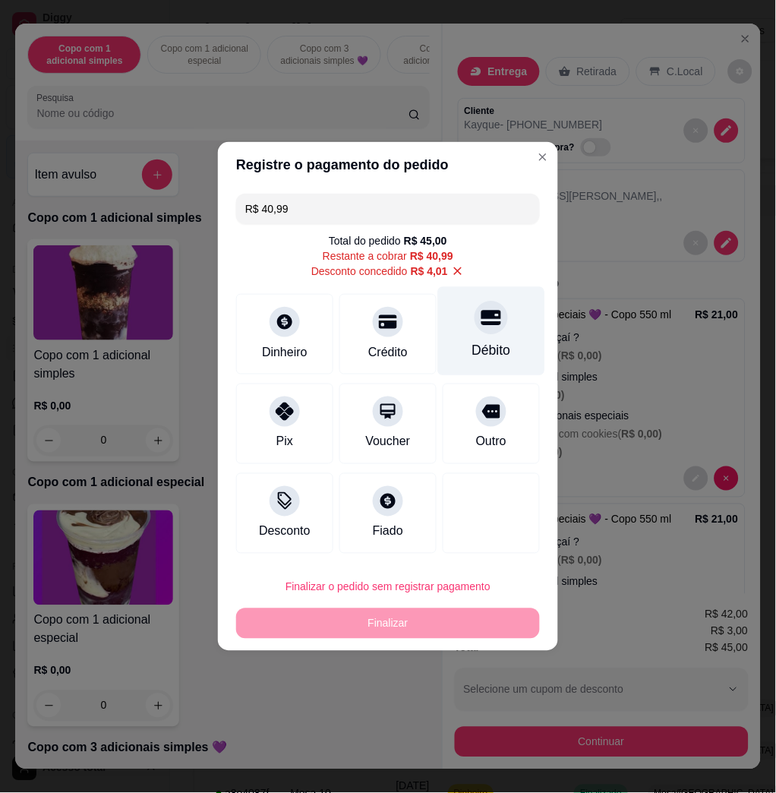
click at [469, 335] on div "Débito" at bounding box center [491, 331] width 107 height 89
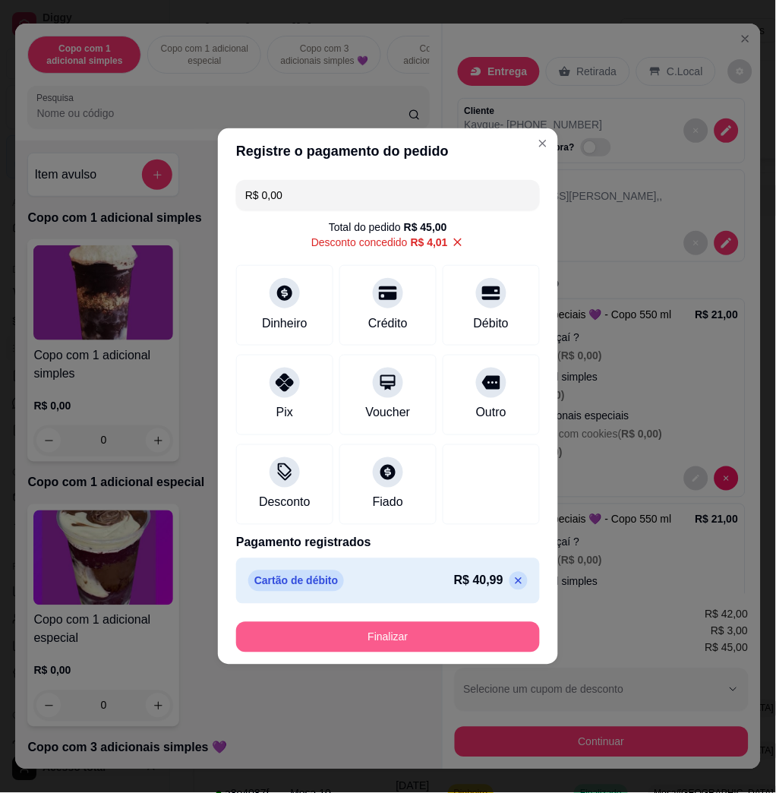
click at [467, 626] on button "Finalizar" at bounding box center [388, 637] width 304 height 30
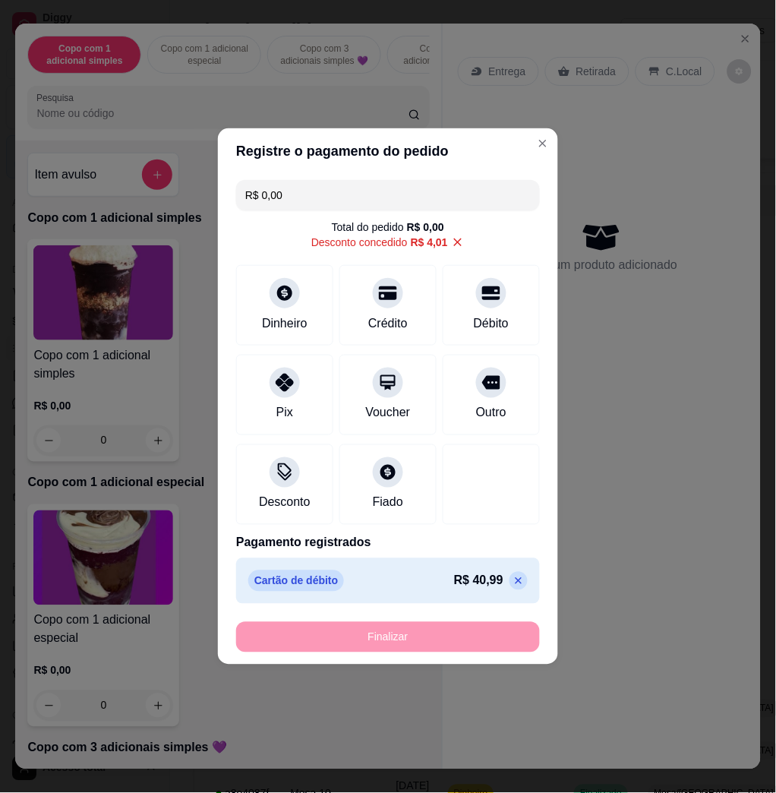
type input "-R$ 45,00"
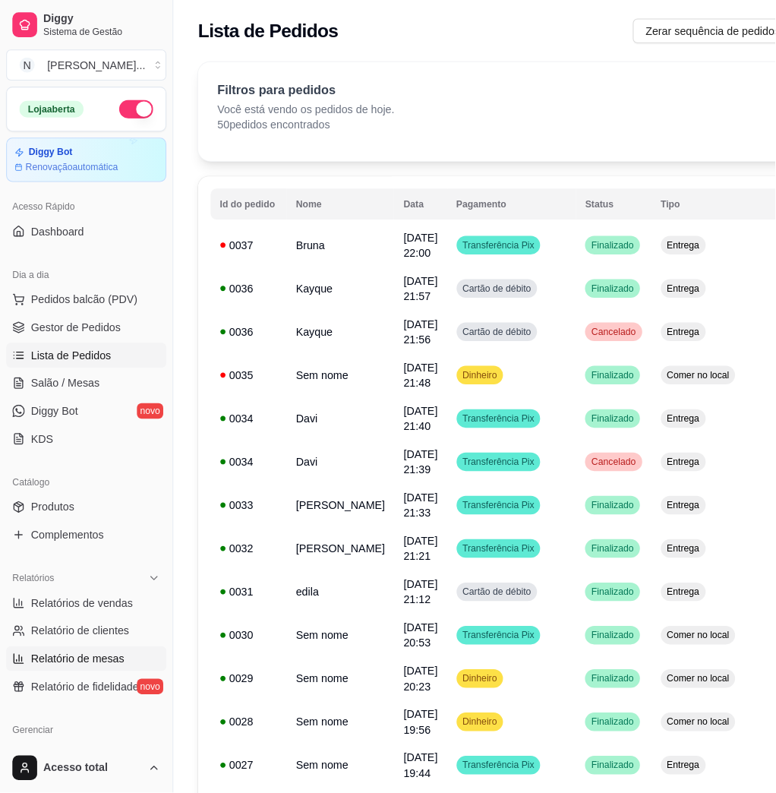
scroll to position [202, 0]
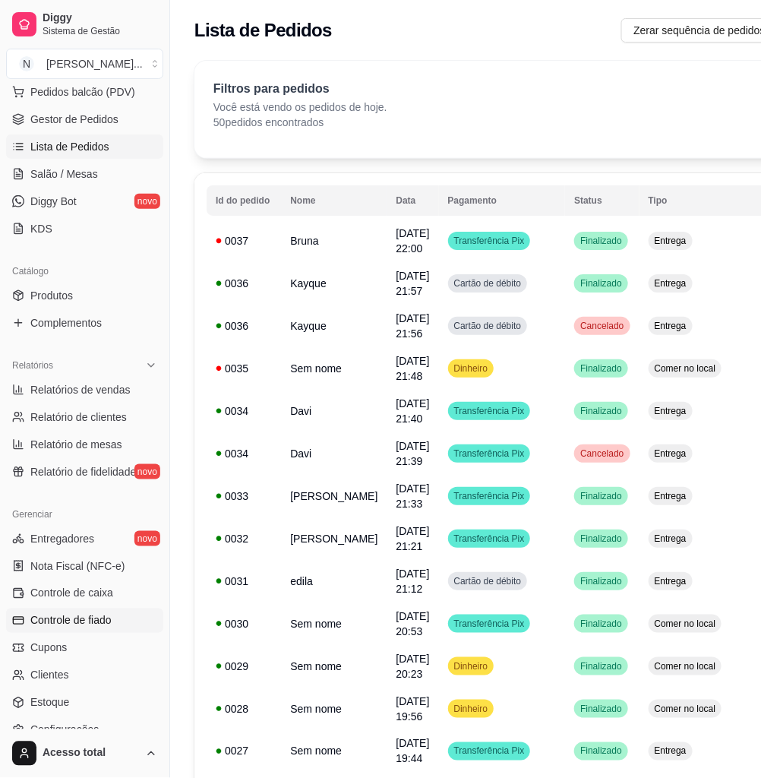
click at [103, 616] on span "Controle de fiado" at bounding box center [70, 620] width 81 height 15
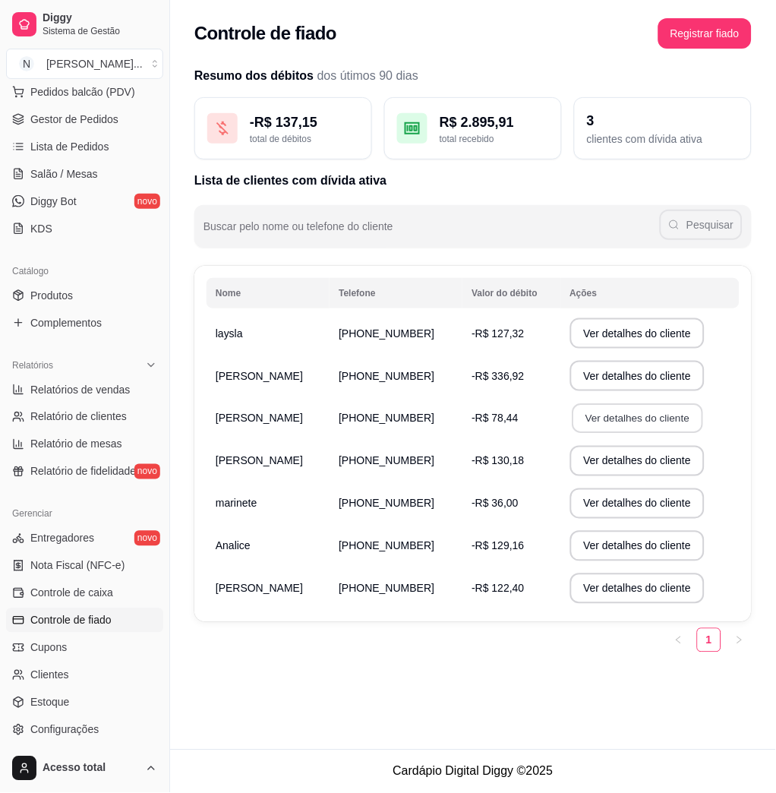
click at [612, 428] on button "Ver detalhes do cliente" at bounding box center [637, 419] width 131 height 30
click at [667, 156] on div "3 clientes com dívida ativa" at bounding box center [663, 128] width 178 height 62
click at [330, 528] on td "(18) 9 9134-4108" at bounding box center [396, 546] width 133 height 43
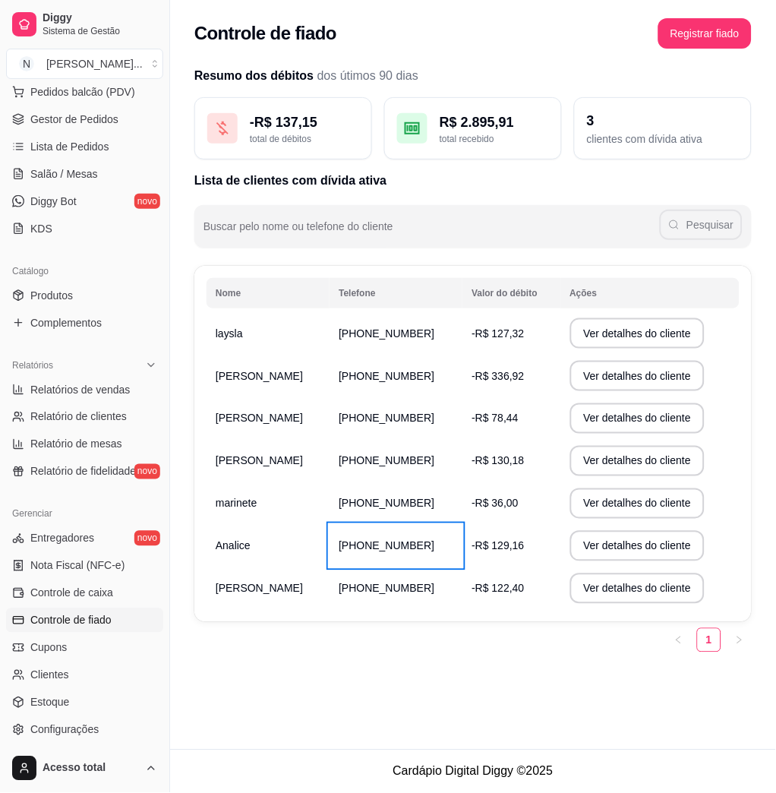
click at [330, 528] on td "(18) 9 9134-4108" at bounding box center [396, 546] width 133 height 43
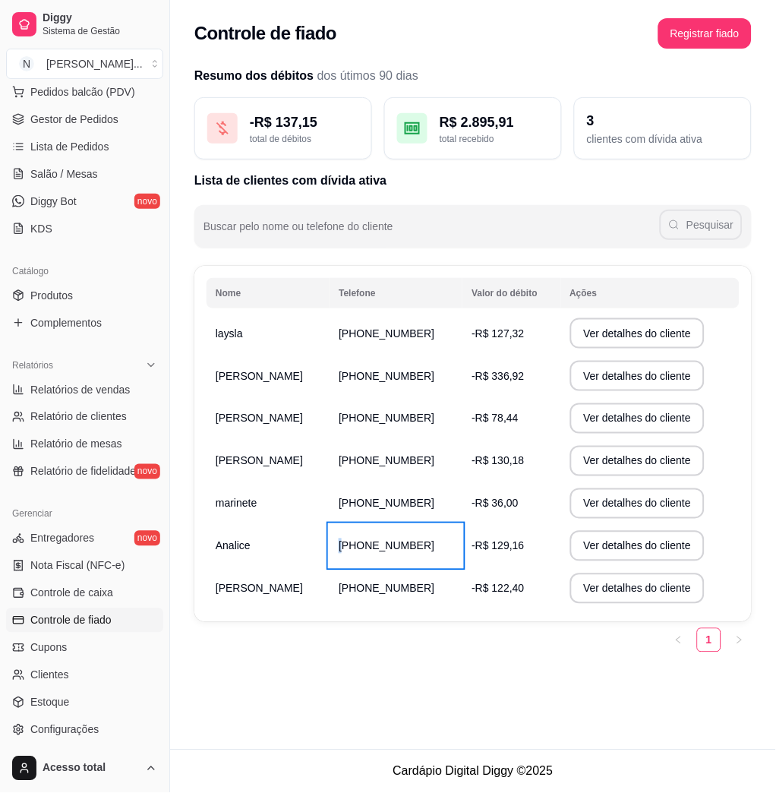
click at [330, 528] on td "(18) 9 9134-4108" at bounding box center [396, 546] width 133 height 43
